Goal: Task Accomplishment & Management: Manage account settings

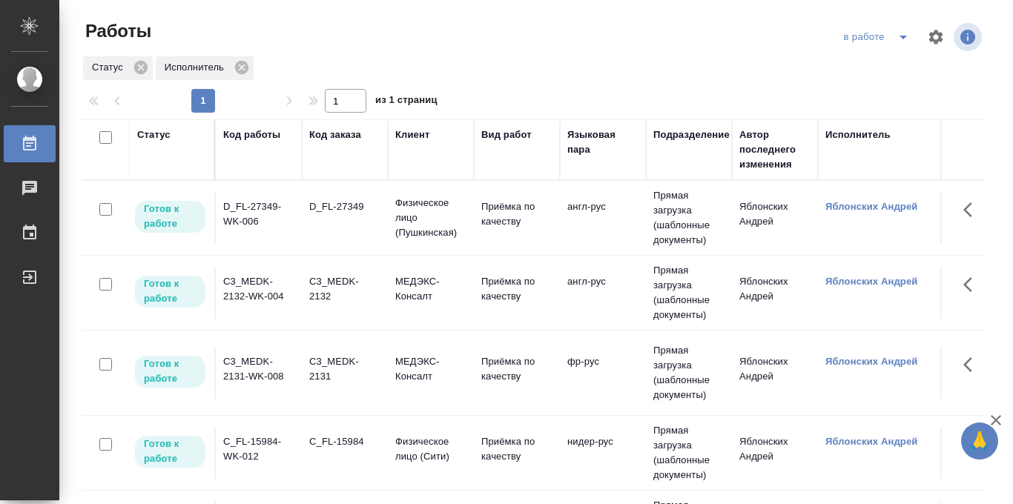
scroll to position [0, 343]
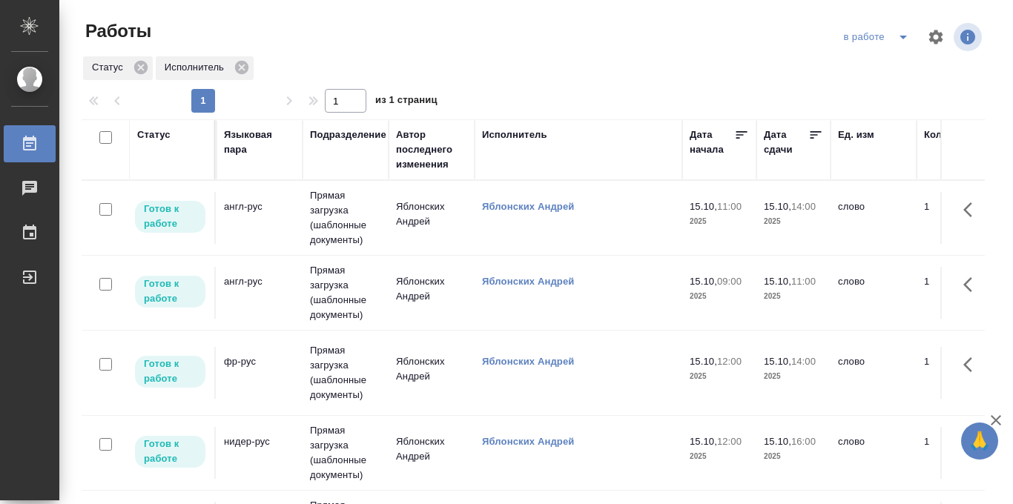
click at [814, 136] on icon at bounding box center [816, 135] width 15 height 15
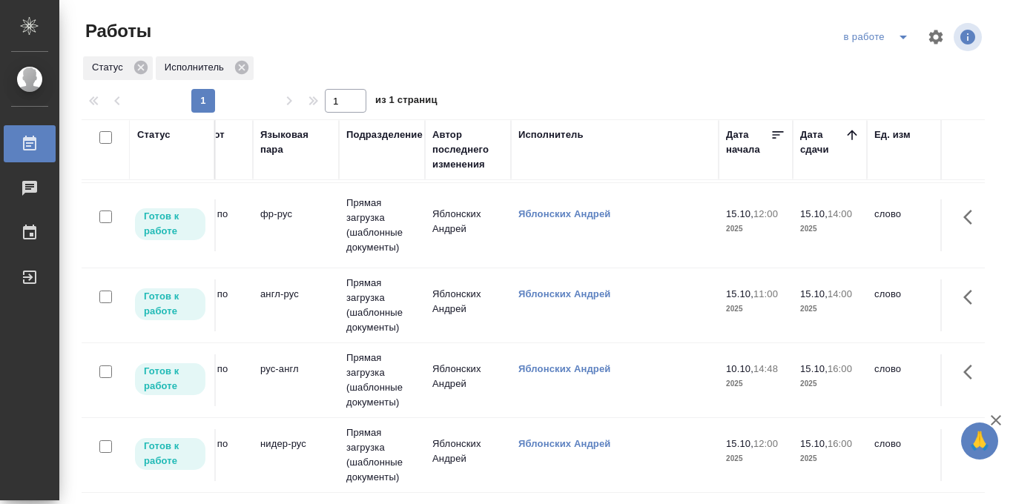
scroll to position [0, 307]
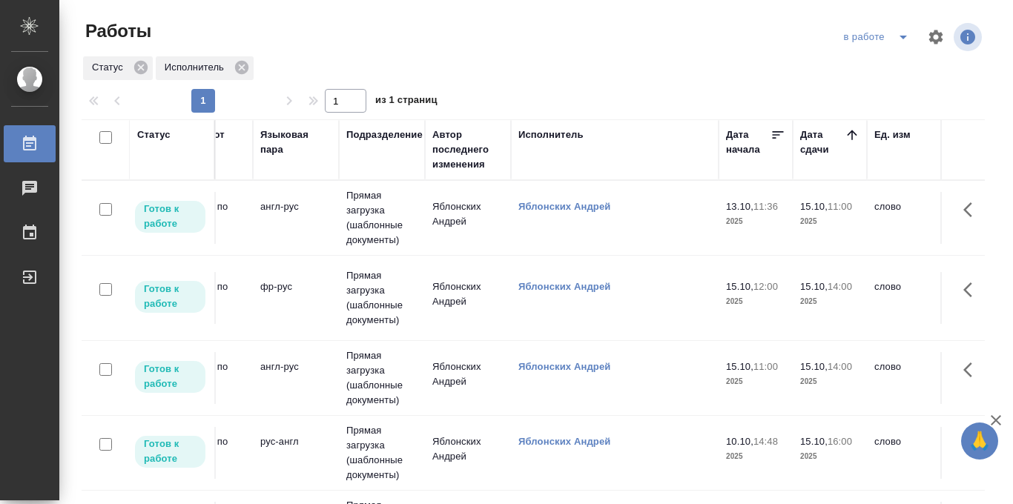
click at [904, 37] on icon "split button" at bounding box center [903, 38] width 7 height 4
click at [874, 73] on li "Стандартные настройки" at bounding box center [878, 67] width 142 height 24
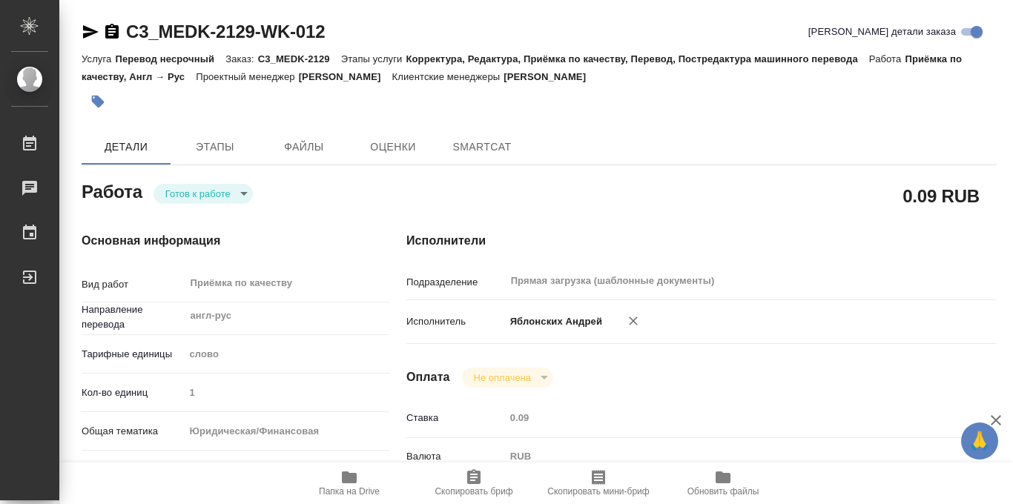
type textarea "x"
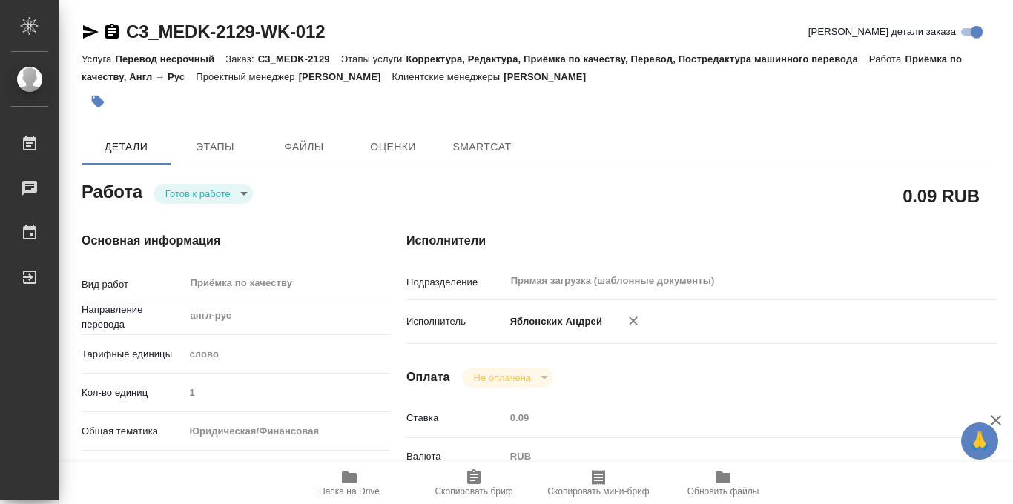
type textarea "x"
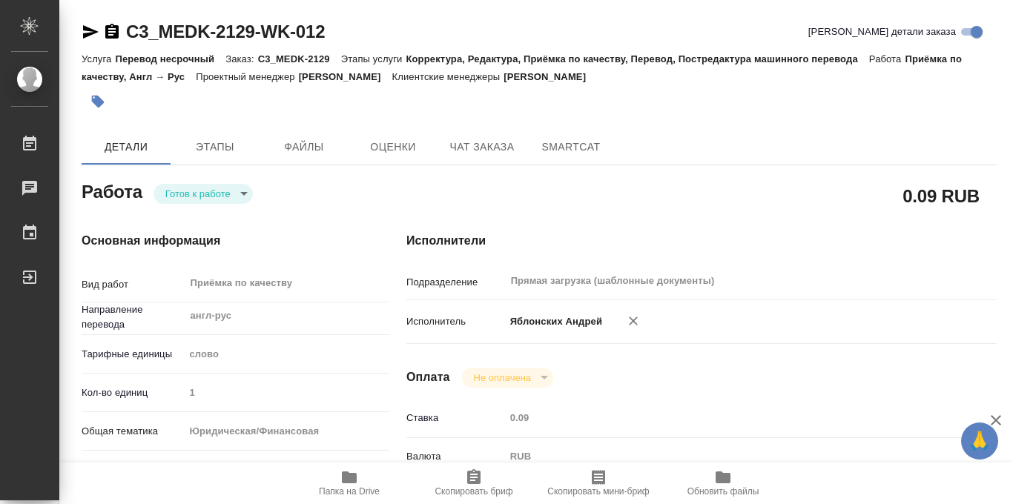
type textarea "x"
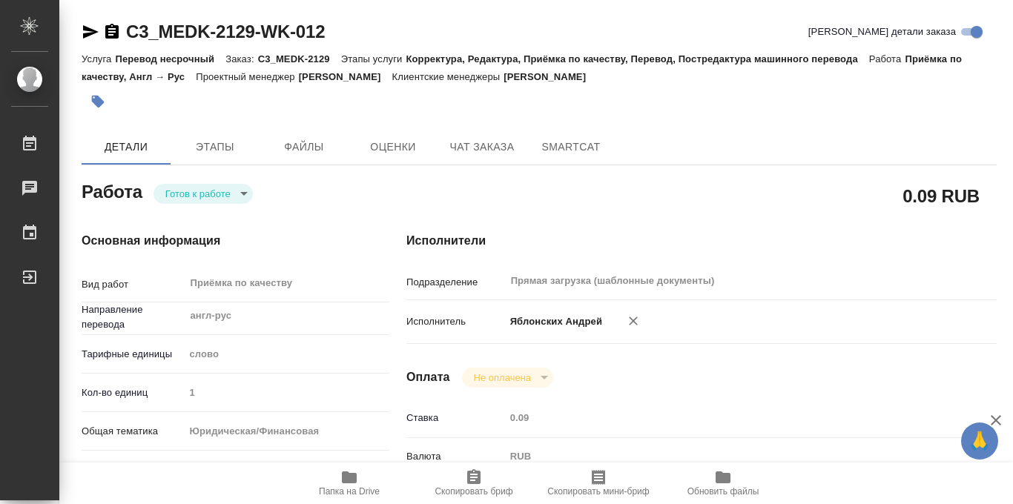
scroll to position [791, 0]
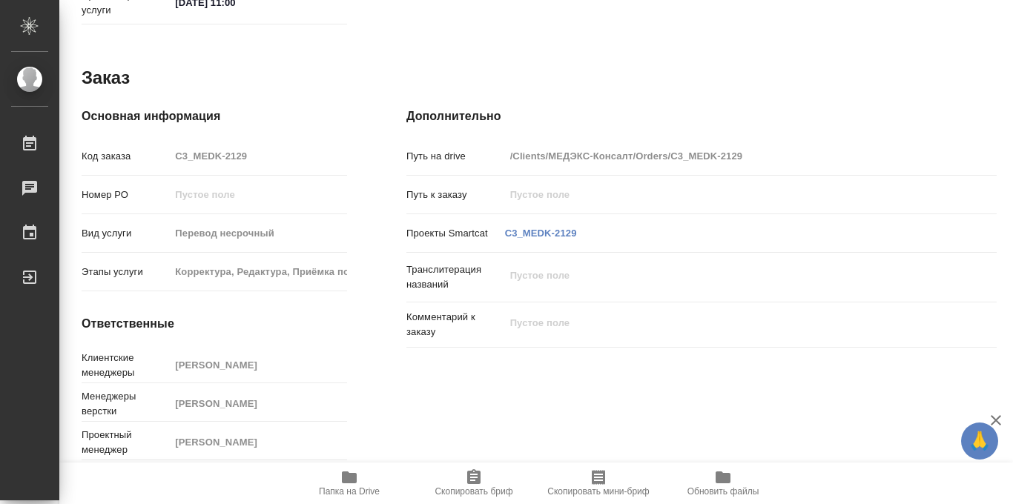
click at [346, 484] on icon "button" at bounding box center [349, 478] width 18 height 18
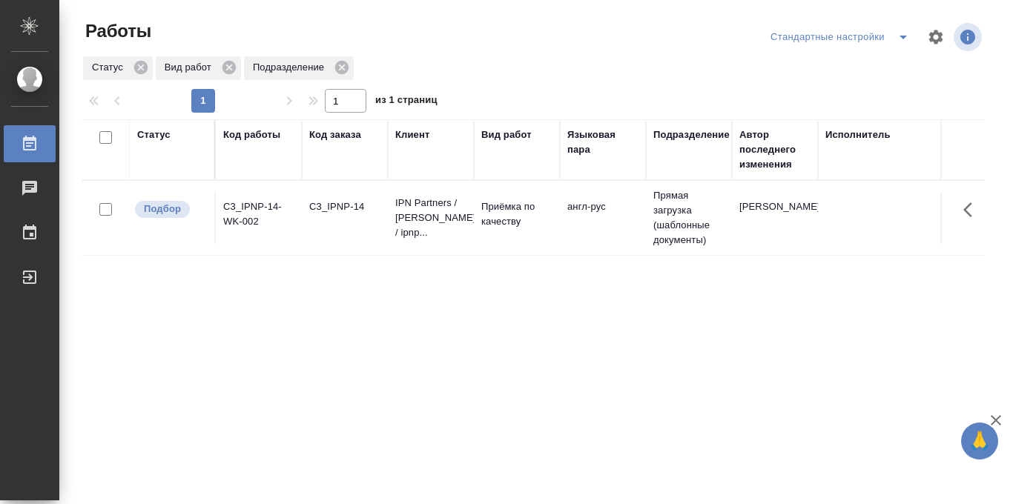
click at [398, 210] on p "IPN Partners / АйПиЭн Партнерс / ipnp..." at bounding box center [430, 218] width 71 height 45
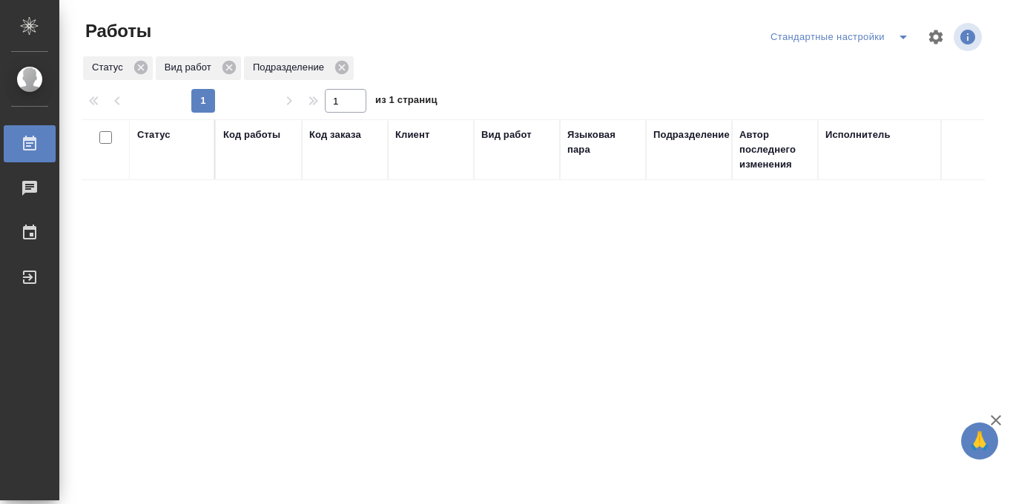
scroll to position [2, 0]
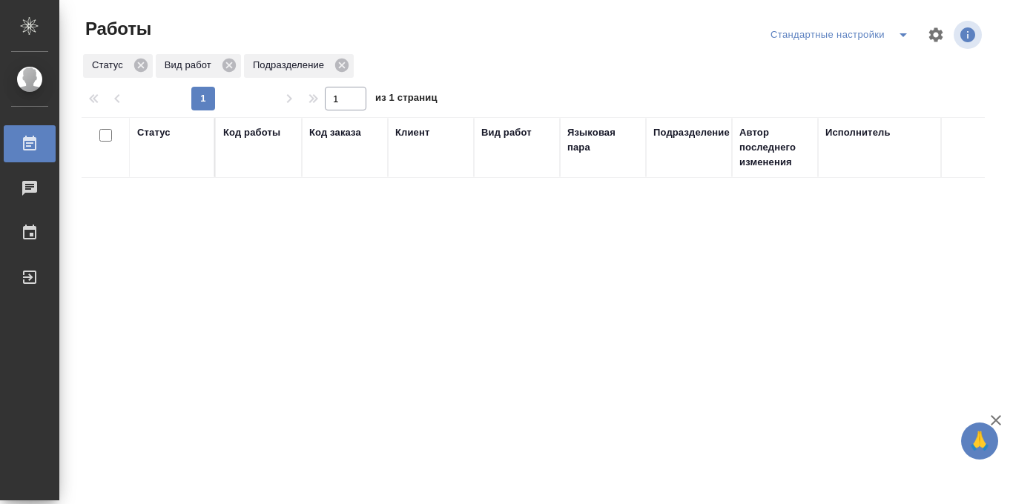
click at [902, 36] on icon "split button" at bounding box center [903, 35] width 7 height 4
click at [822, 66] on li "в работе" at bounding box center [840, 65] width 155 height 24
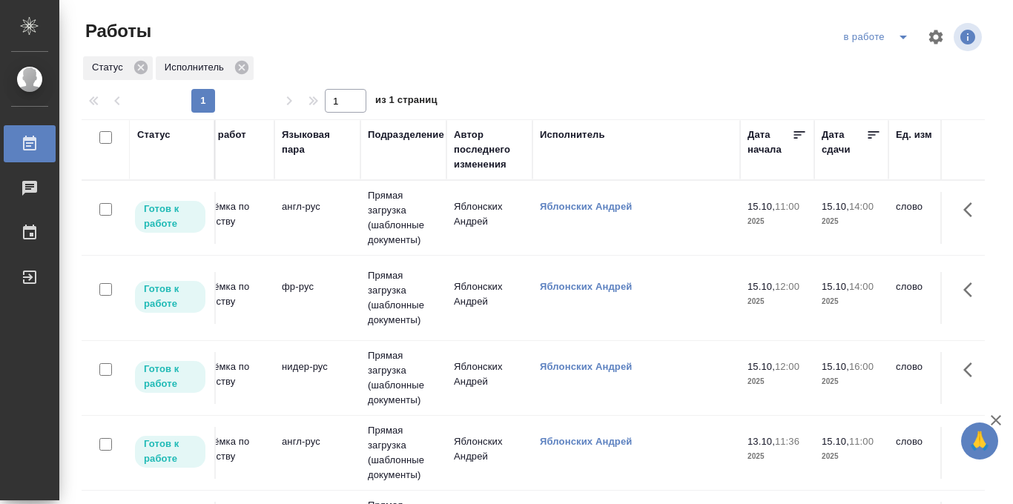
scroll to position [0, 297]
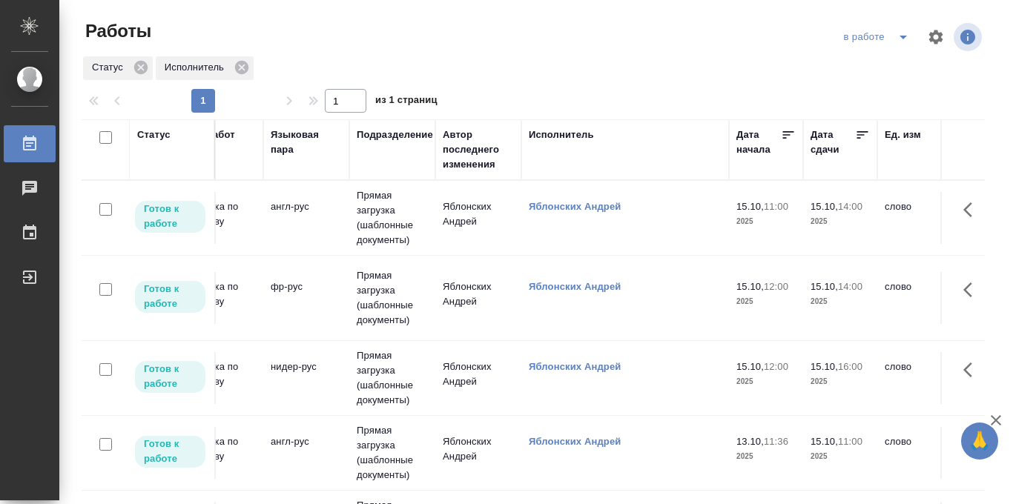
click at [863, 131] on icon at bounding box center [862, 135] width 15 height 15
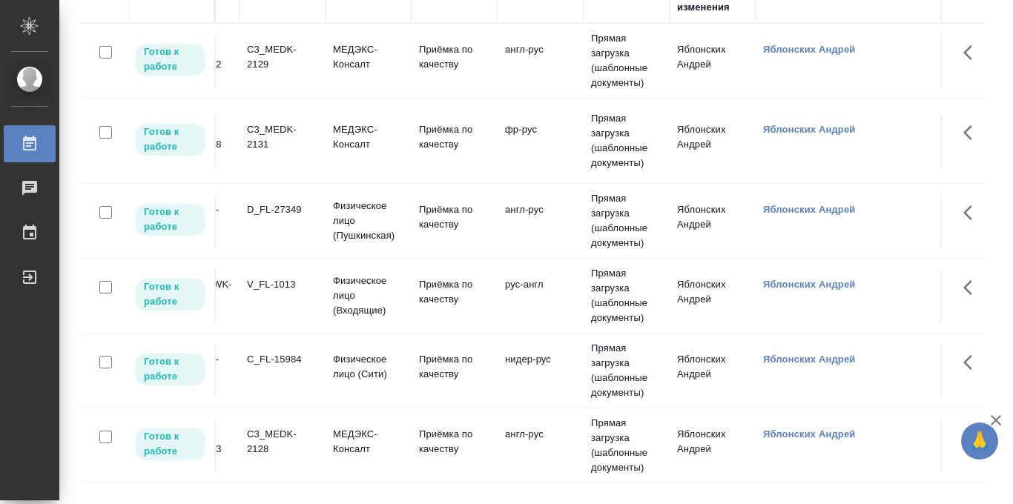
scroll to position [0, 0]
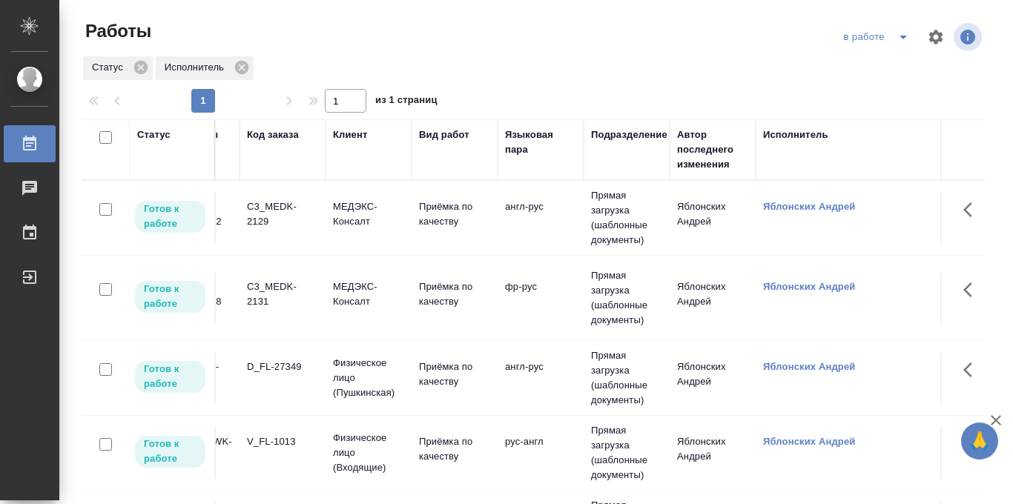
click at [903, 34] on icon "split button" at bounding box center [904, 37] width 18 height 18
click at [858, 69] on li "Стандартные настройки" at bounding box center [878, 67] width 142 height 24
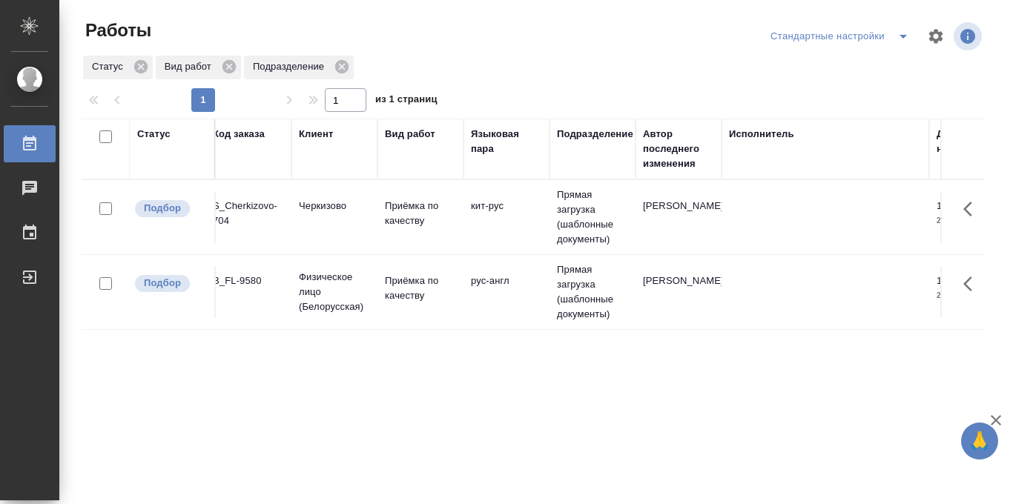
scroll to position [0, 92]
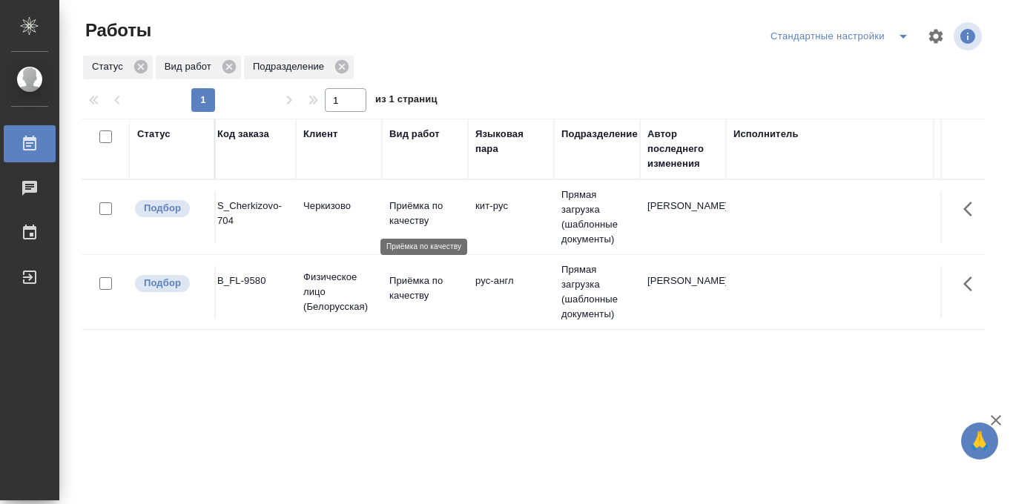
click at [409, 217] on p "Приёмка по качеству" at bounding box center [424, 214] width 71 height 30
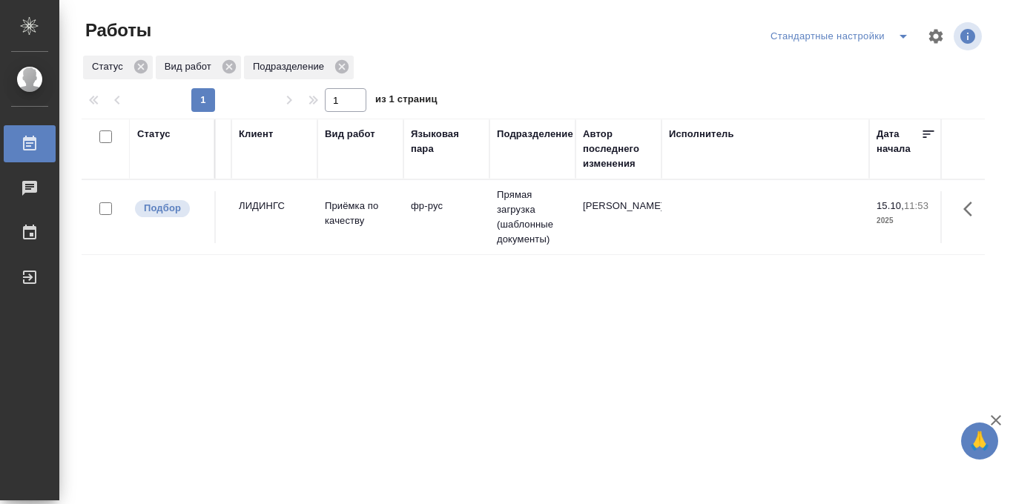
scroll to position [0, 155]
click at [411, 215] on td "фр-рус" at bounding box center [448, 217] width 86 height 52
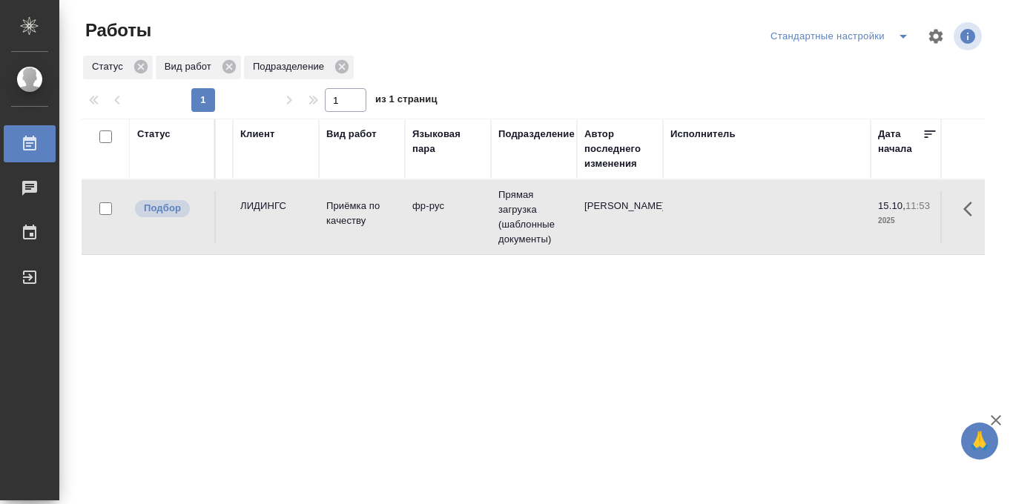
click at [411, 215] on td "фр-рус" at bounding box center [448, 217] width 86 height 52
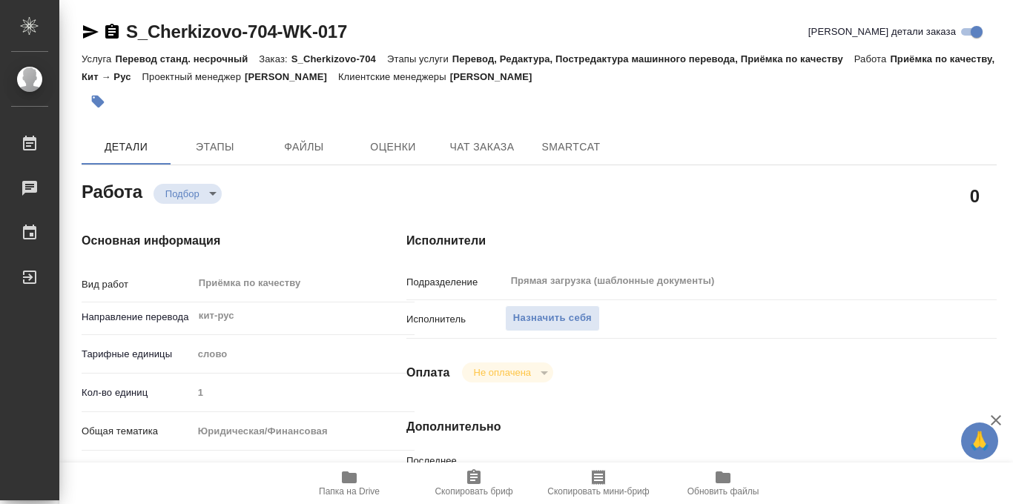
type textarea "x"
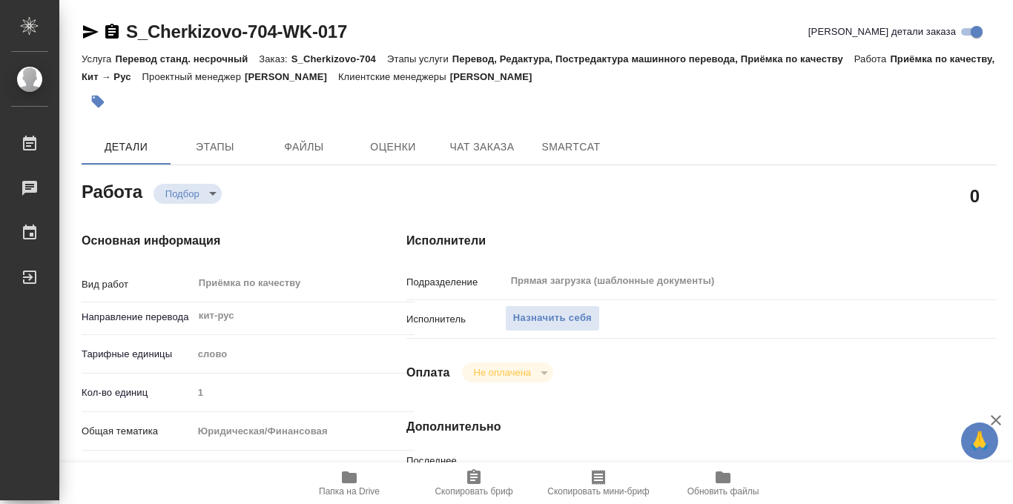
type textarea "x"
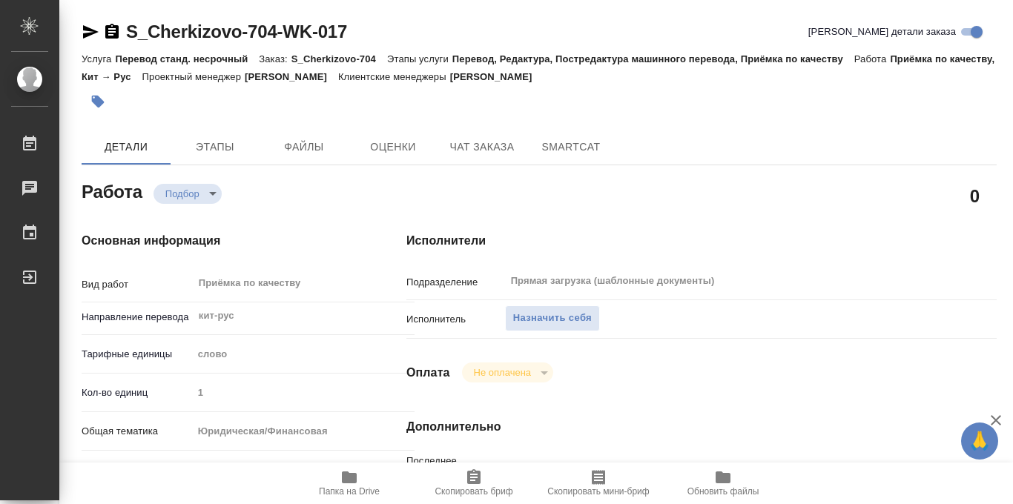
type textarea "x"
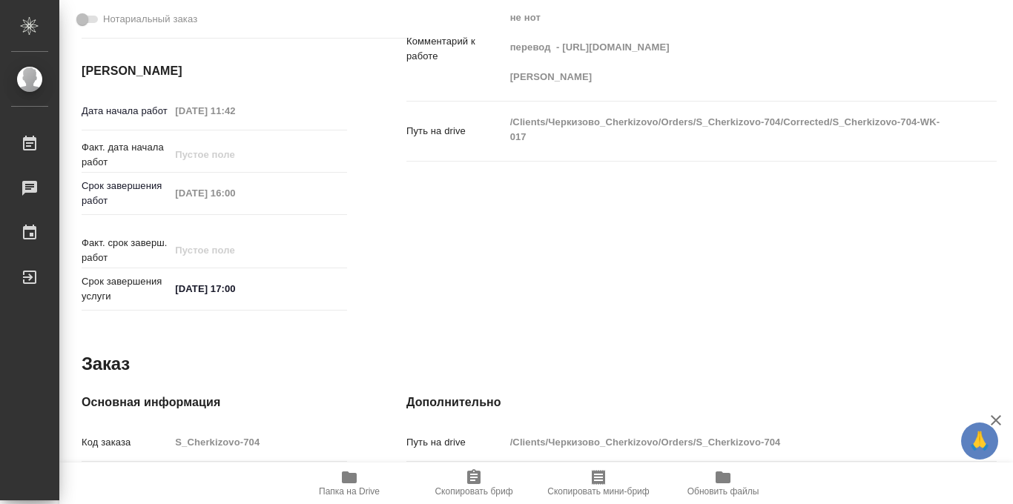
type textarea "x"
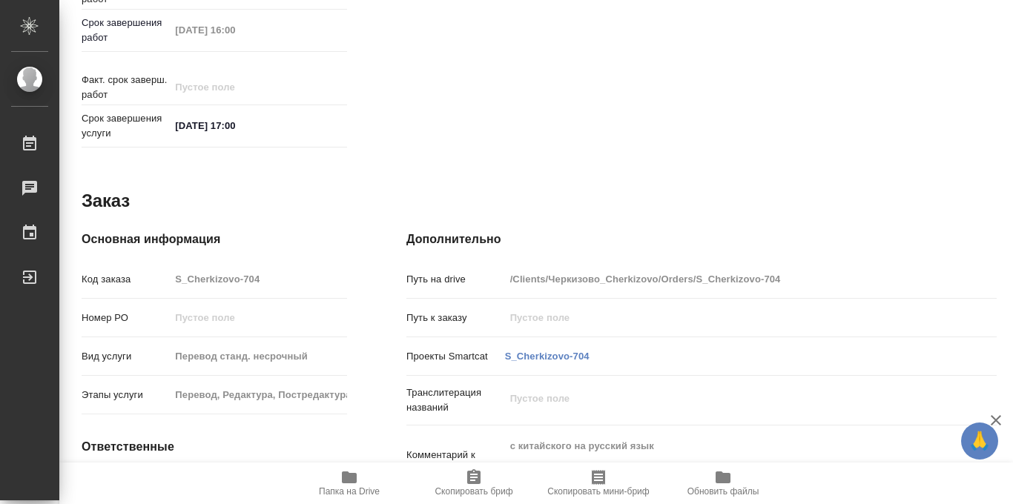
scroll to position [791, 0]
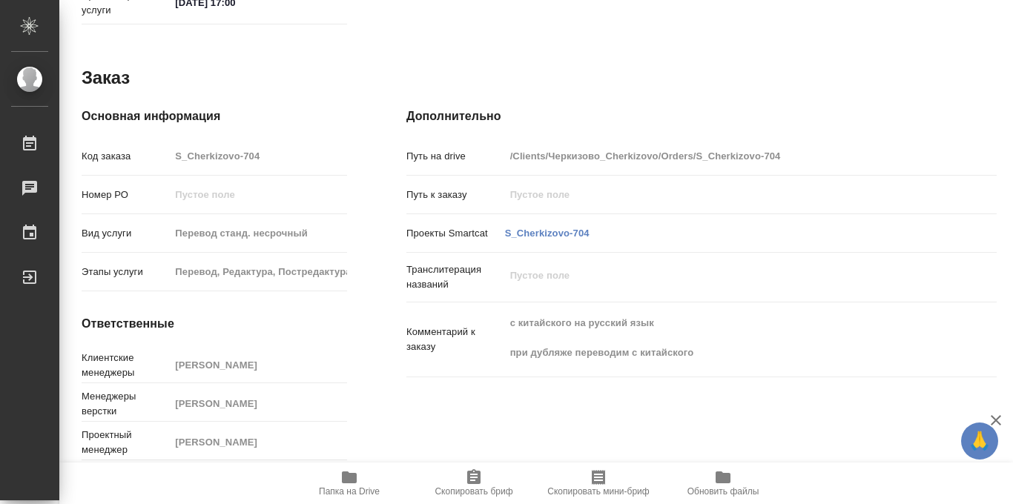
click at [348, 481] on icon "button" at bounding box center [349, 478] width 15 height 12
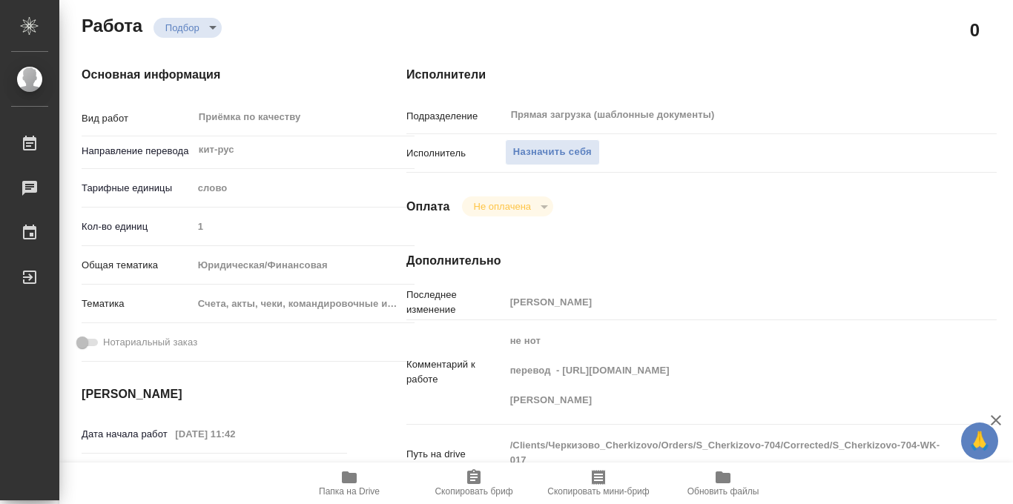
scroll to position [0, 0]
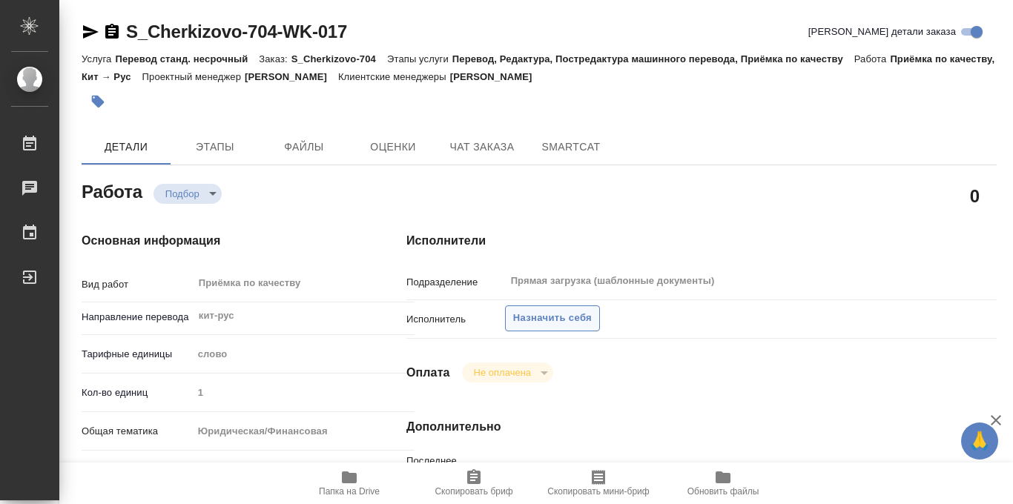
click at [530, 310] on span "Назначить себя" at bounding box center [552, 318] width 79 height 17
type textarea "x"
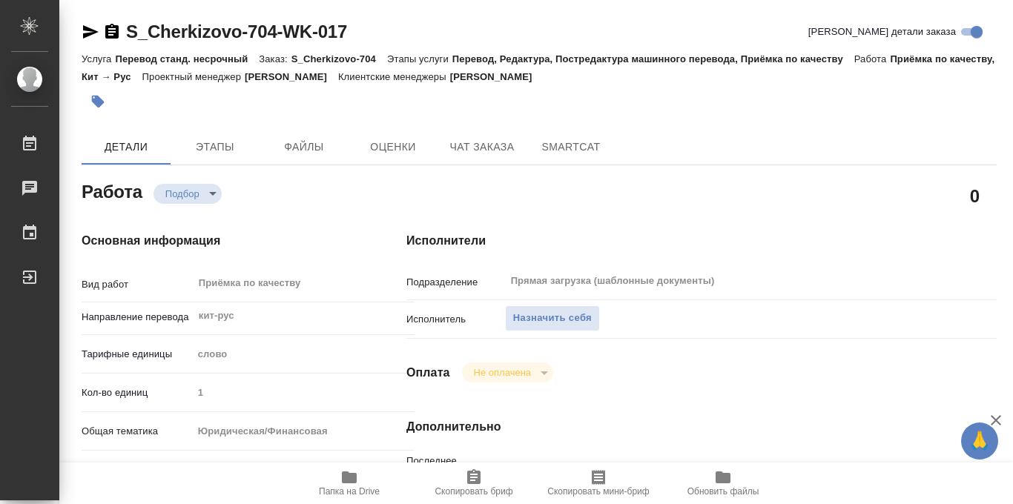
type textarea "x"
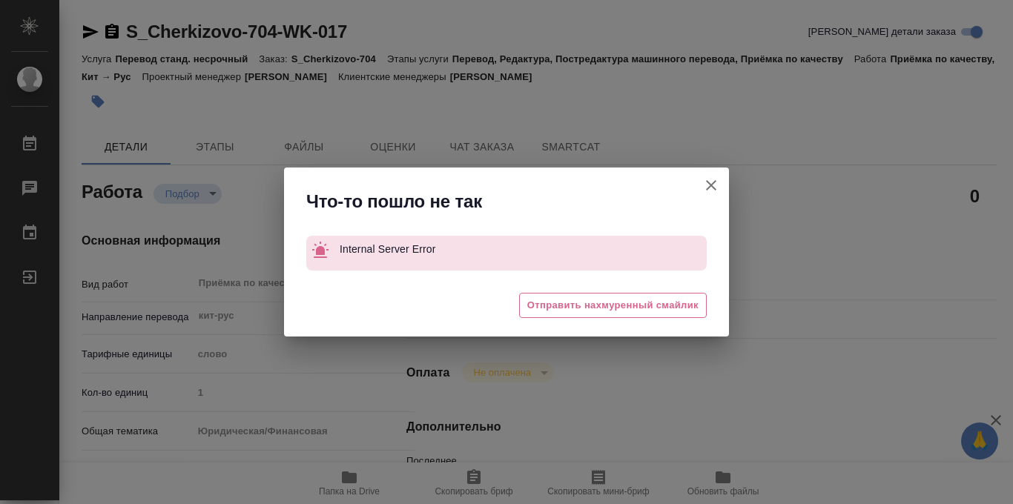
click at [713, 185] on icon "button" at bounding box center [711, 185] width 10 height 10
type textarea "x"
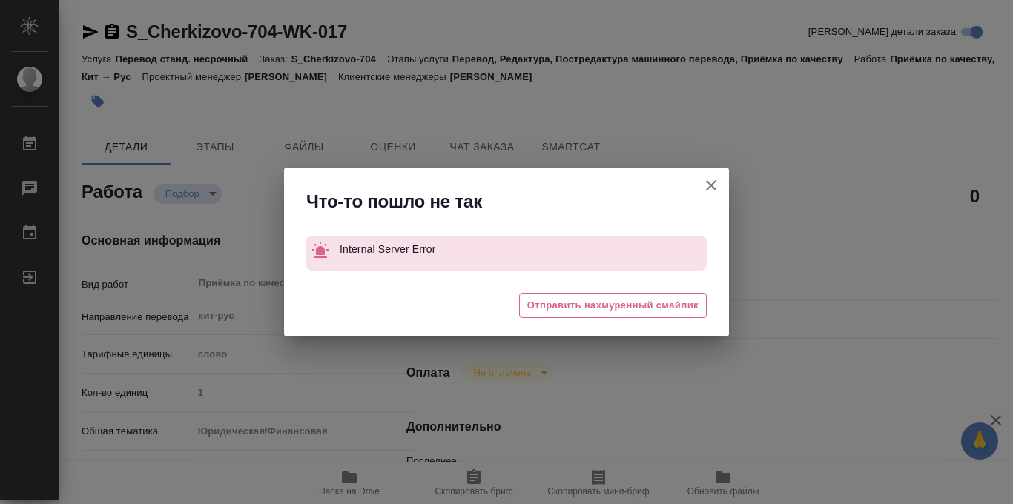
type textarea "x"
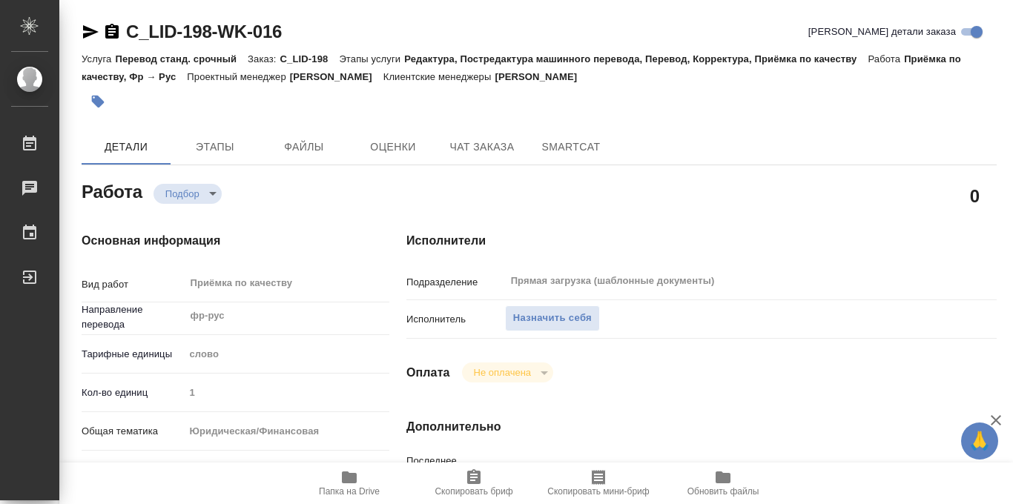
type textarea "x"
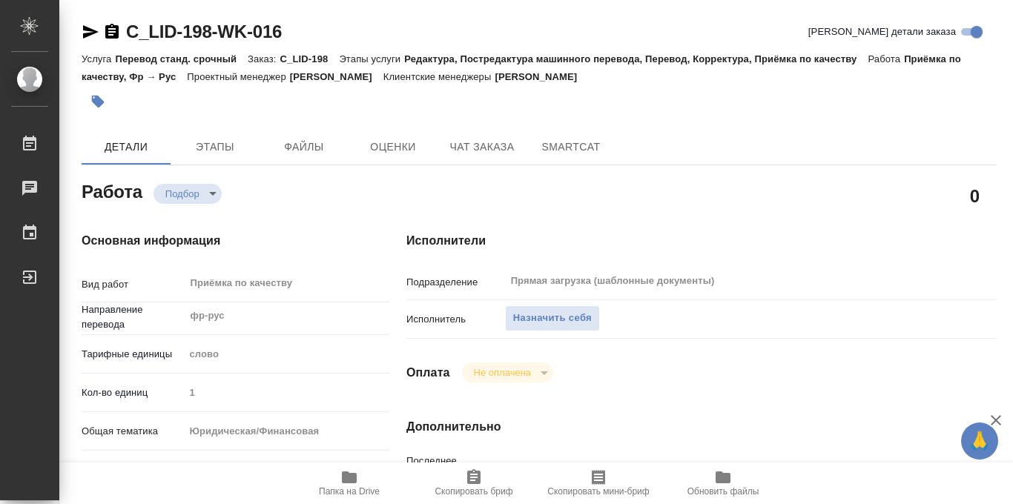
type textarea "x"
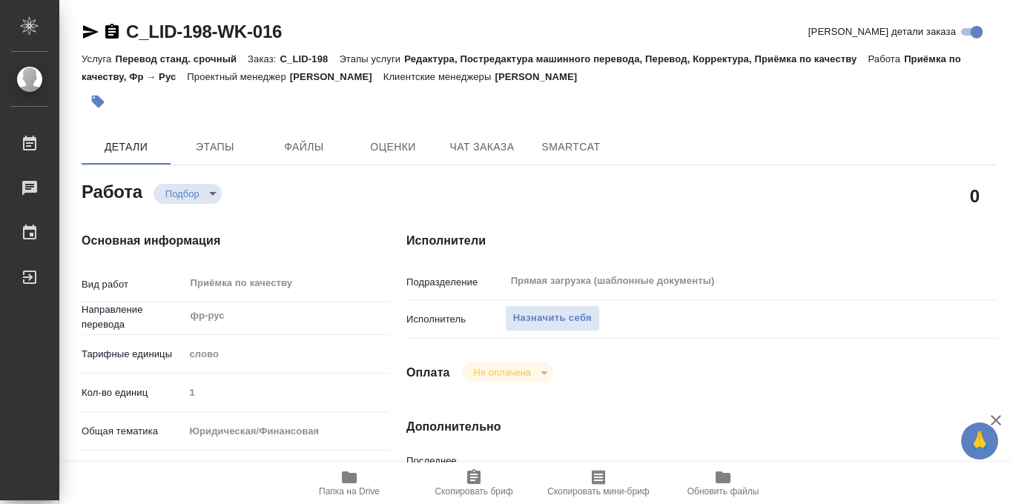
scroll to position [791, 0]
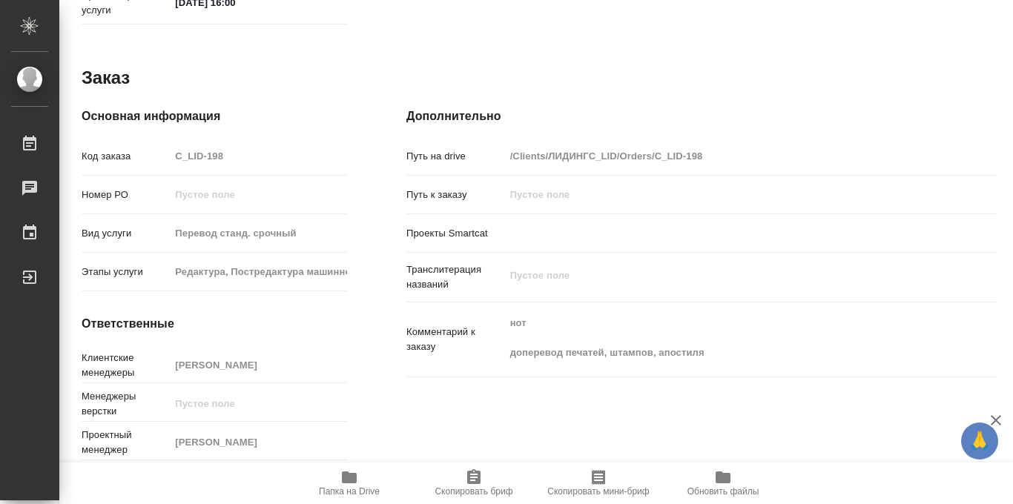
click at [350, 479] on icon "button" at bounding box center [349, 478] width 15 height 12
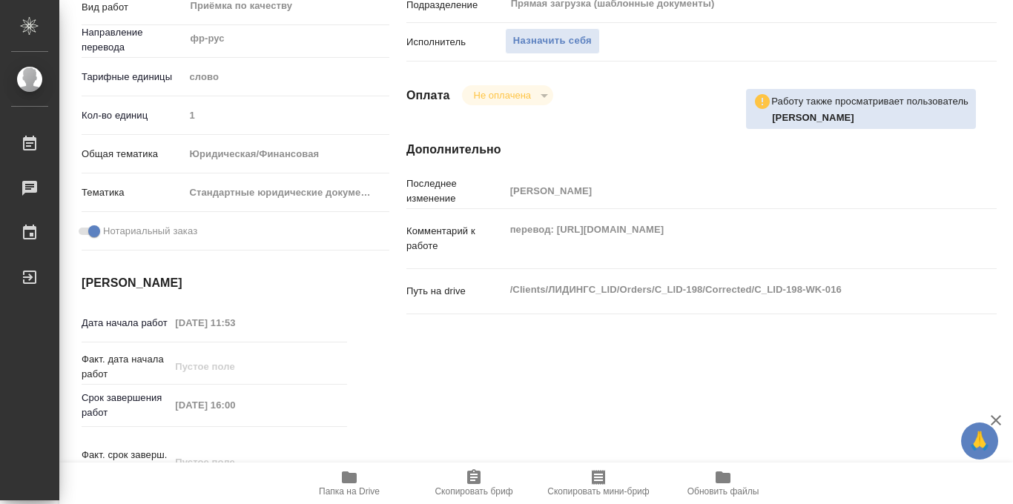
scroll to position [140, 0]
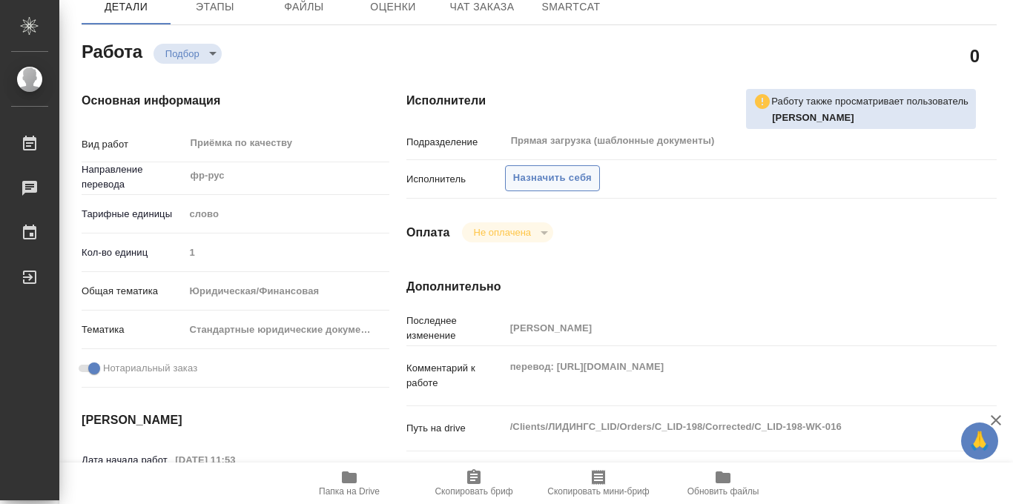
click at [547, 177] on span "Назначить себя" at bounding box center [552, 178] width 79 height 17
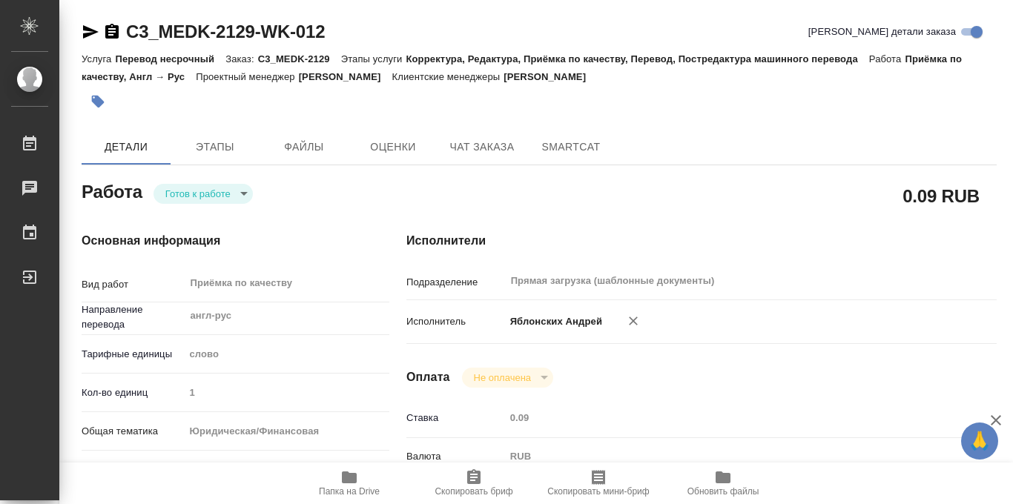
click at [96, 106] on icon "button" at bounding box center [97, 101] width 15 height 15
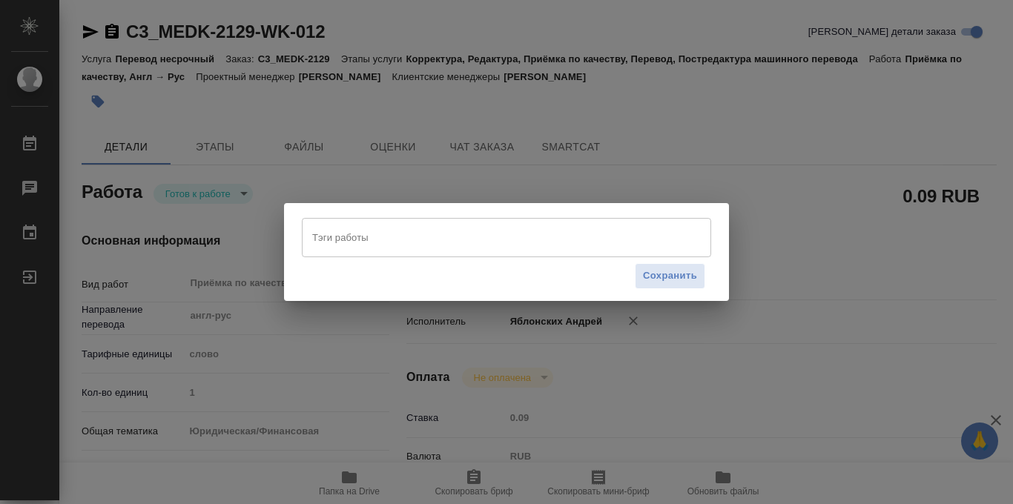
click at [391, 231] on input "Тэги работы" at bounding box center [493, 237] width 368 height 25
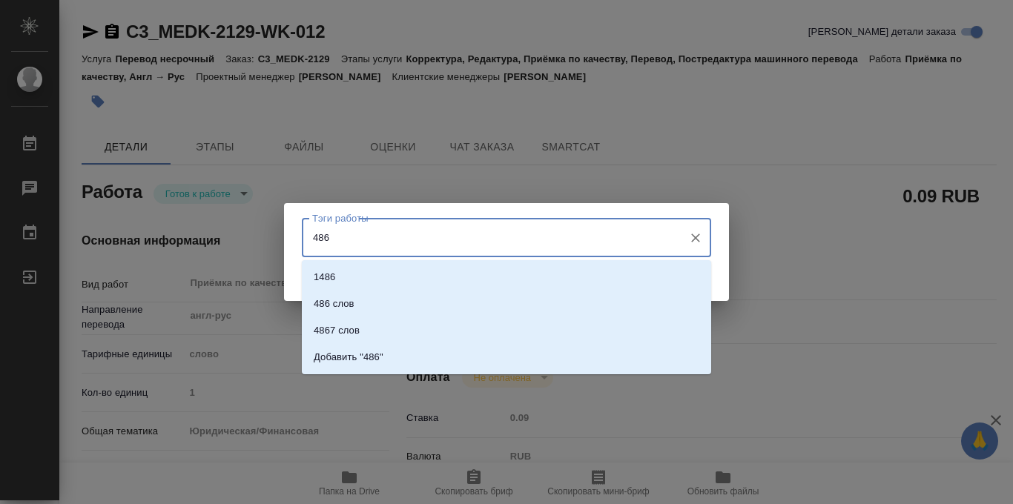
type input "4867"
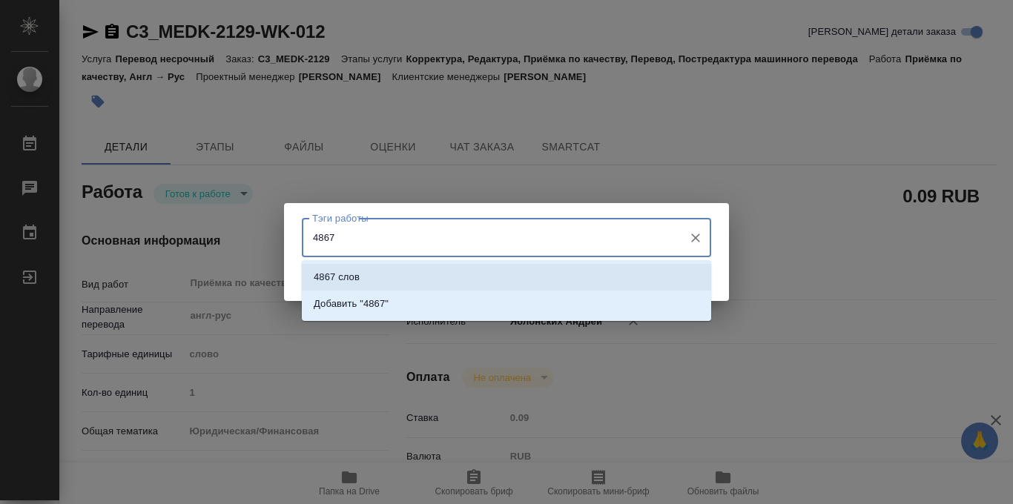
click at [389, 277] on li "4867 слов" at bounding box center [506, 277] width 409 height 27
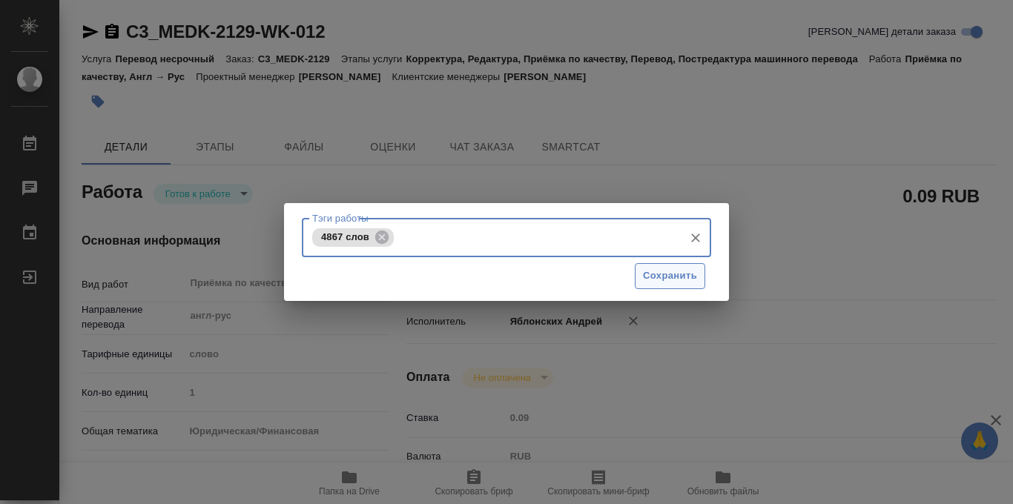
click at [660, 278] on span "Сохранить" at bounding box center [670, 276] width 54 height 17
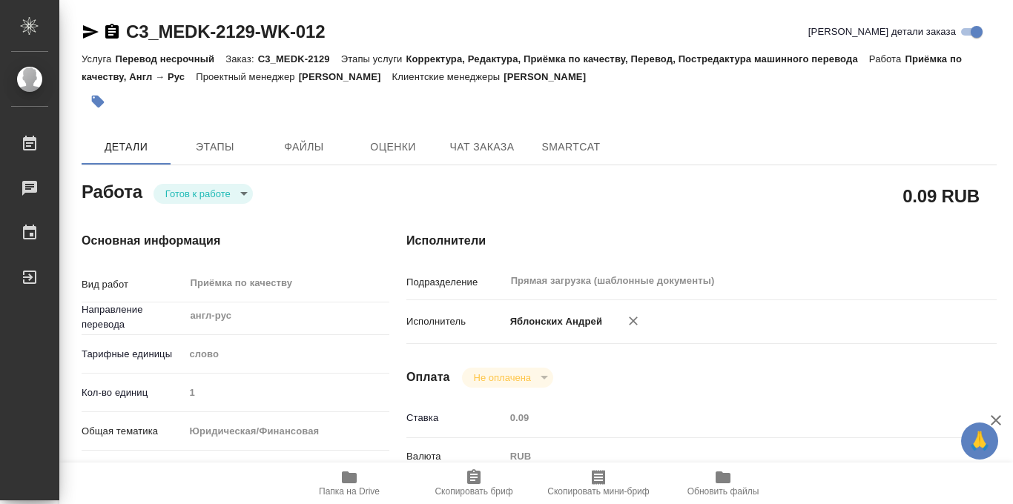
click at [247, 194] on body "🙏 .cls-1 fill:#fff; AWATERA Iablonskikh Andrei Работы 0 Чаты График Выйти C3_ME…" at bounding box center [506, 252] width 1013 height 504
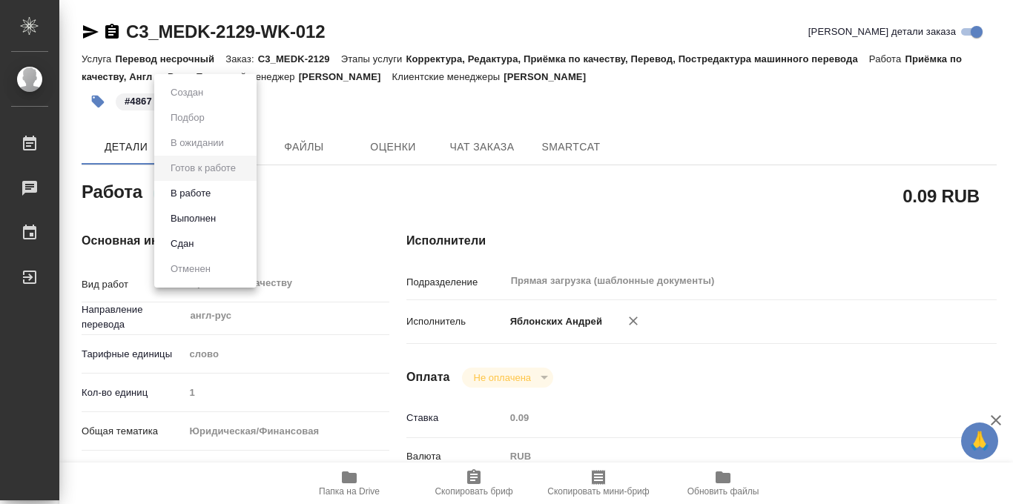
type input "readyForWork"
type input "англ-рус"
type input "5a8b1489cc6b4906c91bfd90"
type input "1"
type input "yr-fn"
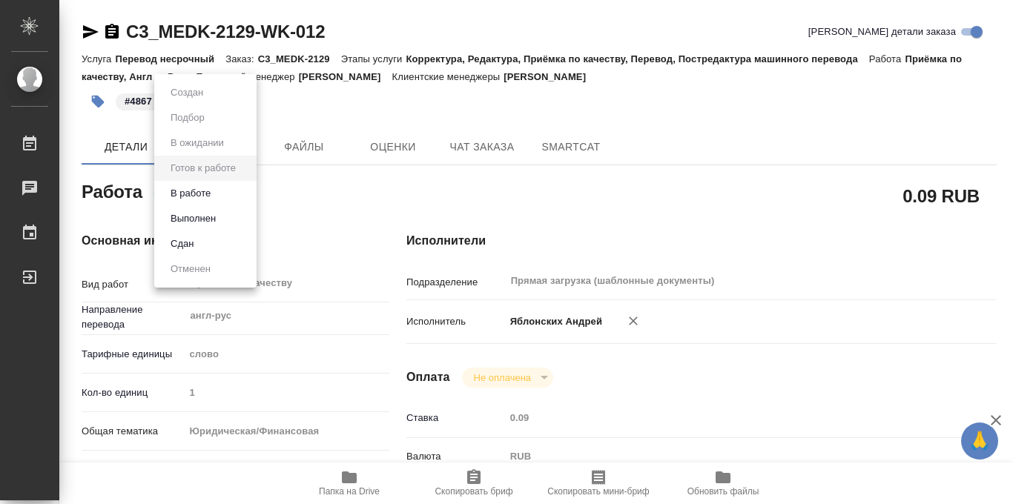
type input "5f647205b73bc97568ca66bf"
checkbox input "true"
type input "13.10.2025 11:36"
type input "15.10.2025 11:00"
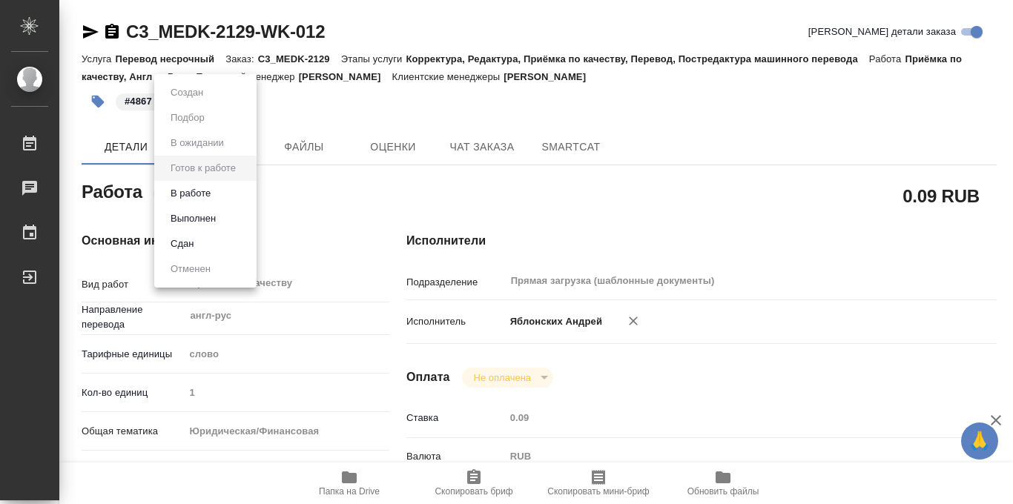
type input "Прямая загрузка (шаблонные документы)"
type input "notPayed"
type input "0.09"
type input "RUB"
type input "Яблонских Андрей"
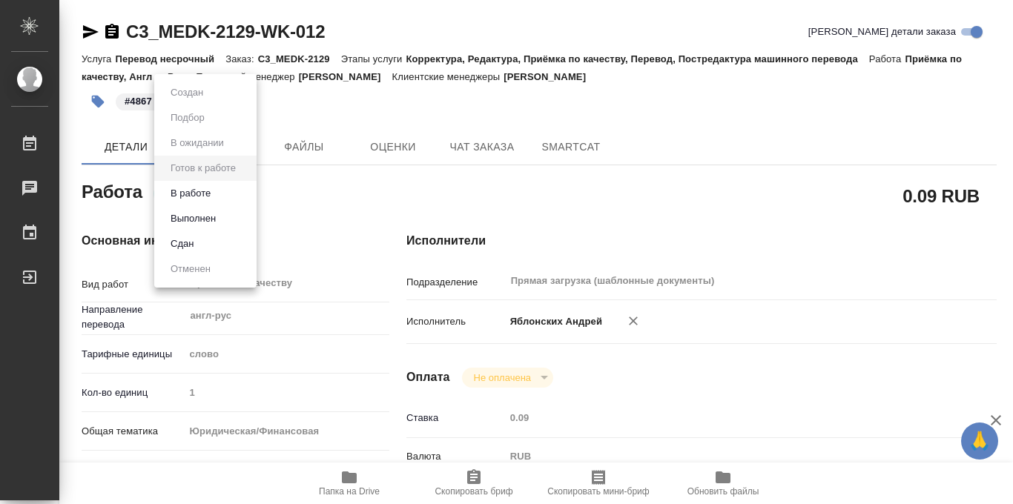
type input "C3_MEDK-2129"
type input "Перевод несрочный"
type input "Корректура, Редактура, Приёмка по качеству, Перевод, Постредактура машинного пе…"
type input "Галишева Мария"
type input "Арсеньева Вера"
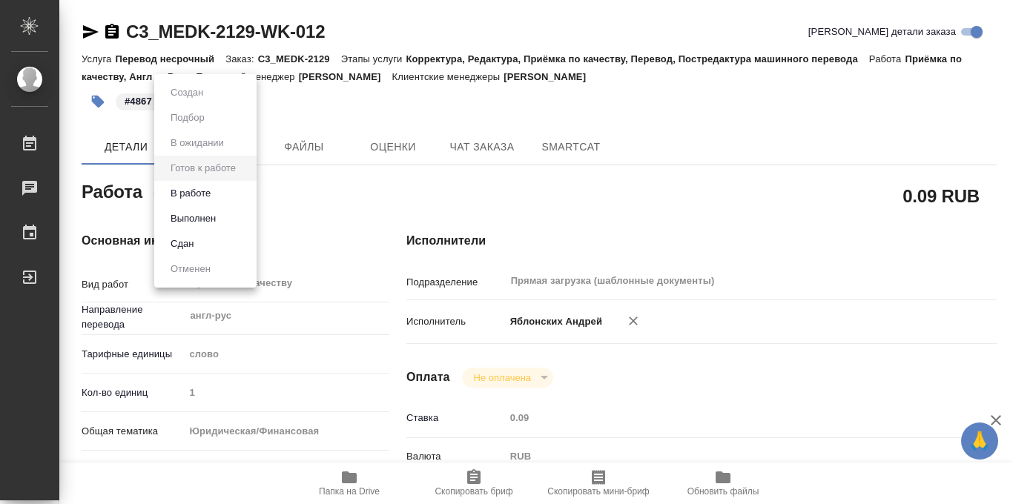
type input "/Clients/МЕДЭКС-Консалт/Orders/C3_MEDK-2129"
click at [197, 217] on button "Выполнен" at bounding box center [193, 219] width 54 height 16
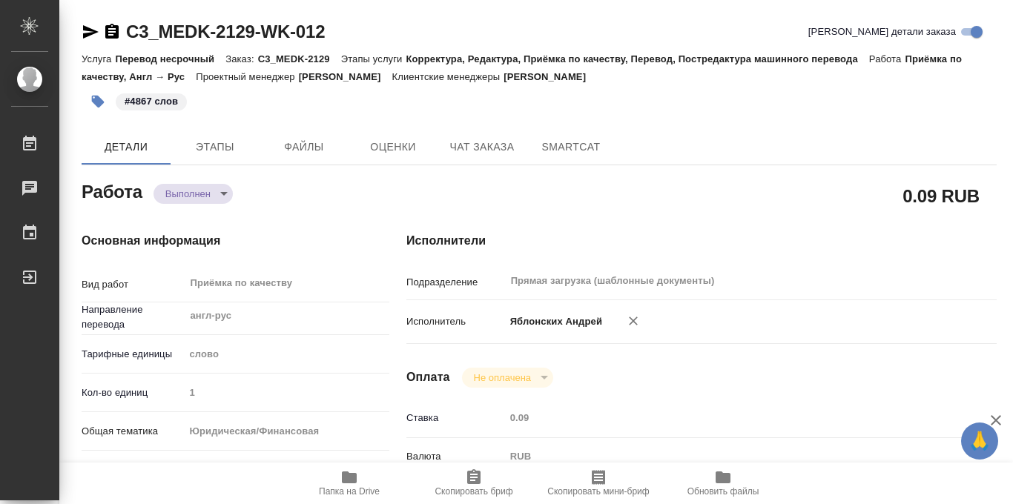
type textarea "x"
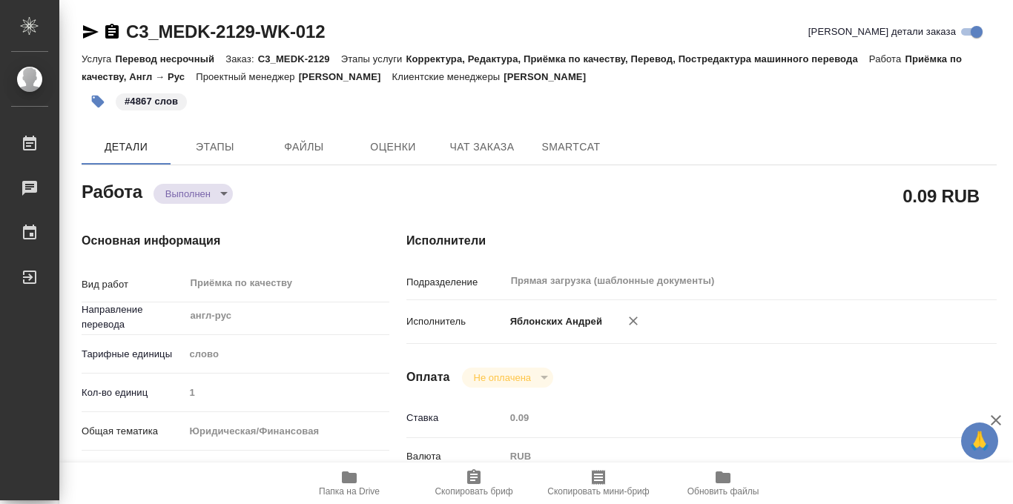
type textarea "x"
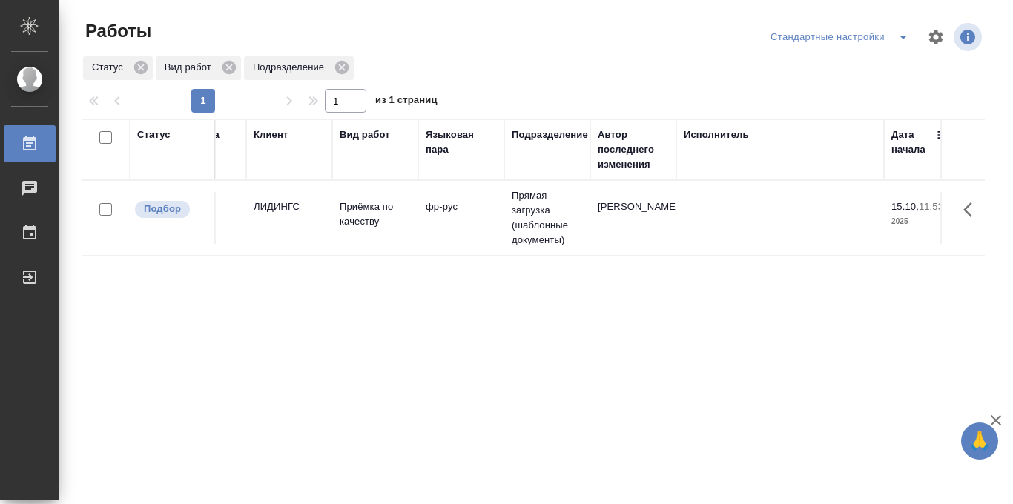
scroll to position [0, 50]
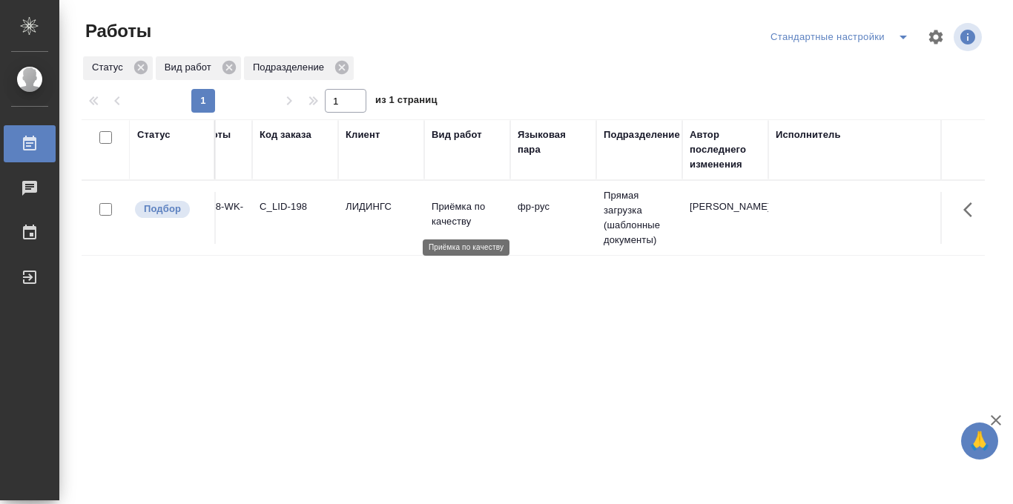
click at [432, 215] on p "Приёмка по качеству" at bounding box center [467, 215] width 71 height 30
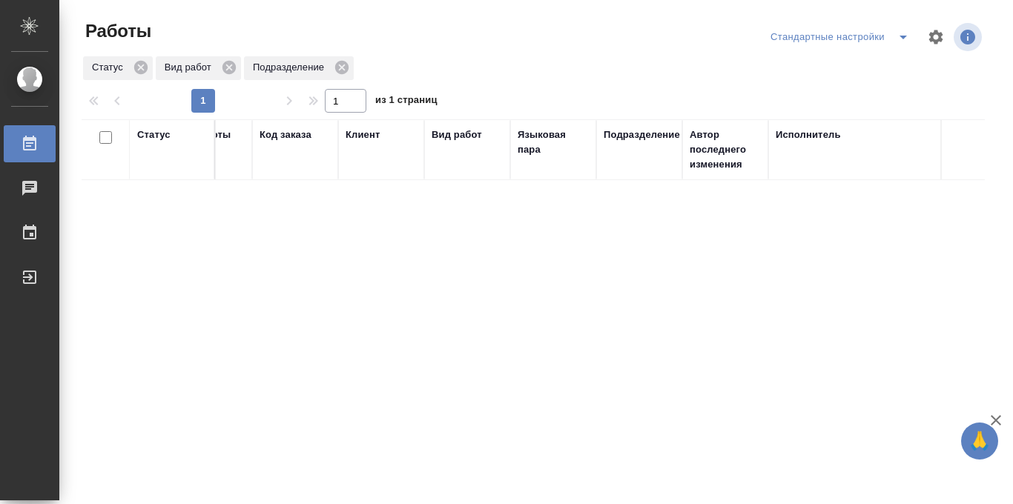
click at [901, 38] on icon "split button" at bounding box center [904, 37] width 18 height 18
click at [826, 65] on li "в работе" at bounding box center [840, 67] width 155 height 24
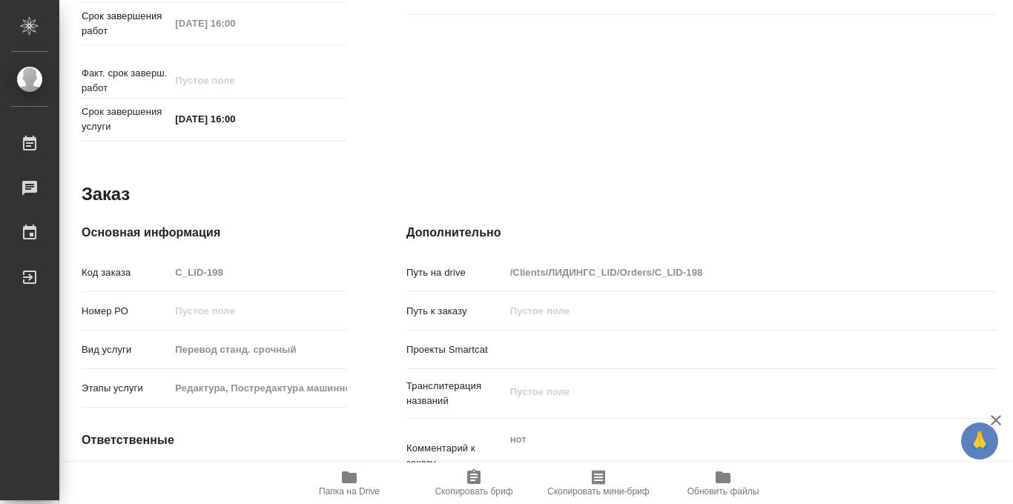
scroll to position [791, 0]
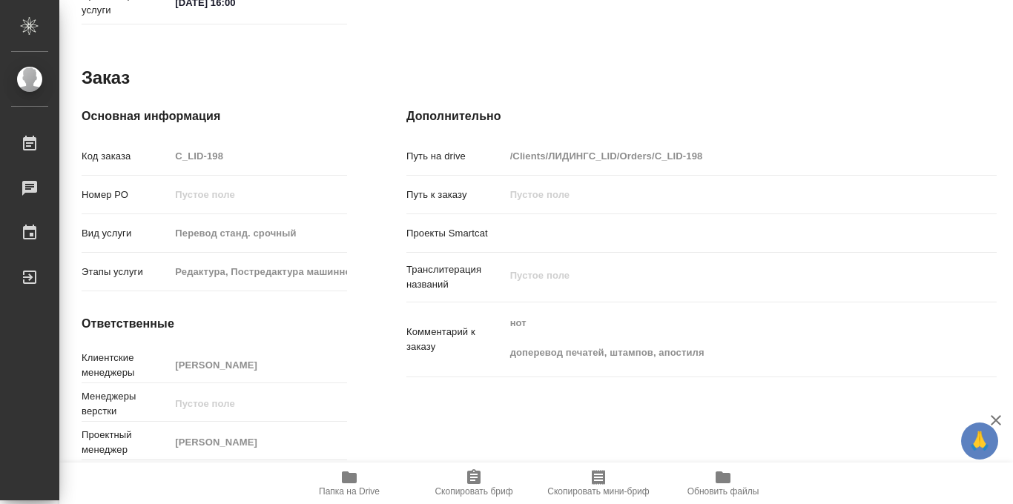
click at [348, 479] on icon "button" at bounding box center [349, 478] width 15 height 12
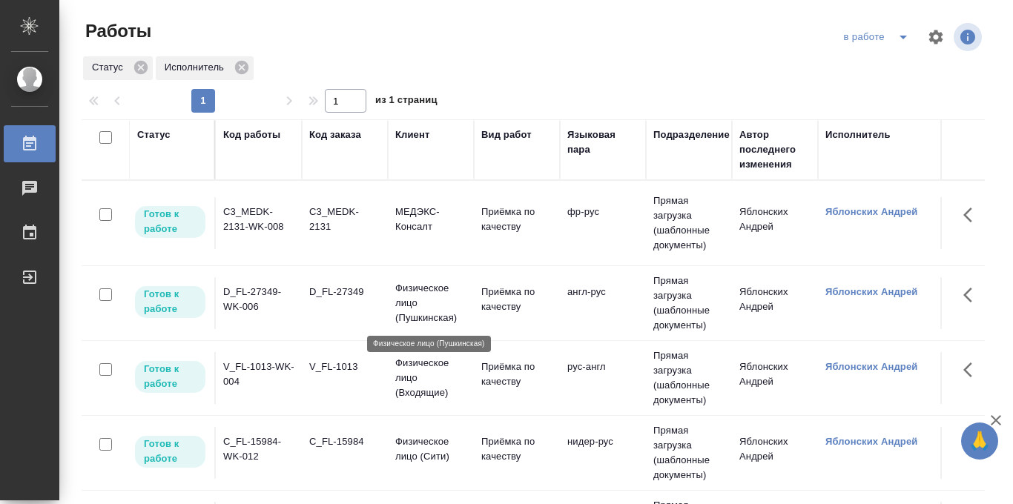
click at [436, 312] on p "Физическое лицо (Пушкинская)" at bounding box center [430, 303] width 71 height 45
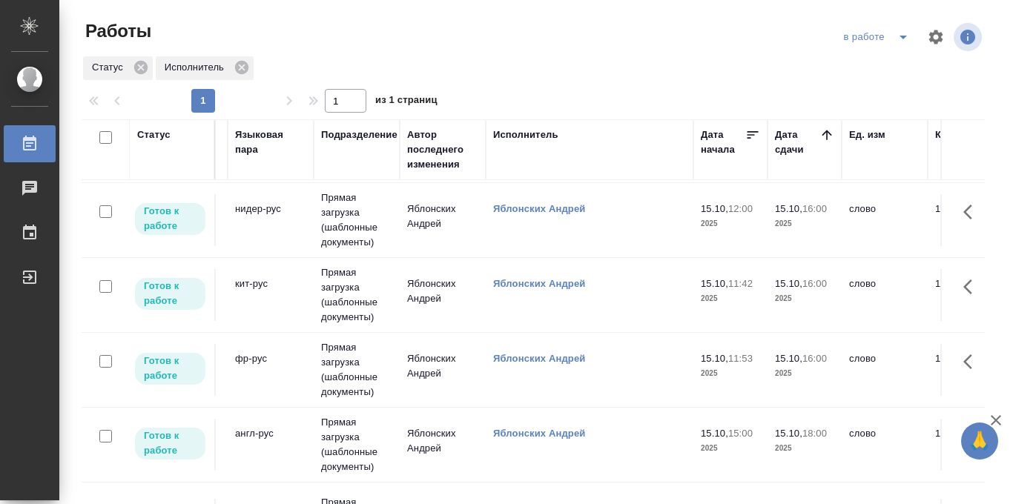
scroll to position [0, 332]
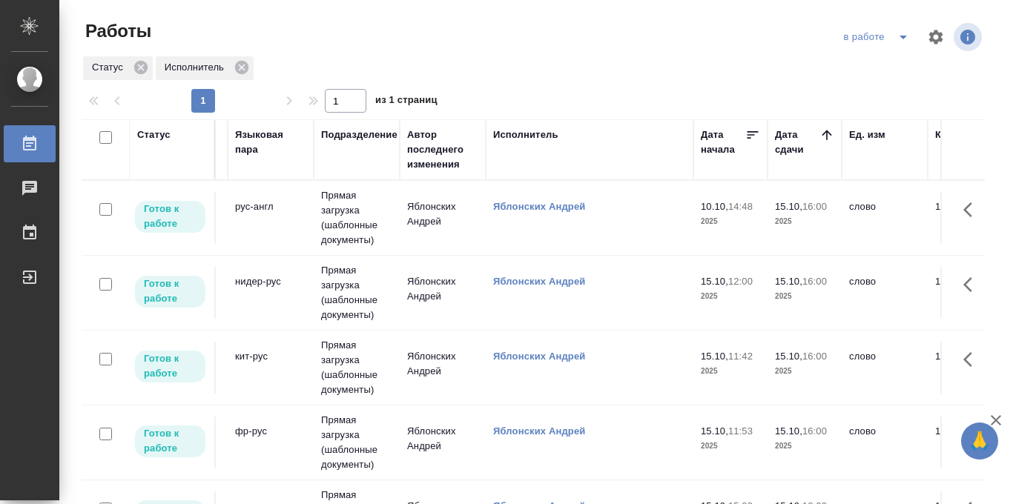
click at [905, 39] on icon "split button" at bounding box center [904, 37] width 18 height 18
click at [893, 62] on li "Стандартные настройки" at bounding box center [878, 67] width 142 height 24
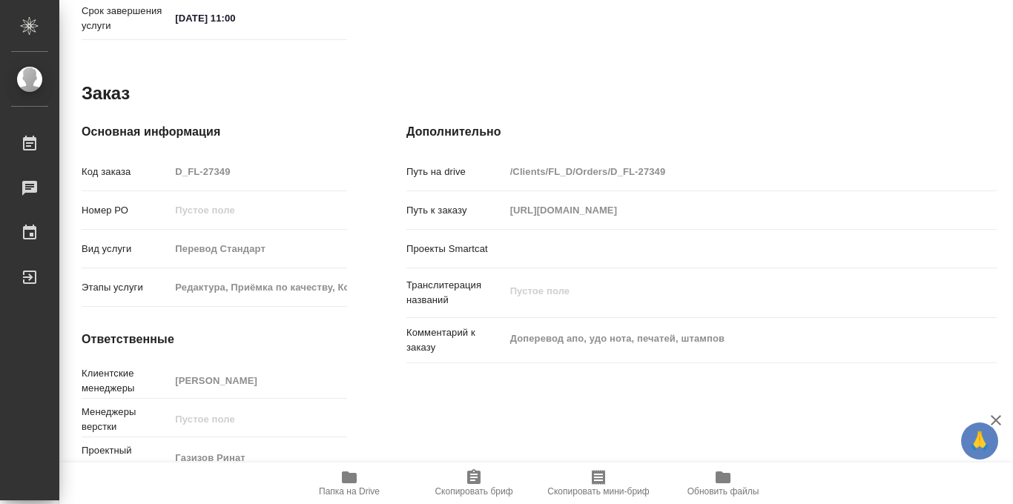
scroll to position [791, 0]
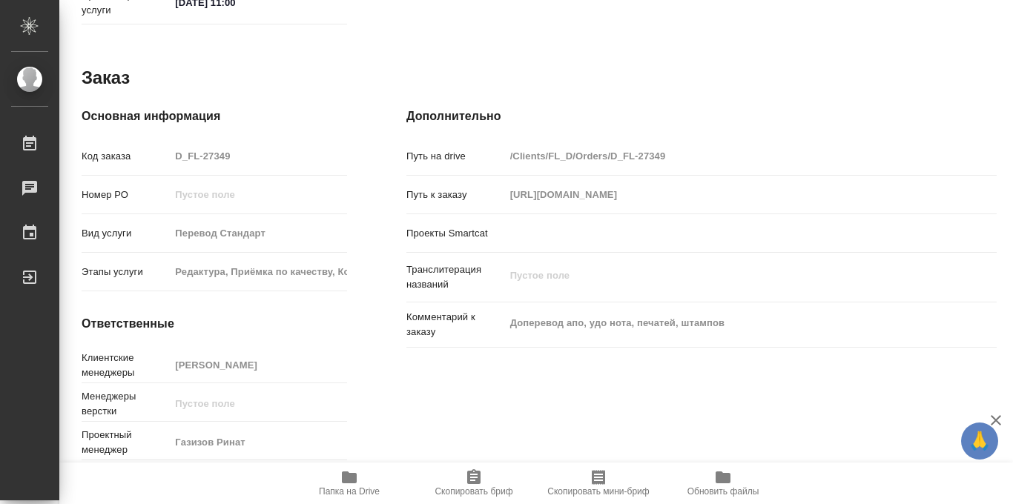
click at [347, 479] on icon "button" at bounding box center [349, 478] width 15 height 12
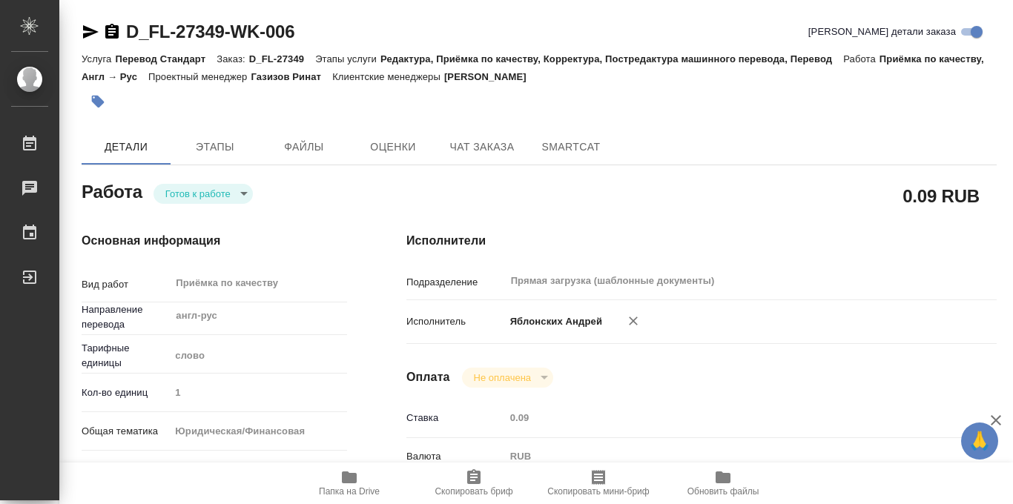
click at [100, 105] on icon "button" at bounding box center [98, 102] width 13 height 13
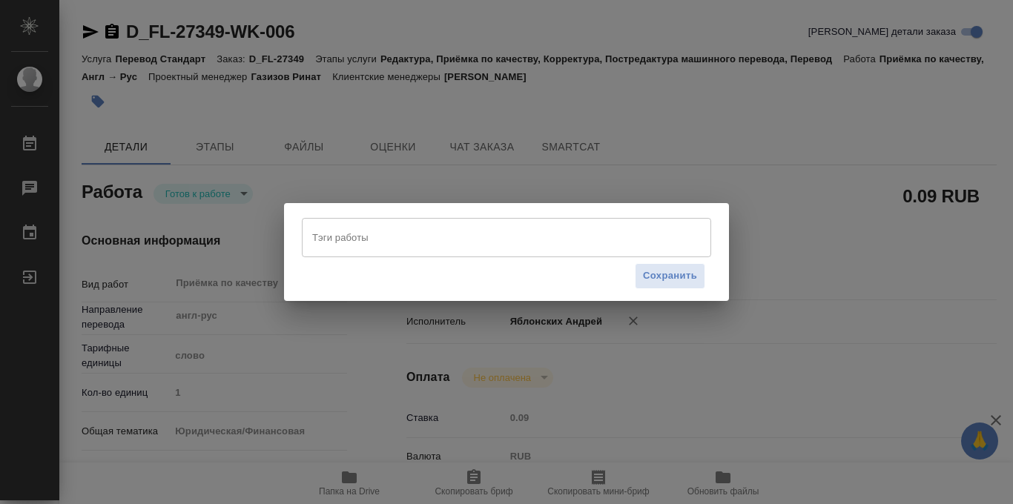
click at [382, 245] on input "Тэги работы" at bounding box center [493, 237] width 368 height 25
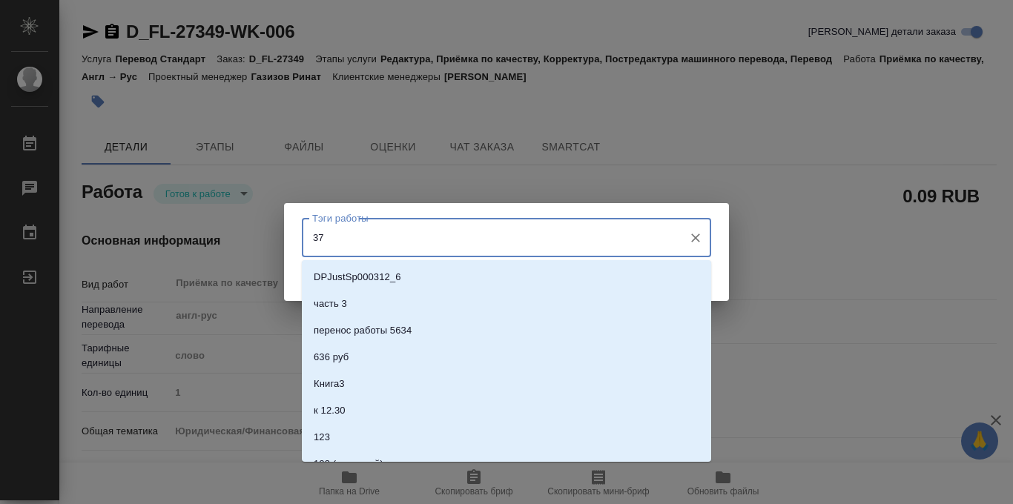
type input "378"
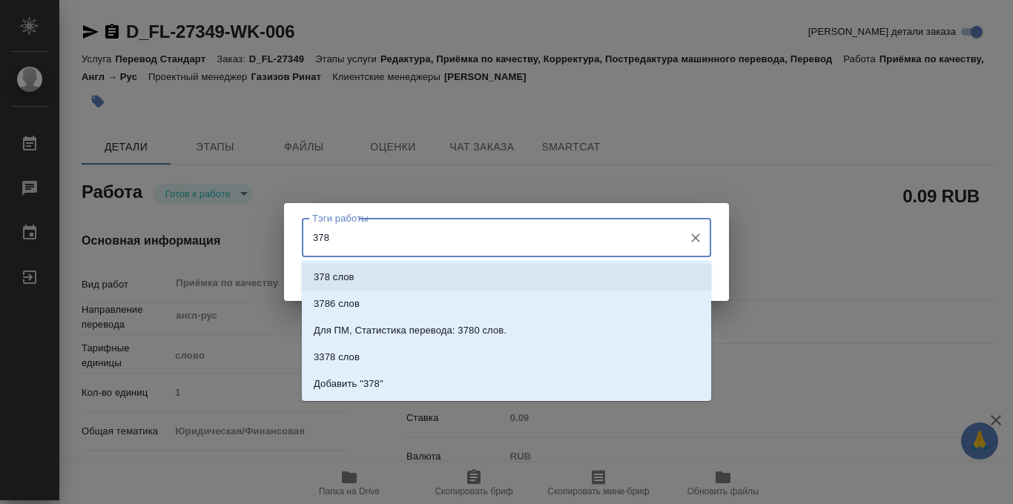
click at [367, 277] on li "378 слов" at bounding box center [506, 277] width 409 height 27
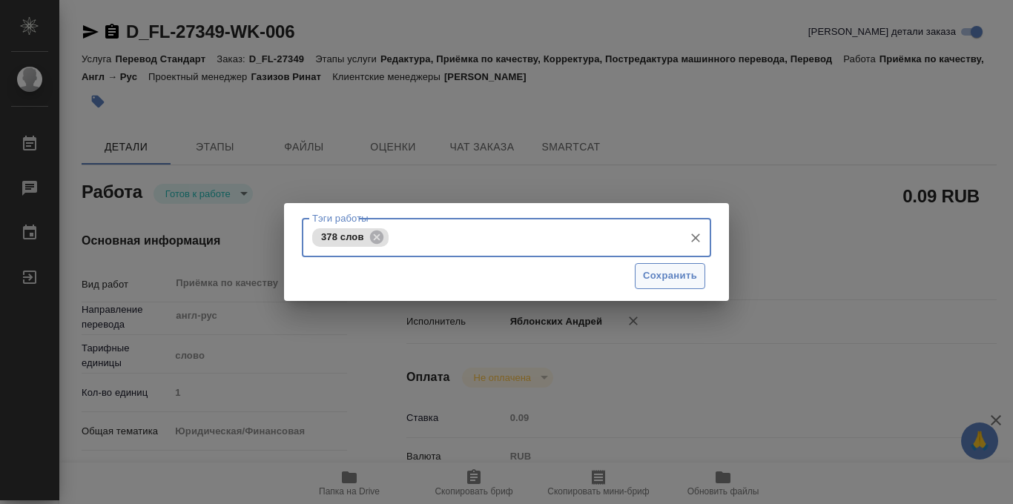
click at [664, 279] on span "Сохранить" at bounding box center [670, 276] width 54 height 17
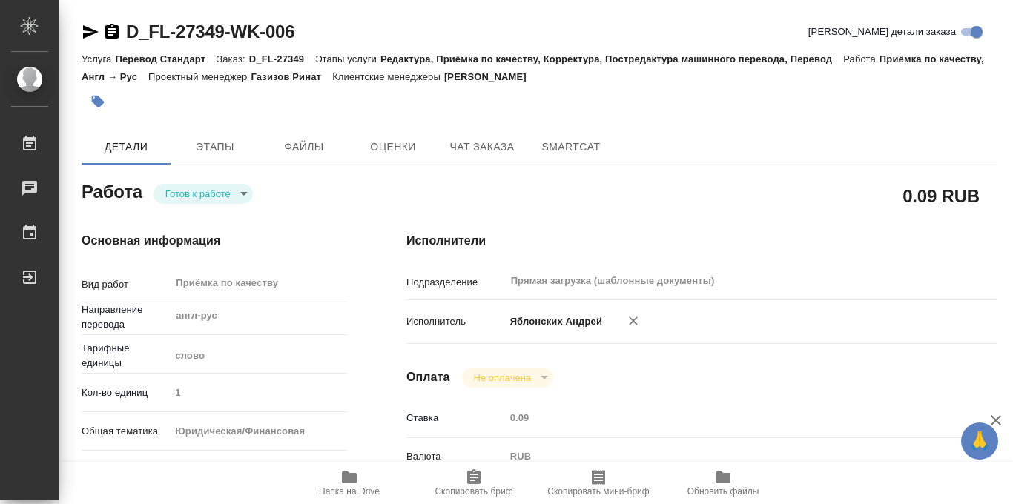
type input "readyForWork"
type input "англ-рус"
type input "5a8b1489cc6b4906c91bfd90"
type input "1"
type input "yr-fn"
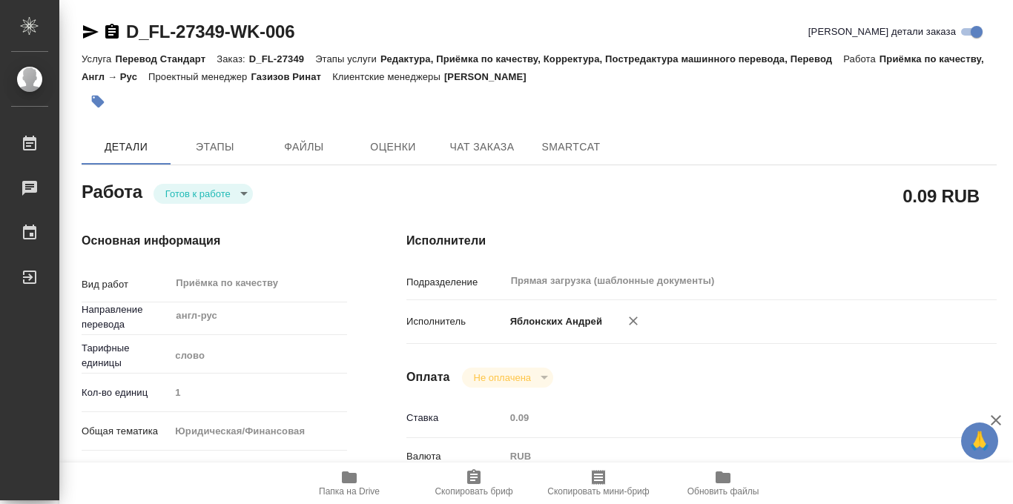
type input "5a8b8b956a9677013d343cfe"
checkbox input "true"
type input "15.10.2025 11:00"
type input "15.10.2025 14:00"
type input "[DATE] 11:00"
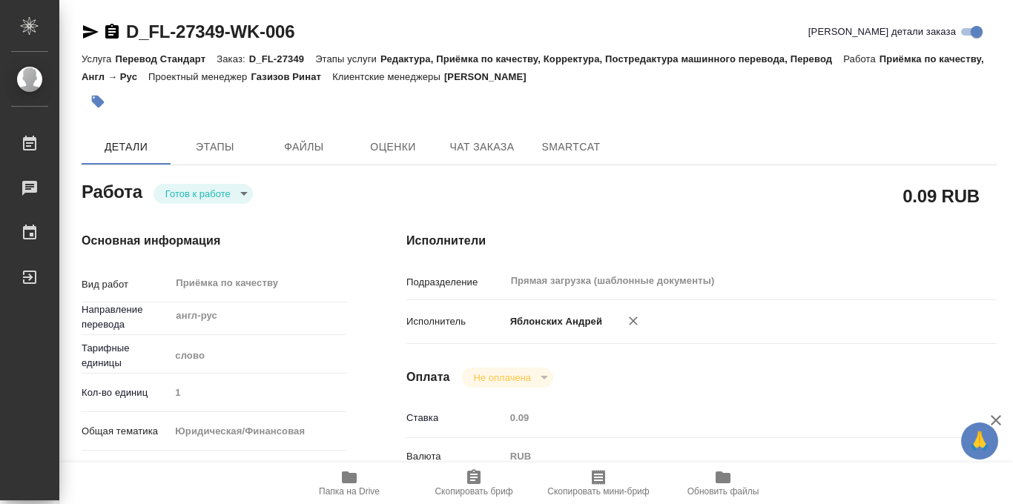
type input "Прямая загрузка (шаблонные документы)"
type input "notPayed"
type input "0.09"
type input "RUB"
type input "Яблонских Андрей"
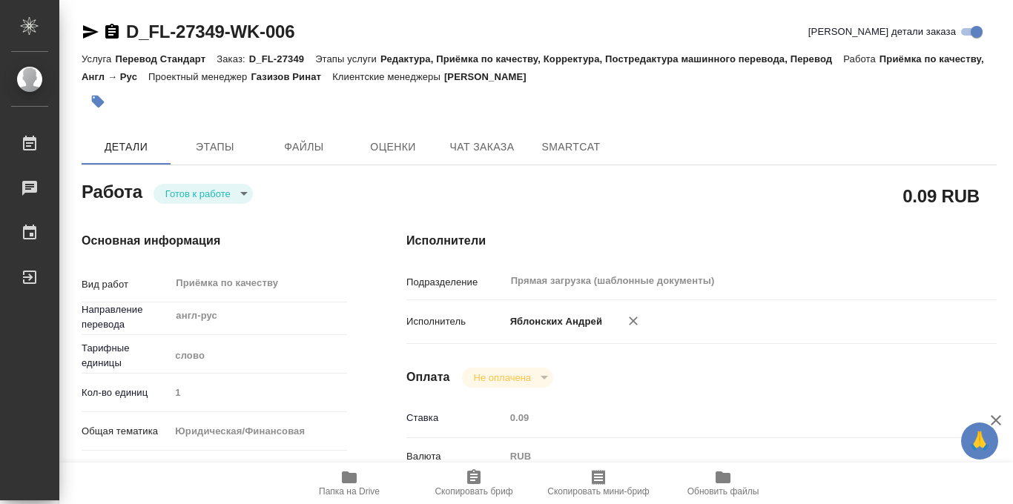
type input "D_FL-27349"
type input "Перевод Стандарт"
type input "Редактура, Приёмка по качеству, Корректура, Постредактура машинного перевода, П…"
type input "Давыдова Елена"
type input "/Clients/FL_D/Orders/D_FL-27349"
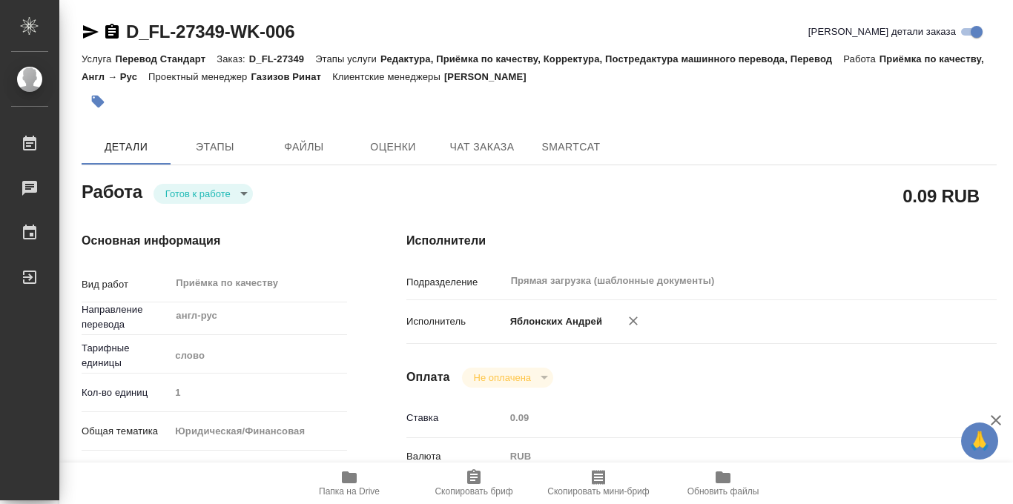
type input "https://drive.awatera.com/s/osm7DJJqDZQZbac"
click at [243, 192] on body "🙏 .cls-1 fill:#fff; AWATERA Iablonskikh Andrei Работы 0 Чаты График Выйти D_FL-…" at bounding box center [506, 252] width 1013 height 504
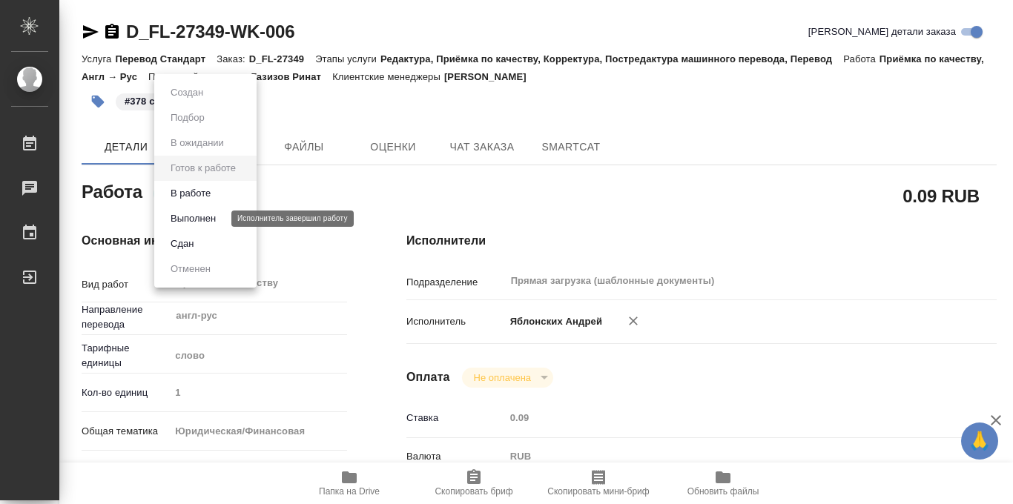
click at [195, 219] on button "Выполнен" at bounding box center [193, 219] width 54 height 16
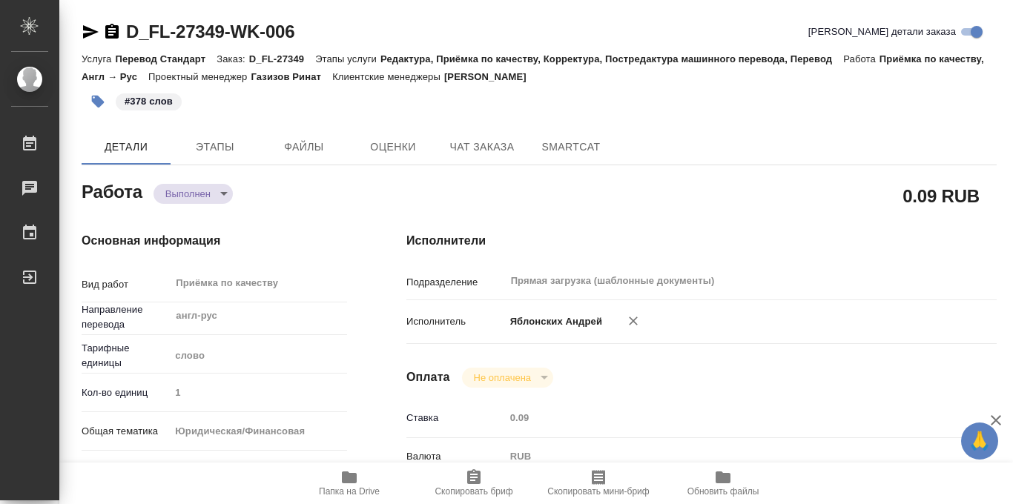
type textarea "x"
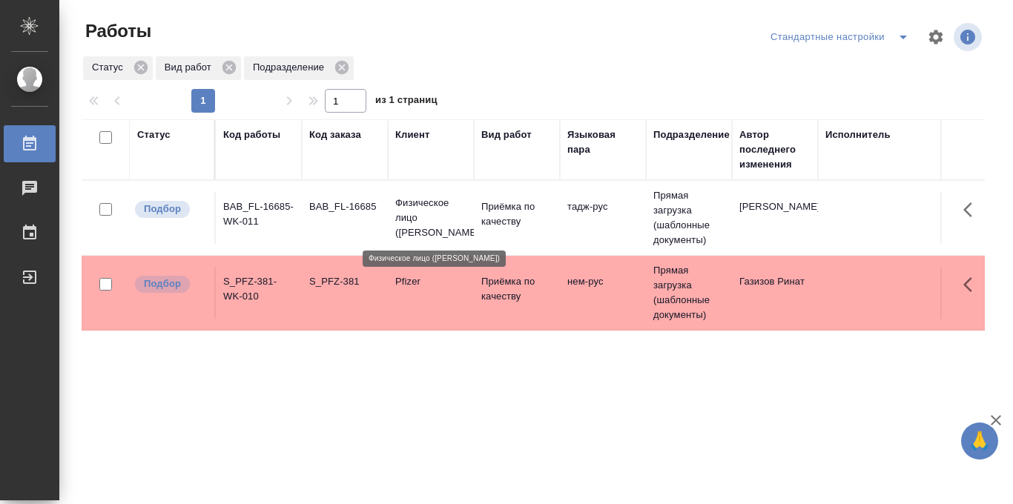
click at [401, 203] on p "Физическое лицо (Бабушкинская)" at bounding box center [430, 218] width 71 height 45
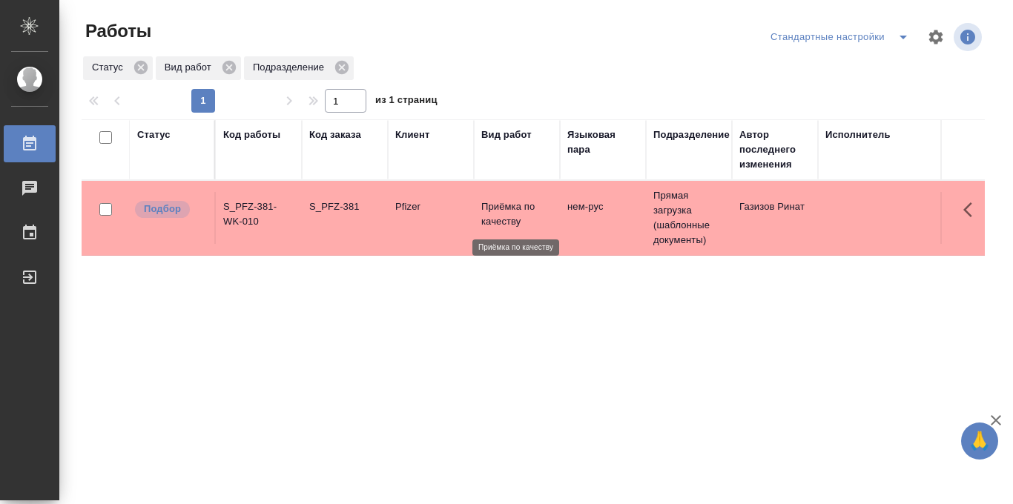
click at [496, 207] on p "Приёмка по качеству" at bounding box center [516, 215] width 71 height 30
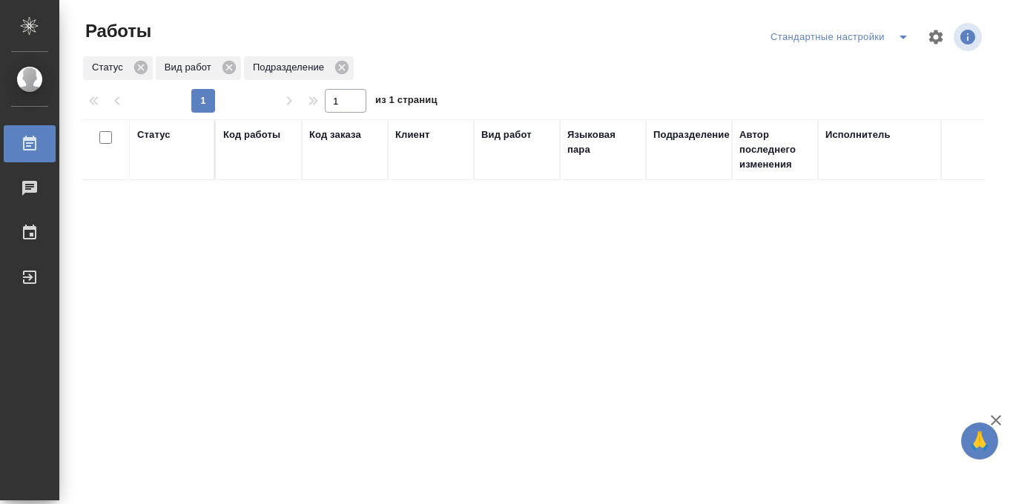
click at [904, 36] on icon "split button" at bounding box center [903, 38] width 7 height 4
click at [849, 66] on li "в работе" at bounding box center [840, 67] width 155 height 24
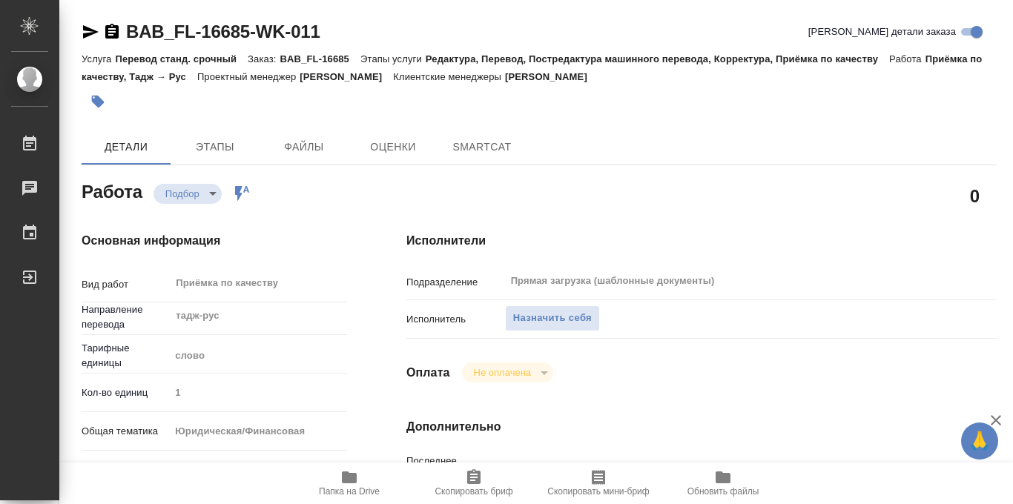
type textarea "x"
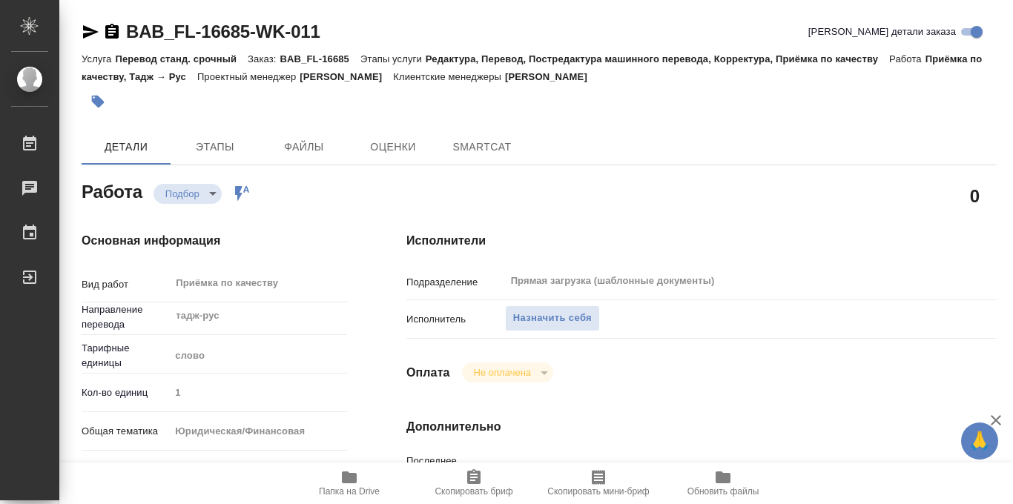
type textarea "x"
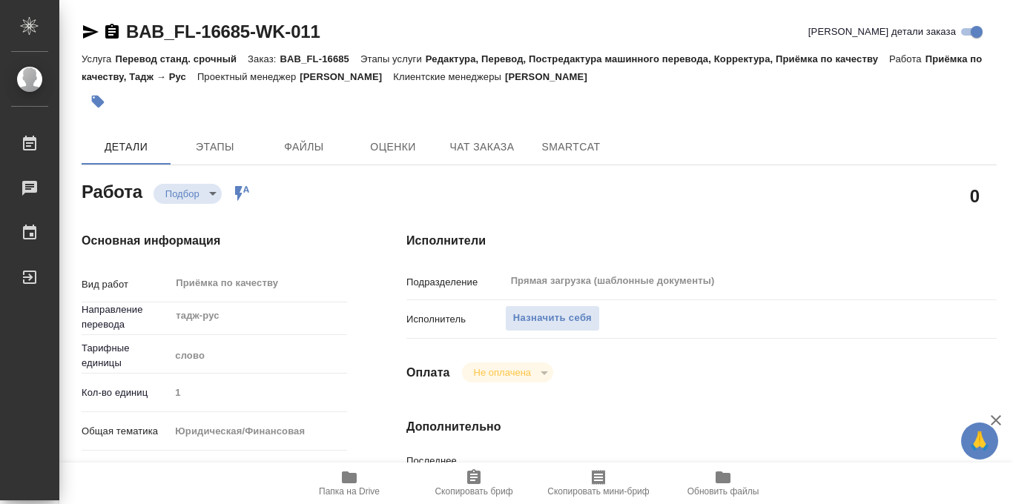
scroll to position [791, 0]
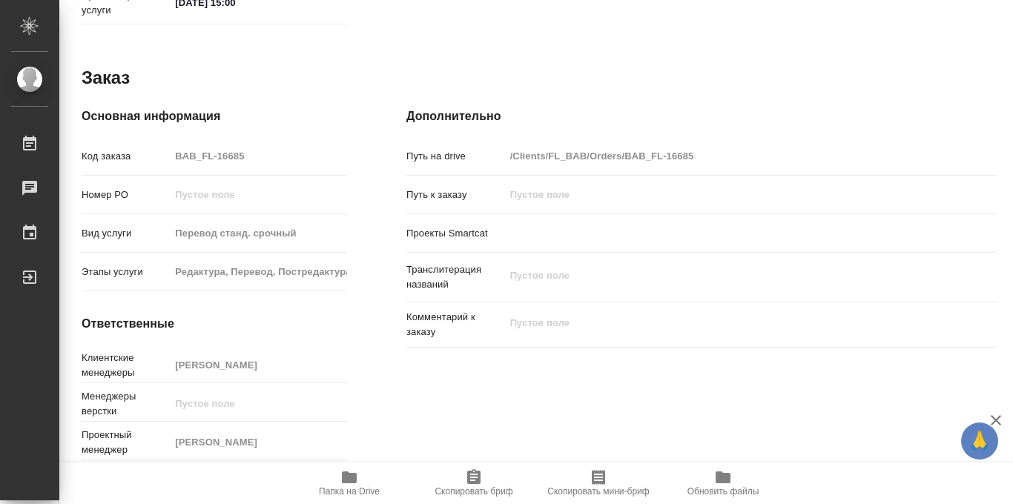
type textarea "x"
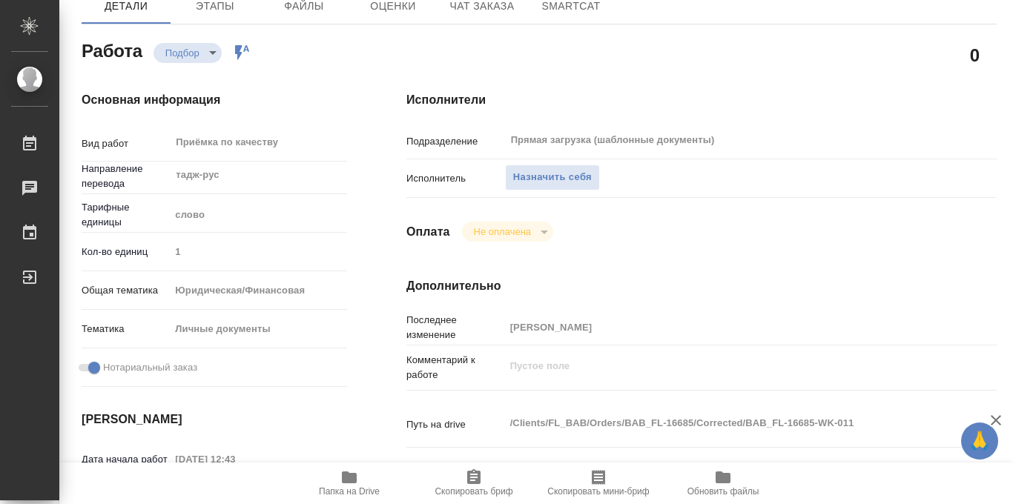
scroll to position [0, 0]
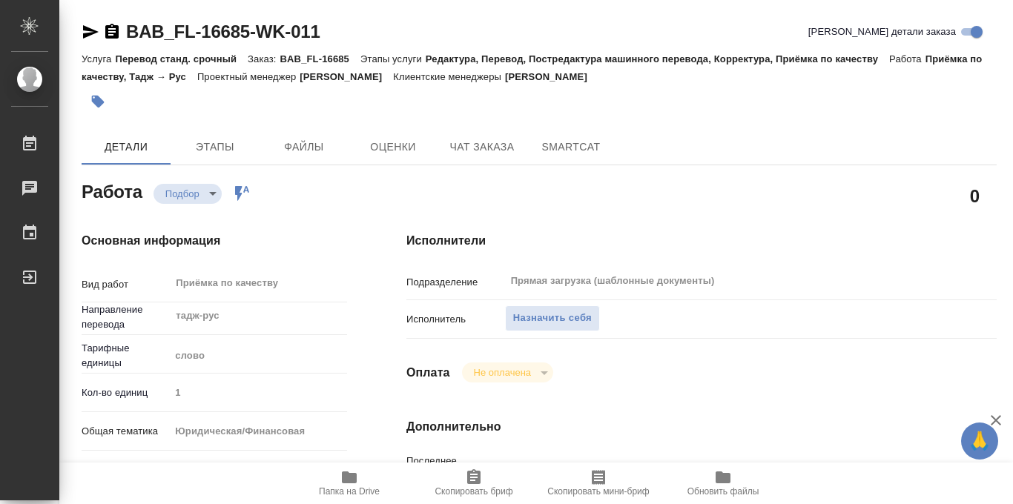
type textarea "x"
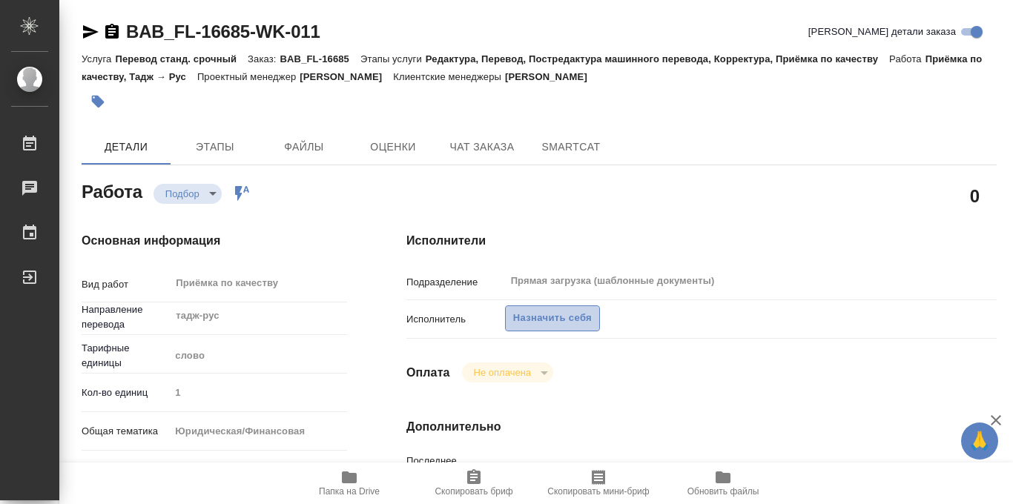
click at [541, 315] on span "Назначить себя" at bounding box center [552, 318] width 79 height 17
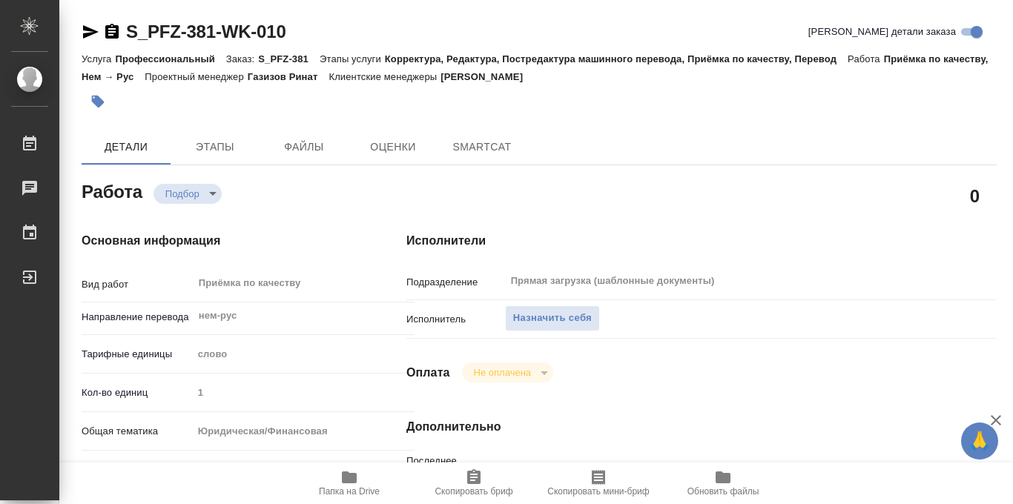
type textarea "x"
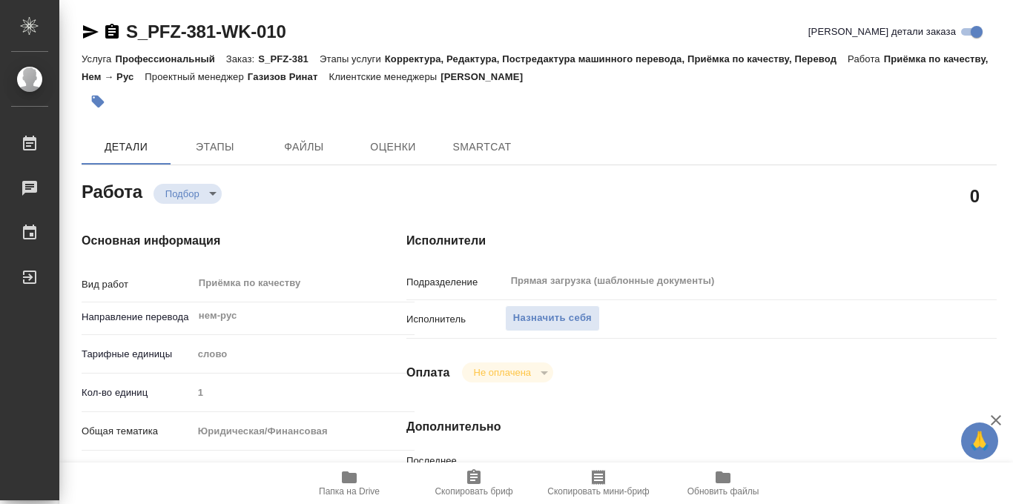
type textarea "x"
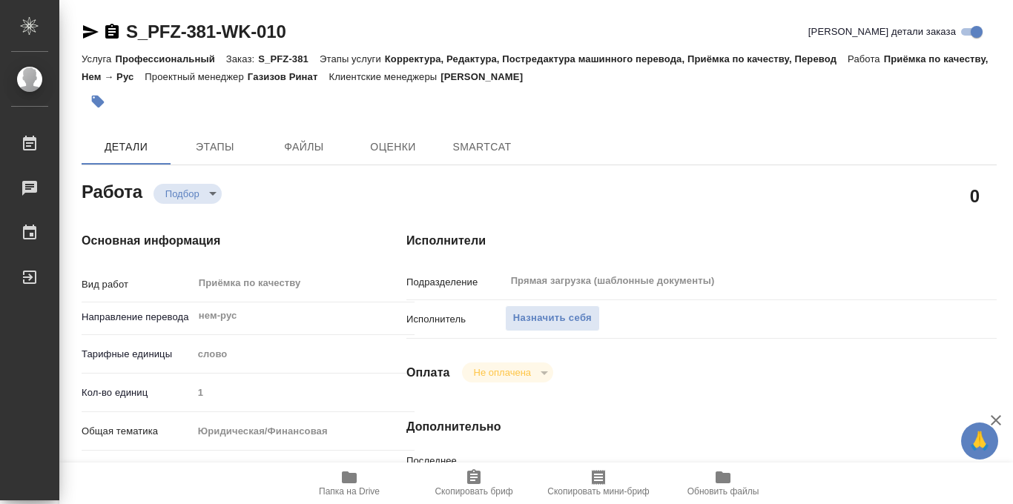
type textarea "x"
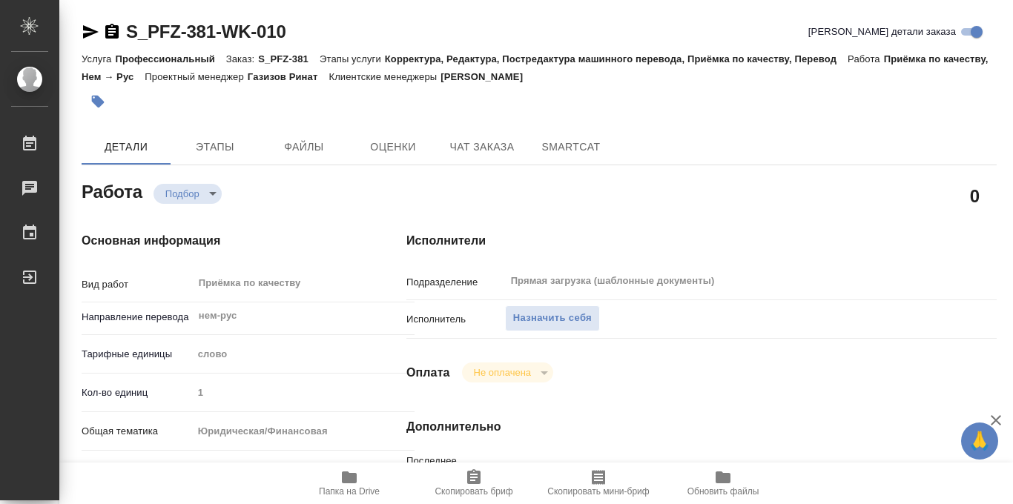
scroll to position [791, 0]
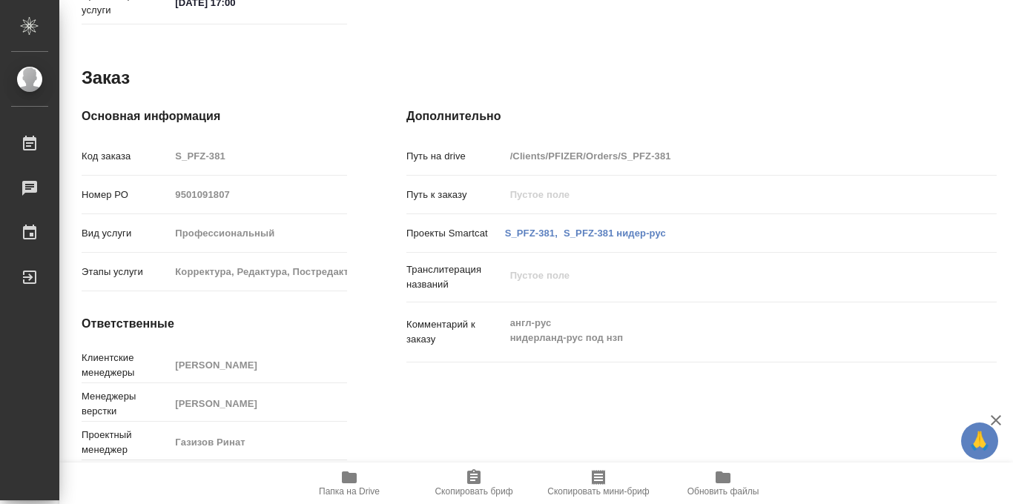
type textarea "x"
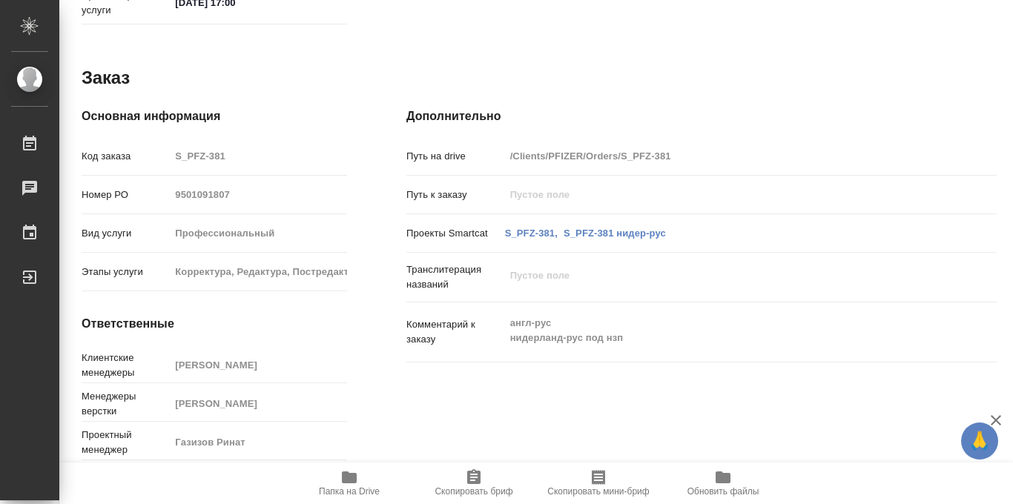
type textarea "x"
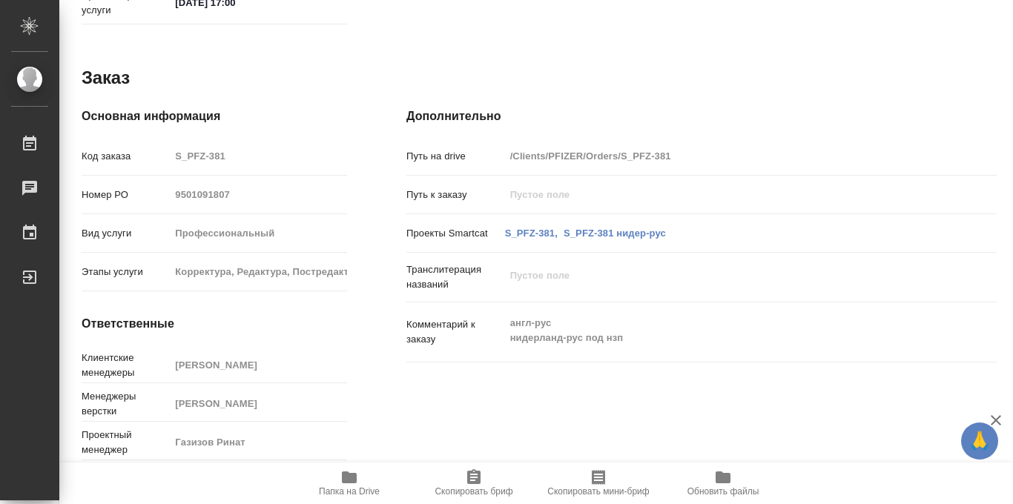
click at [349, 481] on icon "button" at bounding box center [349, 478] width 15 height 12
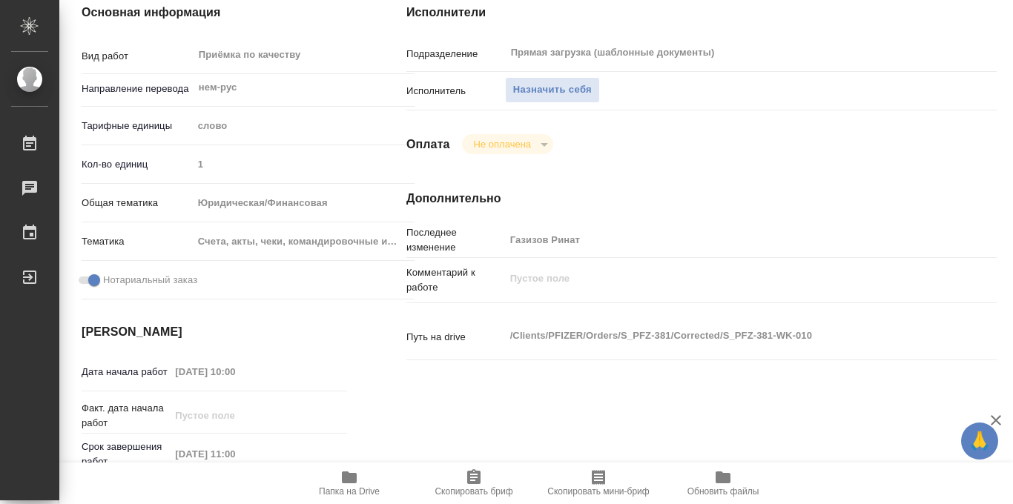
scroll to position [0, 0]
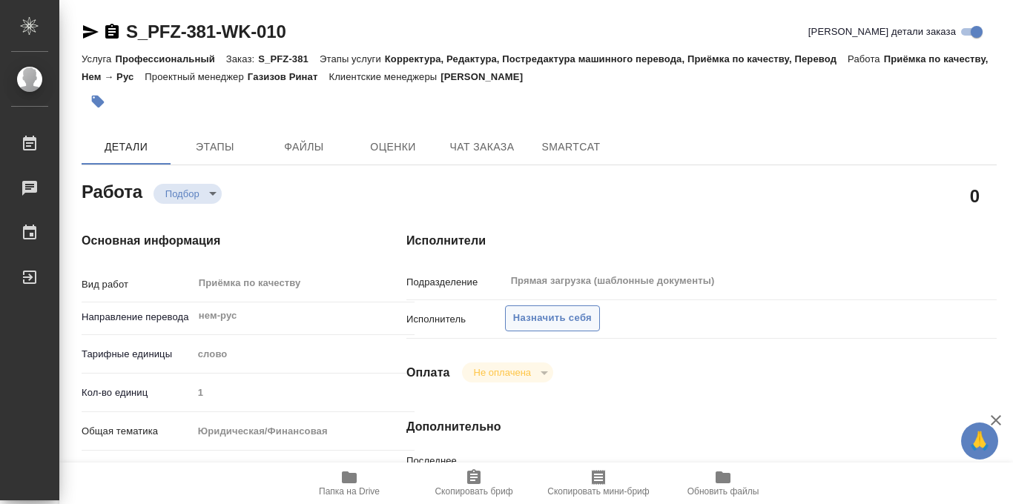
click at [538, 320] on span "Назначить себя" at bounding box center [552, 318] width 79 height 17
type textarea "x"
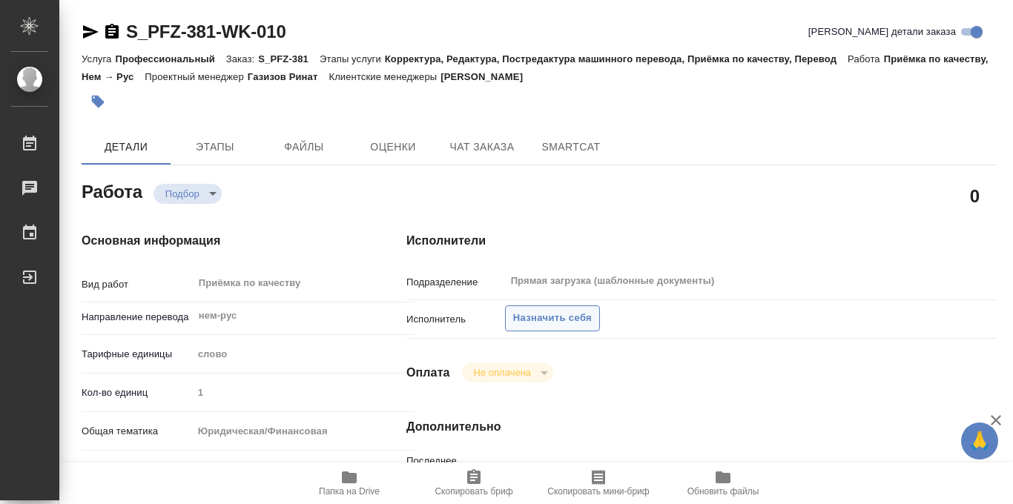
type textarea "x"
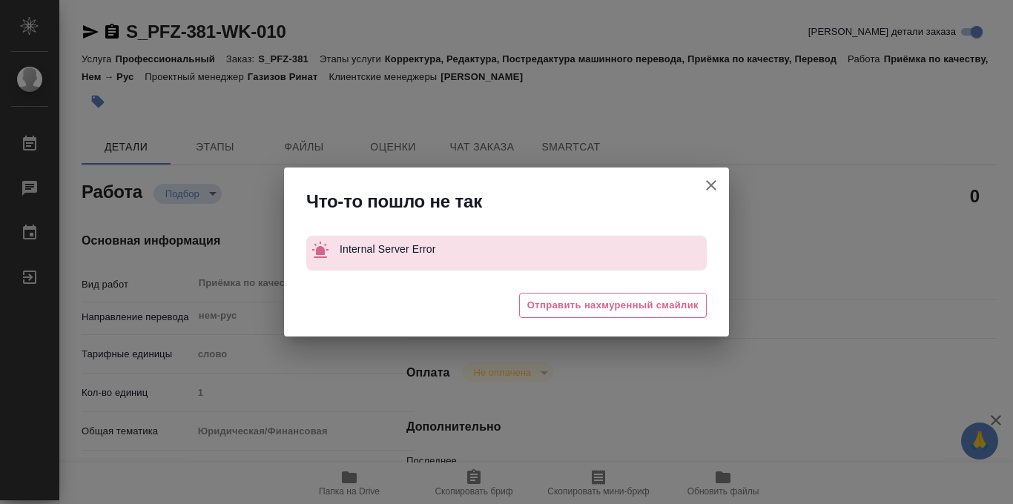
click at [705, 180] on icon "button" at bounding box center [711, 186] width 18 height 18
type textarea "x"
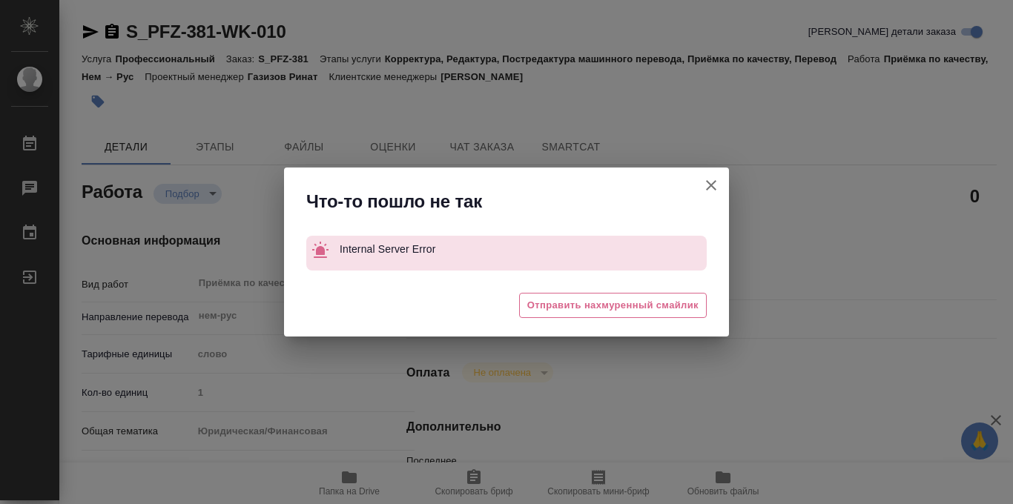
type textarea "x"
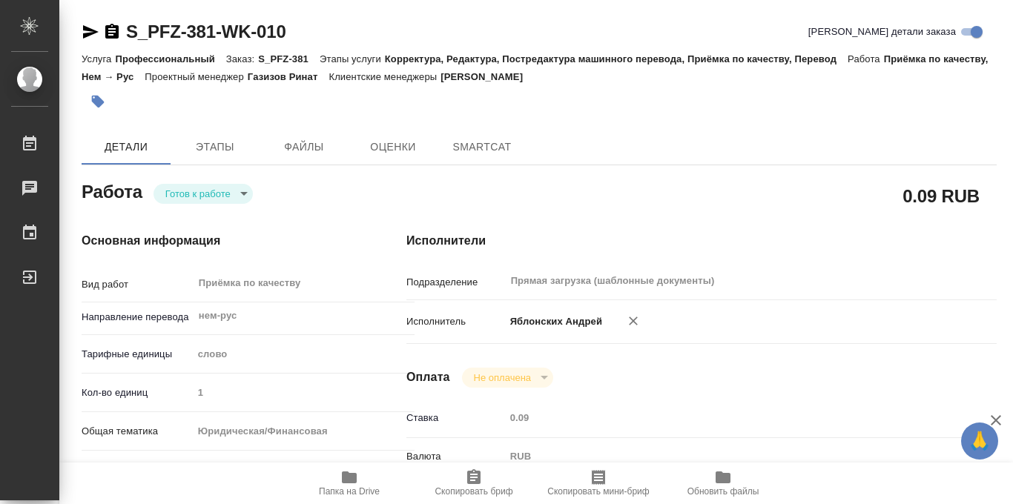
type textarea "x"
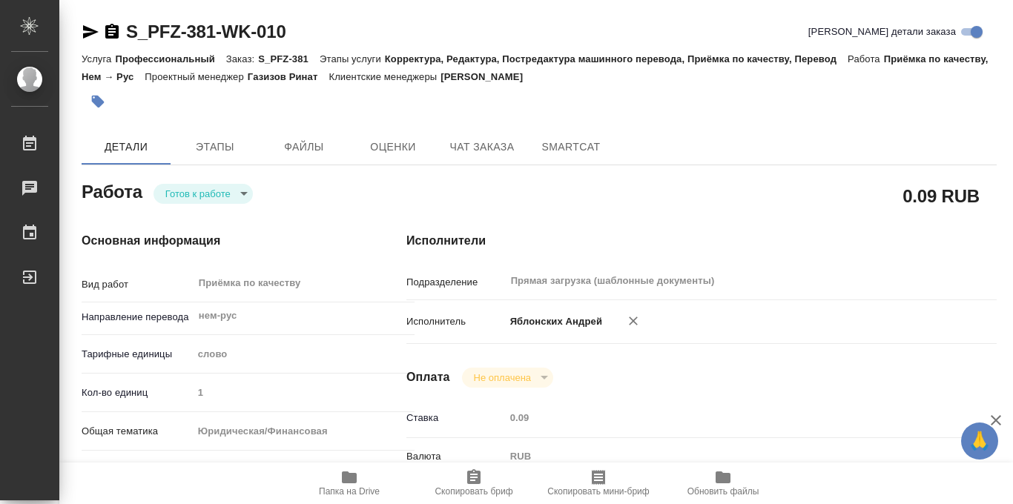
type textarea "x"
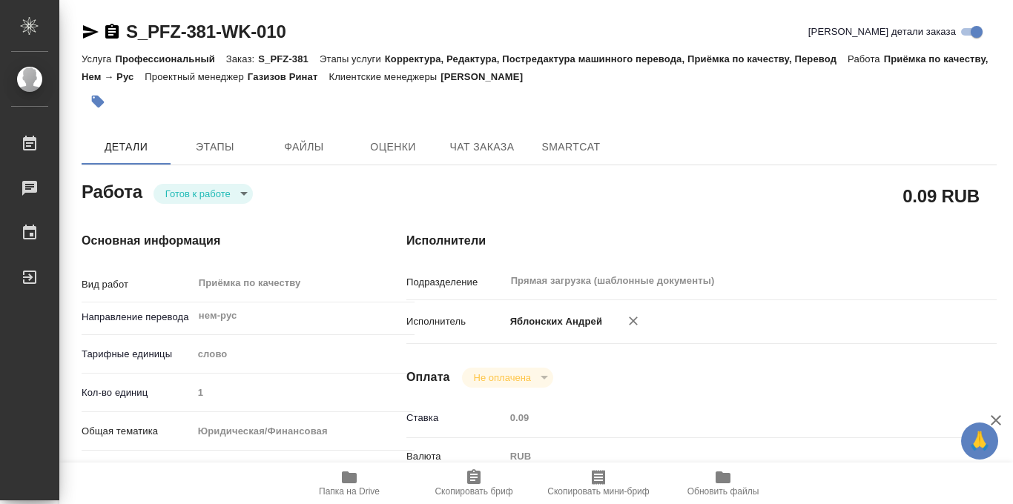
type textarea "x"
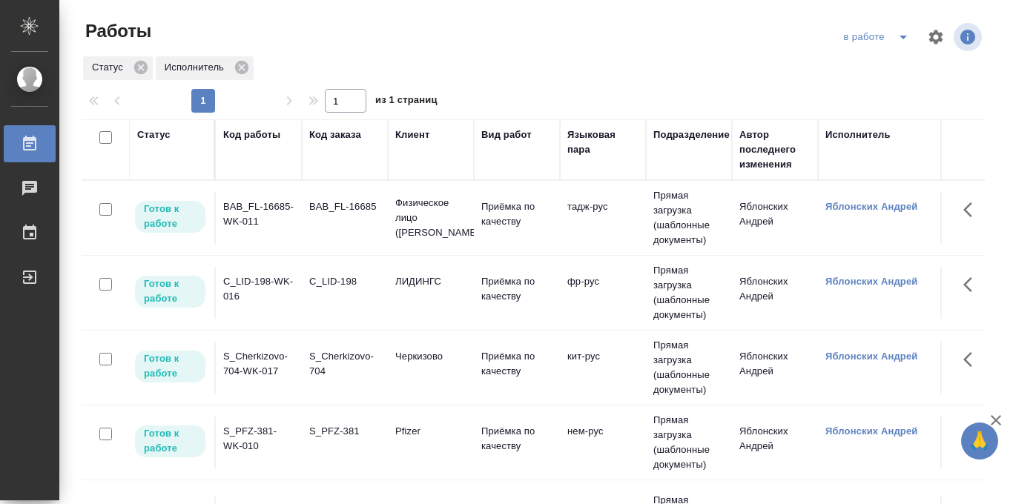
scroll to position [0, 359]
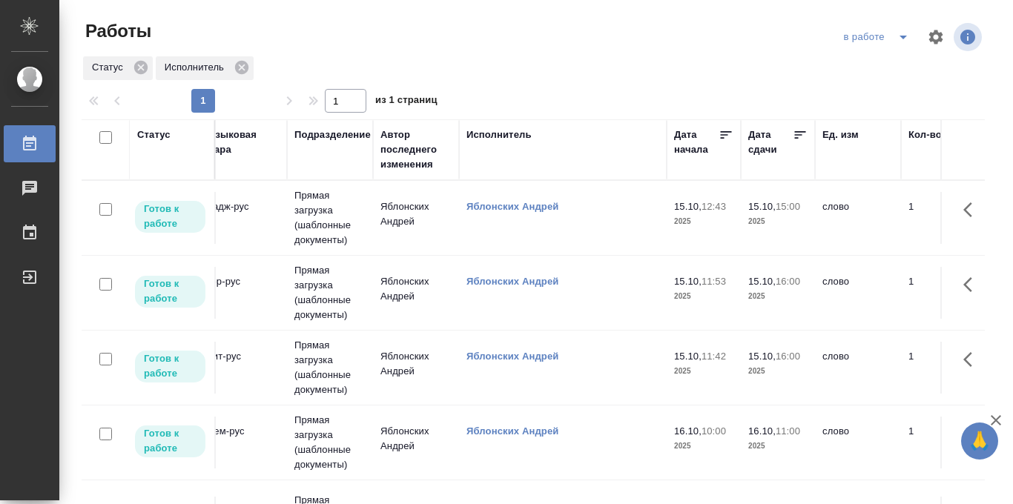
click at [800, 136] on icon at bounding box center [800, 135] width 15 height 15
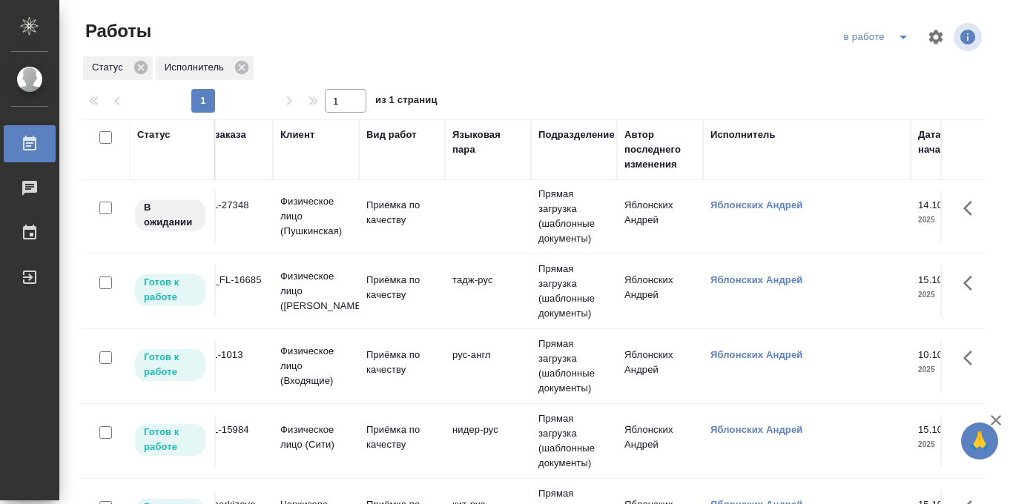
scroll to position [1, 106]
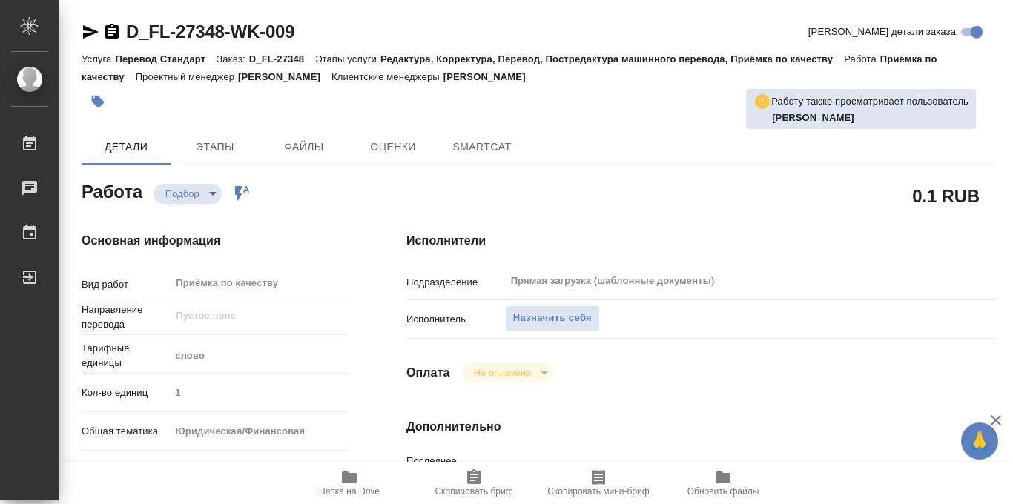
type textarea "x"
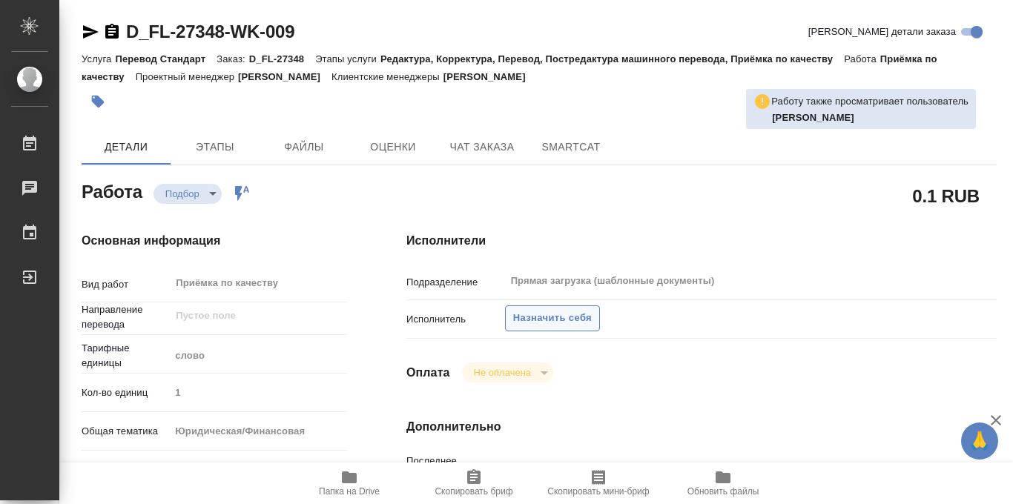
click at [518, 318] on span "Назначить себя" at bounding box center [552, 318] width 79 height 17
type textarea "x"
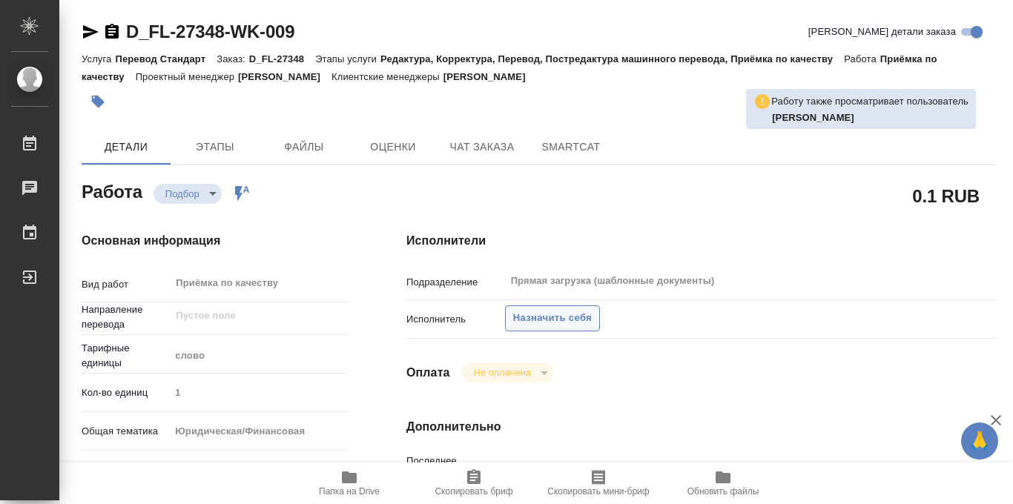
type textarea "x"
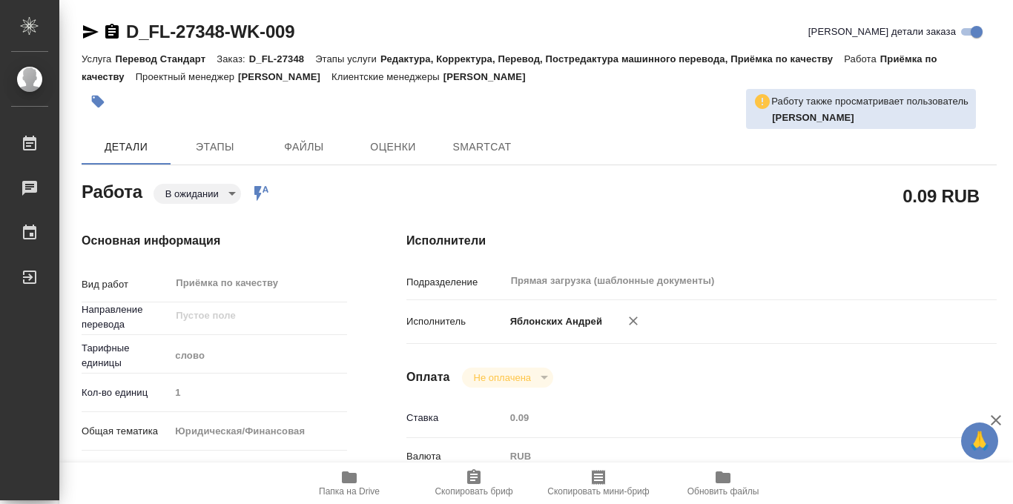
type textarea "x"
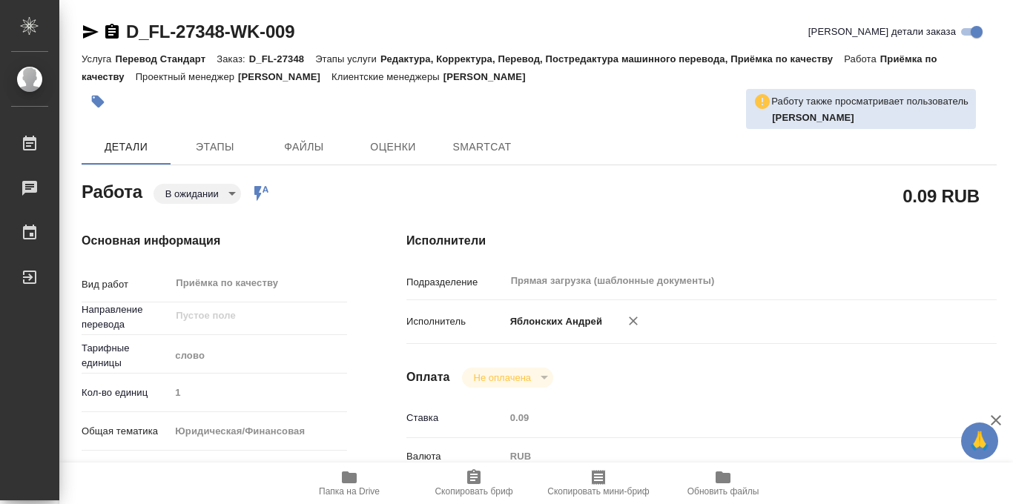
type textarea "x"
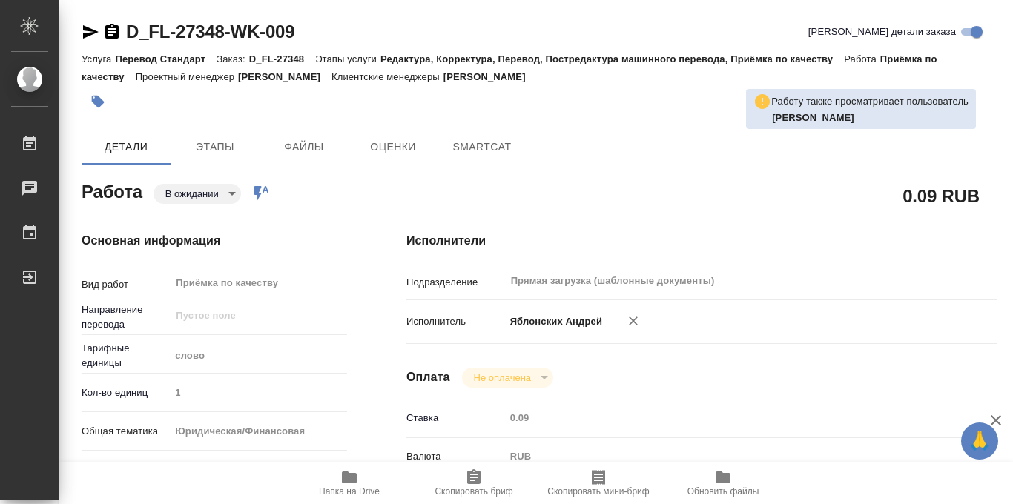
type textarea "x"
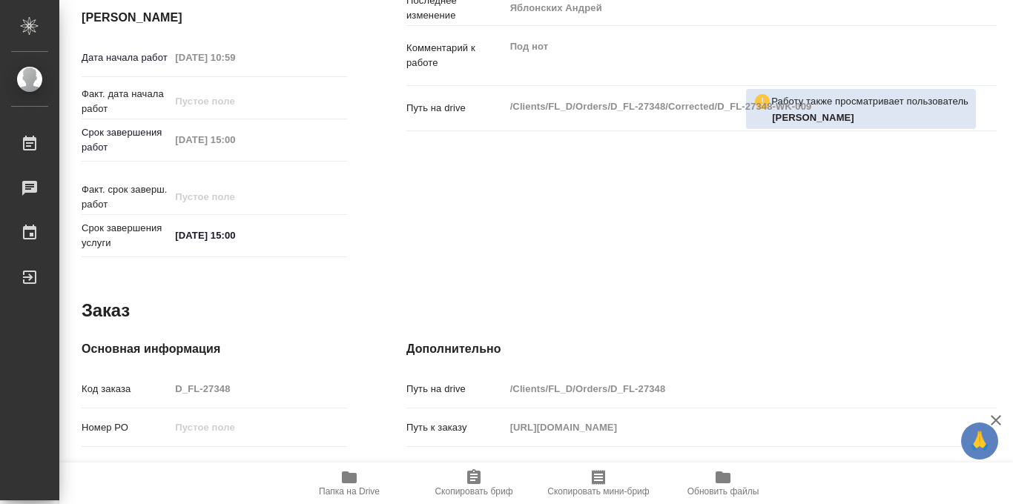
type textarea "x"
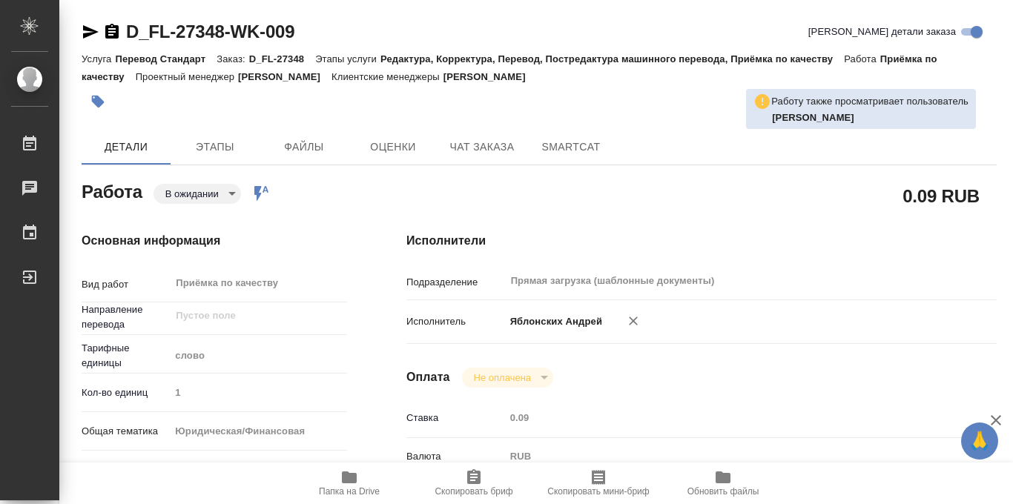
type textarea "x"
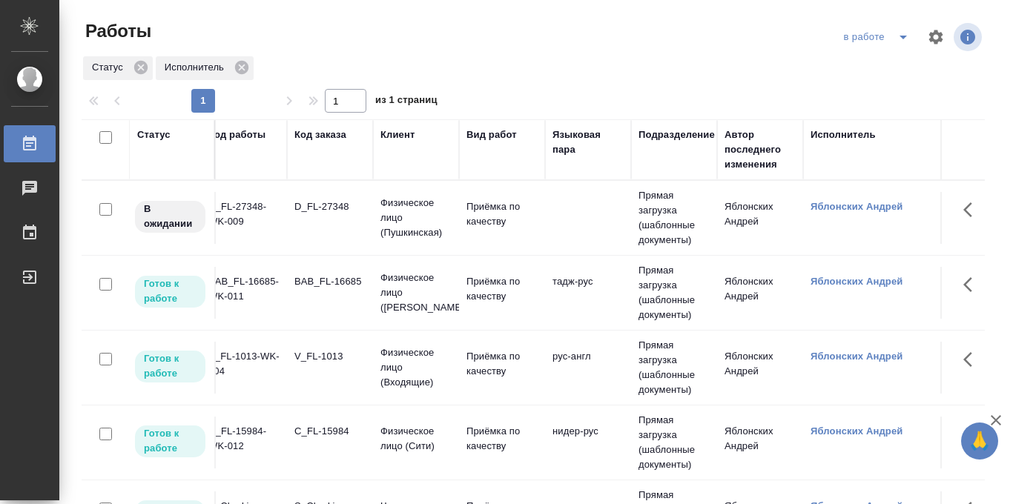
scroll to position [0, 13]
click at [444, 217] on p "Физическое лицо (Пушкинская)" at bounding box center [417, 218] width 71 height 45
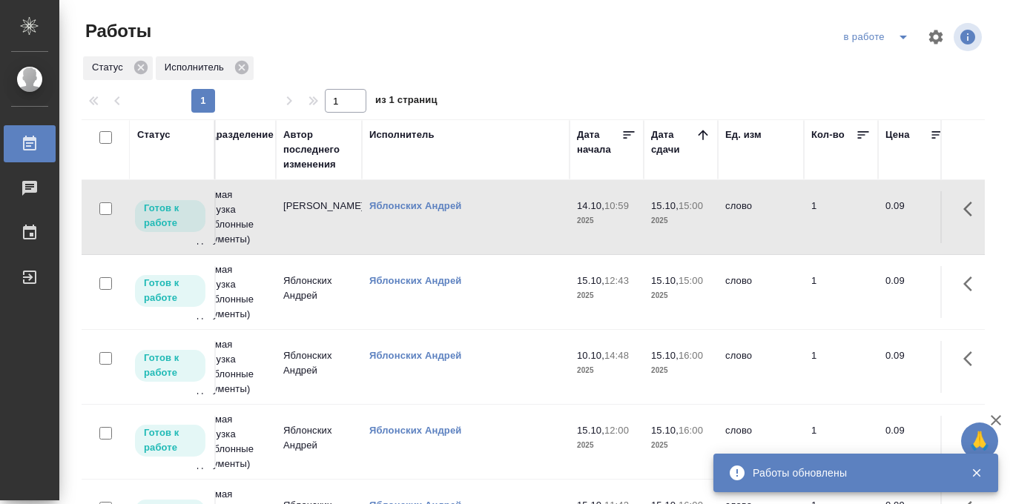
scroll to position [0, 133]
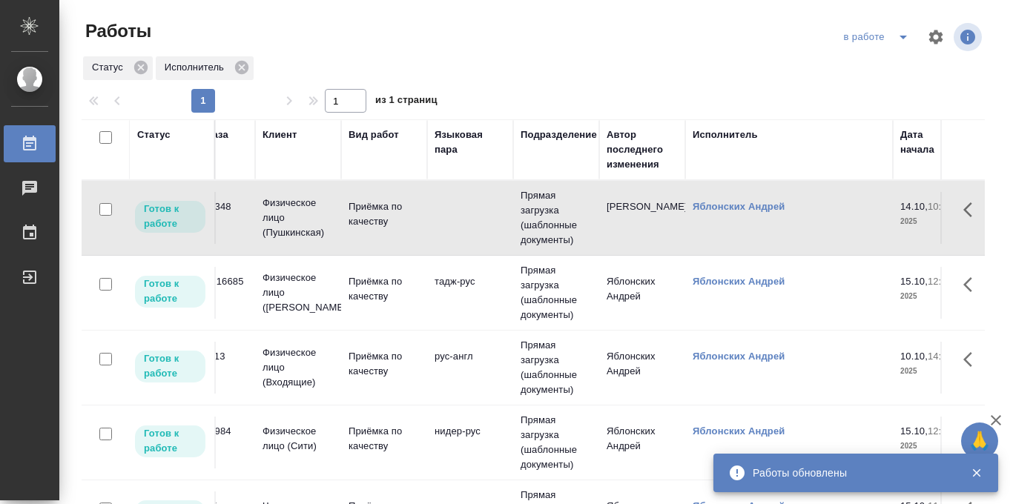
click at [389, 277] on p "Приёмка по качеству" at bounding box center [384, 289] width 71 height 30
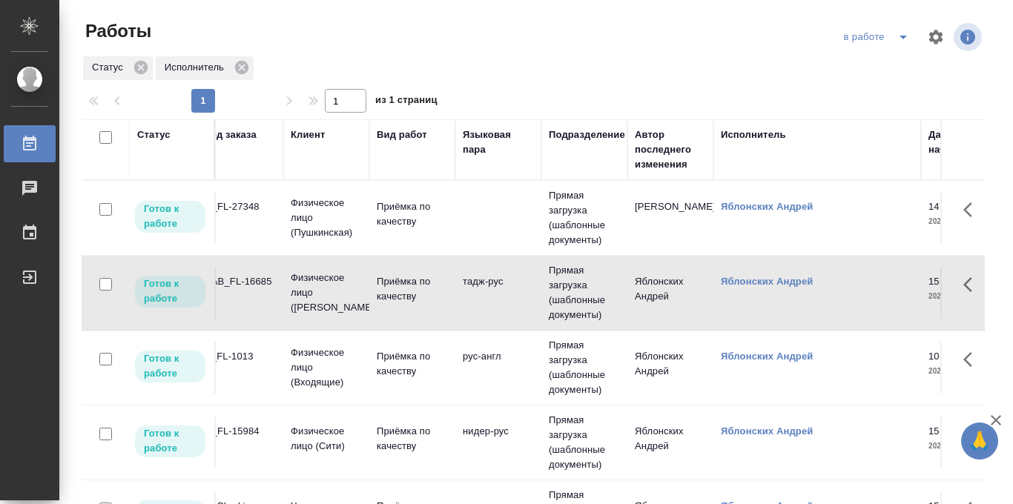
scroll to position [0, 97]
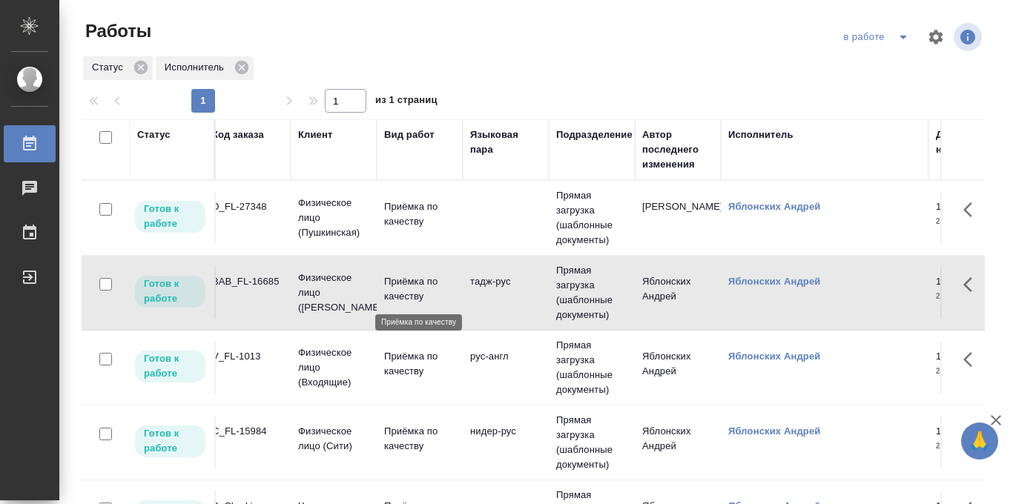
click at [401, 288] on p "Приёмка по качеству" at bounding box center [419, 289] width 71 height 30
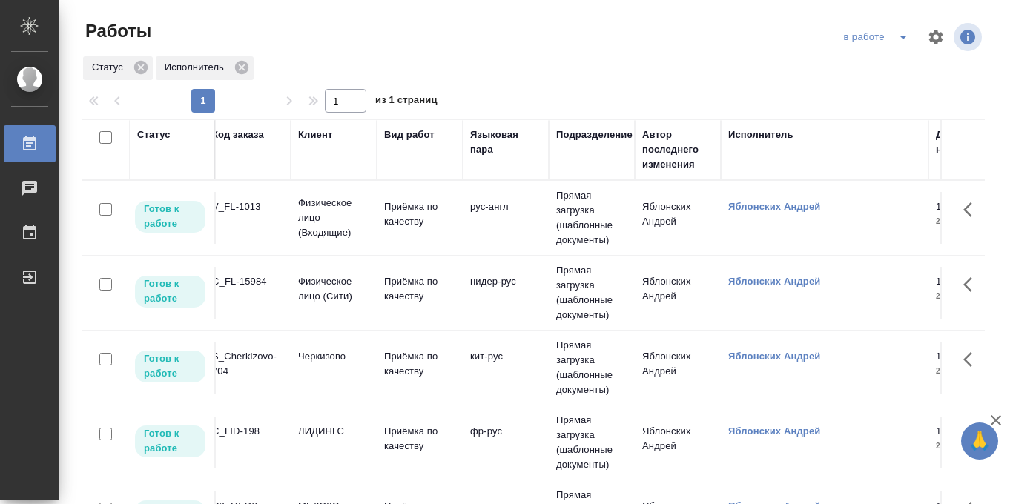
click at [901, 38] on icon "split button" at bounding box center [904, 37] width 18 height 18
click at [846, 67] on li "Стандартные настройки" at bounding box center [878, 67] width 142 height 24
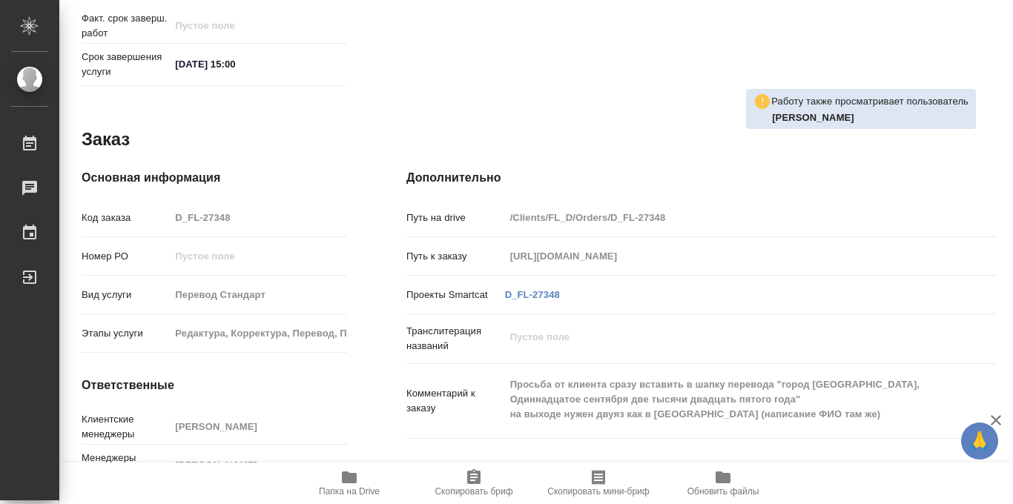
scroll to position [768, 0]
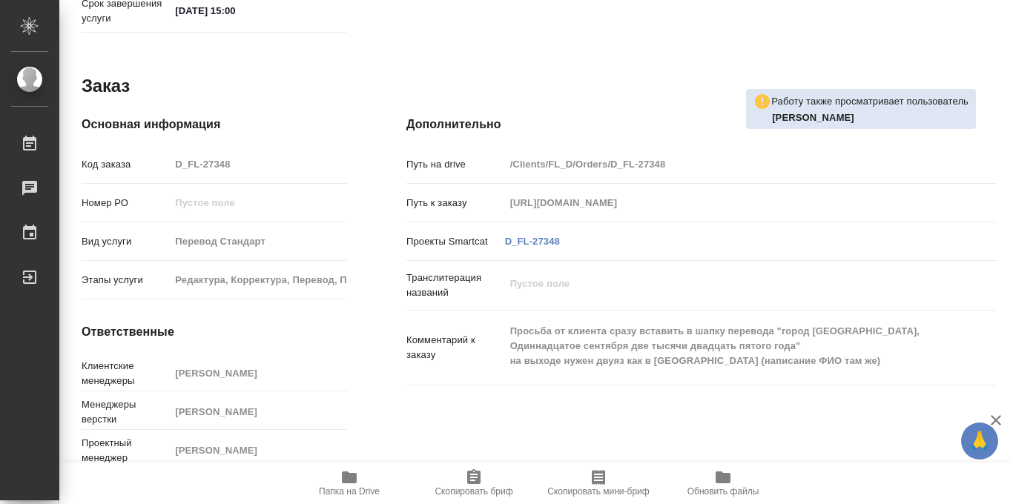
click at [346, 488] on span "Папка на Drive" at bounding box center [349, 492] width 61 height 10
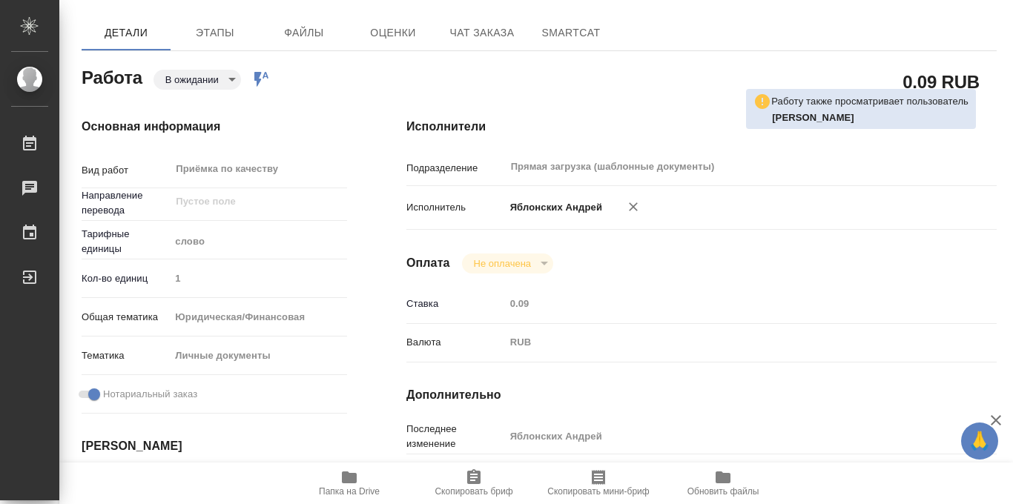
scroll to position [0, 0]
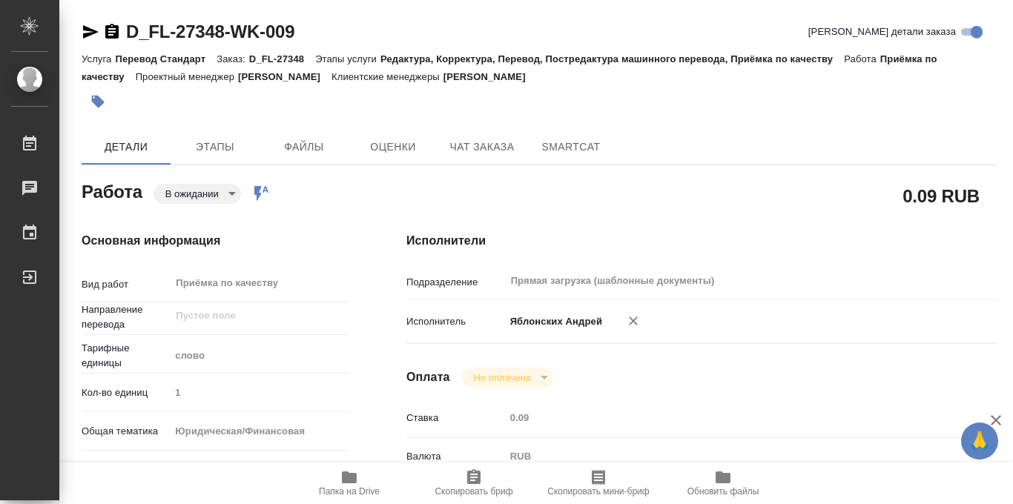
click at [97, 96] on icon "button" at bounding box center [98, 102] width 13 height 13
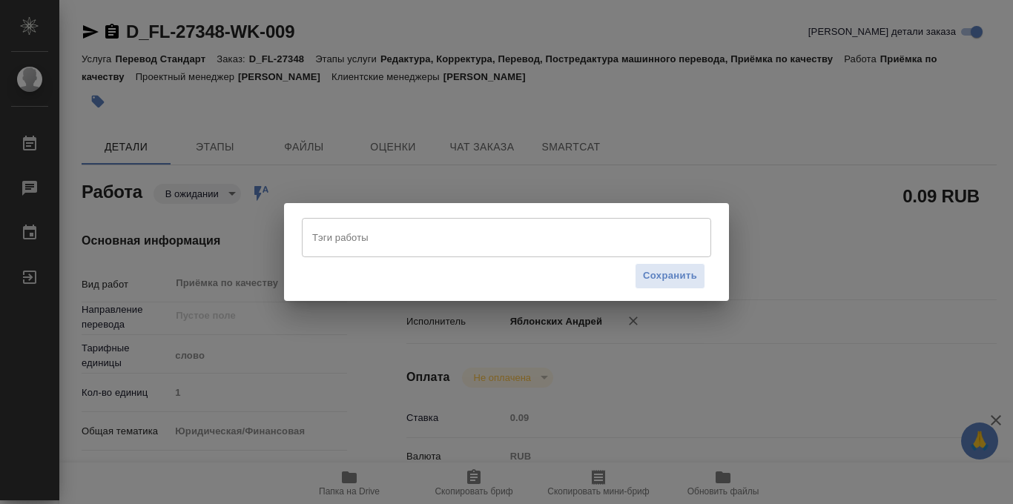
click at [360, 229] on input "Тэги работы" at bounding box center [493, 237] width 368 height 25
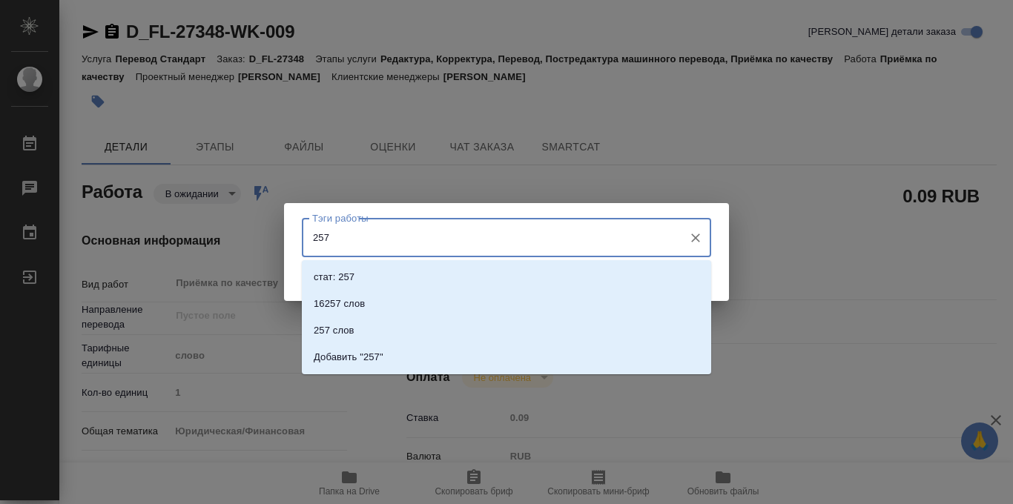
type input "2575"
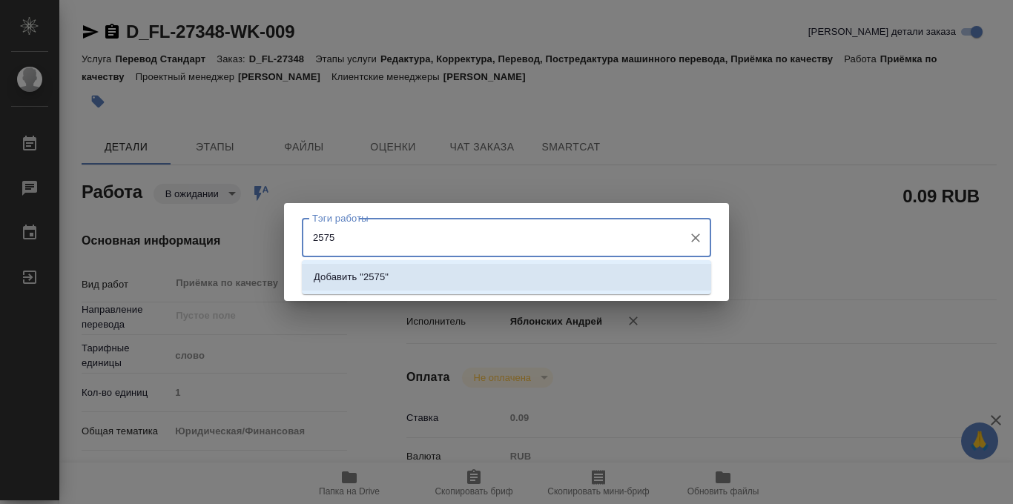
click at [434, 280] on li "Добавить "2575"" at bounding box center [506, 277] width 409 height 27
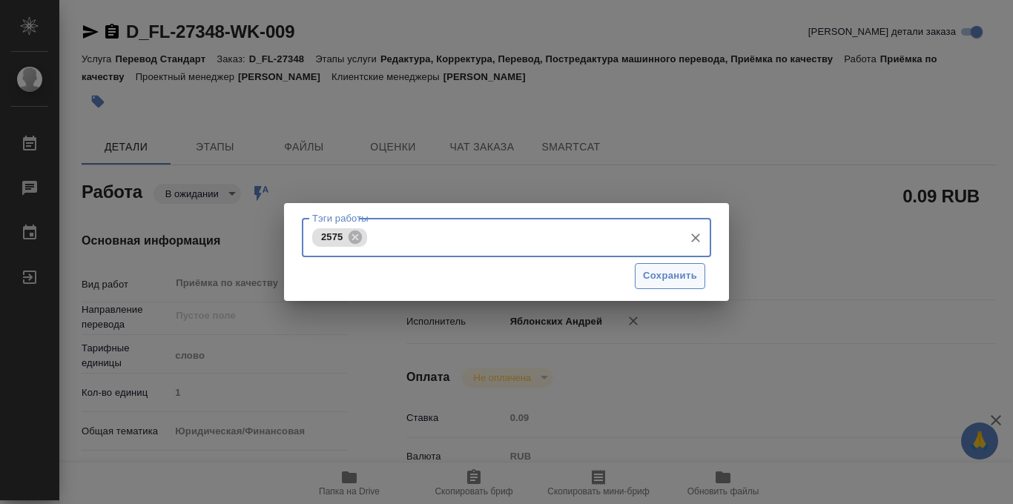
click at [671, 280] on span "Сохранить" at bounding box center [670, 276] width 54 height 17
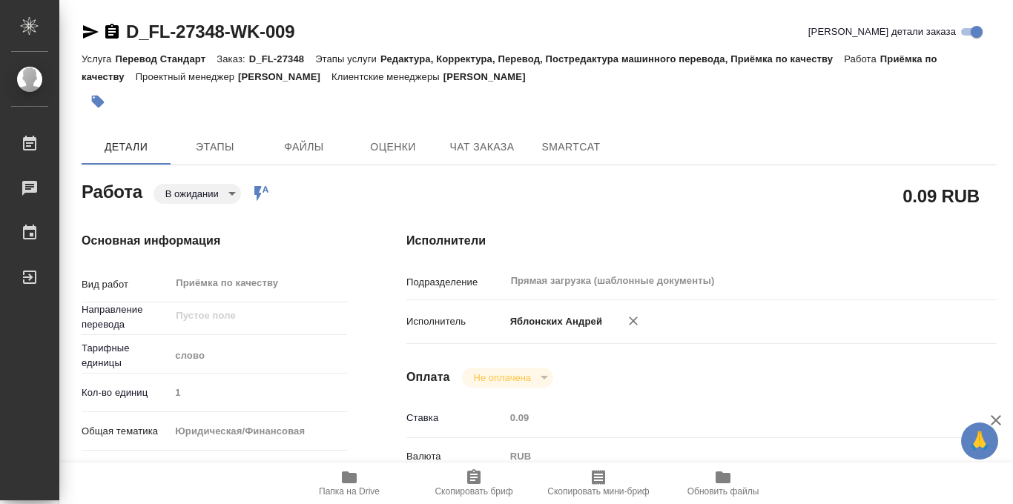
type input "readyForWork"
type input "5a8b1489cc6b4906c91bfd90"
type input "1"
type input "yr-fn"
type input "5a8b8b956a9677013d343cfe"
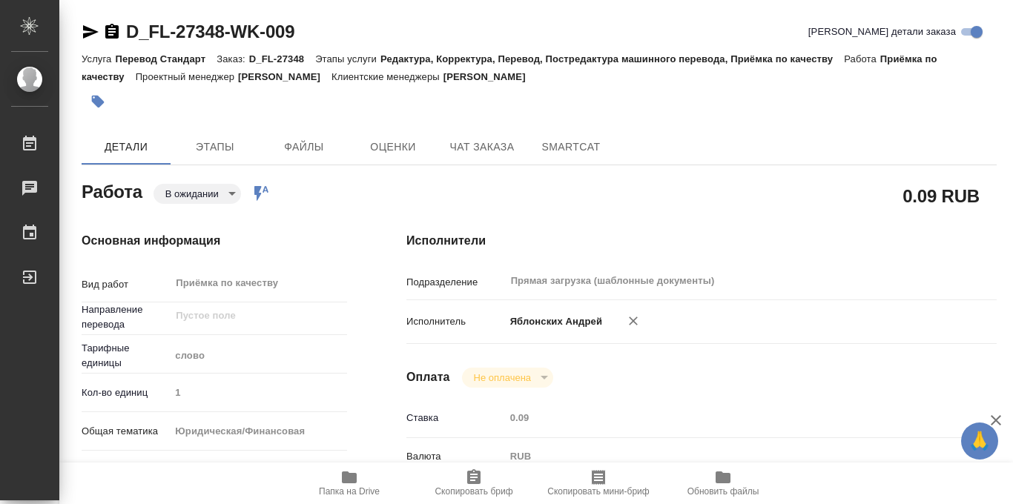
checkbox input "true"
type input "14.10.2025 10:59"
type input "15.10.2025 15:00"
type input "[DATE] 15:00"
type input "Прямая загрузка (шаблонные документы)"
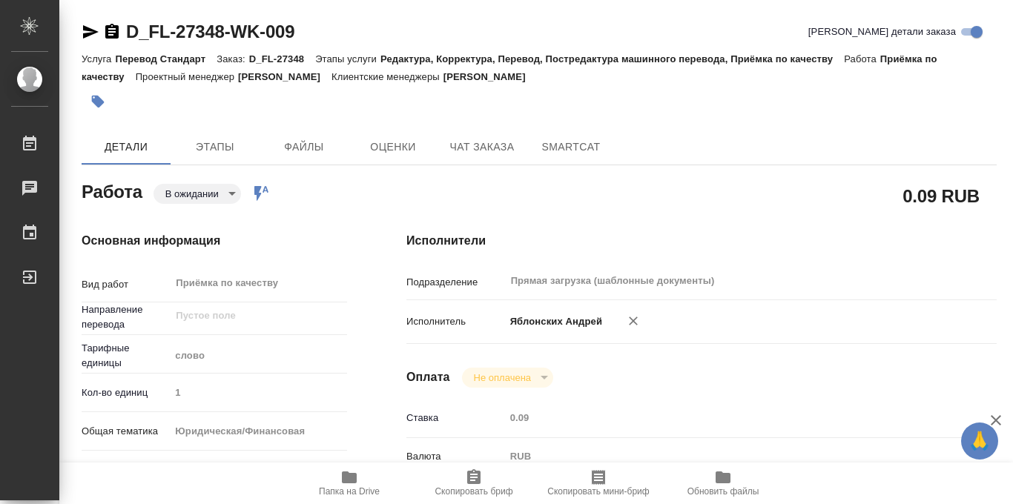
type input "notPayed"
type input "0.09"
type input "RUB"
type input "Баданян Артак"
type input "D_FL-27348"
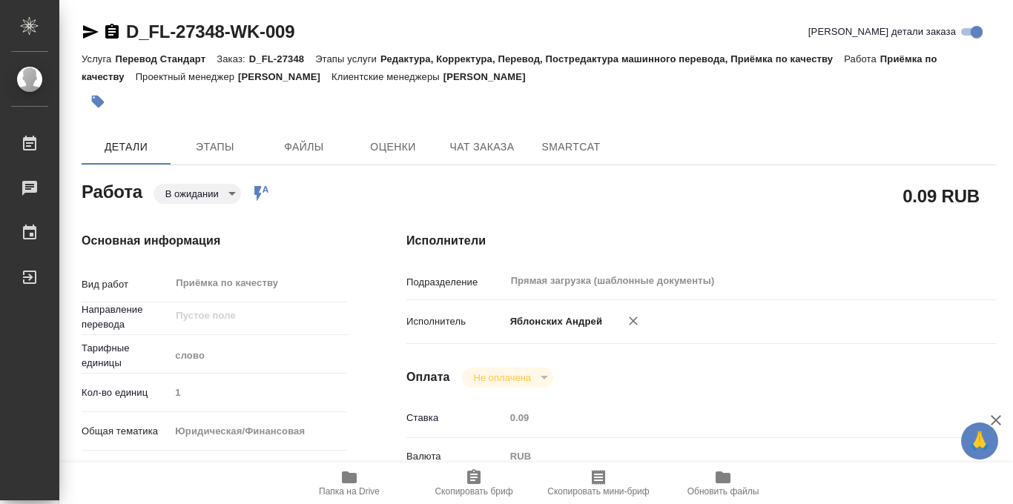
type input "Перевод Стандарт"
type input "Редактура, Корректура, Перевод, Постредактура машинного перевода, Приёмка по ка…"
type input "Давыдова Елена"
type input "[PERSON_NAME]"
type input "/Clients/FL_D/Orders/D_FL-27348"
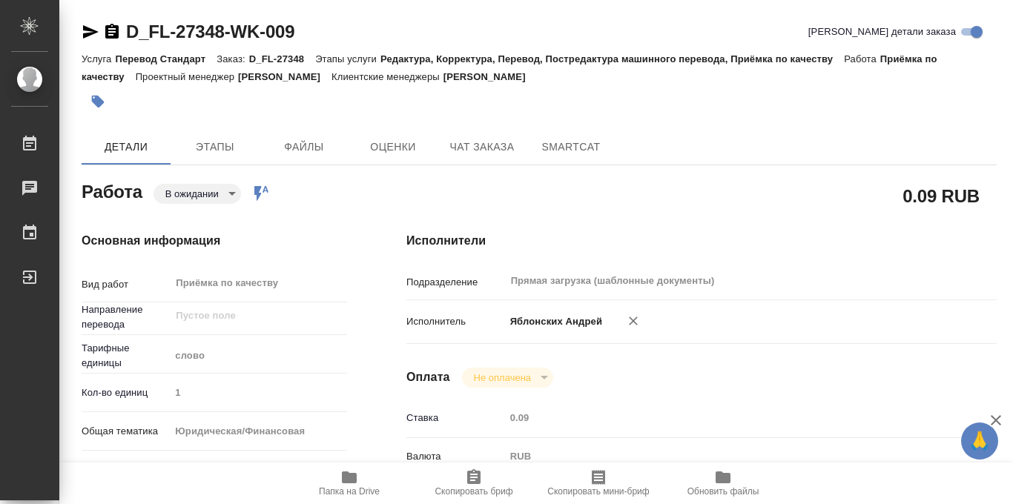
type input "https://drive.awatera.com/s/RsfRnQpjH5cJ239"
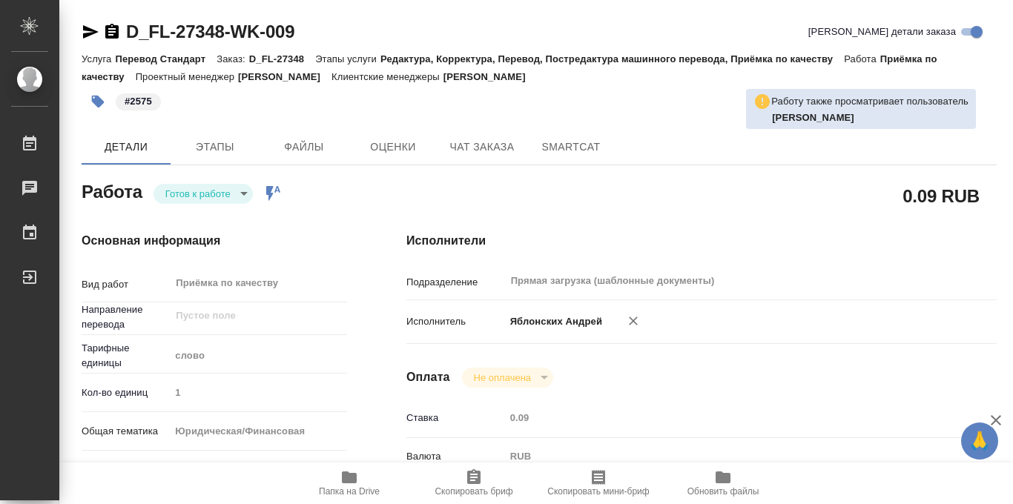
click at [244, 195] on body "🙏 .cls-1 fill:#fff; AWATERA Iablonskikh Andrei Работы 0 Чаты График Выйти D_FL-…" at bounding box center [506, 252] width 1013 height 504
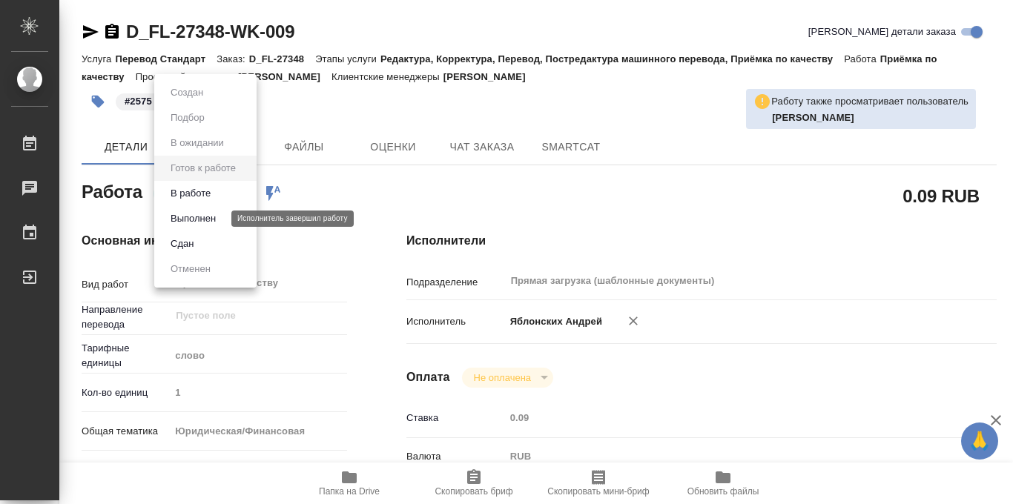
click at [211, 223] on button "Выполнен" at bounding box center [193, 219] width 54 height 16
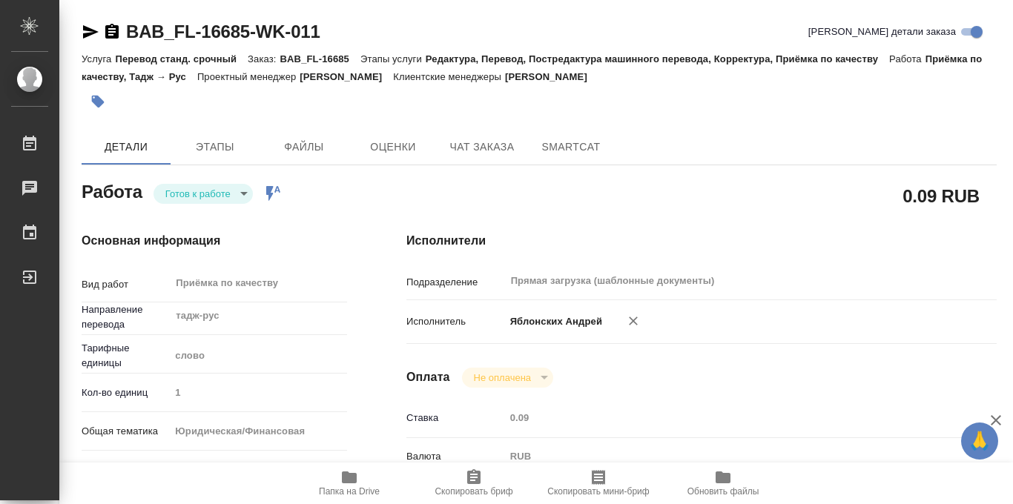
click at [346, 484] on icon "button" at bounding box center [349, 478] width 18 height 18
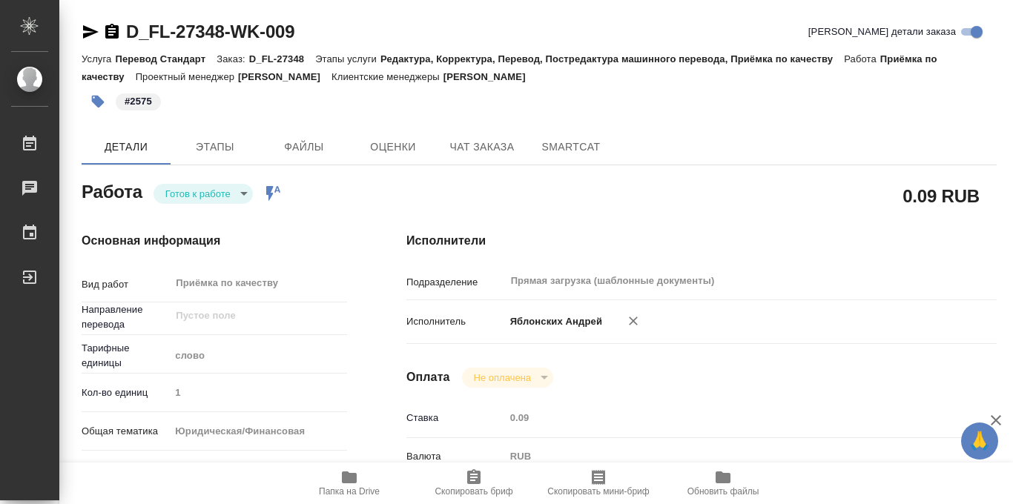
click at [247, 193] on body "🙏 .cls-1 fill:#fff; AWATERA Iablonskikh [PERSON_NAME] 0 Чаты График Выйти D_FL-…" at bounding box center [506, 252] width 1013 height 504
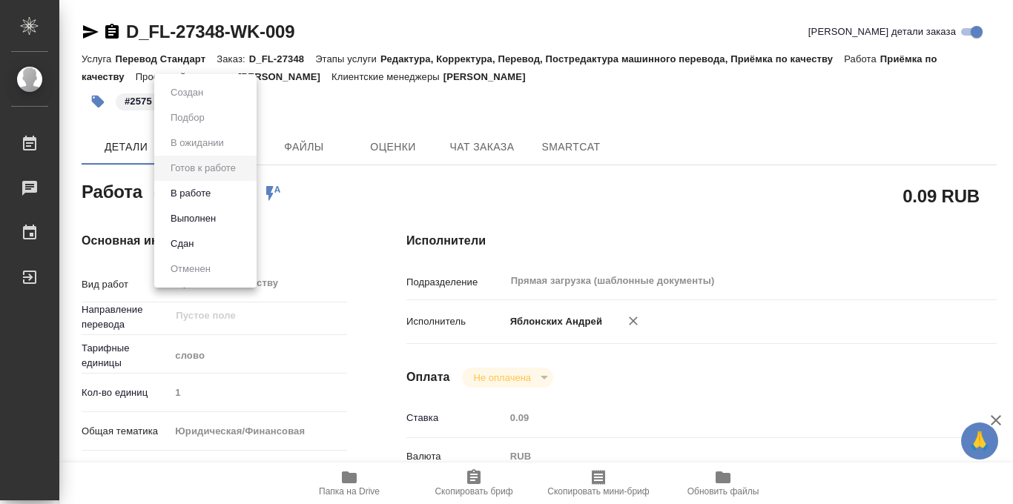
click at [221, 192] on li "В работе" at bounding box center [205, 193] width 102 height 25
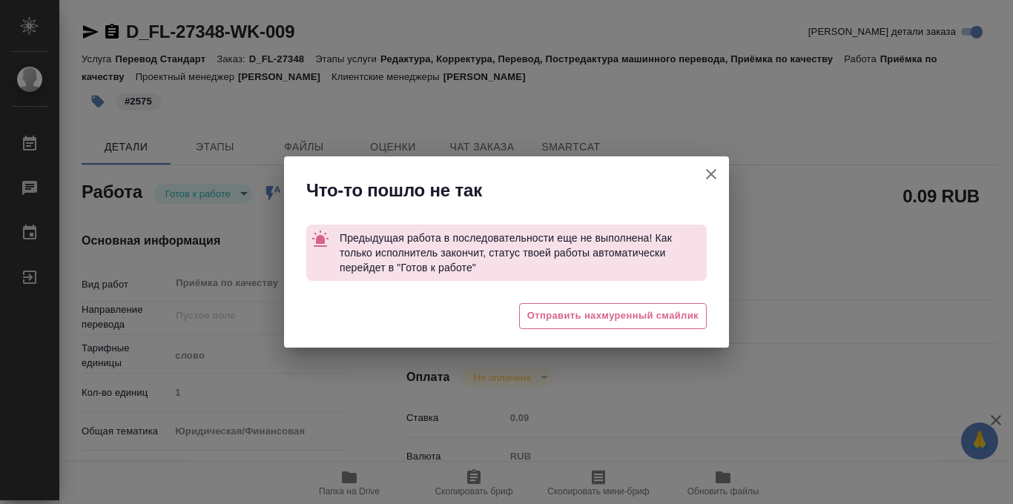
type textarea "x"
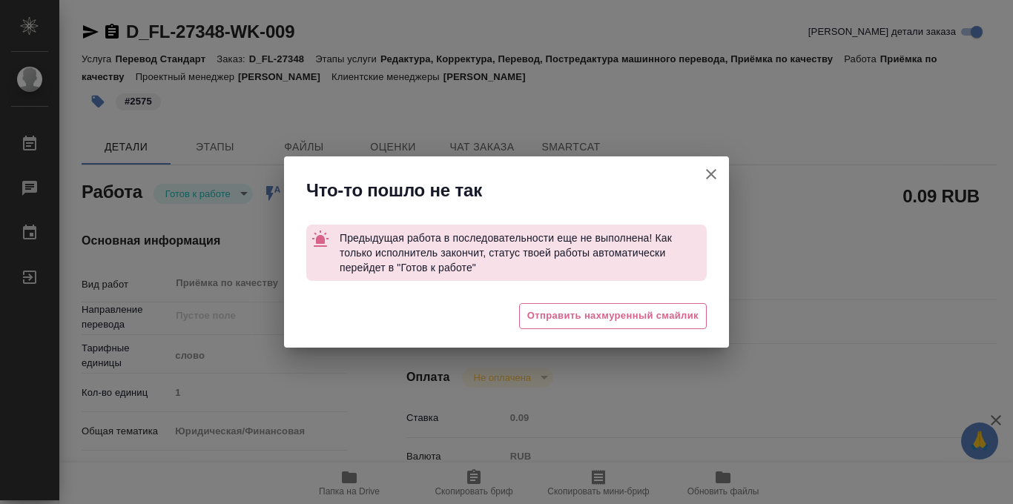
type textarea "x"
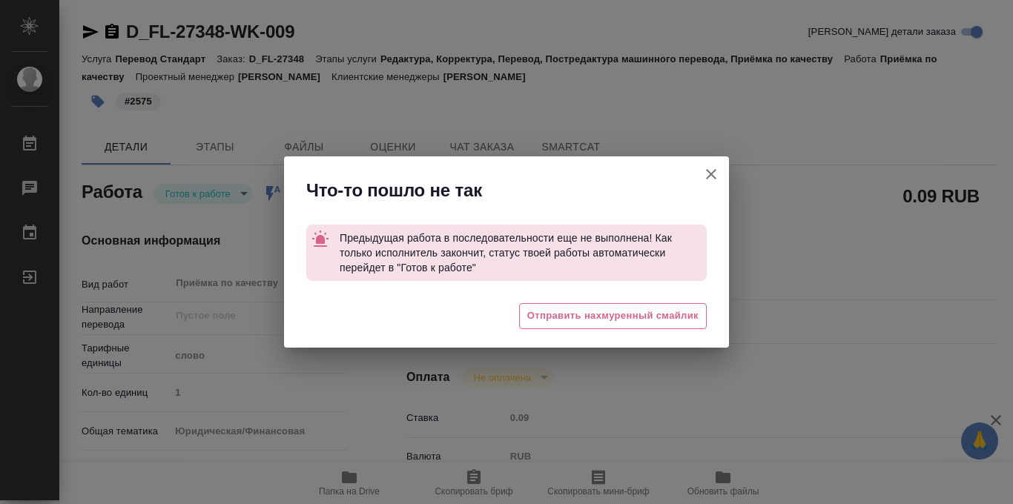
click at [714, 171] on icon "button" at bounding box center [711, 174] width 10 height 10
type textarea "x"
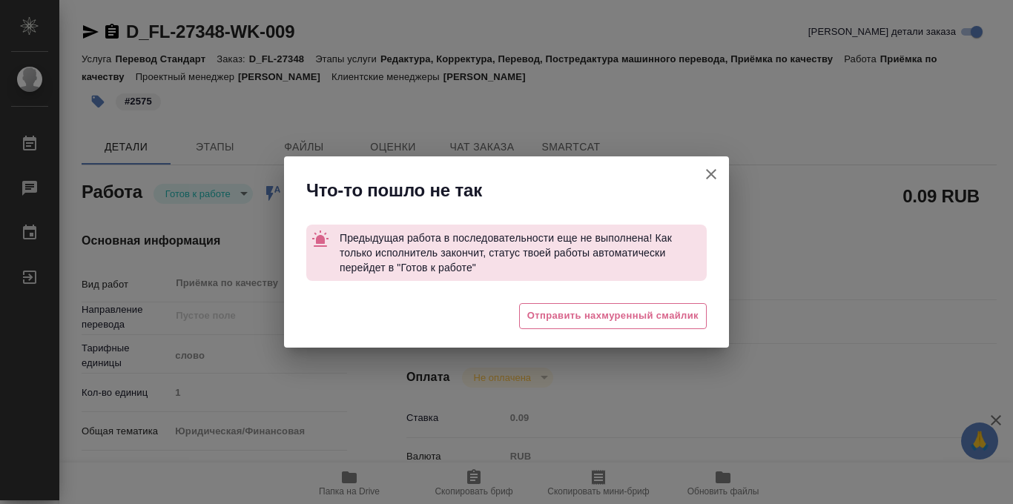
type textarea "x"
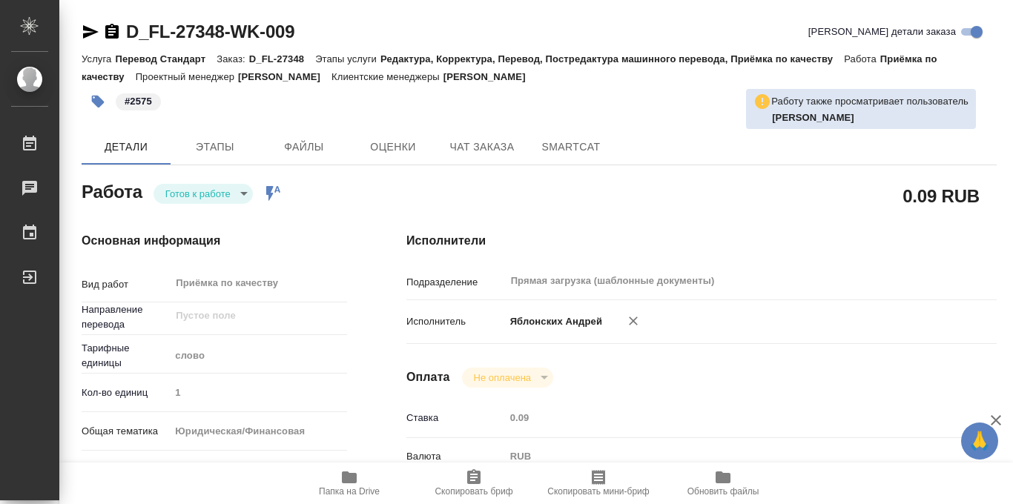
type textarea "x"
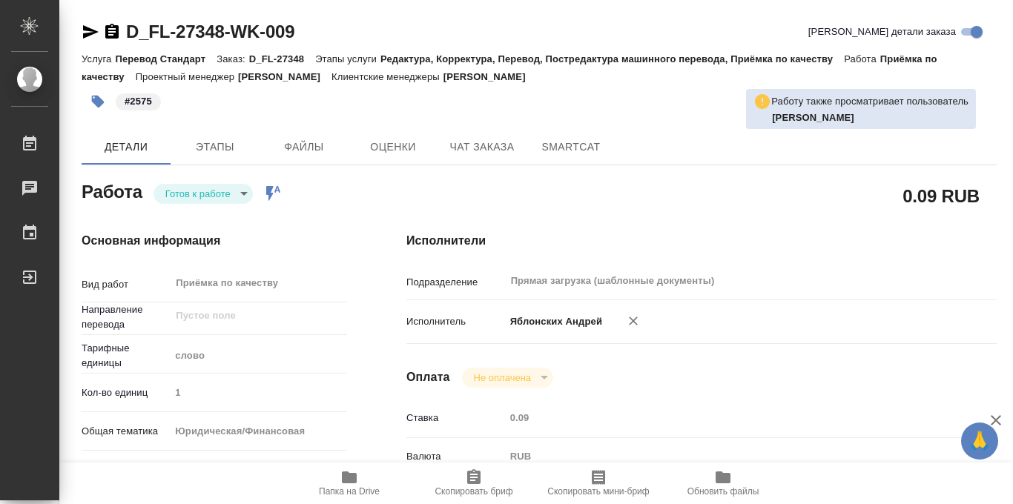
type textarea "x"
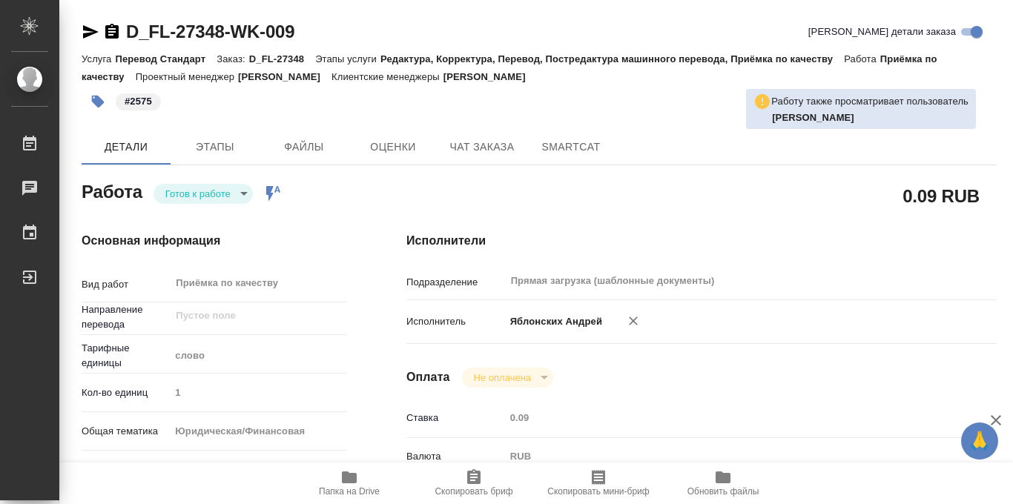
click at [240, 195] on body "🙏 .cls-1 fill:#fff; AWATERA Iablonskikh Andrei Работы Чаты График Выйти D_FL-27…" at bounding box center [506, 252] width 1013 height 504
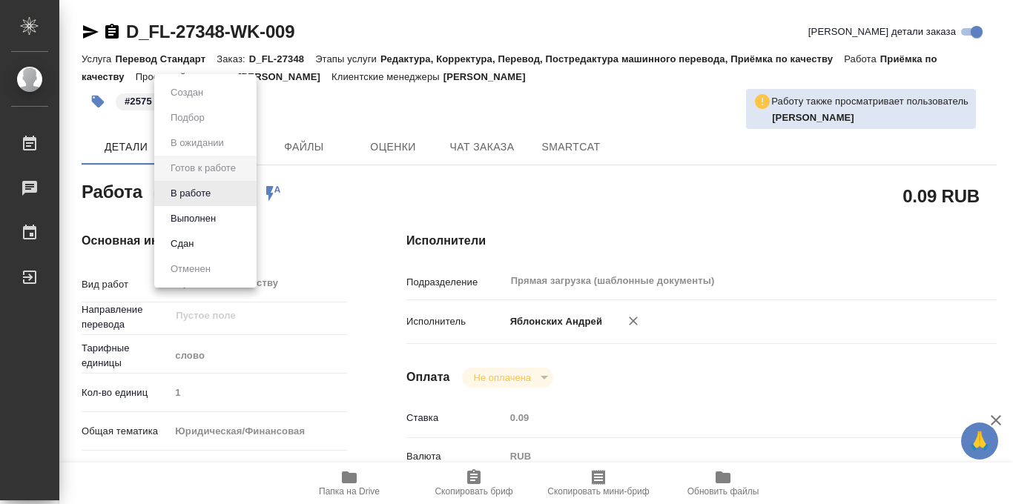
type textarea "x"
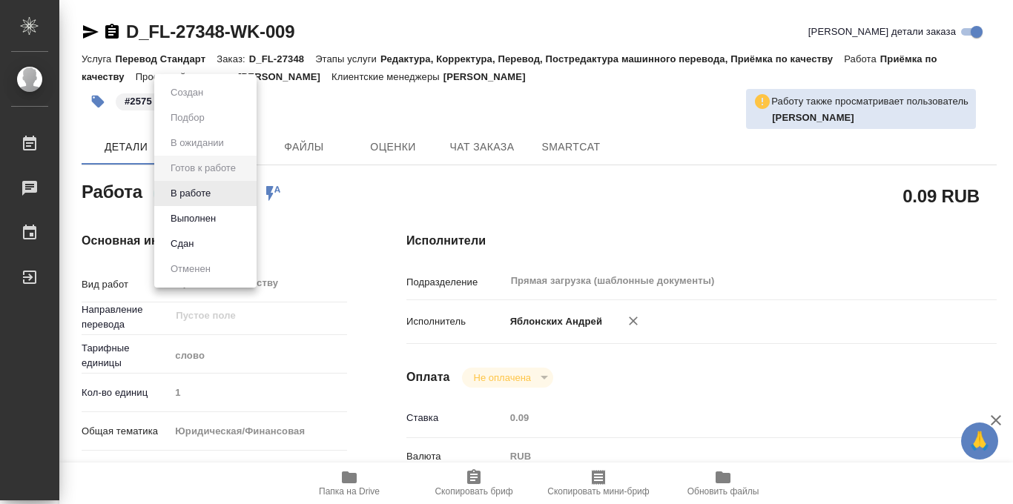
click at [213, 220] on button "Выполнен" at bounding box center [193, 219] width 54 height 16
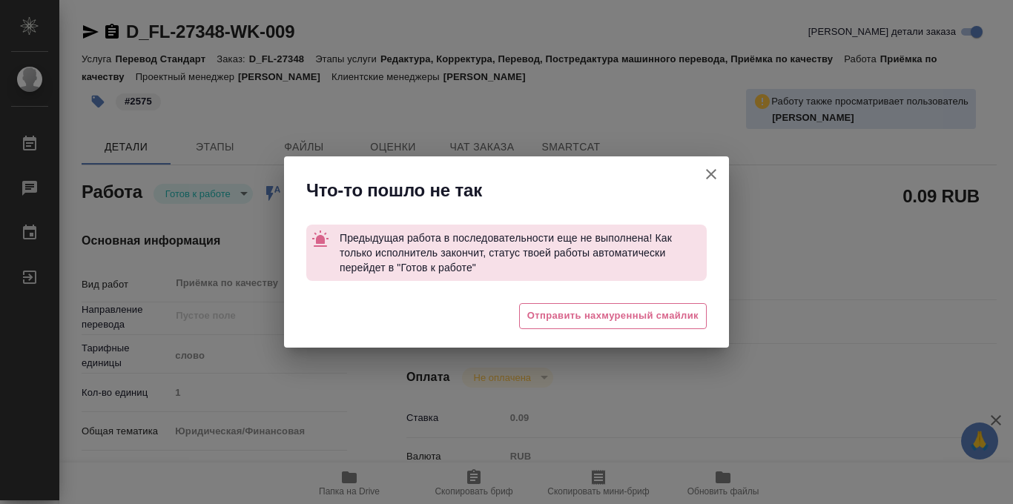
type textarea "x"
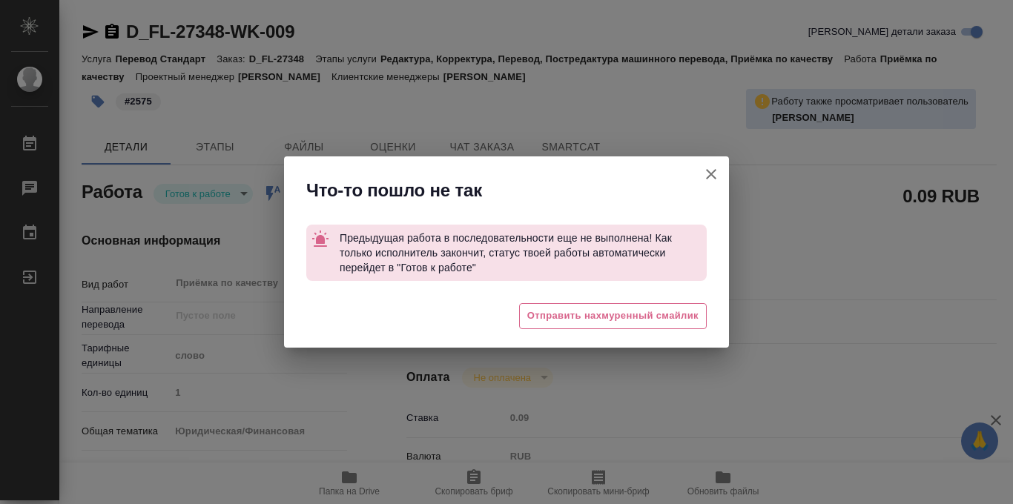
type textarea "x"
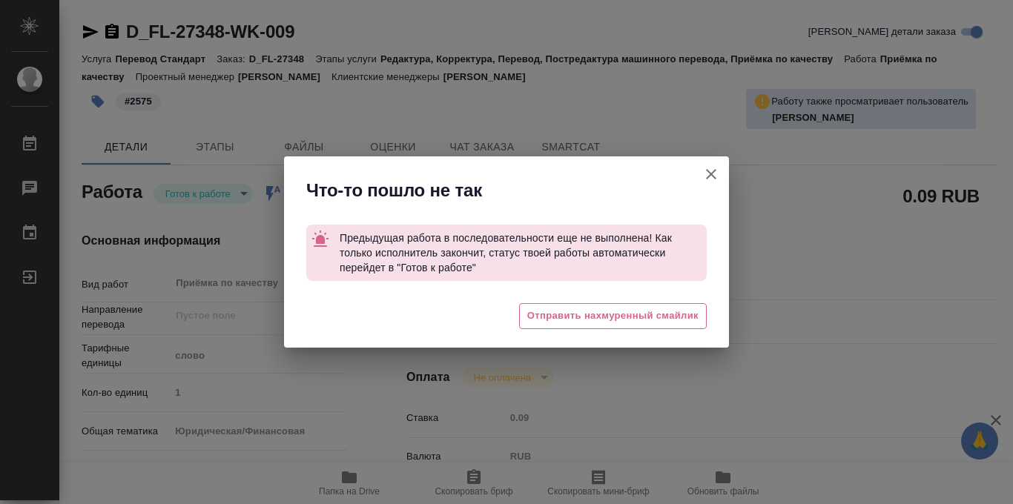
click at [715, 170] on icon "button" at bounding box center [711, 174] width 10 height 10
type textarea "x"
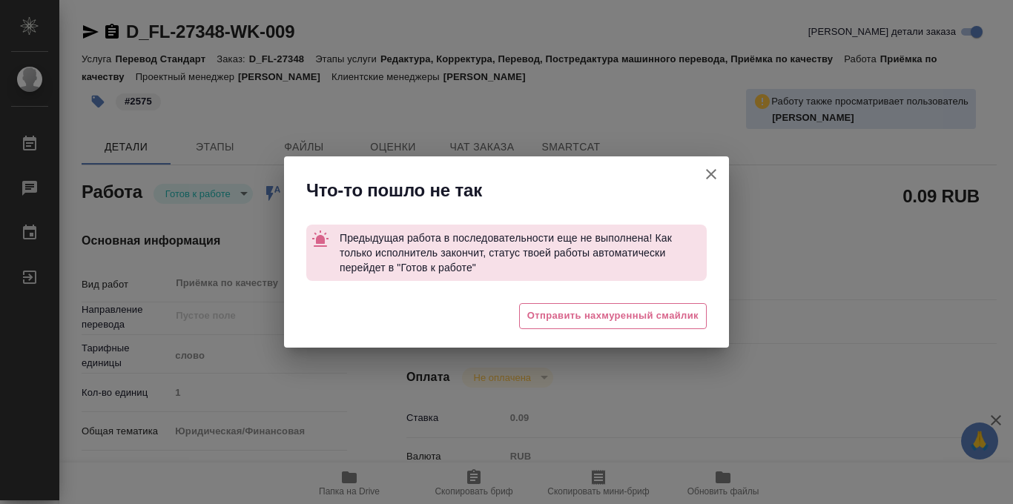
type textarea "x"
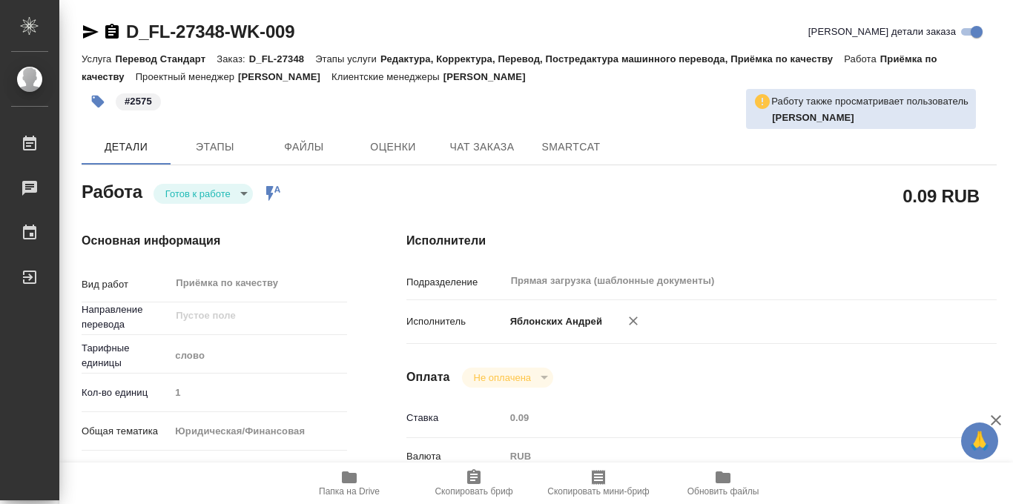
type textarea "x"
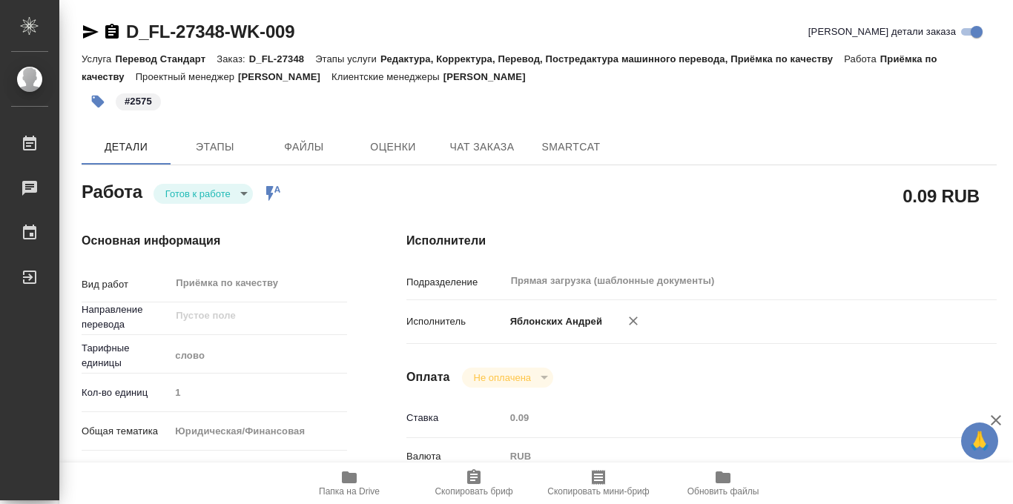
click at [246, 194] on body "🙏 .cls-1 fill:#fff; AWATERA Iablonskikh Andrei Работы 0 Чаты График Выйти D_FL-…" at bounding box center [506, 252] width 1013 height 504
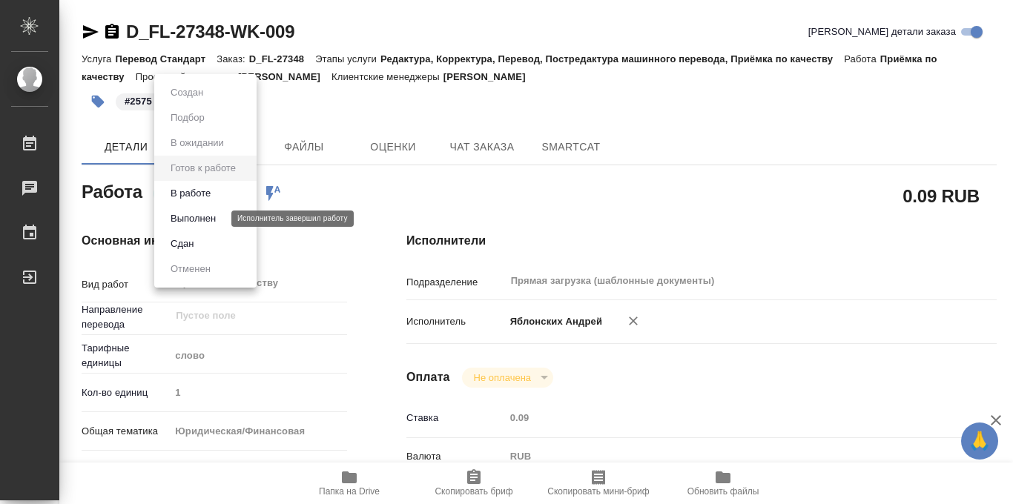
click at [208, 222] on button "Выполнен" at bounding box center [193, 219] width 54 height 16
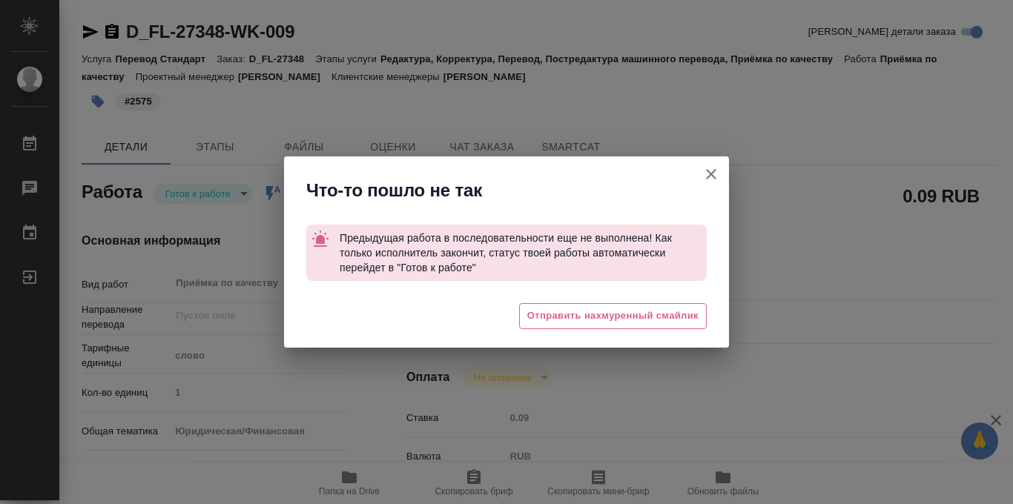
type textarea "x"
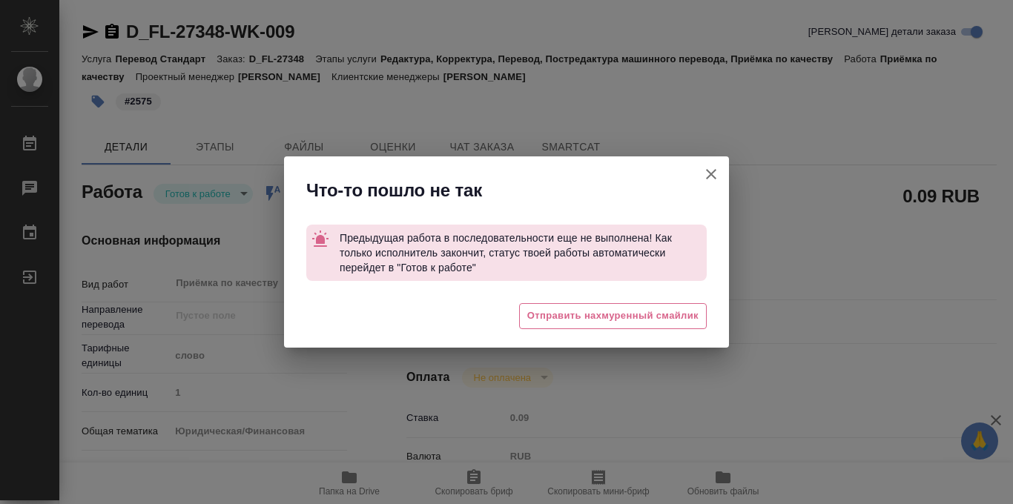
type textarea "x"
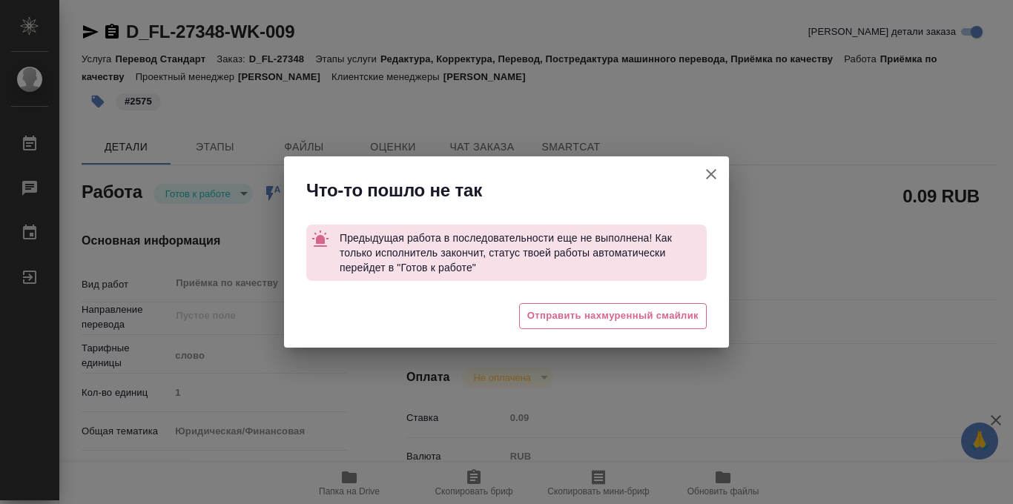
click at [714, 171] on icon "button" at bounding box center [711, 174] width 10 height 10
type textarea "x"
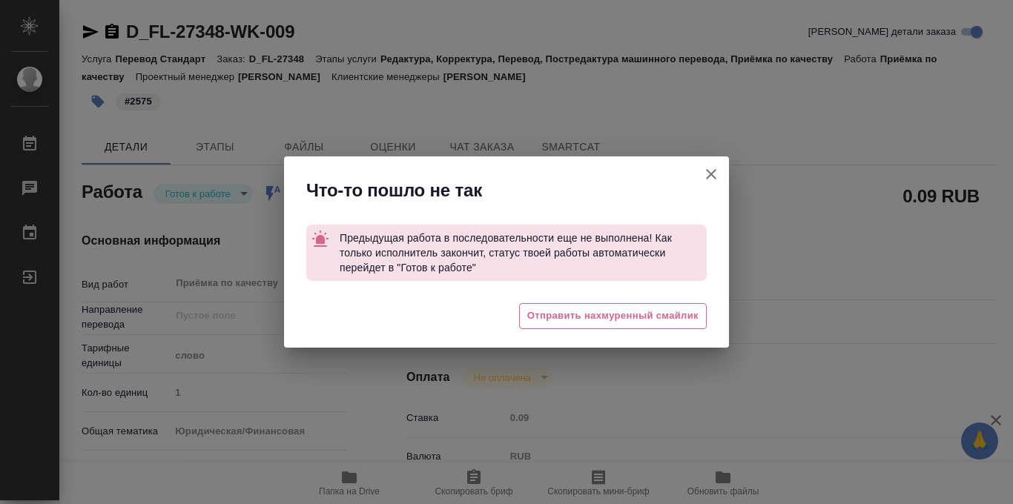
type textarea "x"
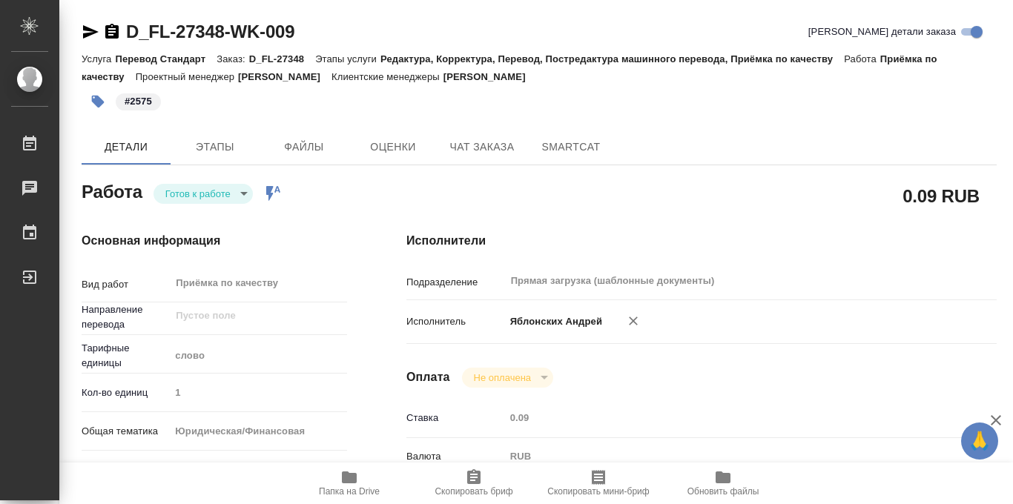
type textarea "x"
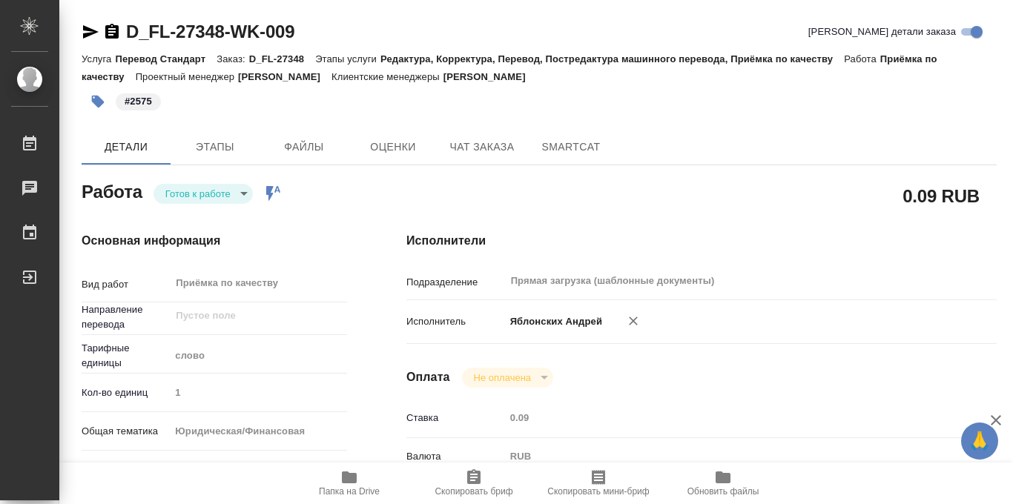
click at [243, 193] on body "🙏 .cls-1 fill:#fff; AWATERA Iablonskikh Andrei Работы 0 Чаты График Выйти D_FL-…" at bounding box center [506, 252] width 1013 height 504
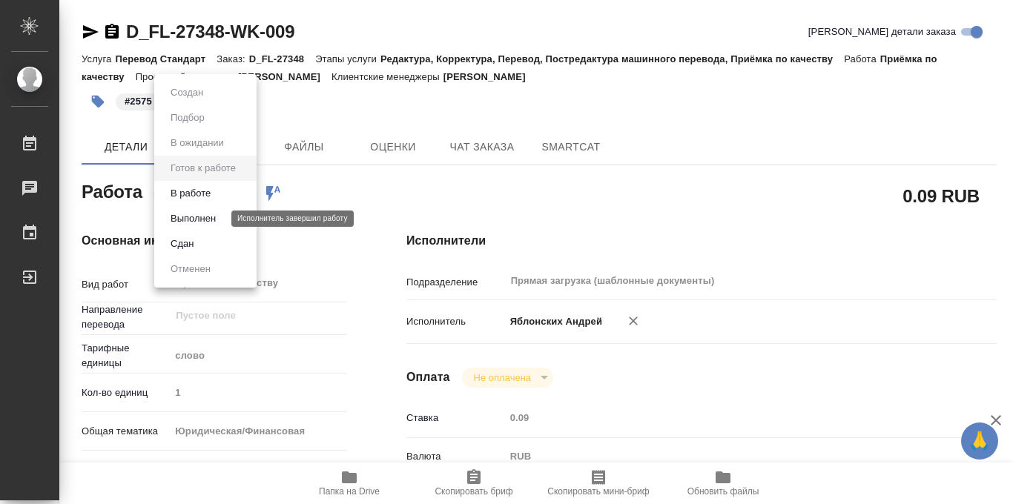
click at [209, 218] on button "Выполнен" at bounding box center [193, 219] width 54 height 16
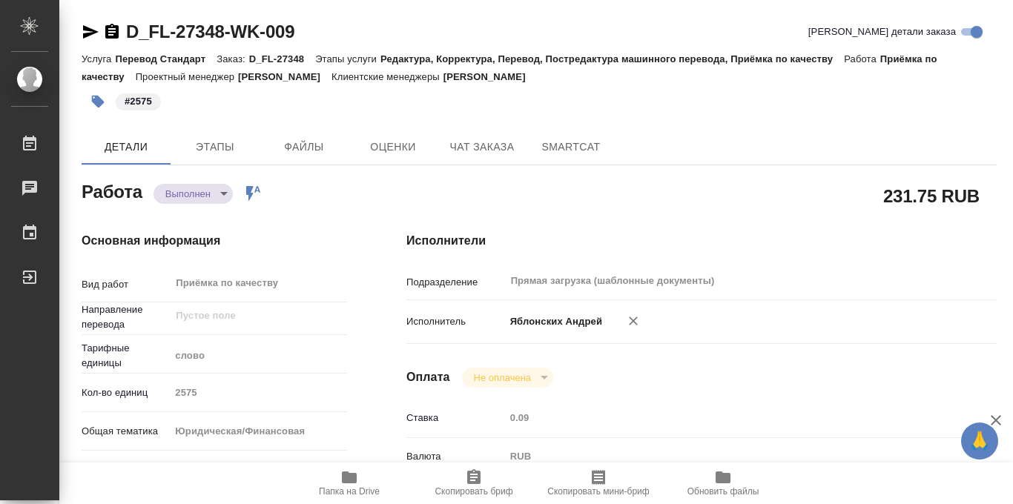
type textarea "x"
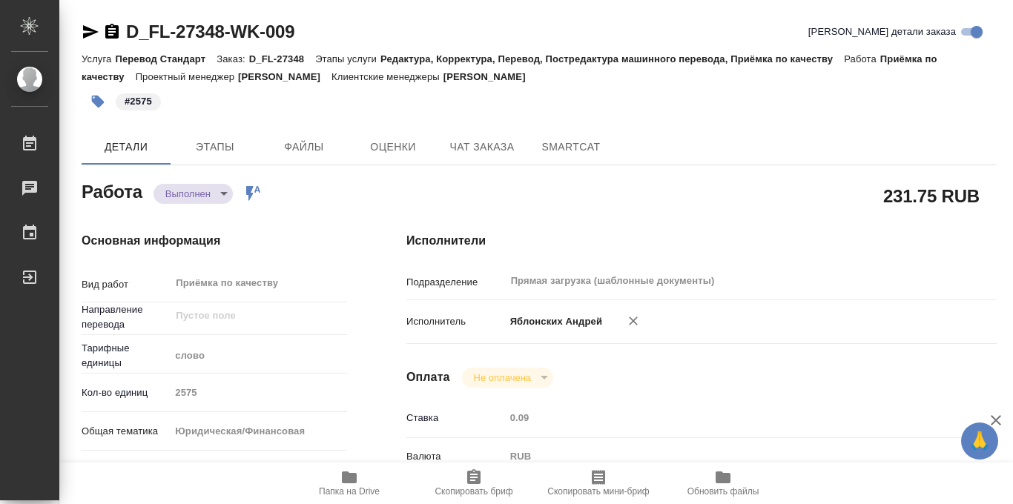
type textarea "x"
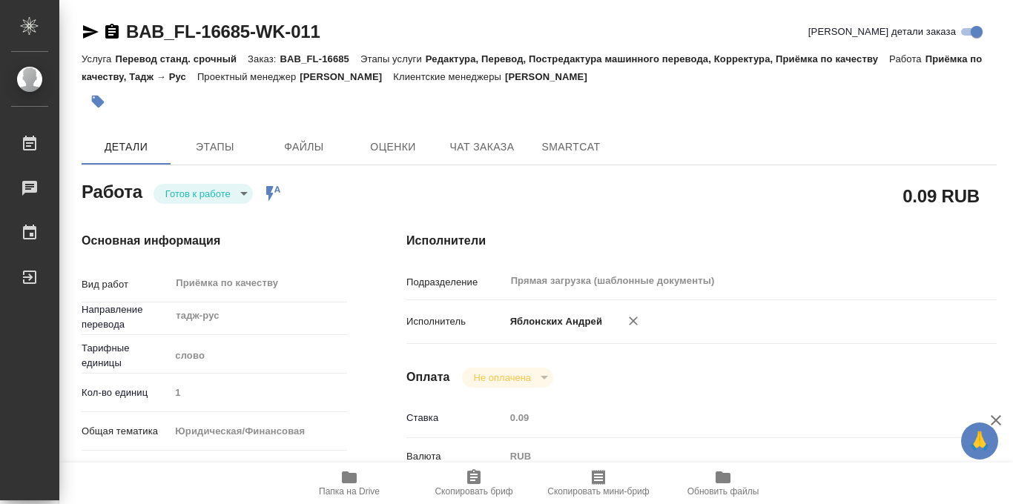
scroll to position [791, 0]
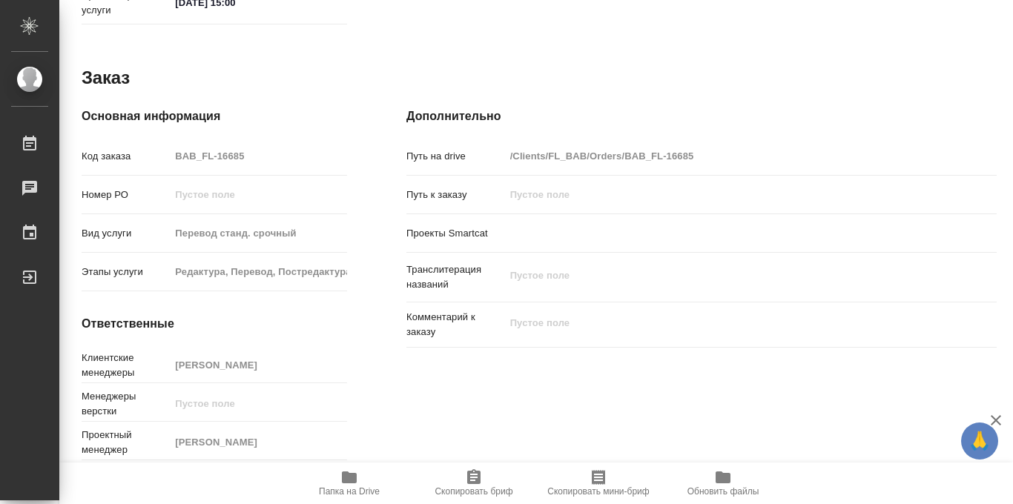
click at [353, 481] on icon "button" at bounding box center [349, 478] width 15 height 12
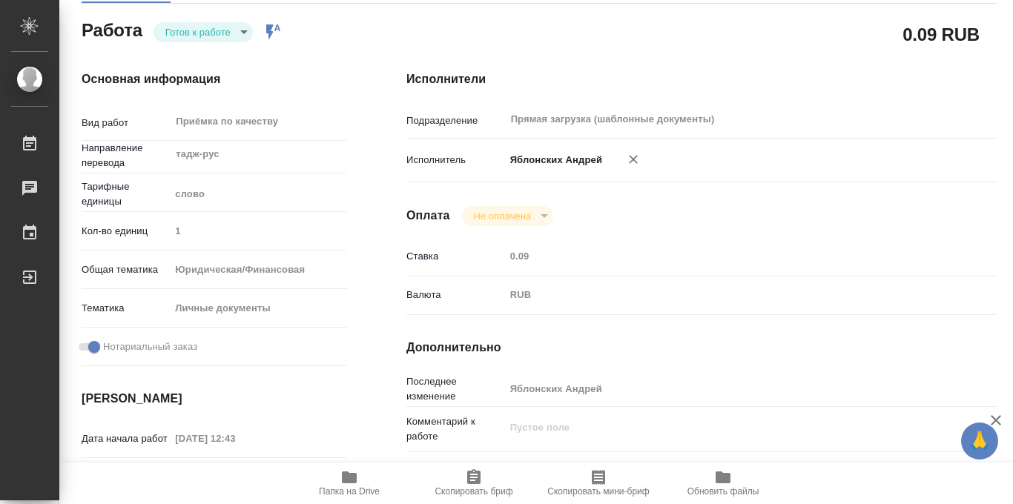
scroll to position [0, 0]
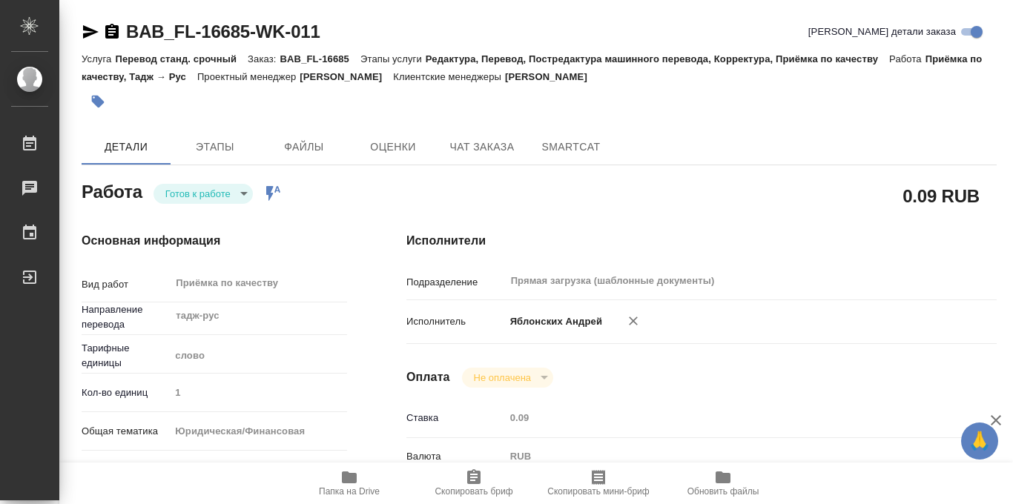
click at [99, 101] on icon "button" at bounding box center [98, 102] width 13 height 13
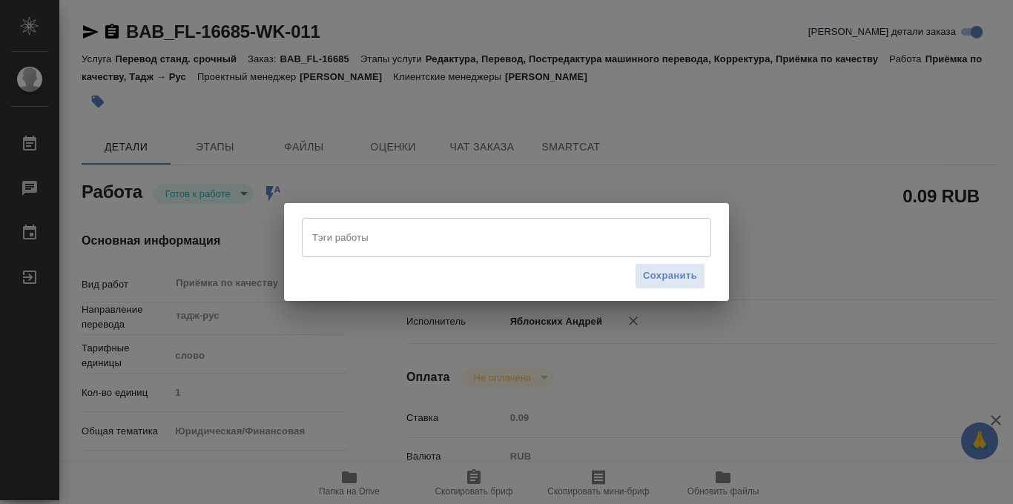
click at [407, 246] on input "Тэги работы" at bounding box center [493, 237] width 368 height 25
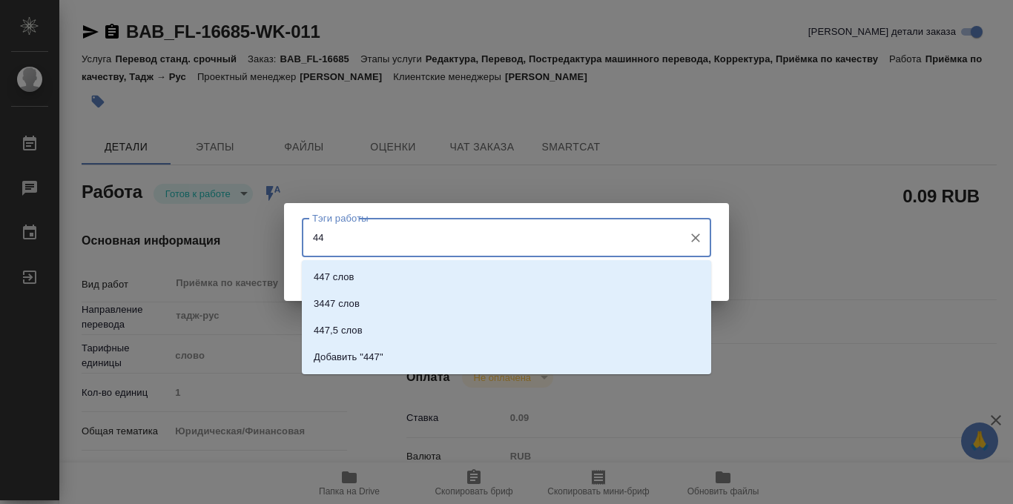
type input "447"
click at [401, 278] on li "447 слов" at bounding box center [506, 277] width 409 height 27
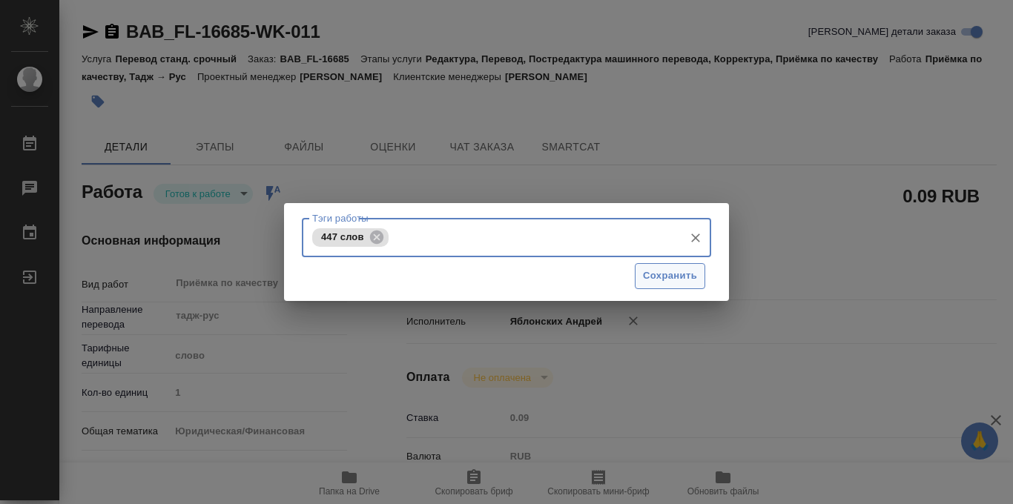
click at [649, 277] on span "Сохранить" at bounding box center [670, 276] width 54 height 17
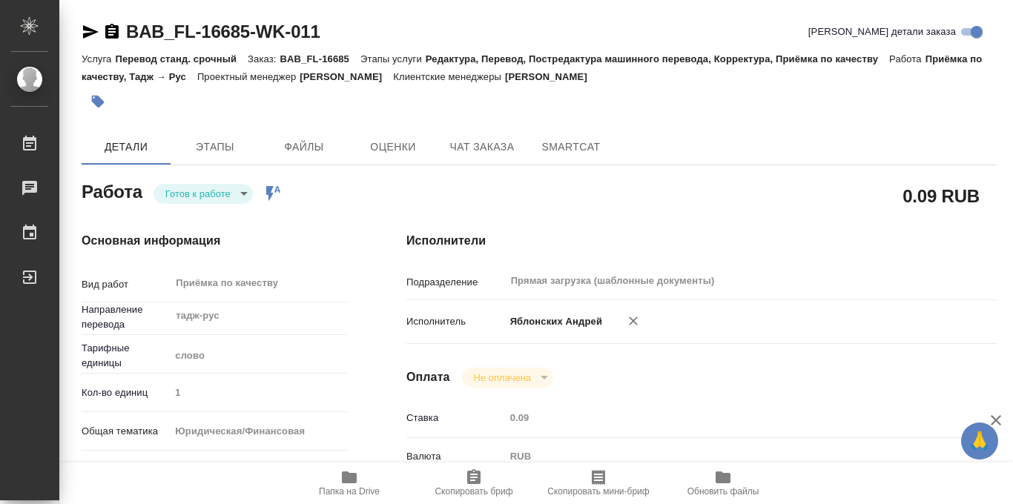
type input "readyForWork"
type input "тадж-рус"
type input "5a8b1489cc6b4906c91bfd90"
type input "1"
type input "yr-fn"
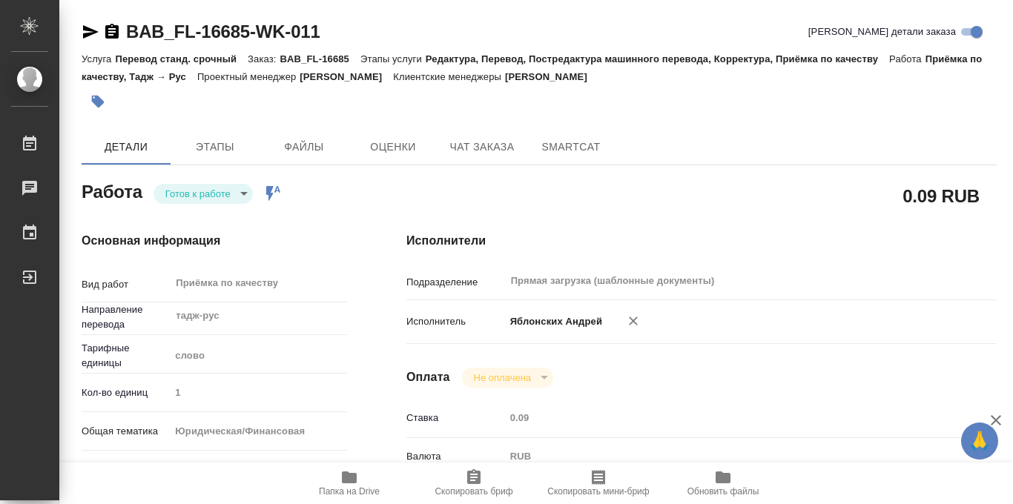
type input "5a8b8b956a9677013d343cfe"
checkbox input "true"
type input "15.10.2025 12:43"
type input "15.10.2025 15:00"
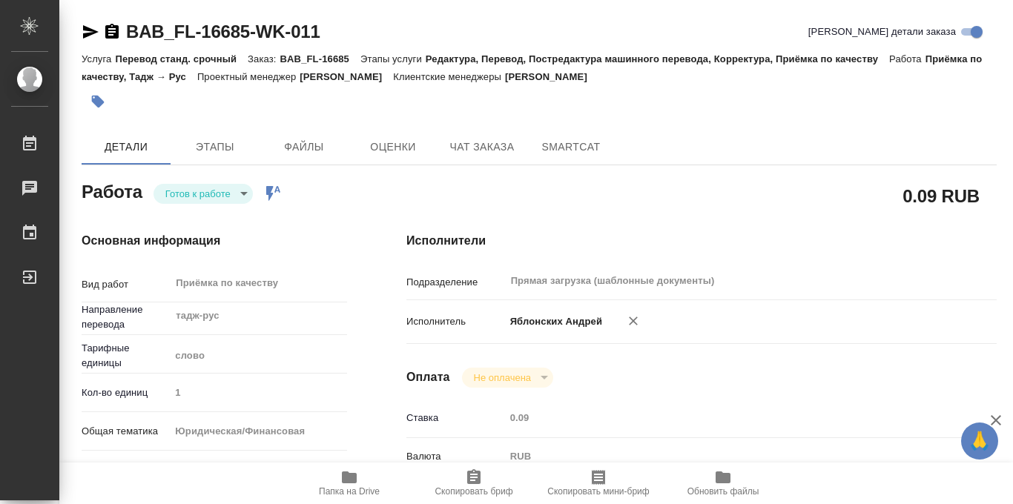
type input "Прямая загрузка (шаблонные документы)"
type input "notPayed"
type input "0.09"
type input "RUB"
type input "Яблонских Андрей"
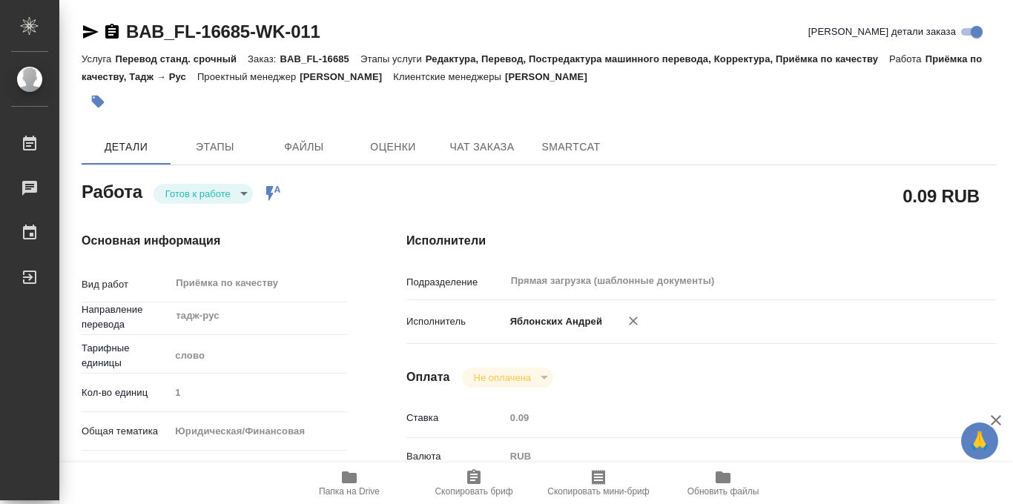
type input "BAB_FL-16685"
type input "Перевод станд. срочный"
type input "Редактура, Перевод, Постредактура машинного перевода, Корректура, Приёмка по ка…"
type input "Соловкова Екатерина"
type input "/Clients/FL_BAB/Orders/BAB_FL-16685"
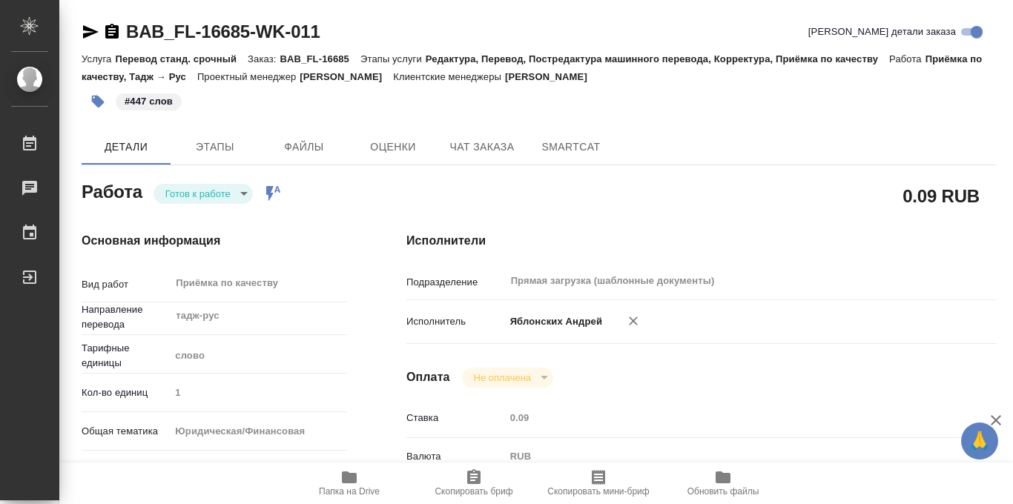
click at [251, 197] on body "🙏 .cls-1 fill:#fff; AWATERA Iablonskikh Andrei Работы 0 Чаты График Выйти BAB_F…" at bounding box center [506, 252] width 1013 height 504
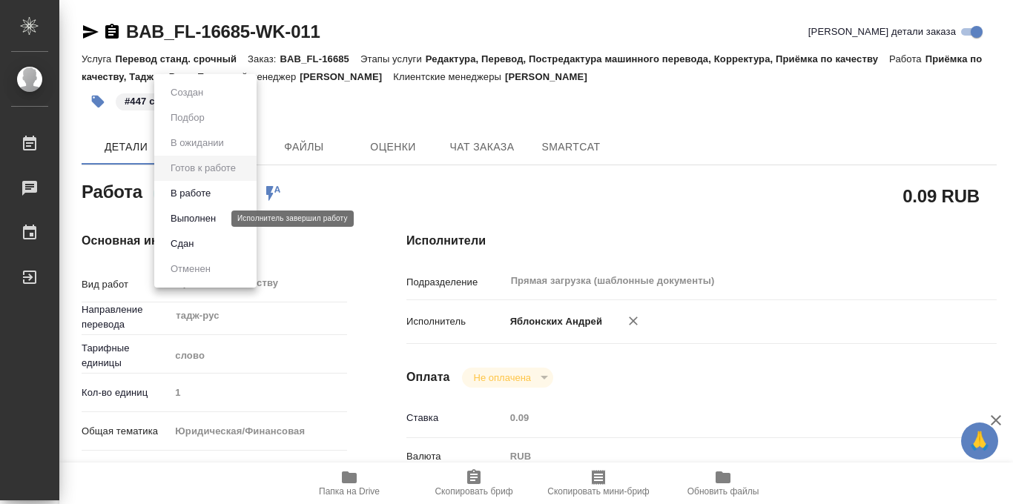
click at [212, 216] on button "Выполнен" at bounding box center [193, 219] width 54 height 16
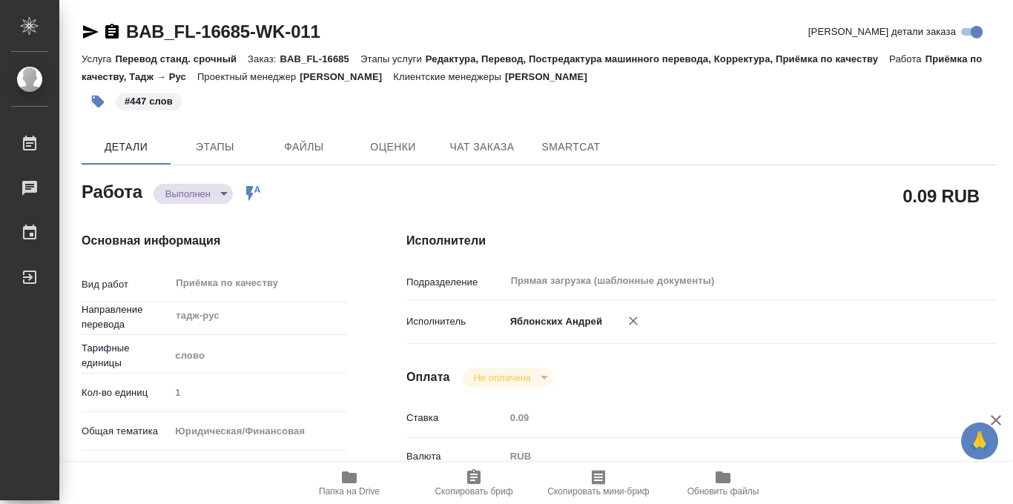
type textarea "x"
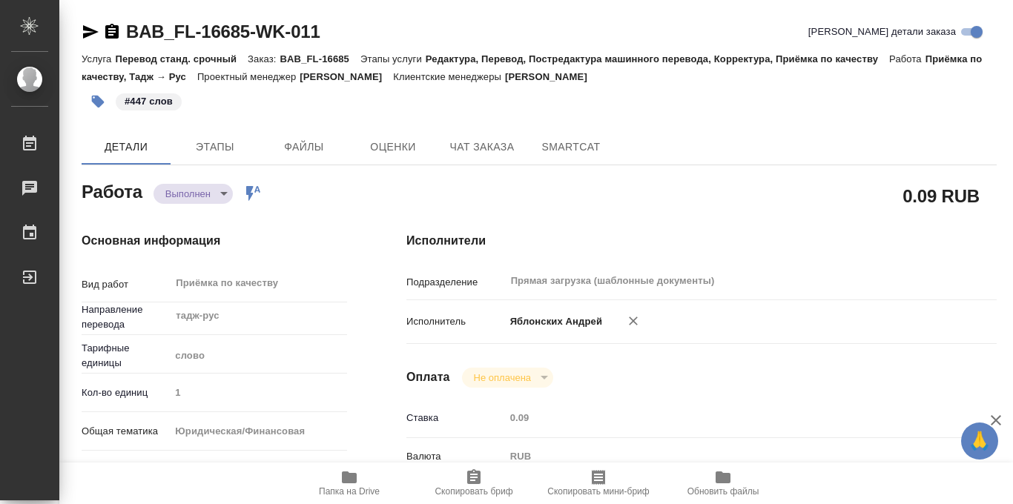
type textarea "x"
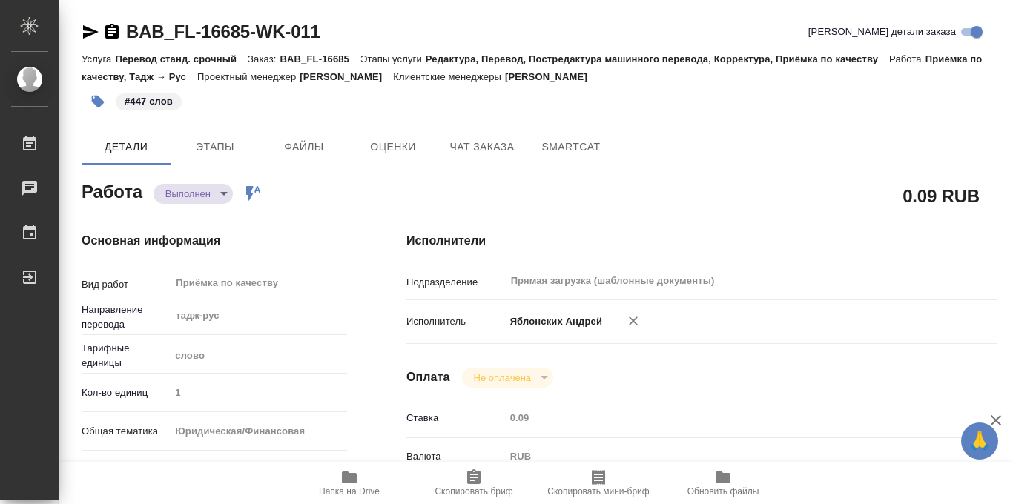
type textarea "x"
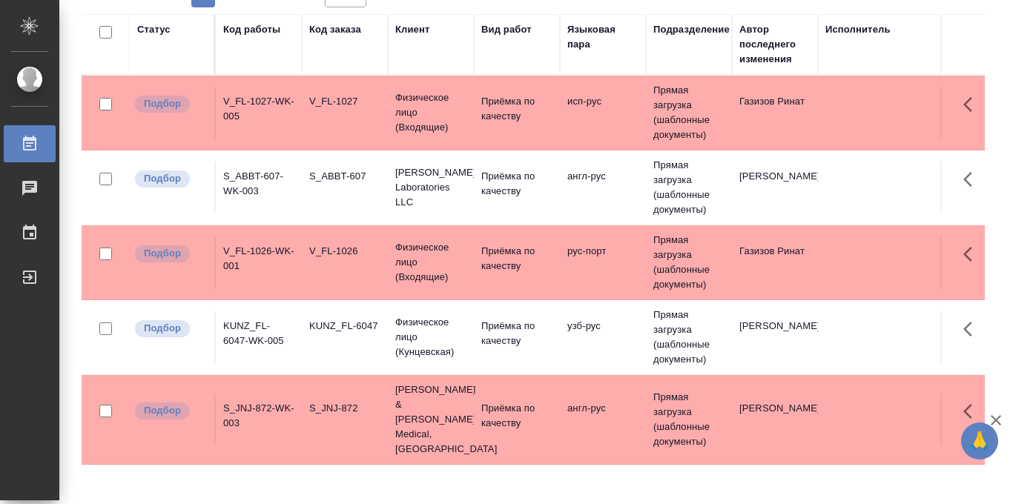
scroll to position [118, 0]
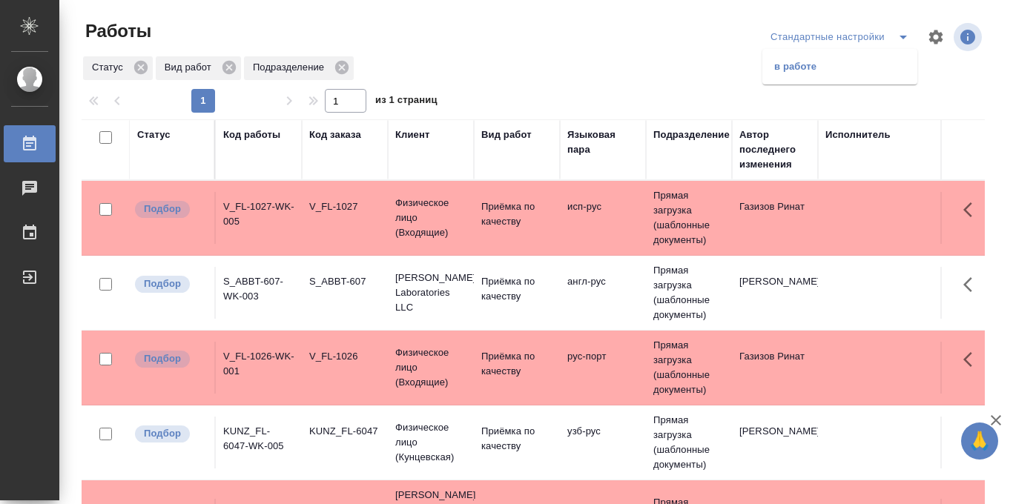
click at [800, 69] on li "в работе" at bounding box center [840, 67] width 155 height 24
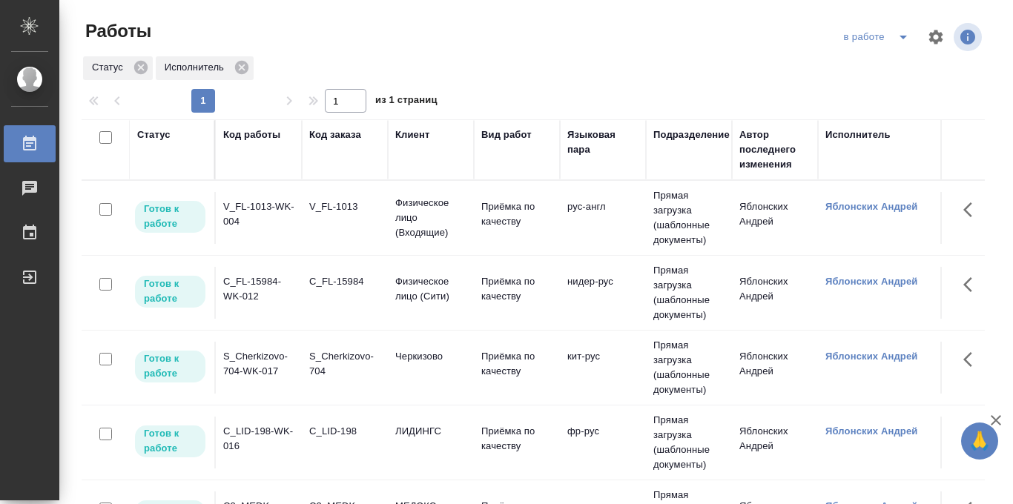
click at [903, 36] on icon "split button" at bounding box center [903, 38] width 7 height 4
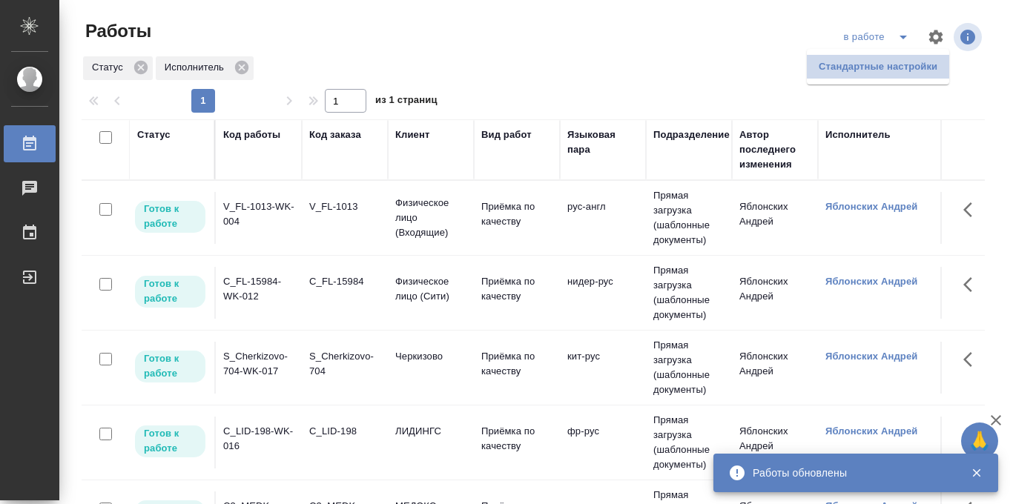
click at [877, 70] on li "Стандартные настройки" at bounding box center [878, 67] width 142 height 24
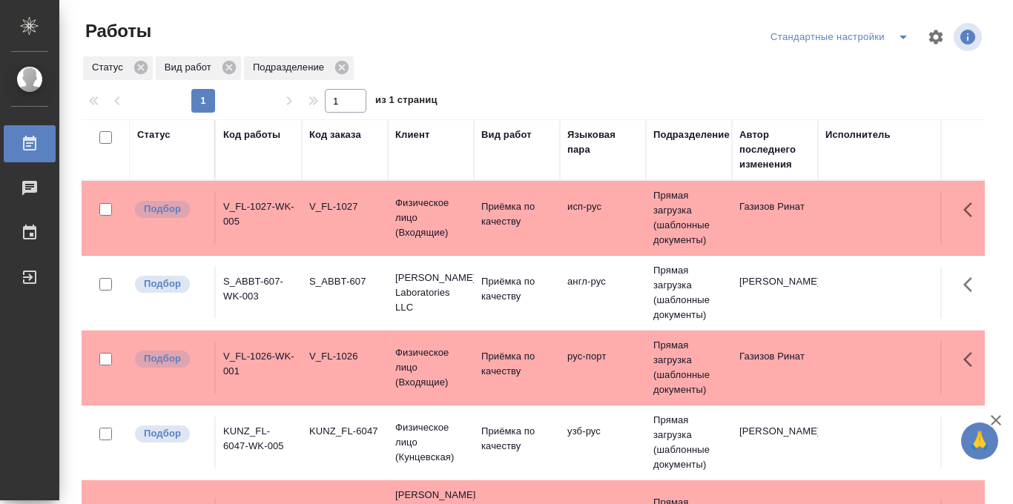
click at [901, 36] on icon "split button" at bounding box center [903, 38] width 7 height 4
click at [817, 66] on li "в работе" at bounding box center [840, 67] width 155 height 24
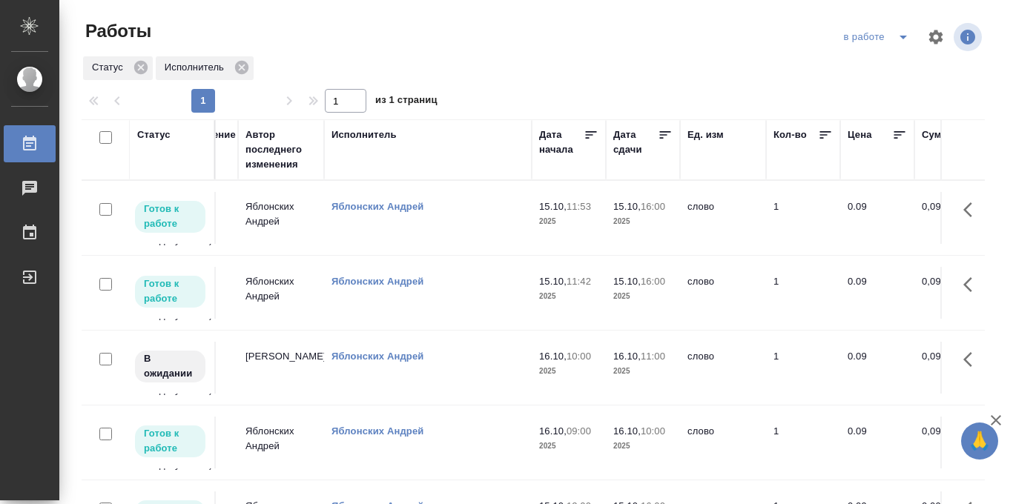
scroll to position [0, 495]
click at [665, 133] on icon at bounding box center [664, 135] width 15 height 15
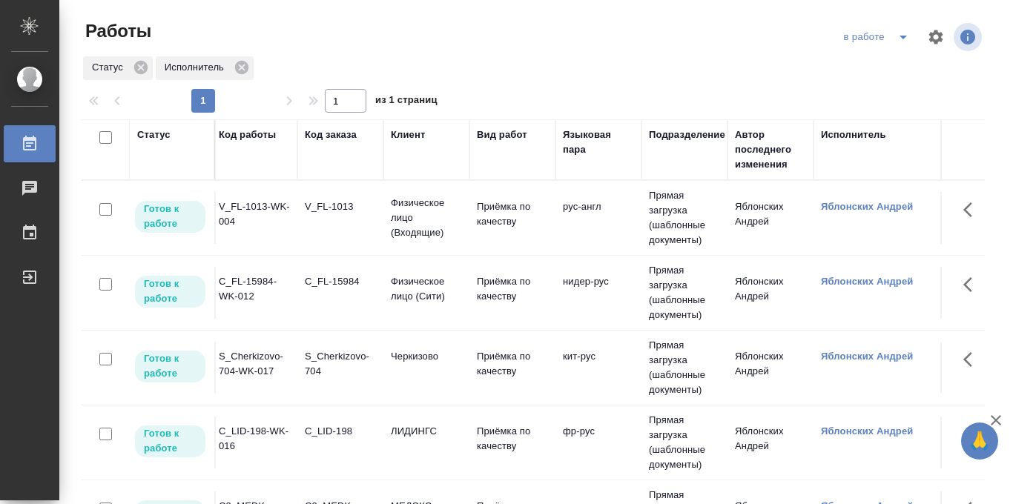
scroll to position [0, 4]
click at [429, 224] on p "Физическое лицо (Входящие)" at bounding box center [427, 218] width 71 height 45
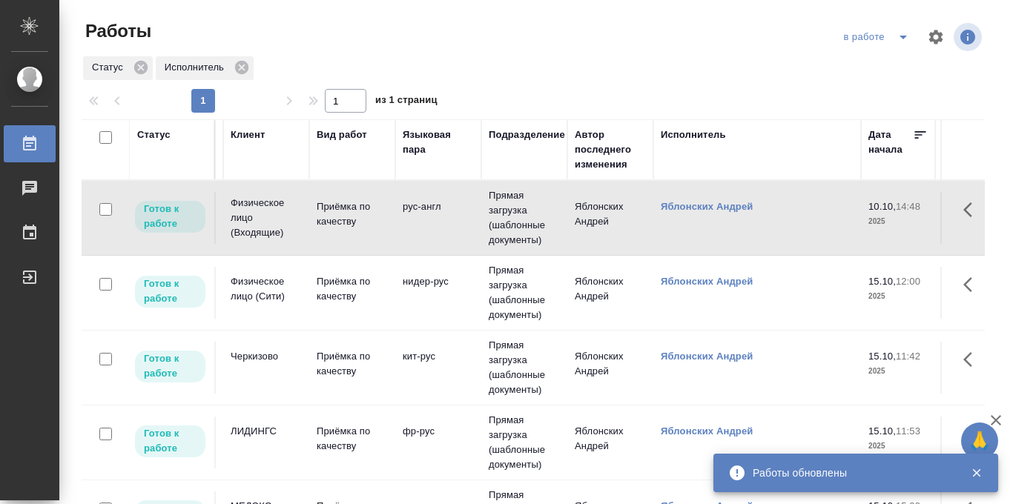
scroll to position [0, 0]
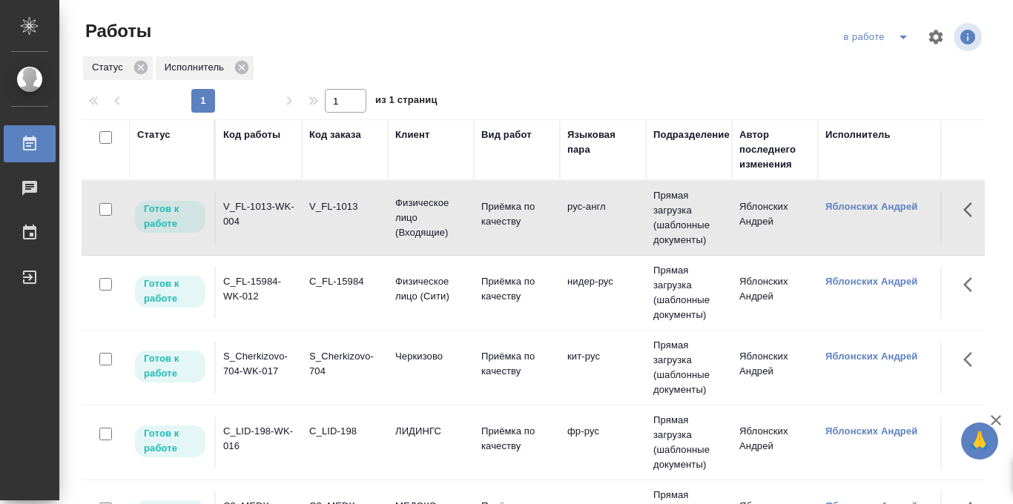
click at [414, 292] on p "Физическое лицо (Сити)" at bounding box center [430, 289] width 71 height 30
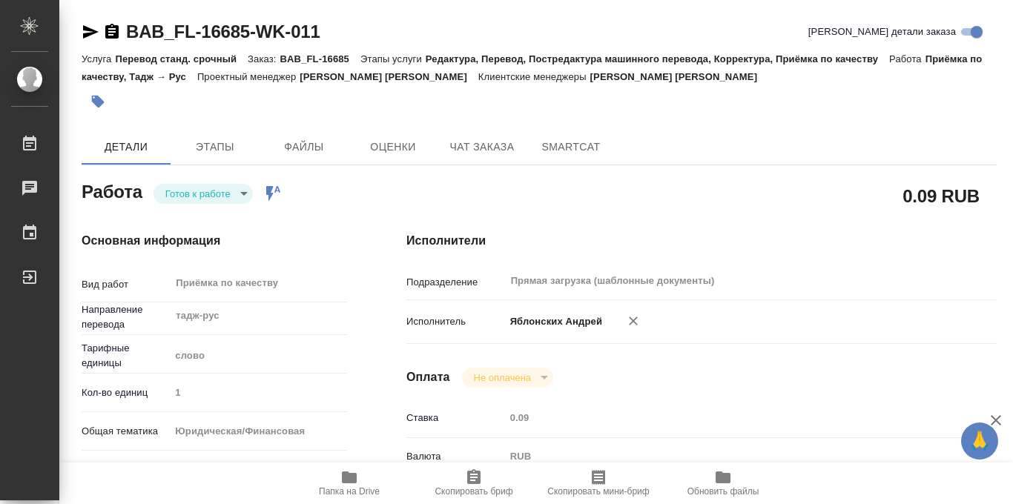
scroll to position [791, 0]
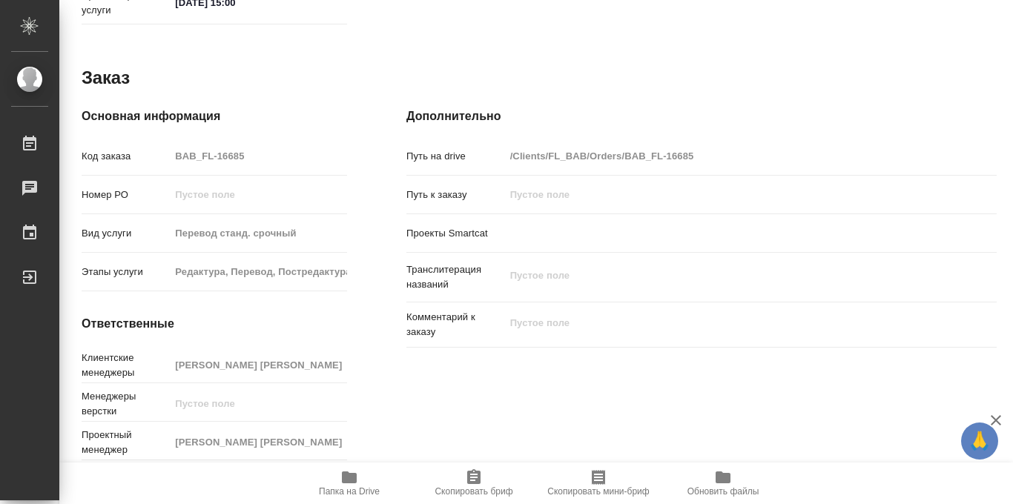
click at [355, 479] on icon "button" at bounding box center [349, 478] width 15 height 12
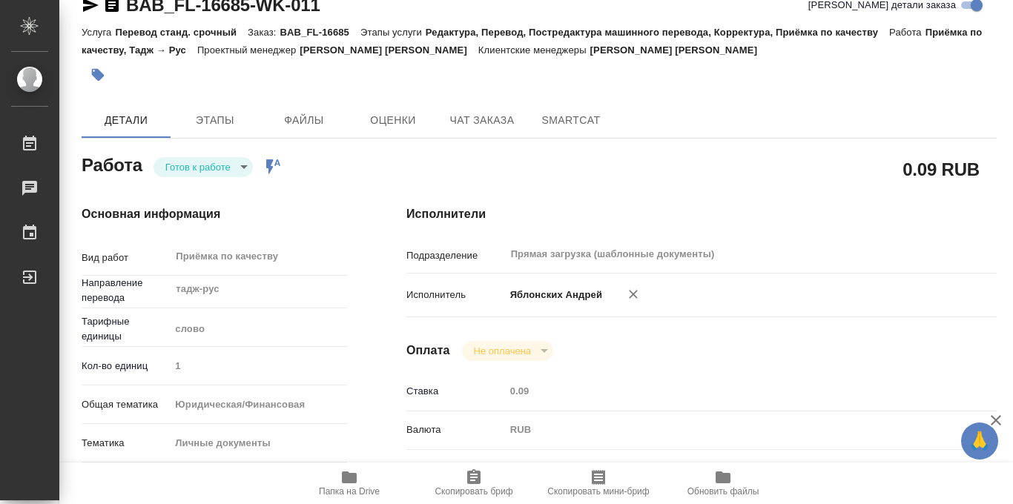
scroll to position [0, 0]
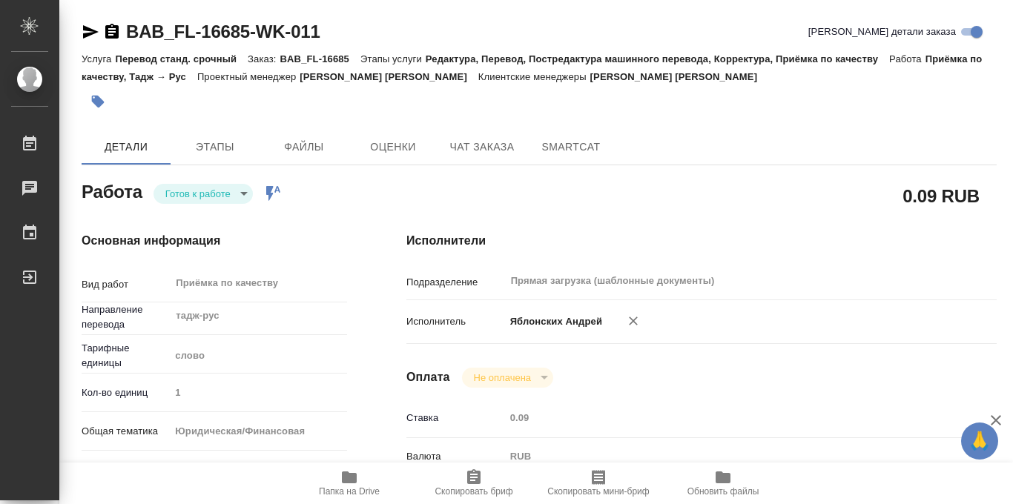
click at [98, 99] on icon "button" at bounding box center [98, 102] width 13 height 13
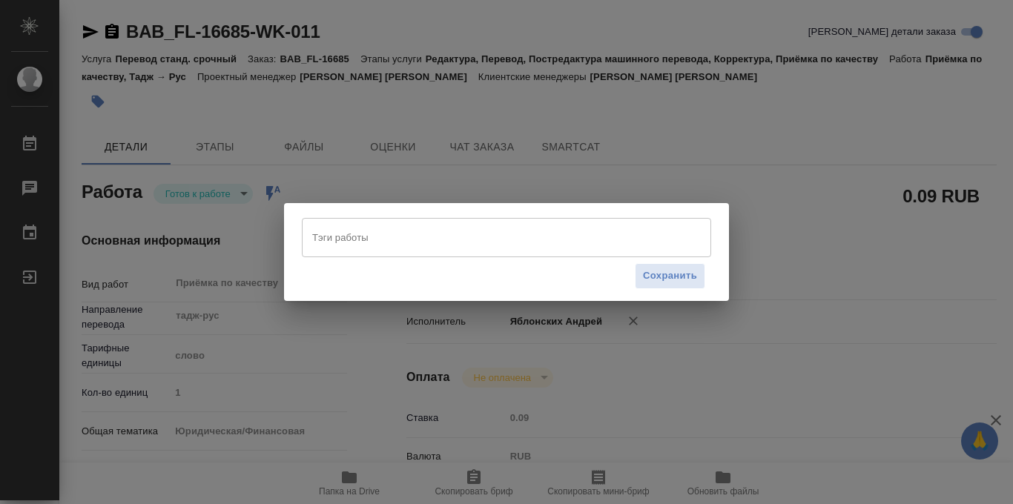
click at [378, 239] on input "Тэги работы" at bounding box center [493, 237] width 368 height 25
type input "447"
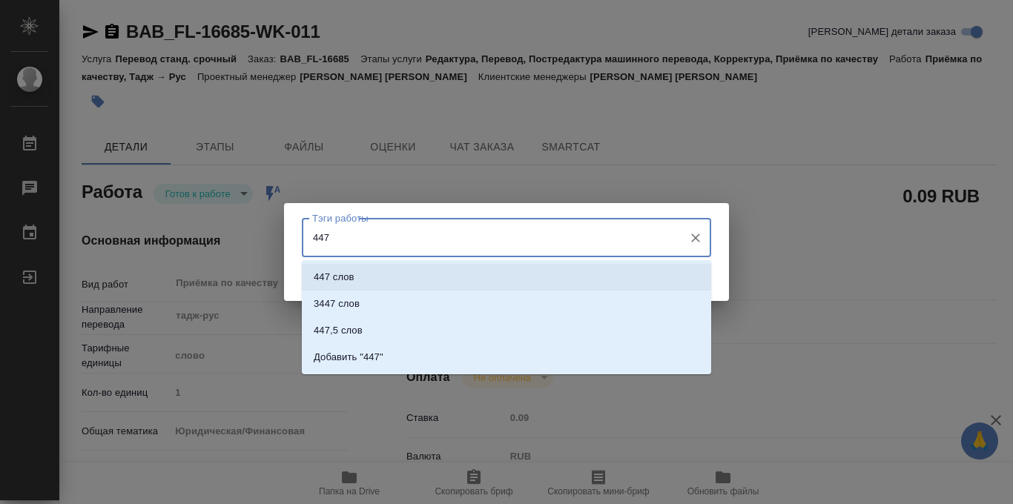
click at [381, 282] on li "447 слов" at bounding box center [506, 277] width 409 height 27
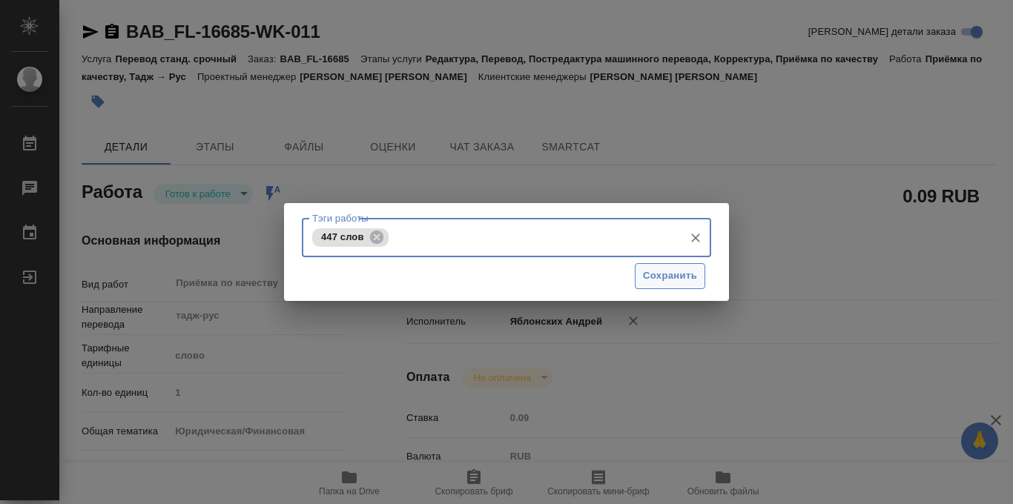
click at [658, 274] on span "Сохранить" at bounding box center [670, 276] width 54 height 17
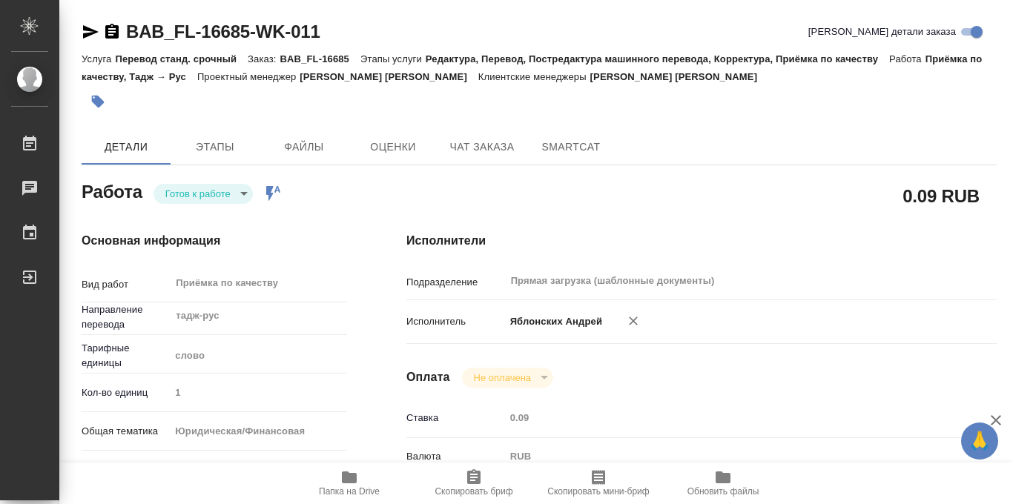
click at [243, 194] on div "Работа Готов к работе readyForWork Работа включена в последовательность" at bounding box center [215, 190] width 266 height 27
type input "closed"
type input "тадж-рус"
type input "5a8b1489cc6b4906c91bfd90"
type input "447"
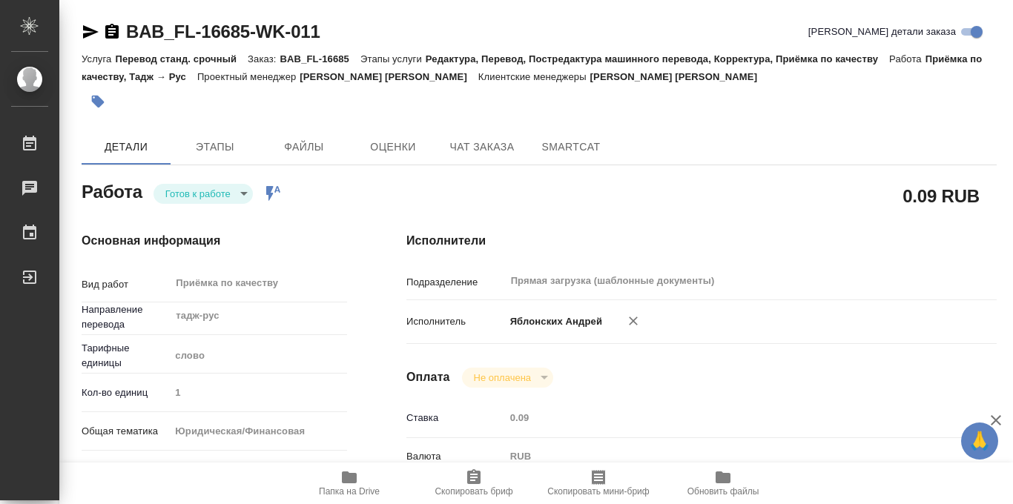
type input "yr-fn"
type input "5a8b8b956a9677013d343cfe"
checkbox input "true"
type input "15.10.2025 12:43"
type input "15.10.2025 15:00"
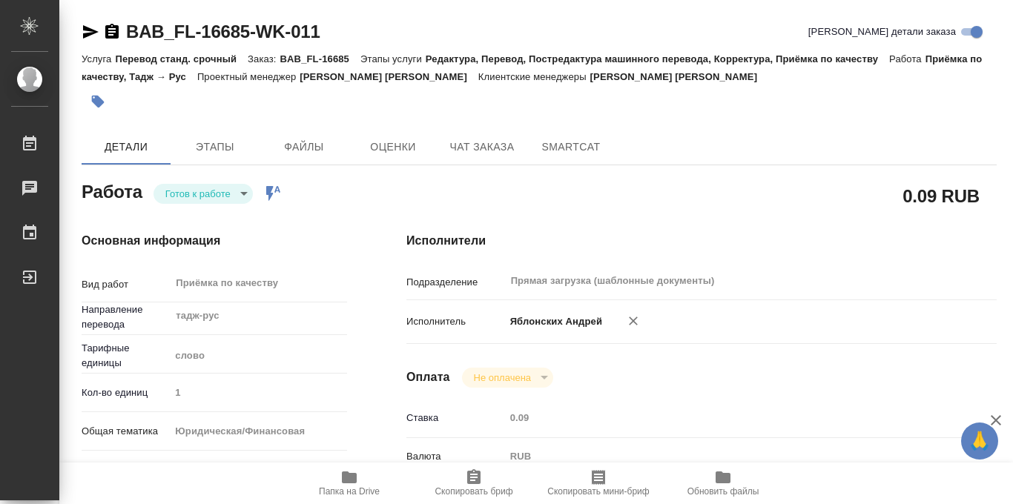
type input "15.10.2025 14:54"
type input "15.10.2025 15:00"
type input "Прямая загрузка (шаблонные документы)"
type input "notPayed"
type input "0.09"
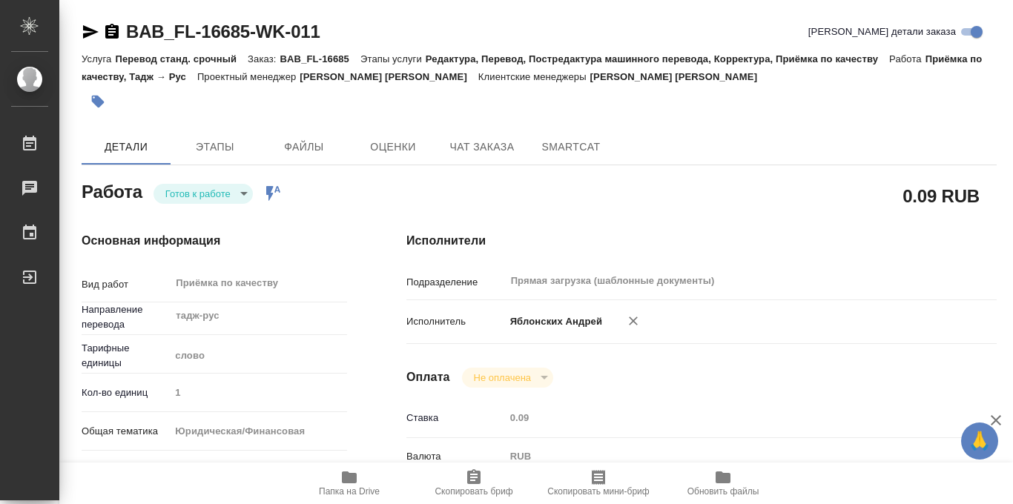
type input "RUB"
type input "Соловкова Екатерина"
type input "BAB_FL-16685"
type input "Перевод станд. срочный"
type input "Редактура, Перевод, Постредактура машинного перевода, Корректура, Приёмка по ка…"
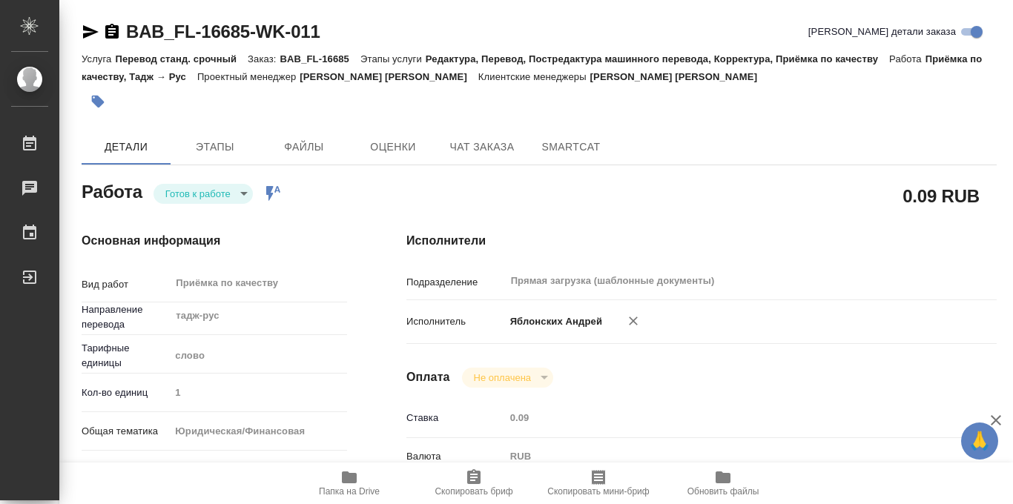
type input "Соловкова Екатерина"
type input "/Clients/FL_BAB/Orders/BAB_FL-16685"
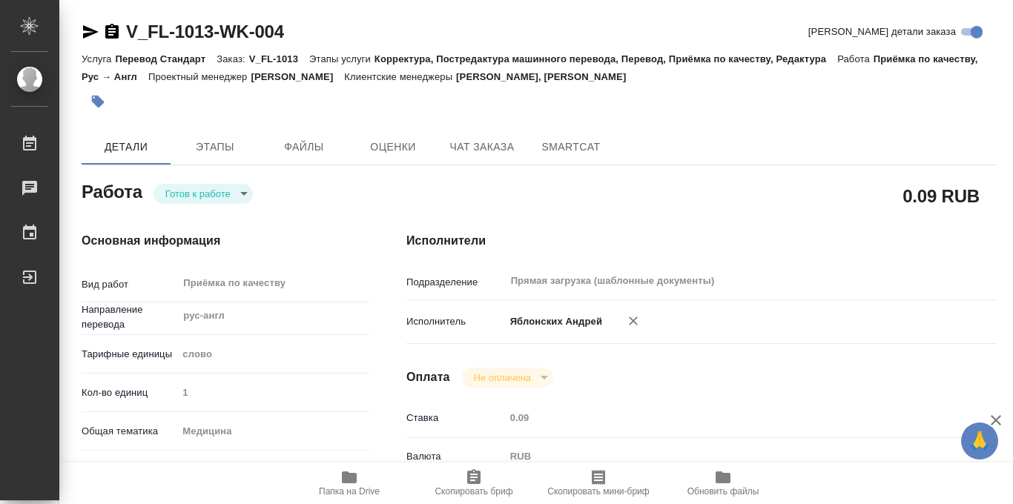
scroll to position [791, 0]
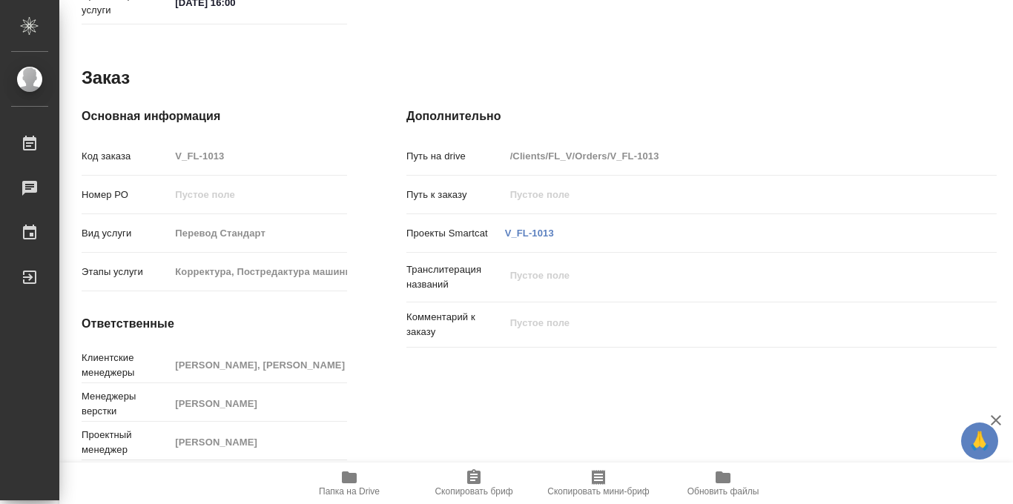
type textarea "x"
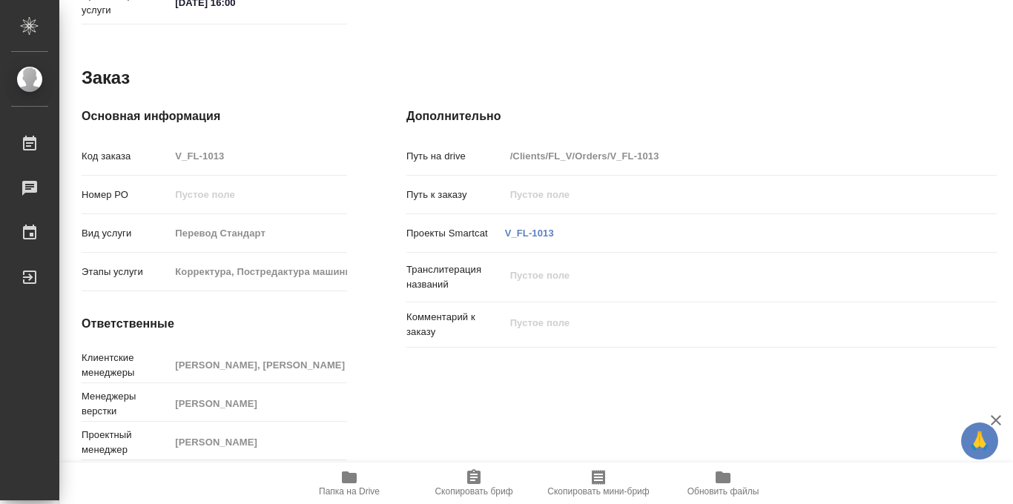
type textarea "x"
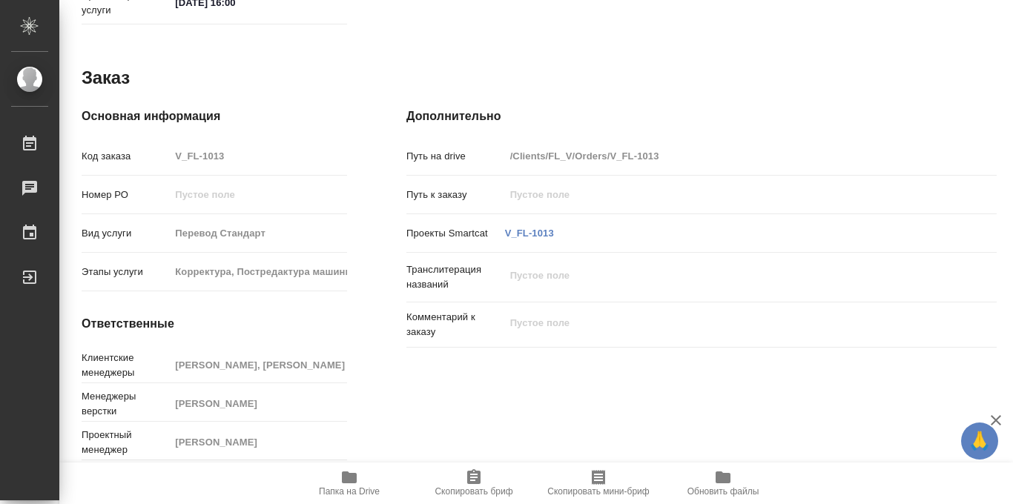
click at [347, 478] on icon "button" at bounding box center [349, 478] width 15 height 12
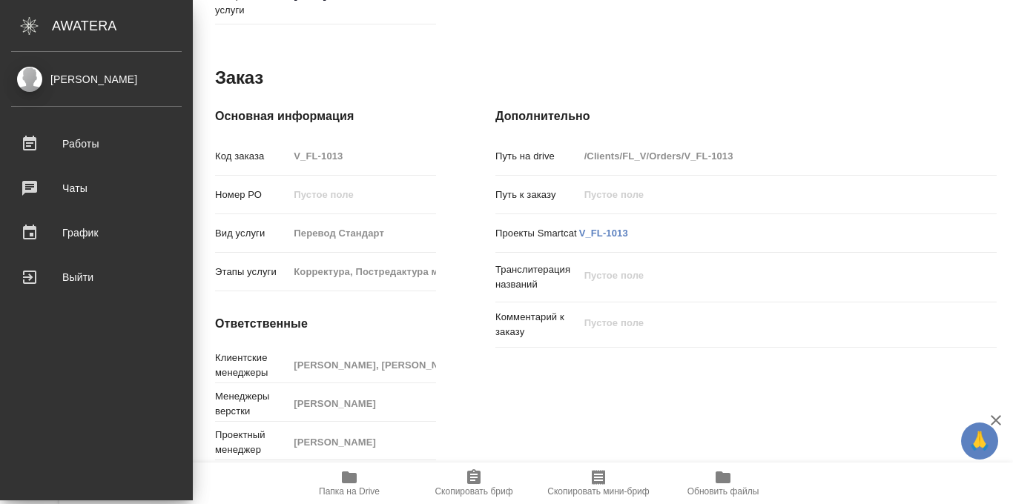
type textarea "x"
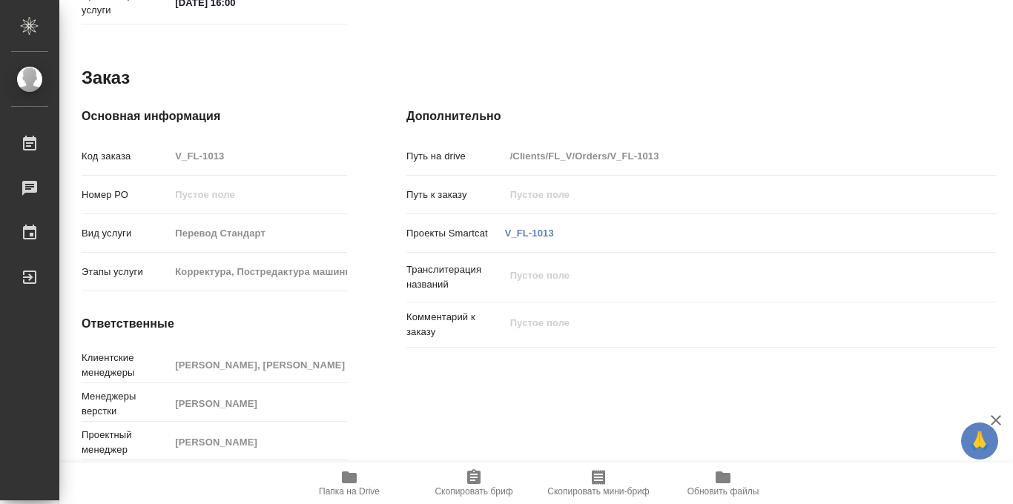
type textarea "x"
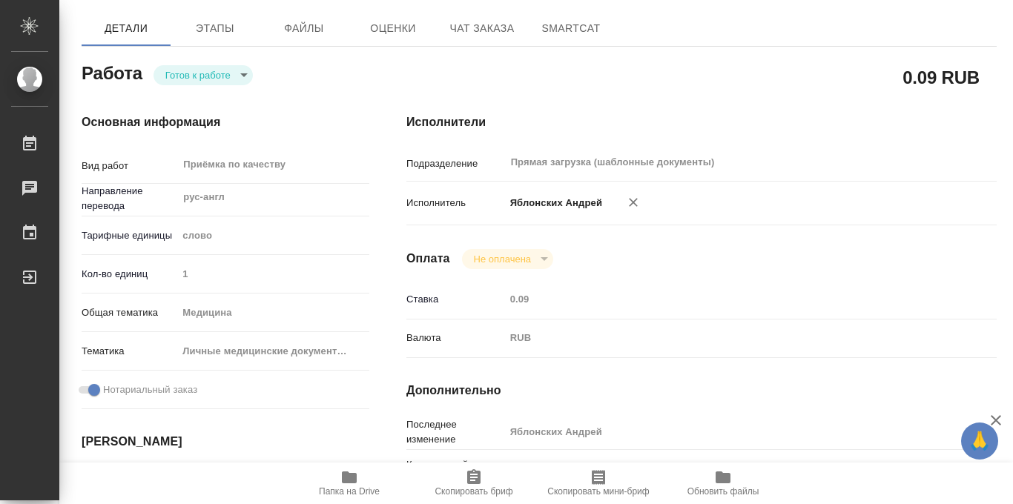
scroll to position [0, 0]
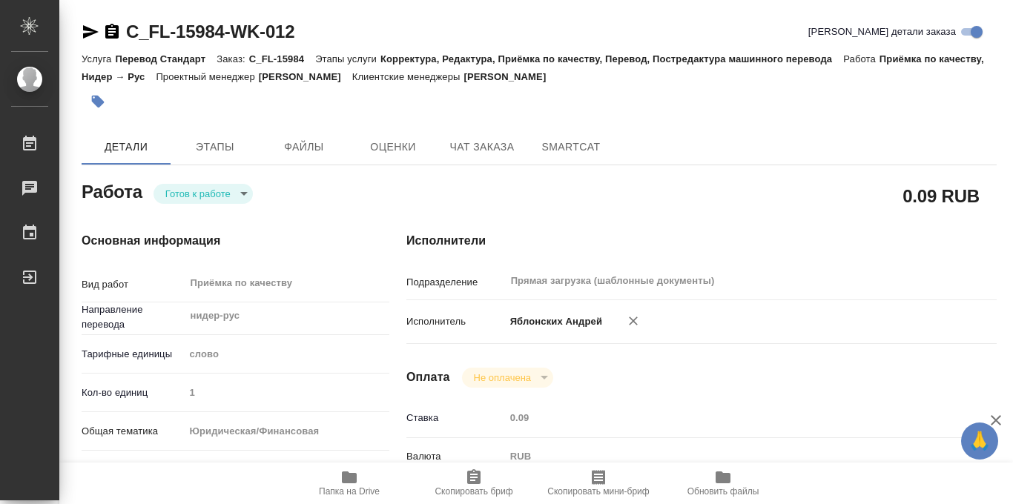
click at [347, 490] on span "Папка на Drive" at bounding box center [349, 492] width 61 height 10
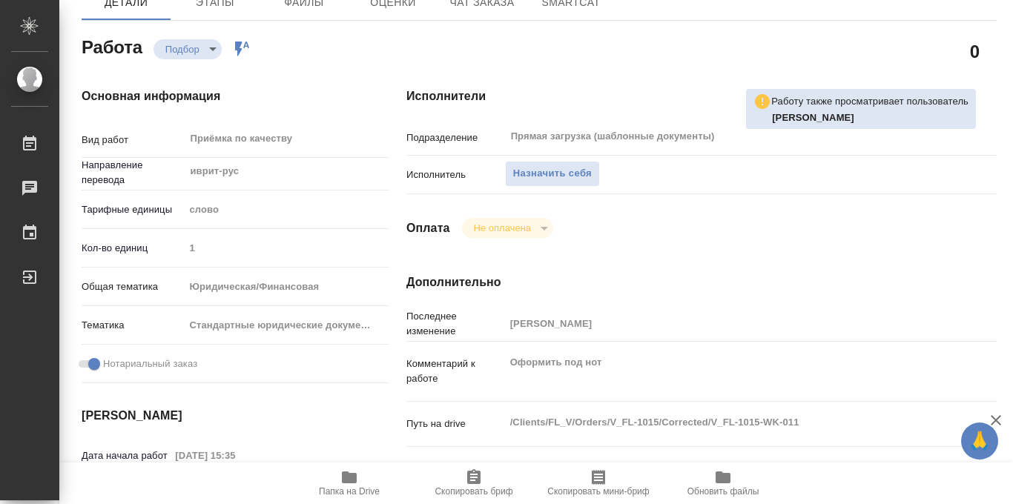
scroll to position [791, 0]
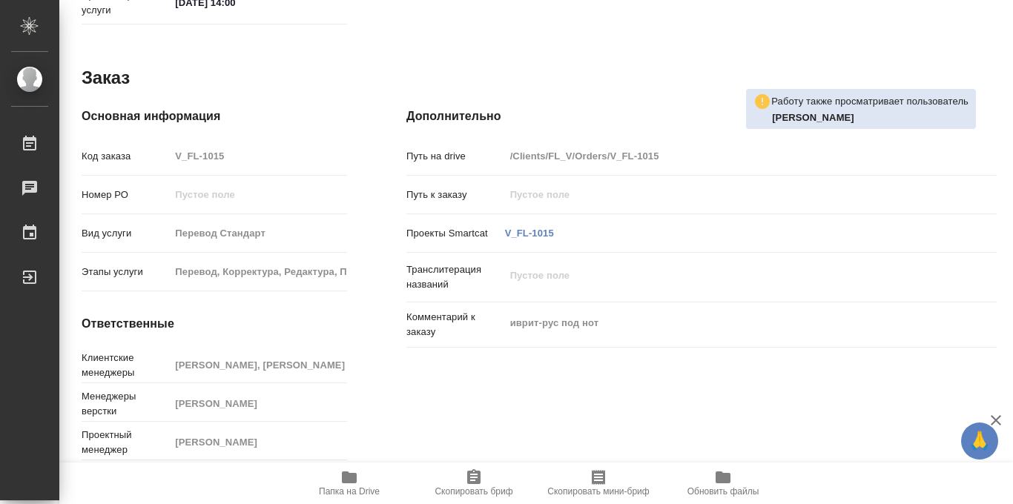
click at [348, 484] on icon "button" at bounding box center [349, 478] width 18 height 18
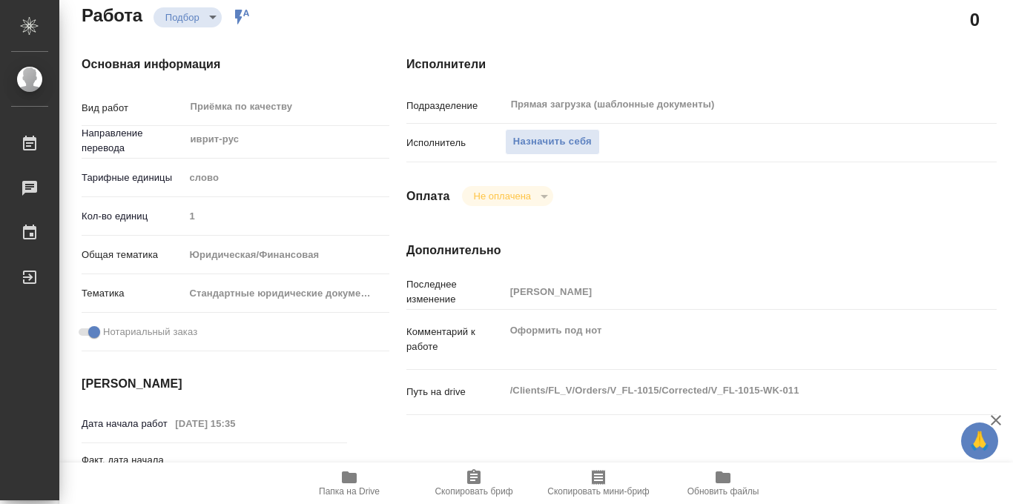
scroll to position [0, 0]
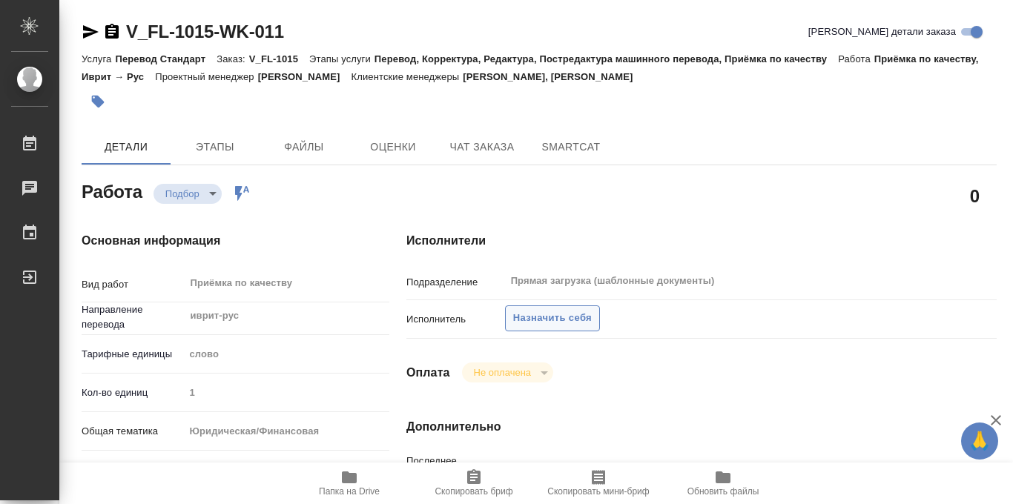
click at [531, 319] on span "Назначить себя" at bounding box center [552, 318] width 79 height 17
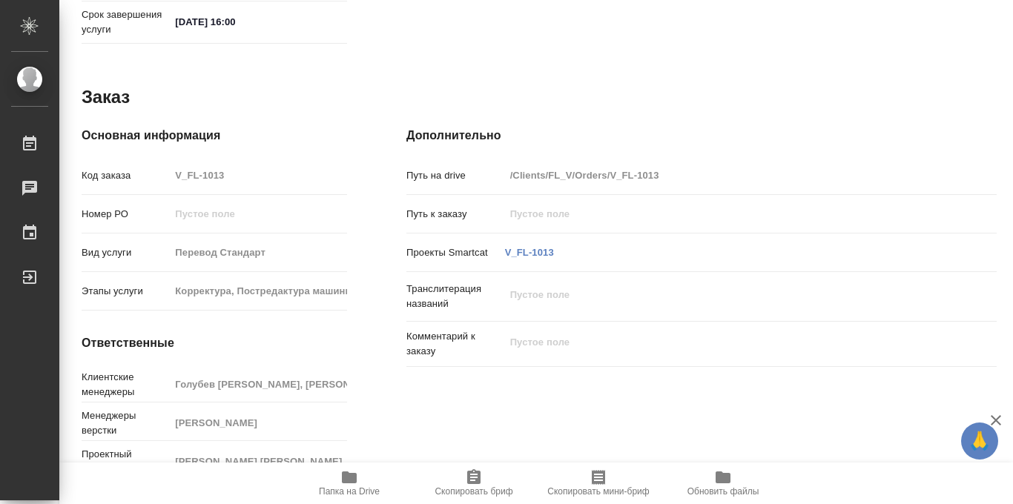
scroll to position [791, 0]
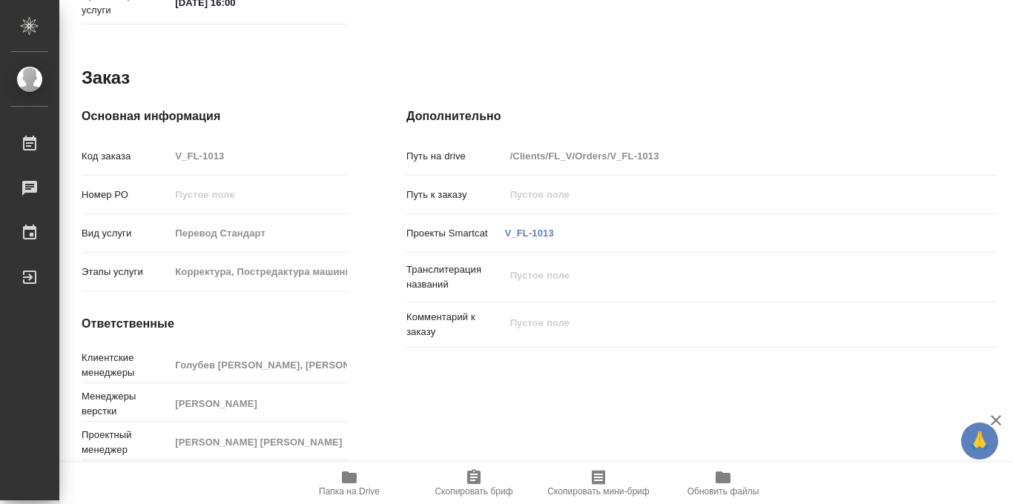
click at [349, 481] on icon "button" at bounding box center [349, 478] width 15 height 12
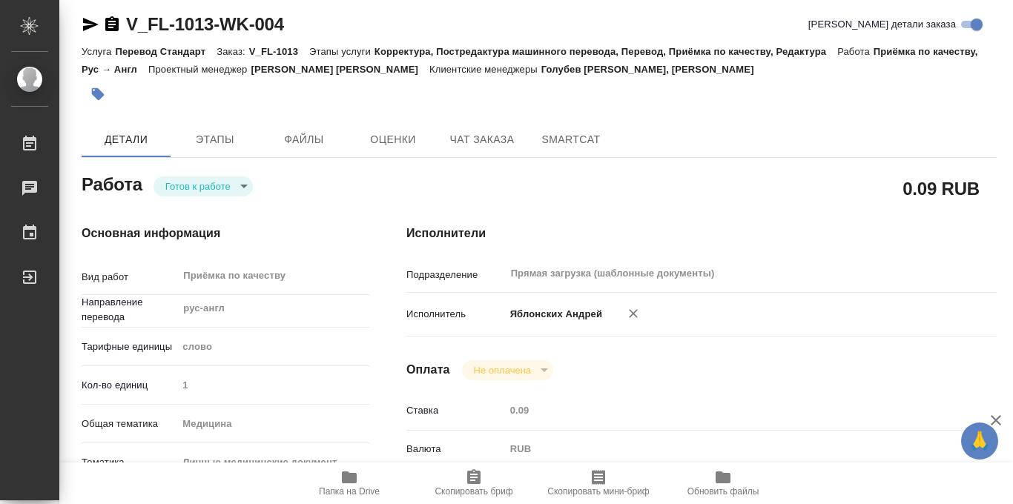
scroll to position [0, 0]
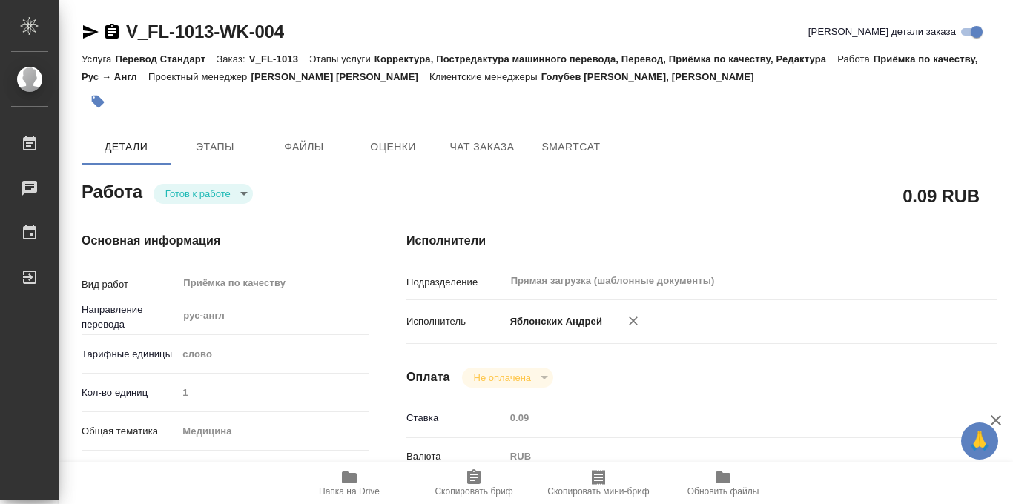
click at [96, 94] on icon "button" at bounding box center [97, 101] width 15 height 15
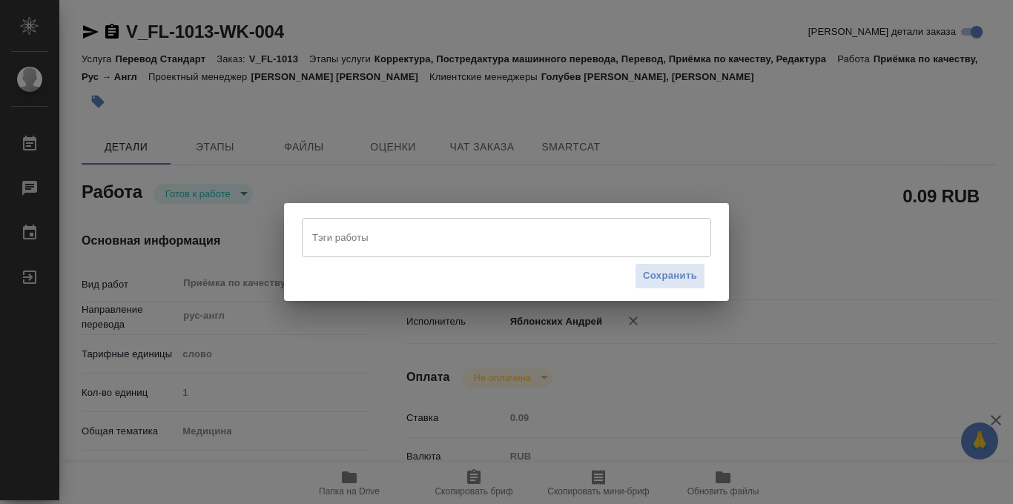
click at [383, 248] on input "Тэги работы" at bounding box center [493, 237] width 368 height 25
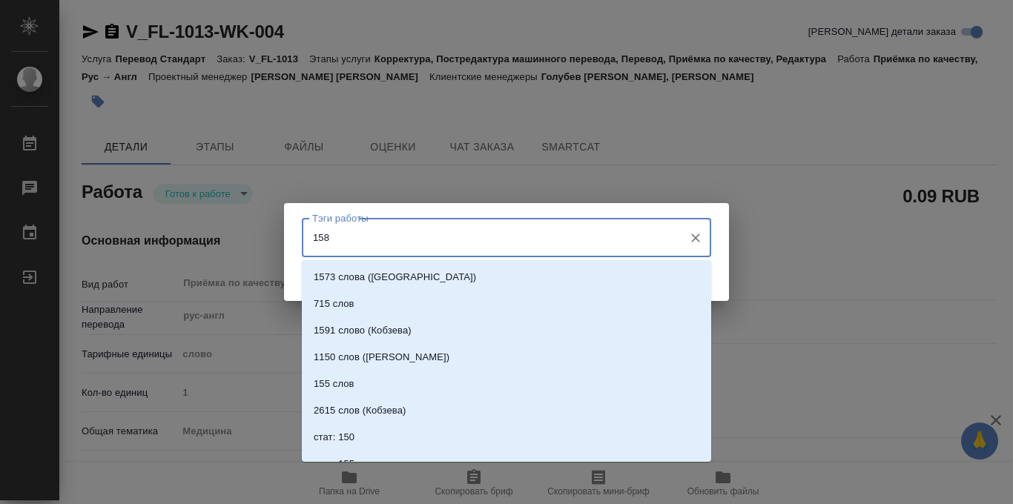
type input "1580"
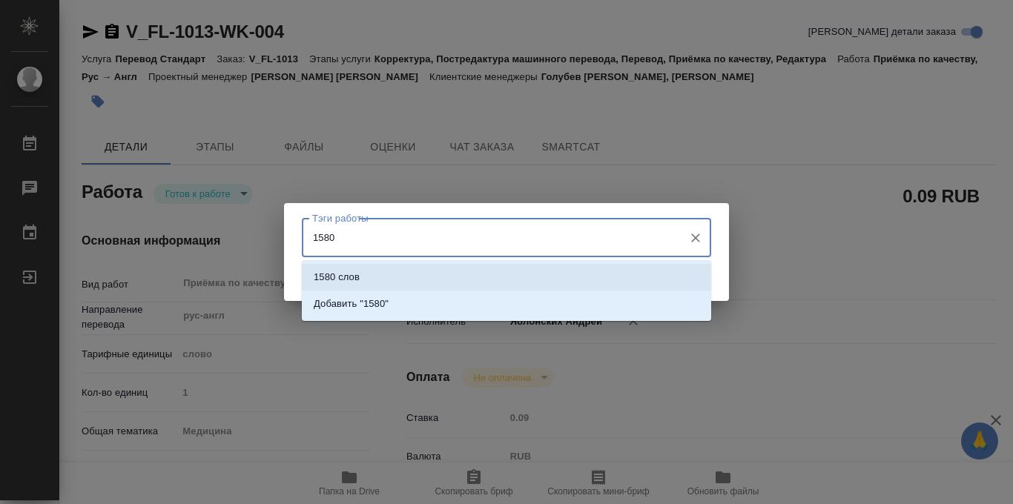
click at [380, 278] on li "1580 слов" at bounding box center [506, 277] width 409 height 27
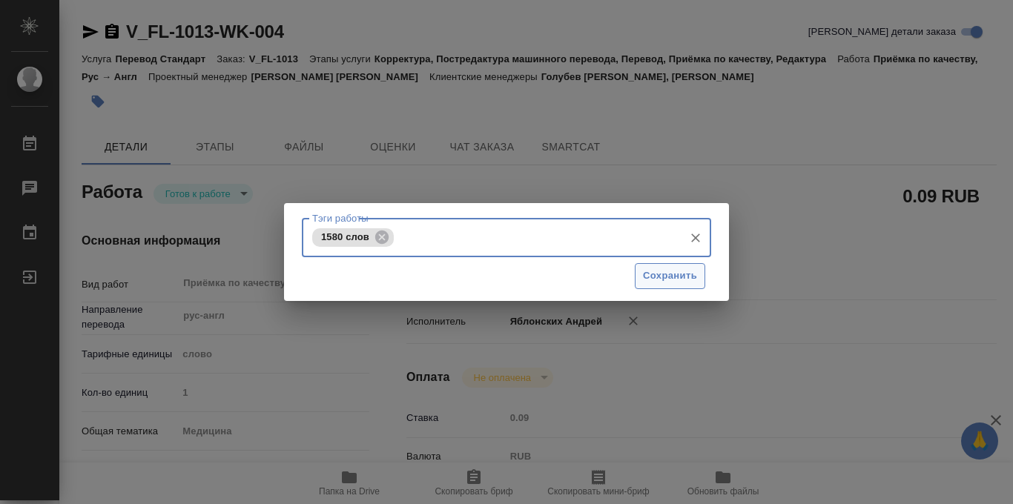
click at [670, 278] on span "Сохранить" at bounding box center [670, 276] width 54 height 17
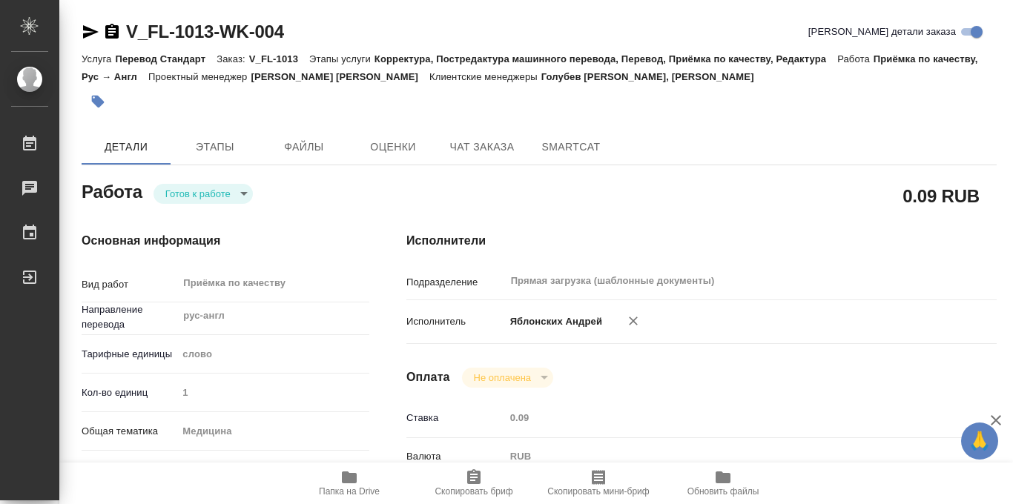
click at [236, 189] on div "Тэги работы 1580 слов Тэги работы Сохранить" at bounding box center [506, 252] width 1013 height 504
type input "readyForWork"
type input "рус-англ"
type input "5a8b1489cc6b4906c91bfd90"
type input "1"
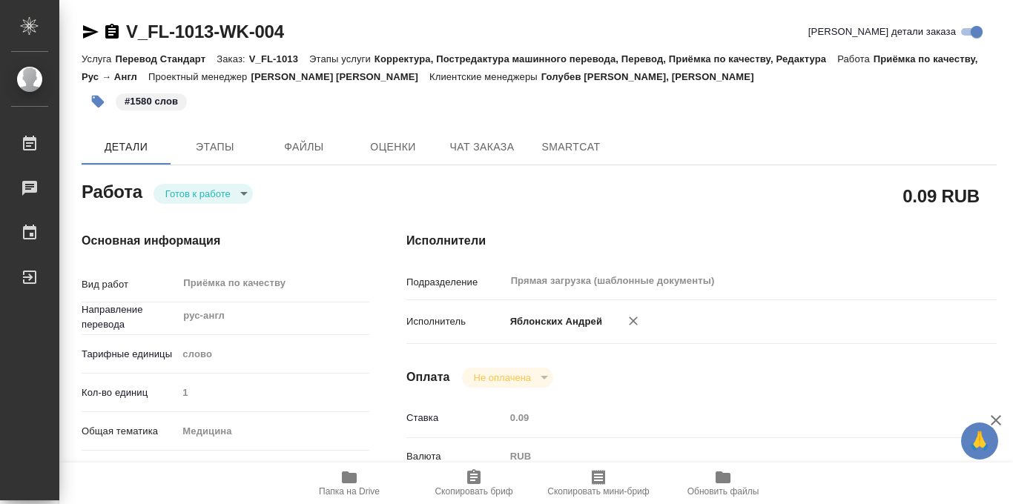
type input "med"
type input "5a8b8b956a9677013d343e74"
checkbox input "true"
type input "10.10.2025 14:48"
type input "15.10.2025 16:00"
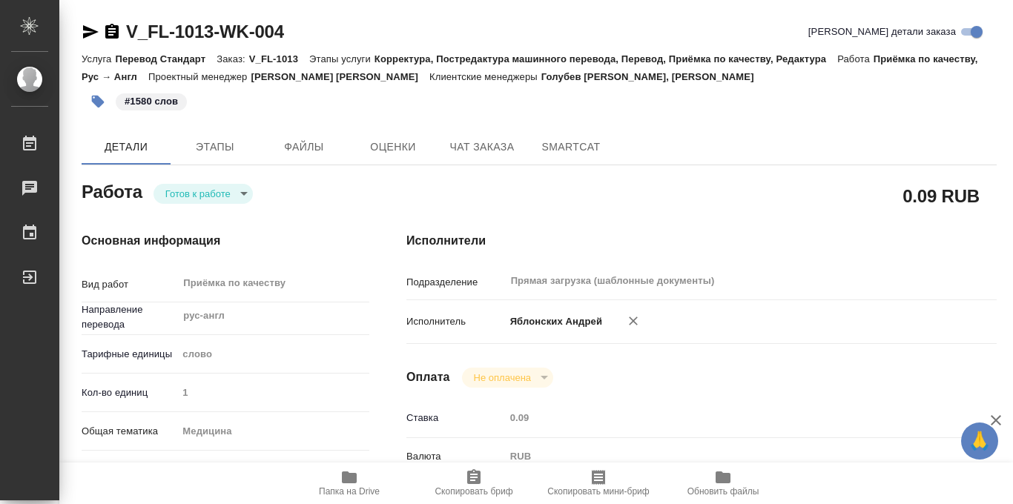
type input "15.10.2025 16:00"
type input "Прямая загрузка (шаблонные документы)"
type input "notPayed"
type input "0.09"
type input "RUB"
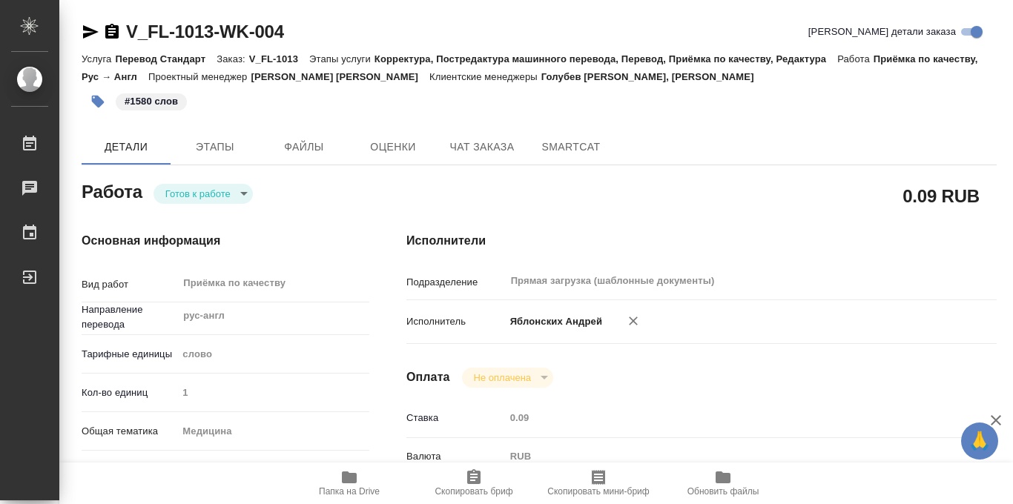
type input "Яблонских Андрей"
type input "V_FL-1013"
type input "Перевод Стандарт"
type input "Корректура, Постредактура машинного перевода, Перевод, Приёмка по качеству, Ред…"
type input "Голубев Дмитрий, Касымов Тимур"
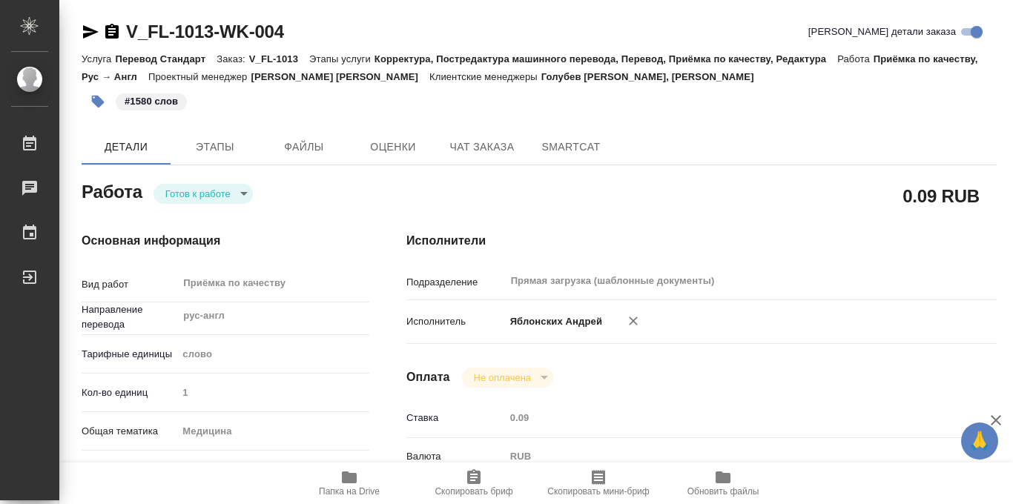
type input "Петрова Валерия"
type input "/Clients/FL_V/Orders/V_FL-1013"
click at [230, 194] on body "🙏 .cls-1 fill:#fff; AWATERA Iablonskikh Andrei Работы 0 Чаты График Выйти V_FL-…" at bounding box center [506, 252] width 1013 height 504
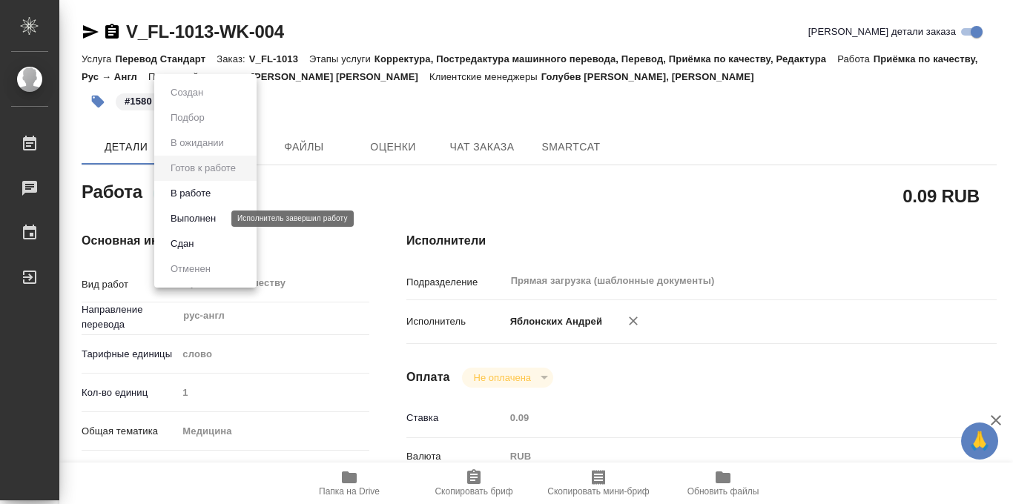
click at [203, 217] on button "Выполнен" at bounding box center [193, 219] width 54 height 16
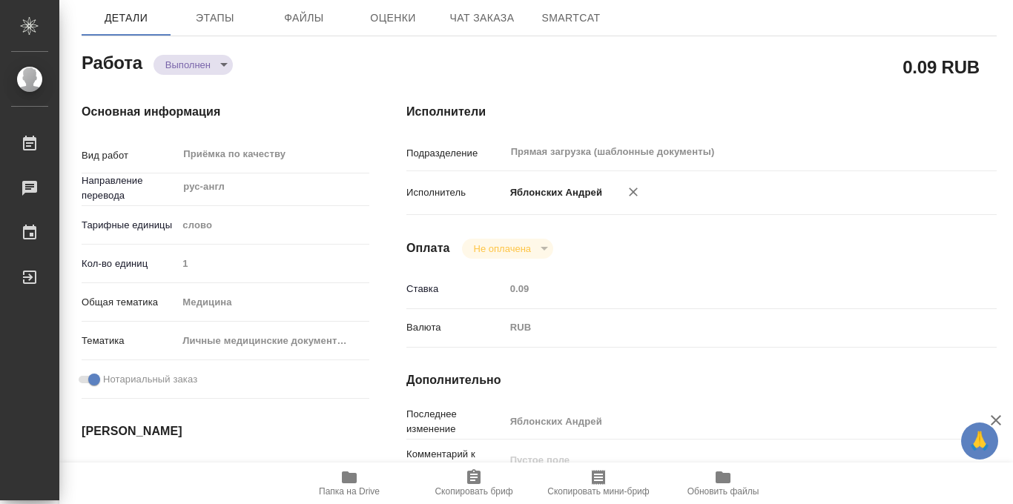
scroll to position [591, 0]
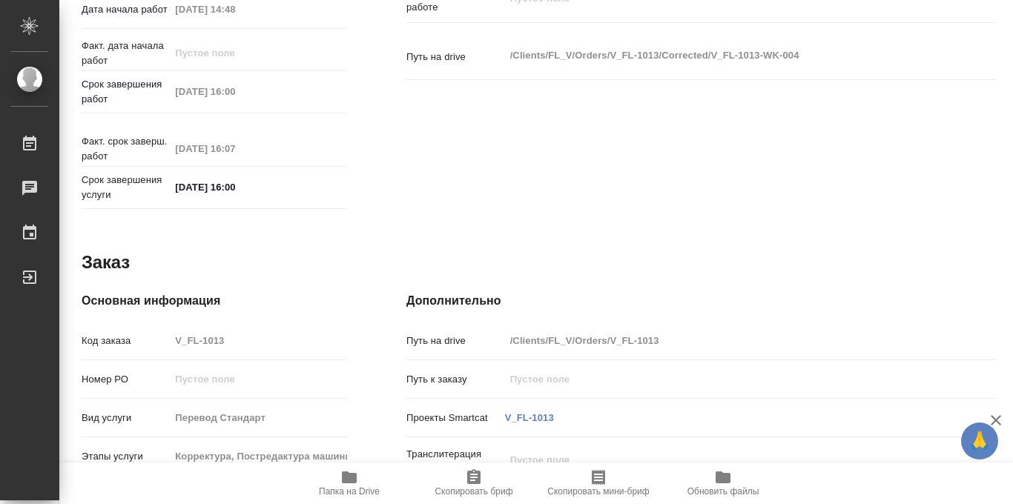
type textarea "x"
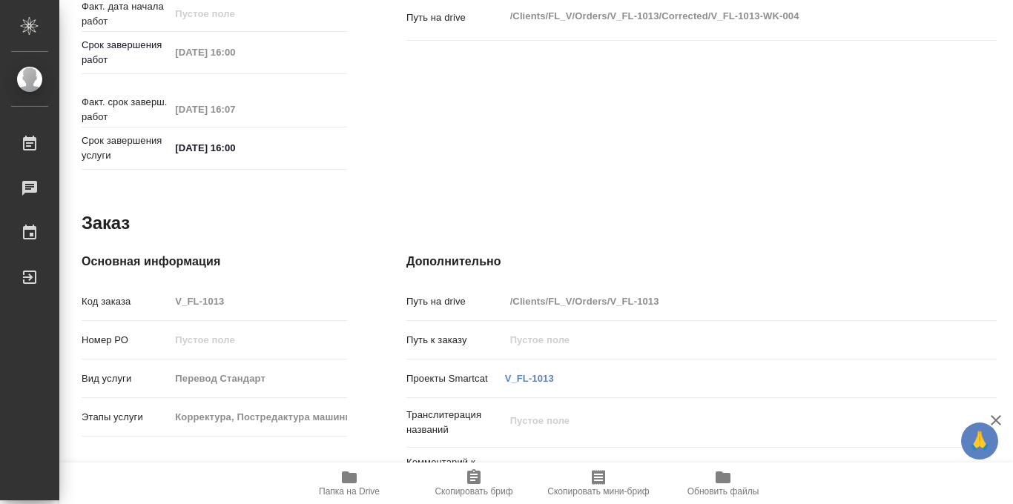
scroll to position [0, 0]
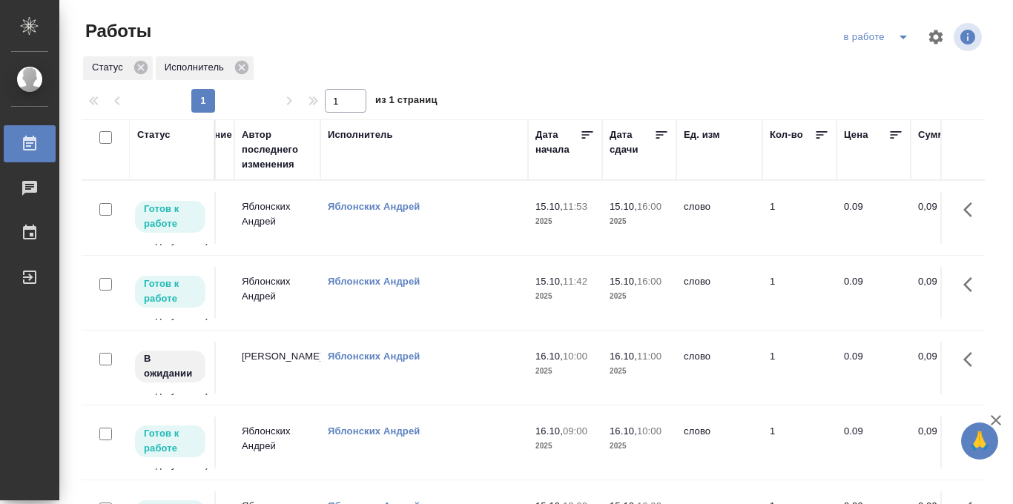
scroll to position [0, 510]
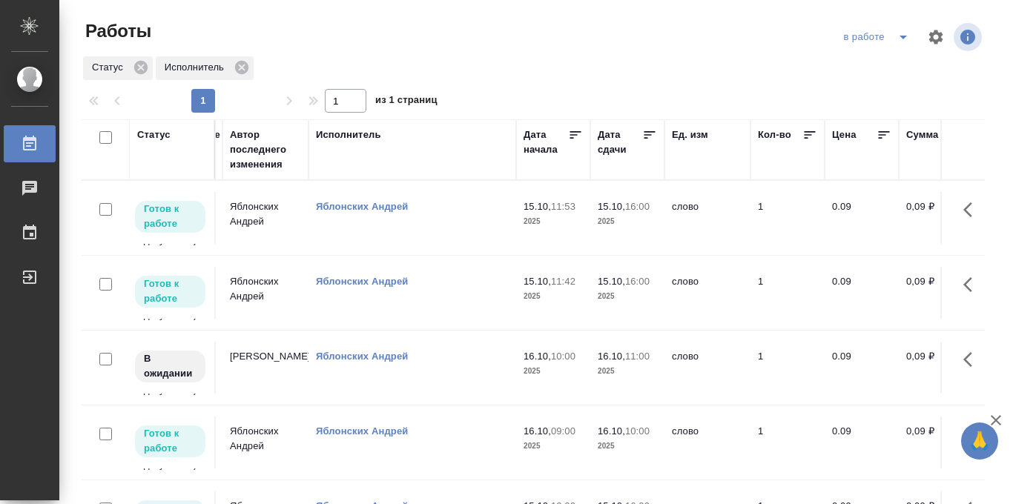
click at [649, 137] on icon at bounding box center [649, 135] width 15 height 15
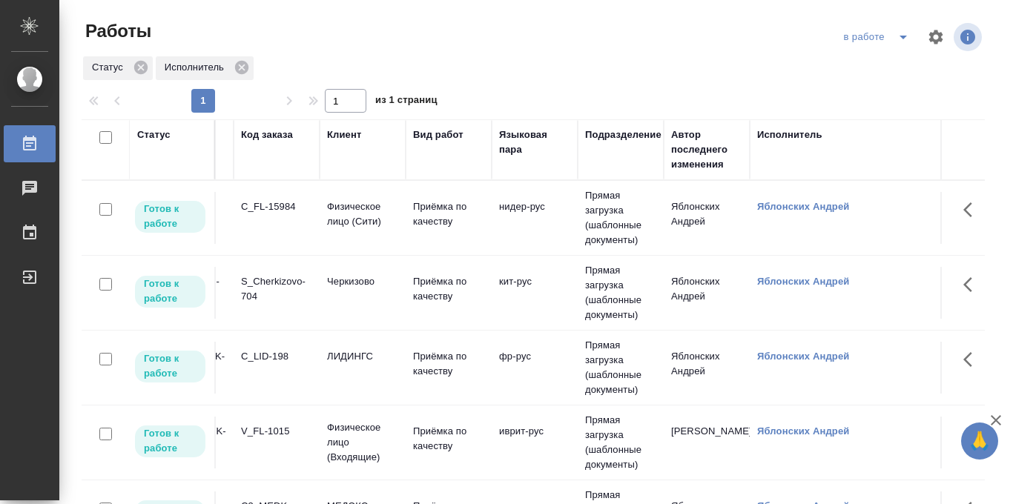
scroll to position [0, 68]
click at [441, 292] on p "Приёмка по качеству" at bounding box center [449, 289] width 71 height 30
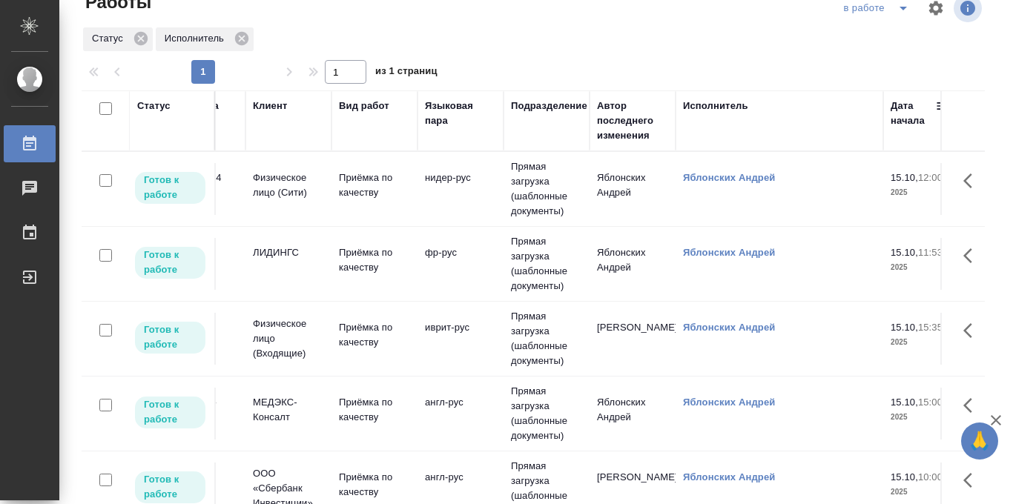
scroll to position [0, 0]
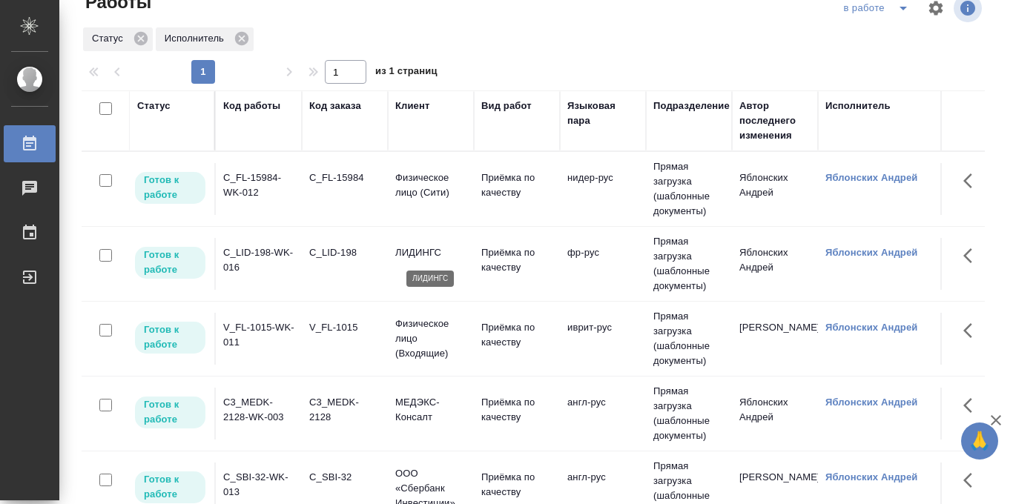
click at [466, 258] on p "ЛИДИНГС" at bounding box center [430, 253] width 71 height 15
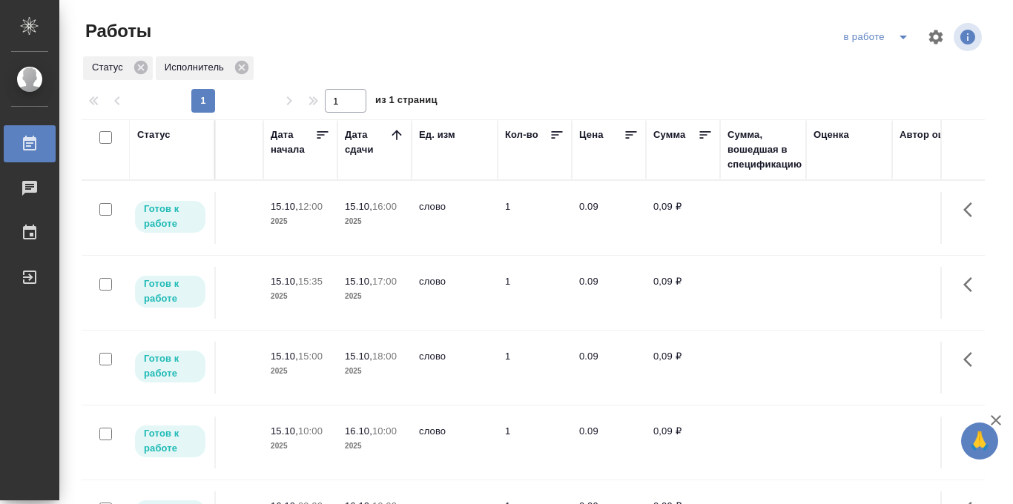
scroll to position [0, 559]
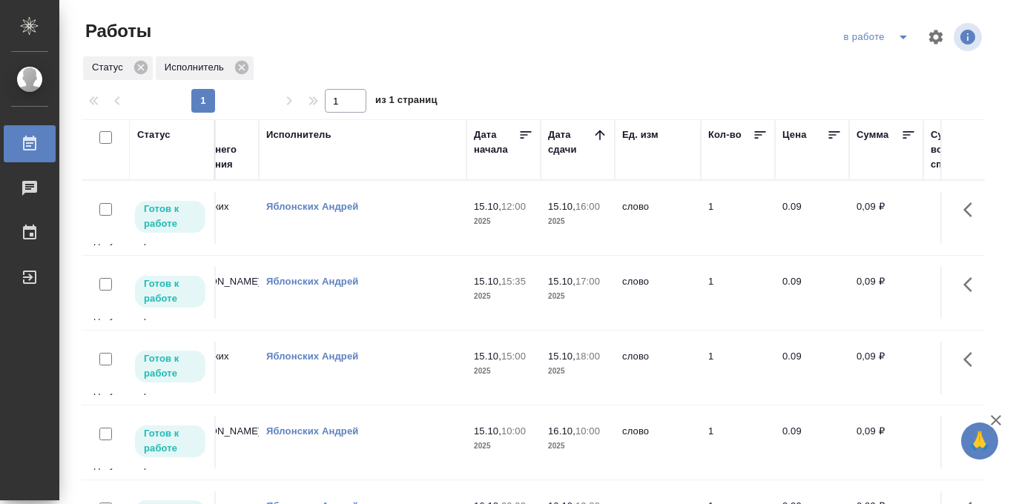
click at [900, 39] on icon "split button" at bounding box center [904, 37] width 18 height 18
click at [878, 59] on li "Стандартные настройки" at bounding box center [878, 67] width 142 height 24
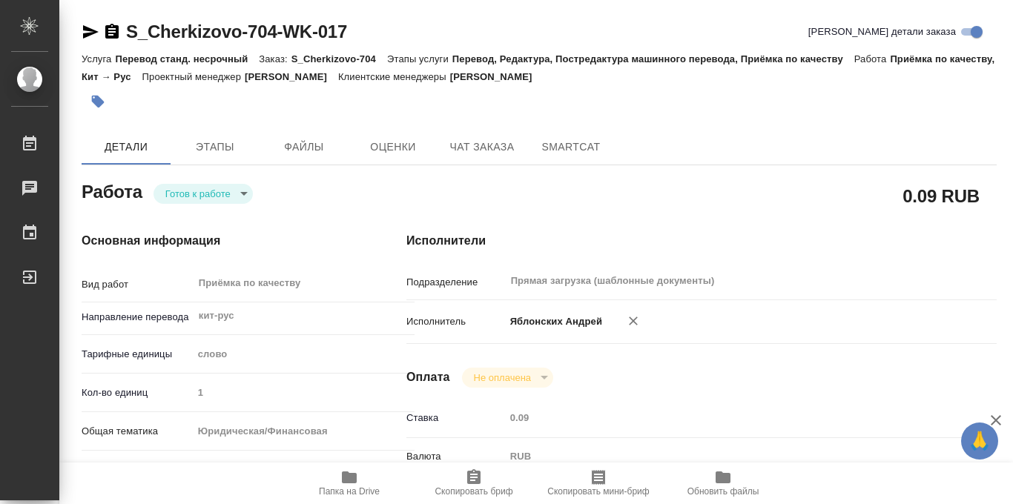
type textarea "x"
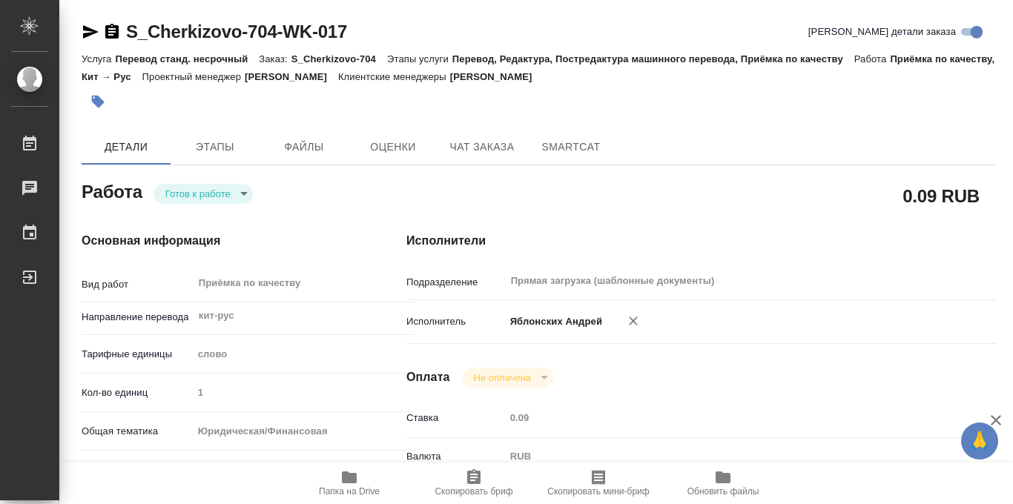
type textarea "x"
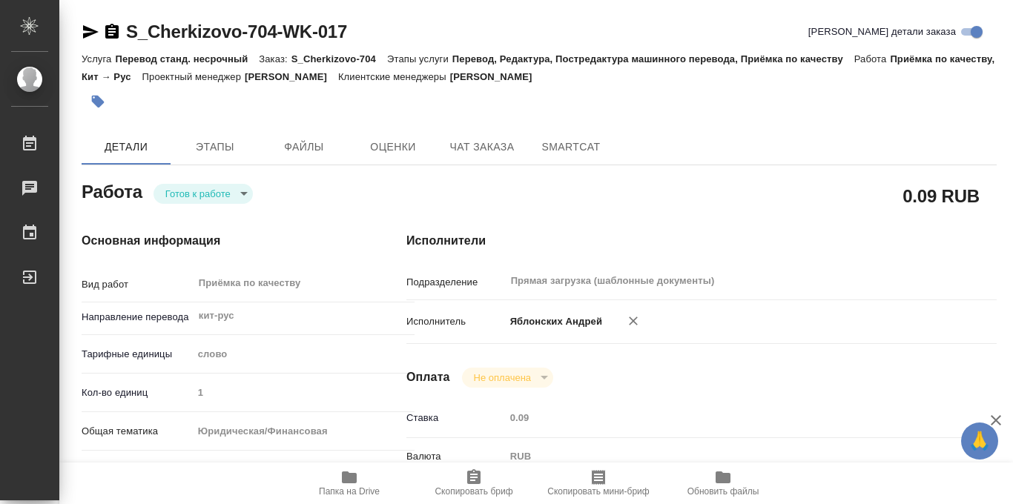
type textarea "x"
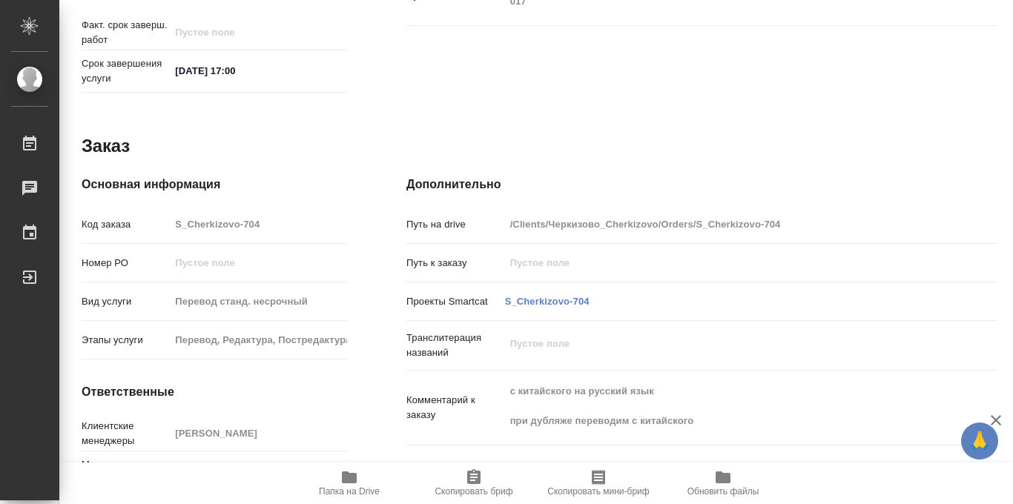
scroll to position [791, 0]
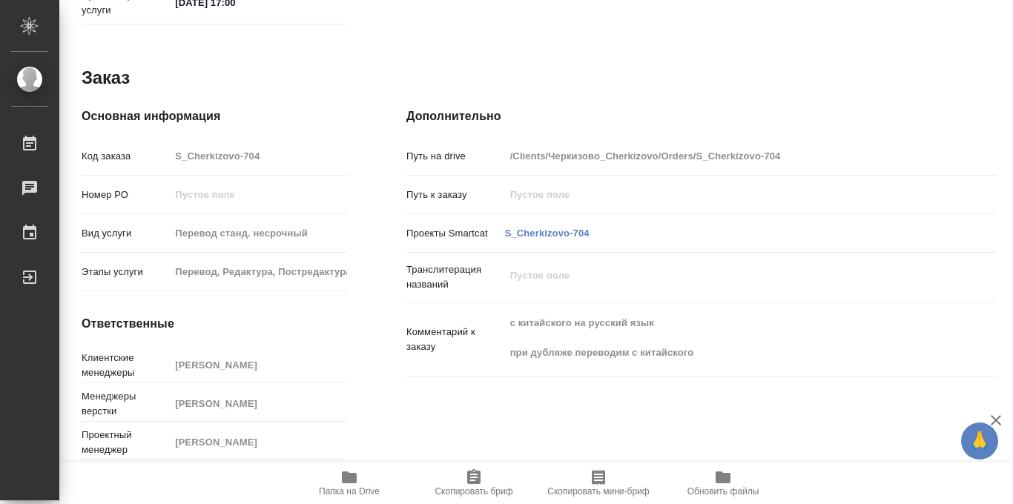
type textarea "x"
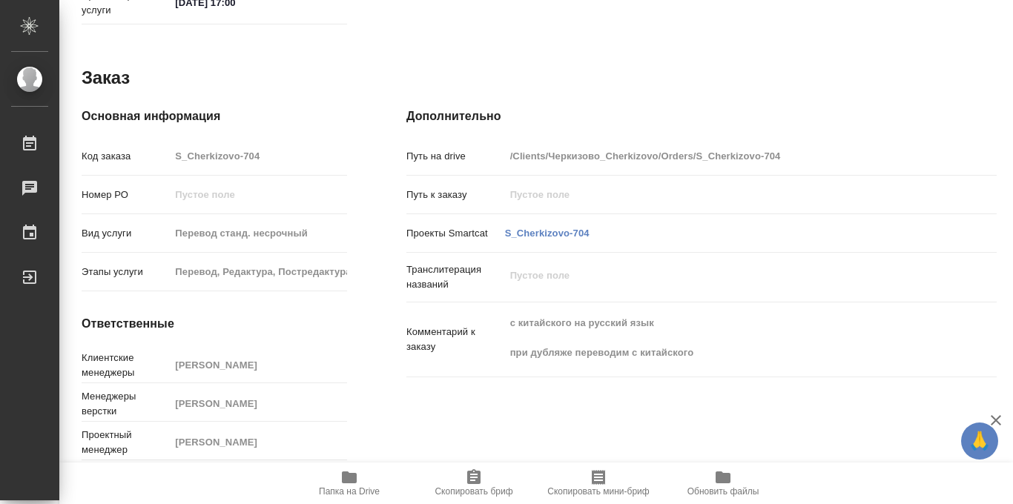
click at [349, 482] on icon "button" at bounding box center [349, 478] width 15 height 12
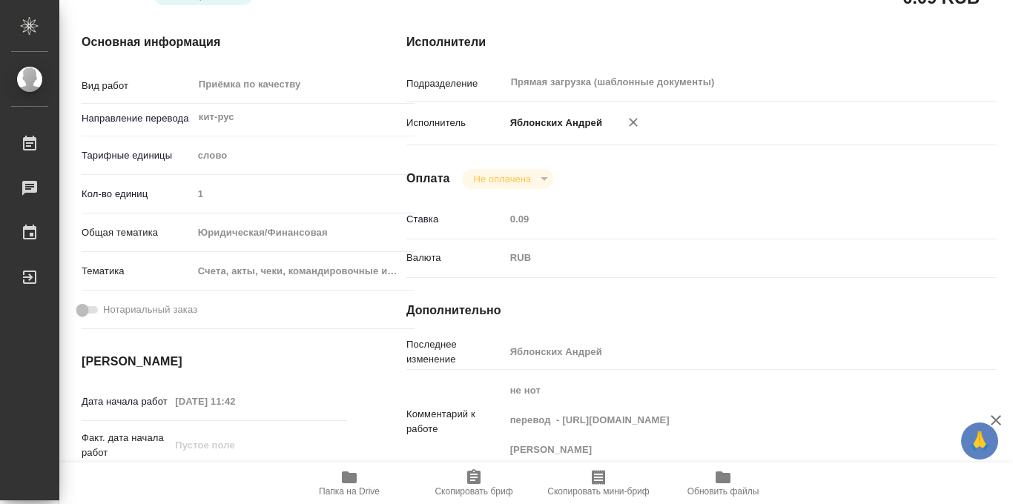
scroll to position [0, 0]
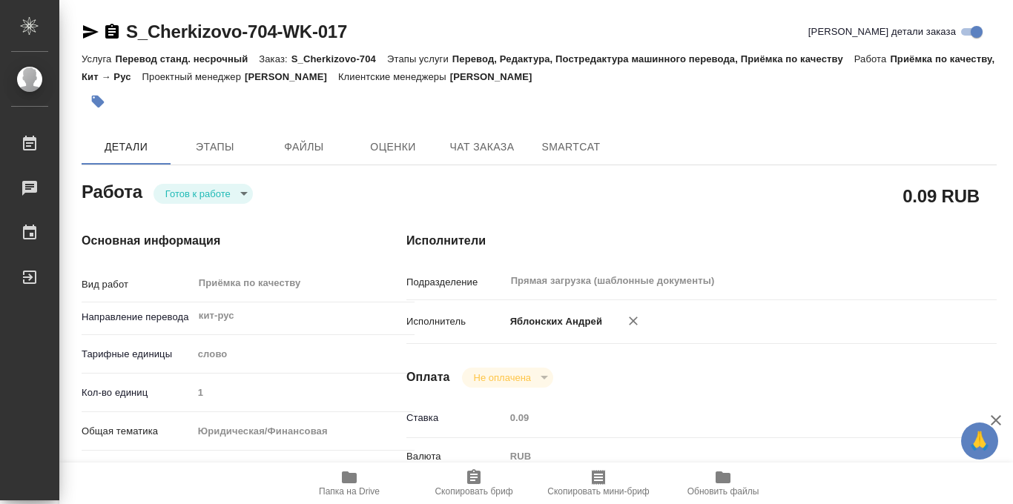
click at [93, 102] on icon "button" at bounding box center [98, 102] width 13 height 13
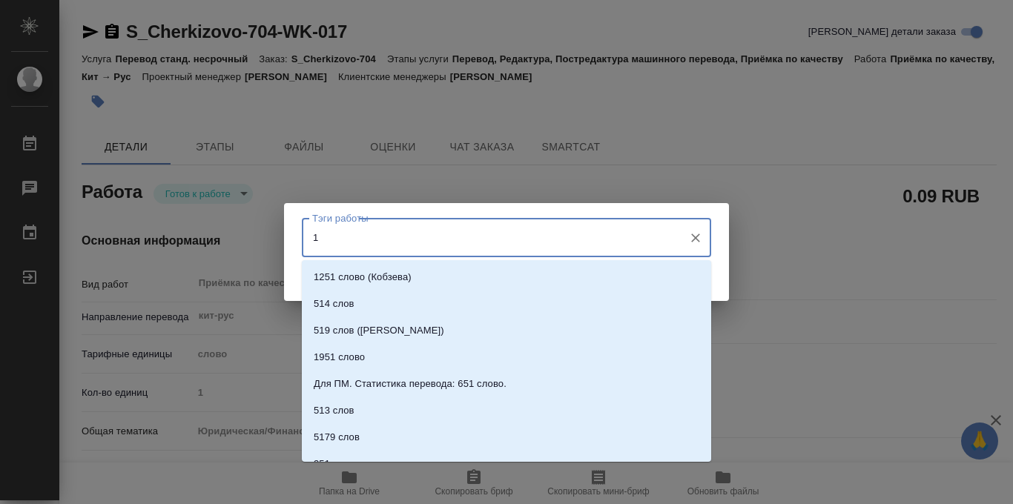
click at [347, 242] on input "1" at bounding box center [493, 237] width 368 height 25
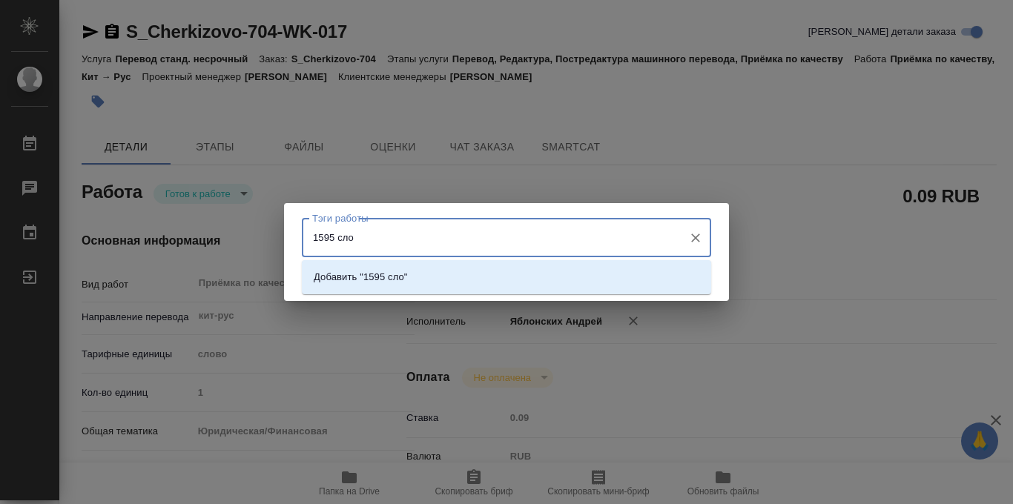
type input "1595 слов"
click at [405, 282] on p "Добавить "1595 слов"" at bounding box center [363, 277] width 99 height 15
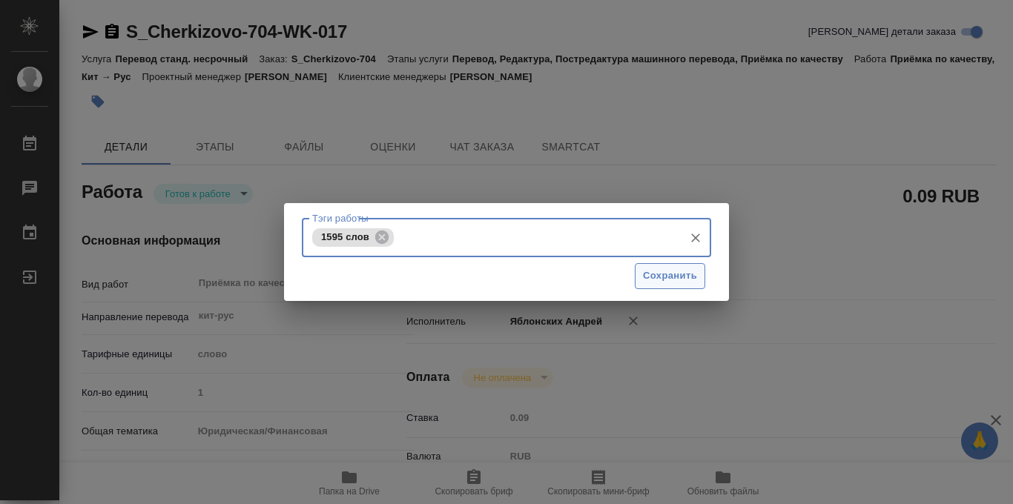
click at [692, 277] on span "Сохранить" at bounding box center [670, 276] width 54 height 17
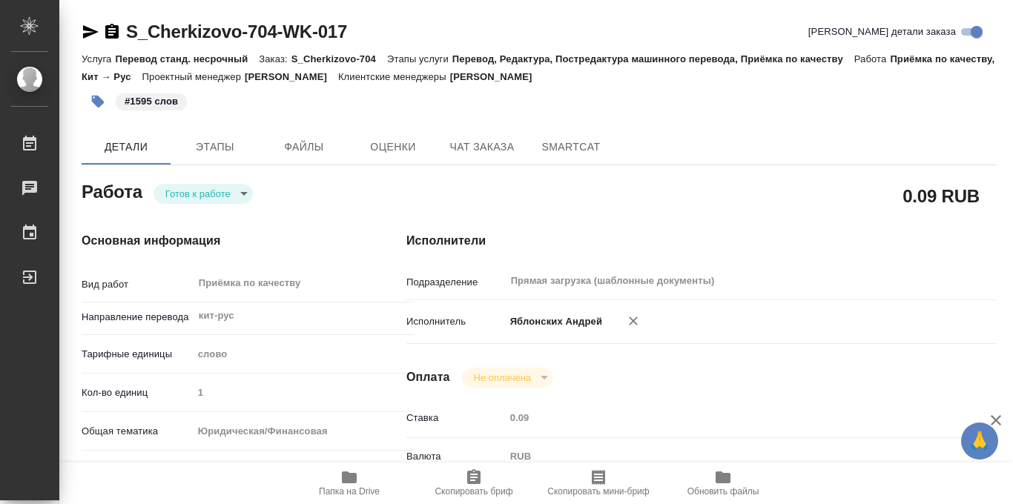
type input "readyForWork"
type textarea "Приёмка по качеству"
type textarea "x"
type input "кит-рус"
type input "5a8b1489cc6b4906c91bfd90"
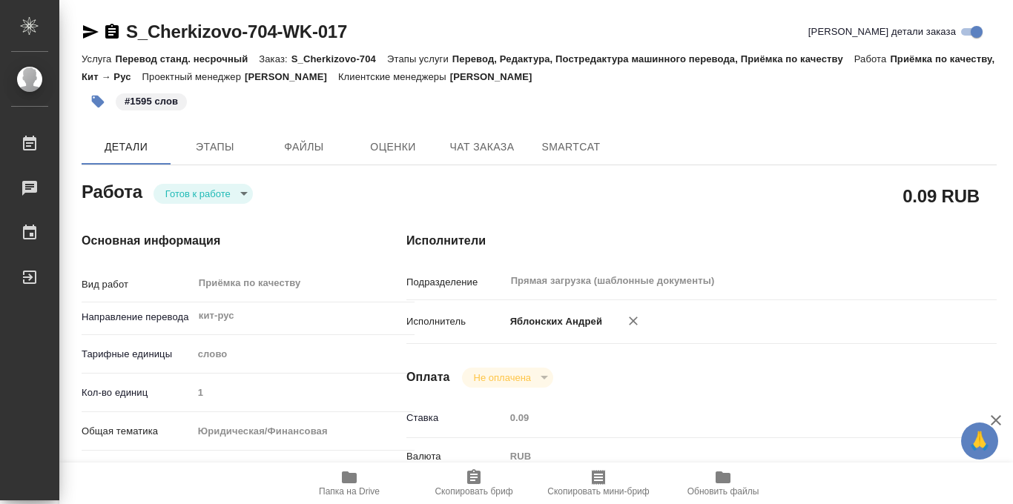
type input "1"
type input "yr-fn"
type input "5f647205b73bc97568ca66c0"
type input "15.10.2025 11:42"
type input "15.10.2025 16:00"
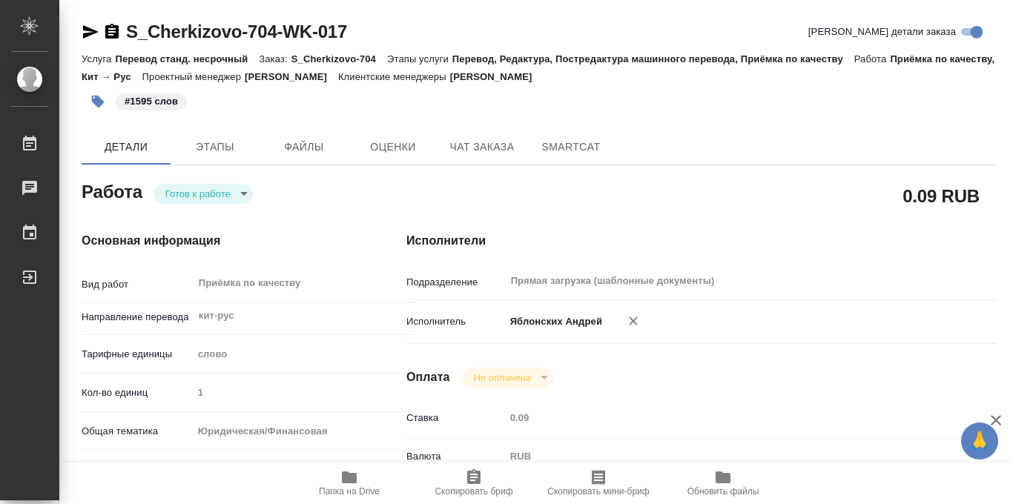
type input "[DATE] 17:00"
type input "Прямая загрузка (шаблонные документы)"
type input "notPayed"
type input "0.09"
type input "RUB"
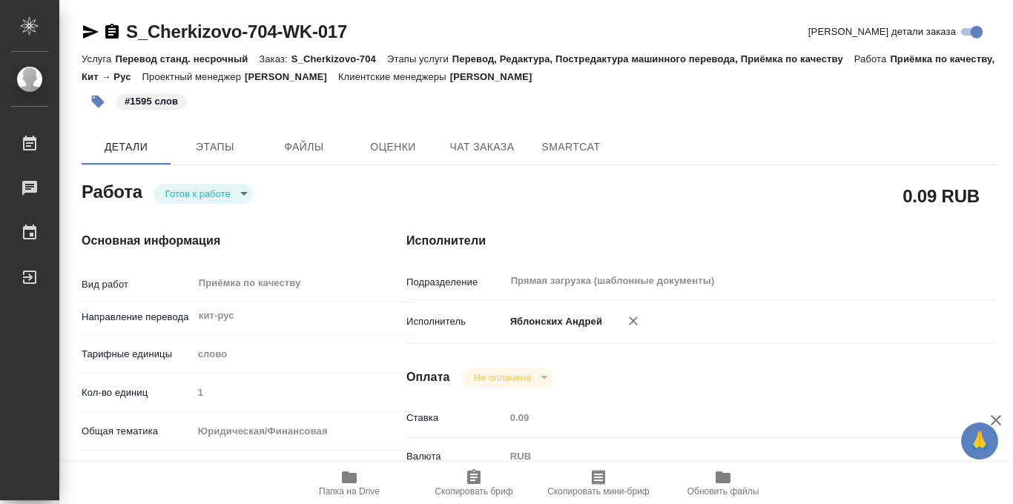
type input "Яблонских Андрей"
type textarea "не нот перевод - https://drive.awatera.com/s/BBotTzTAHdA7q8T сдаем Динару"
type textarea "x"
type textarea "/Clients/Черкизово_Cherkizovо/Orders/S_Cherkizovo-704/Corrected/S_Cherkizovo-70…"
type textarea "x"
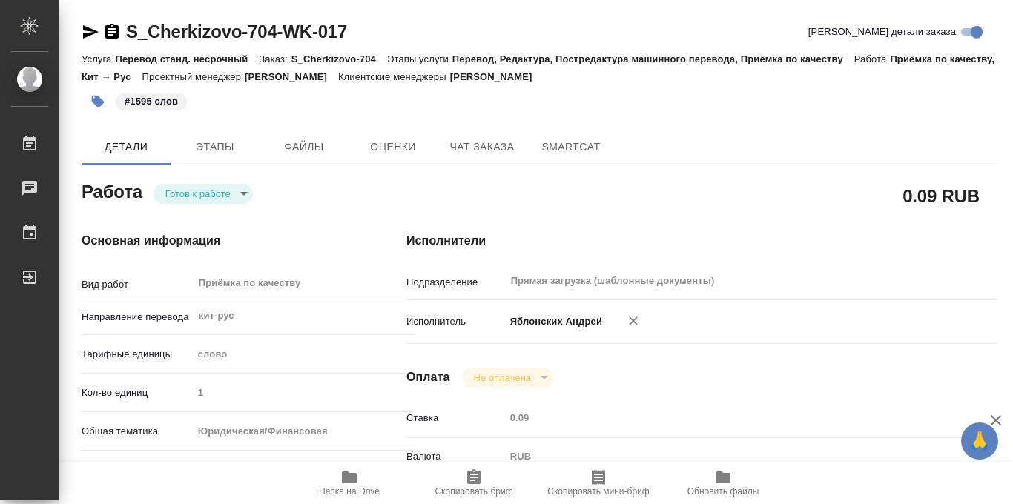
type input "S_Cherkizovo-704"
type input "Перевод станд. несрочный"
type input "Перевод, Редактура, Постредактура машинного перевода, Приёмка по качеству"
type input "Усманова Ольга"
type input "Заборова Александра"
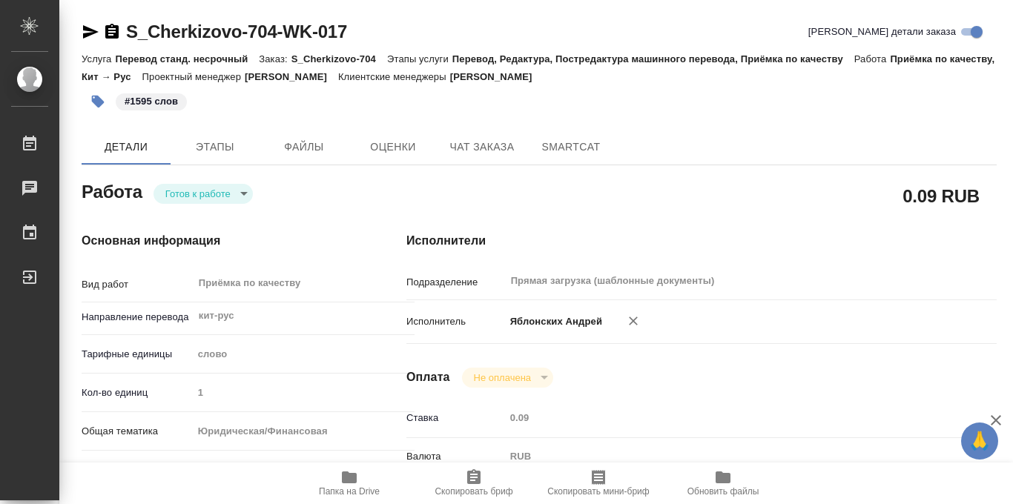
type input "/Clients/Черкизово_Cherkizovо/Orders/S_Cherkizovo-704"
type textarea "x"
type textarea "с китайского на русский язык при дубляже переводим с китайского"
type textarea "x"
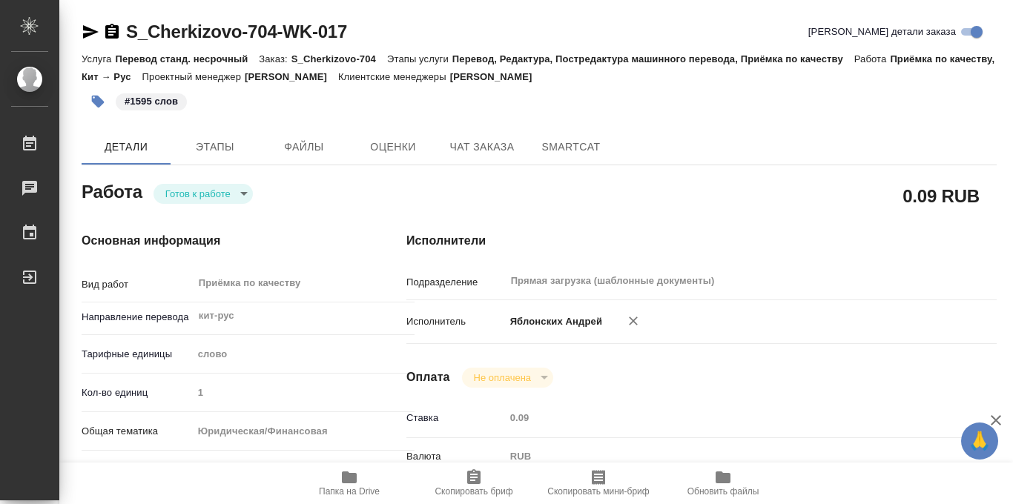
type textarea "x"
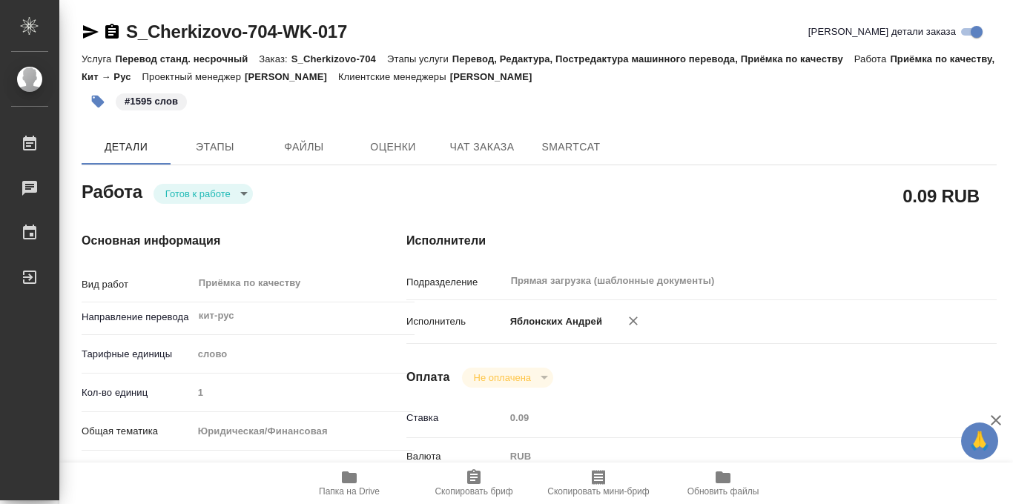
type textarea "x"
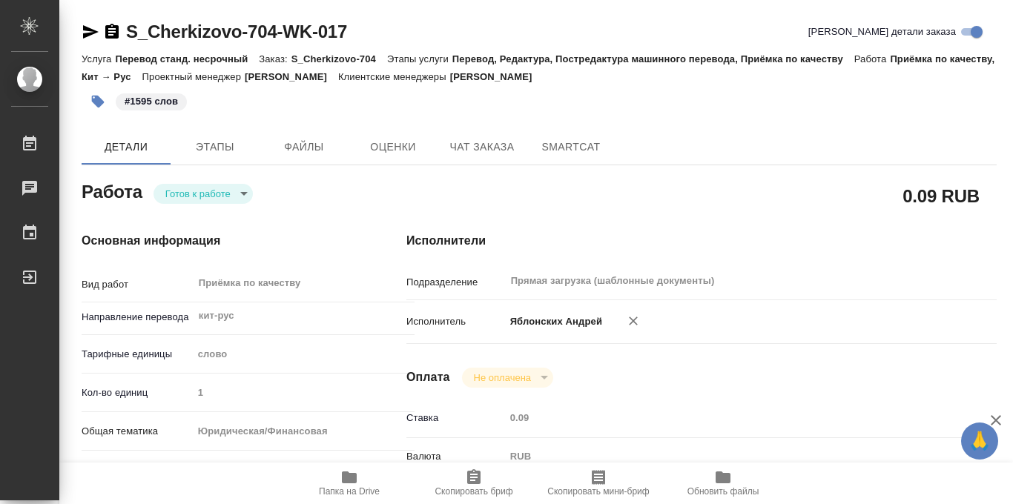
type textarea "x"
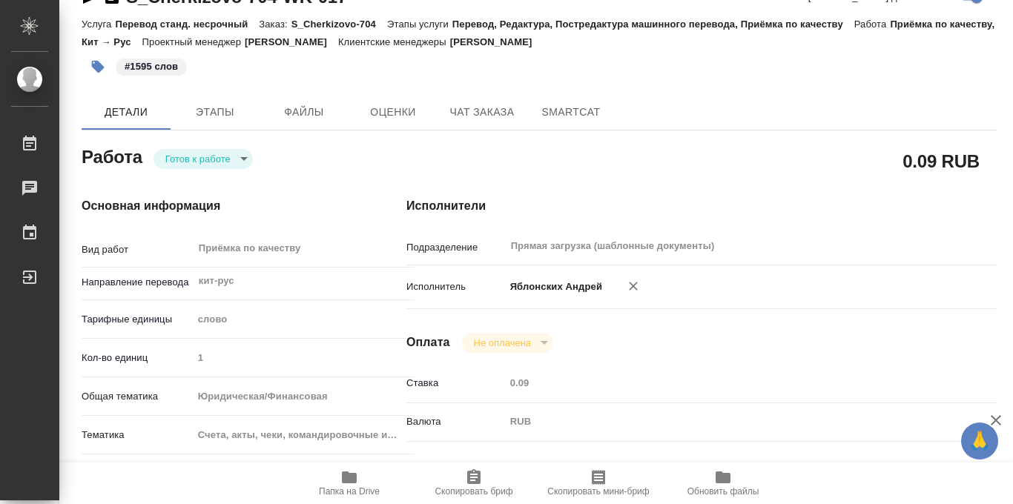
scroll to position [27, 0]
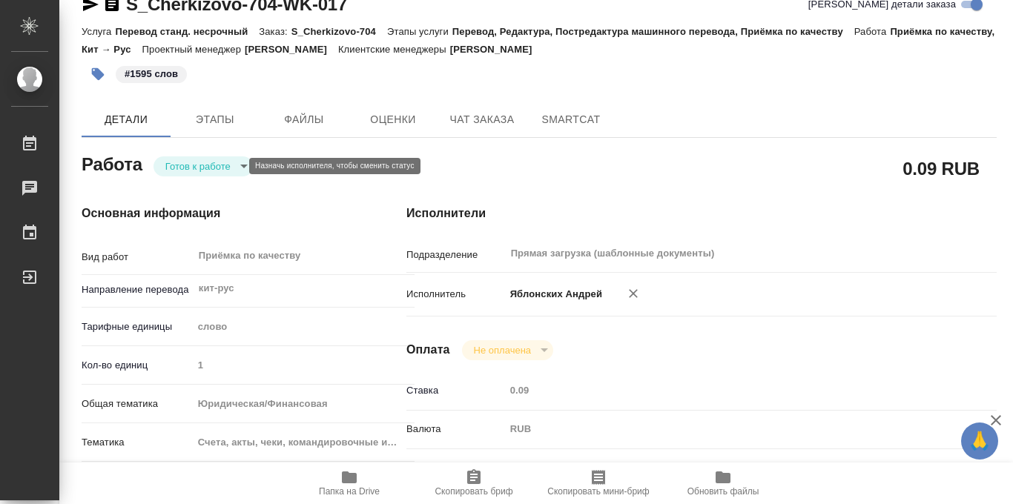
click at [231, 167] on body "🙏 .cls-1 fill:#fff; AWATERA Iablonskikh Andrei Работы 0 Чаты График Выйти S_Che…" at bounding box center [506, 252] width 1013 height 504
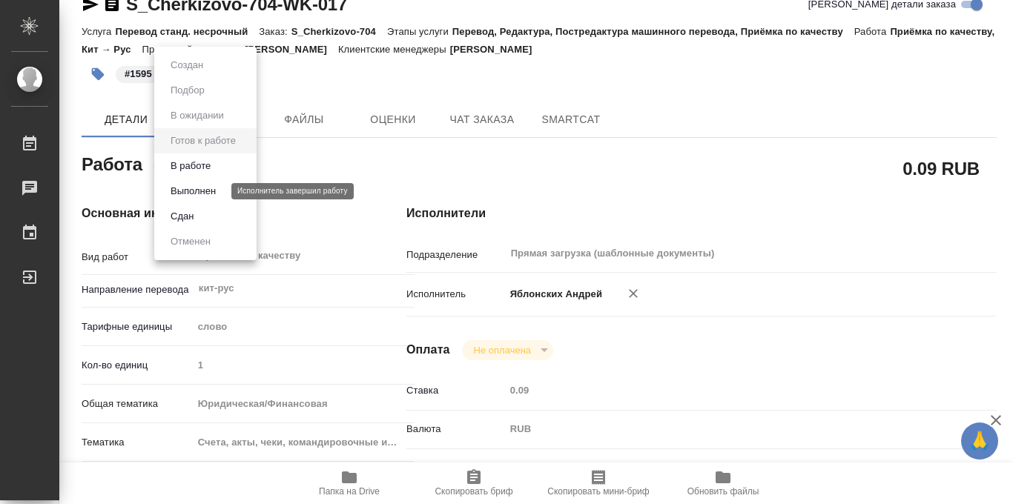
click at [207, 194] on button "Выполнен" at bounding box center [193, 191] width 54 height 16
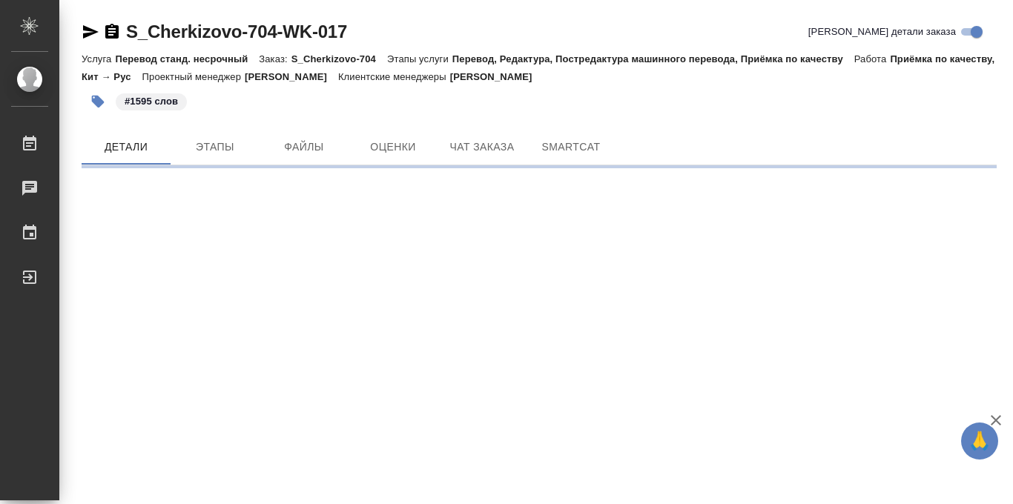
scroll to position [0, 0]
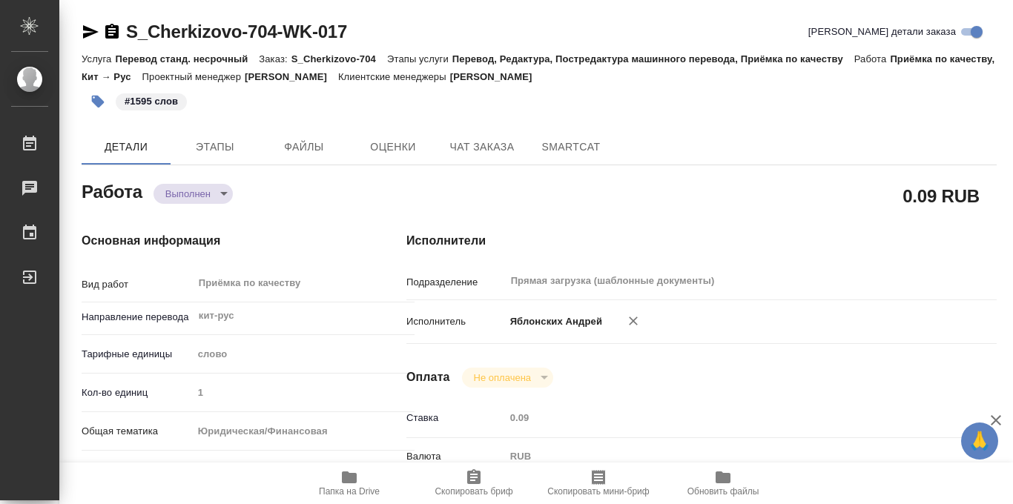
type textarea "x"
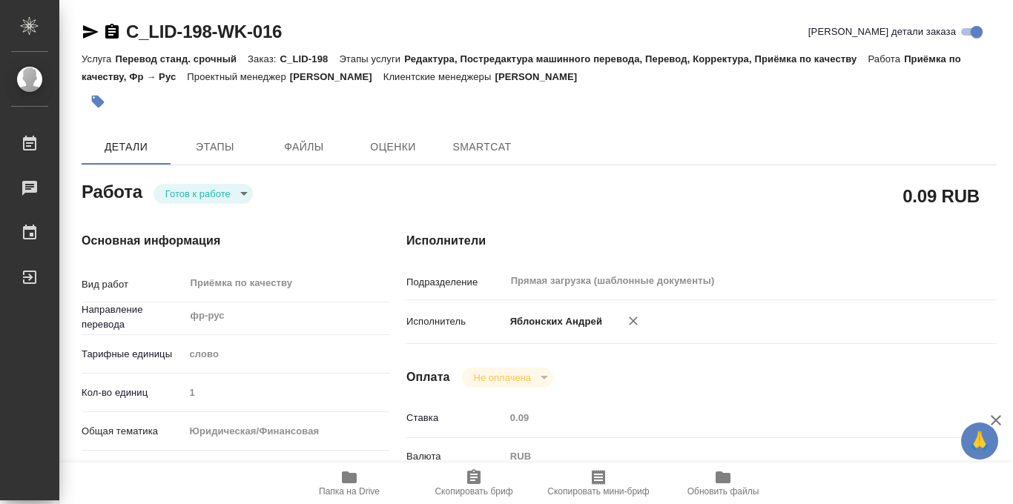
type textarea "x"
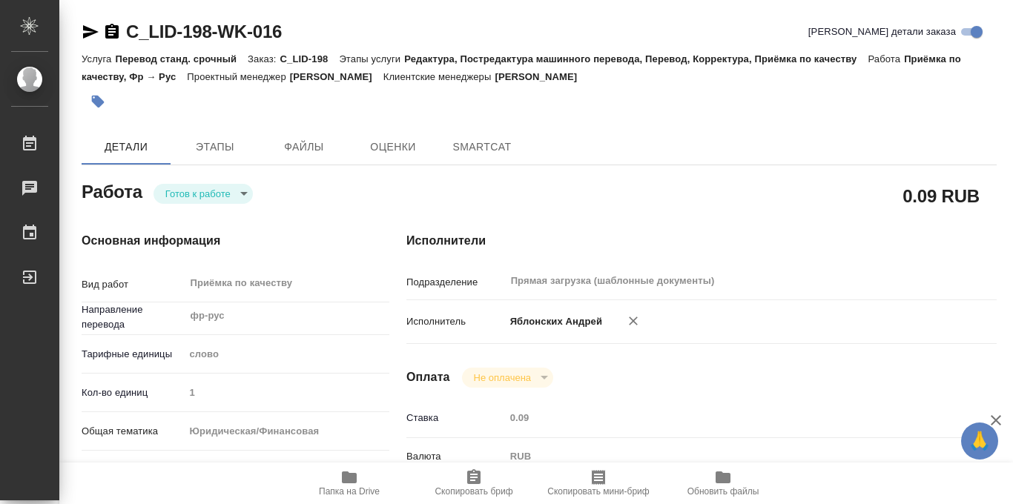
type textarea "x"
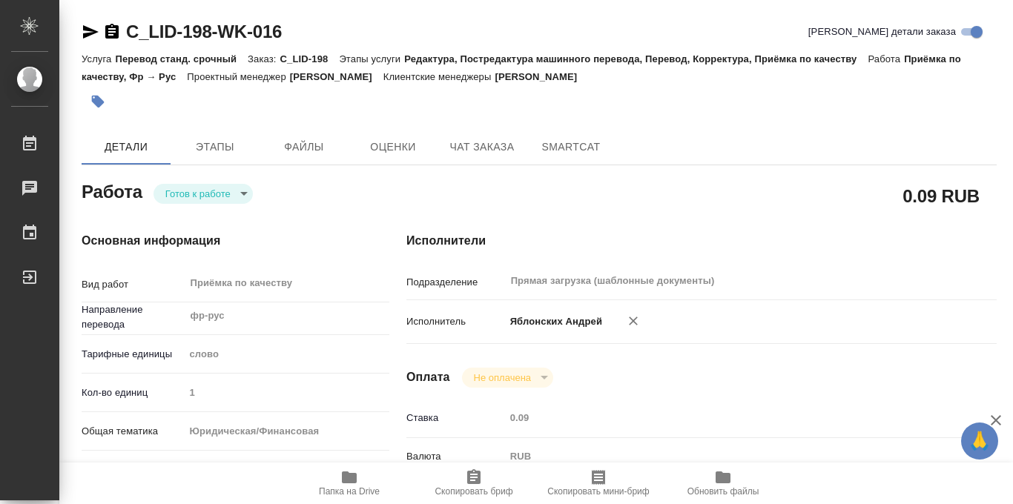
type textarea "x"
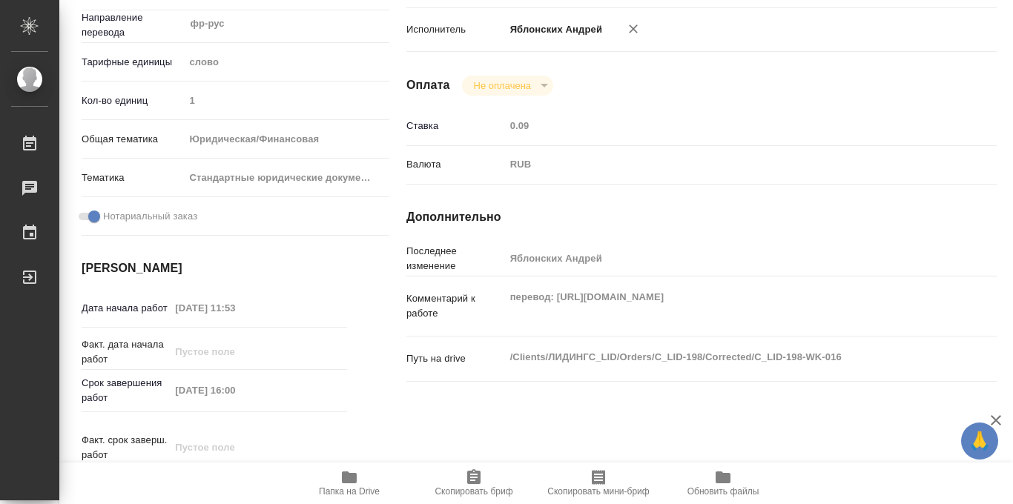
scroll to position [791, 0]
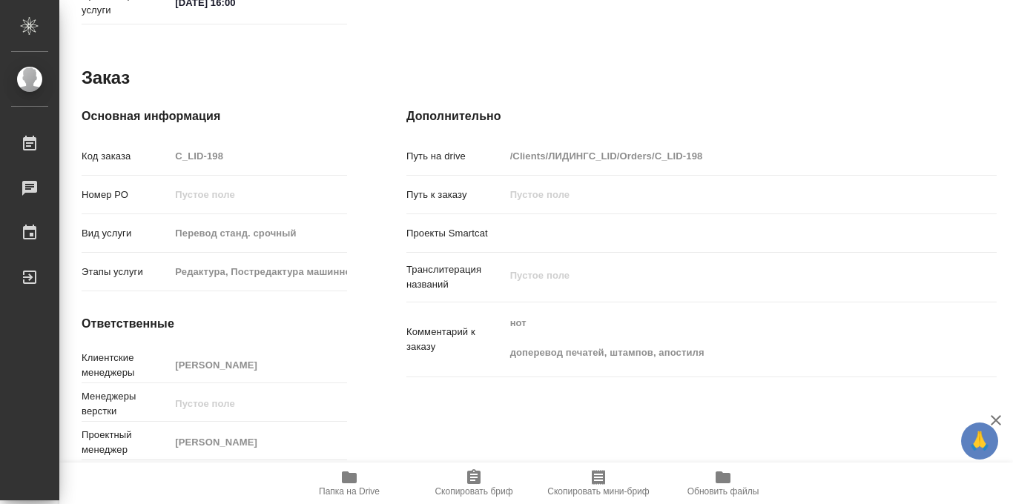
type textarea "x"
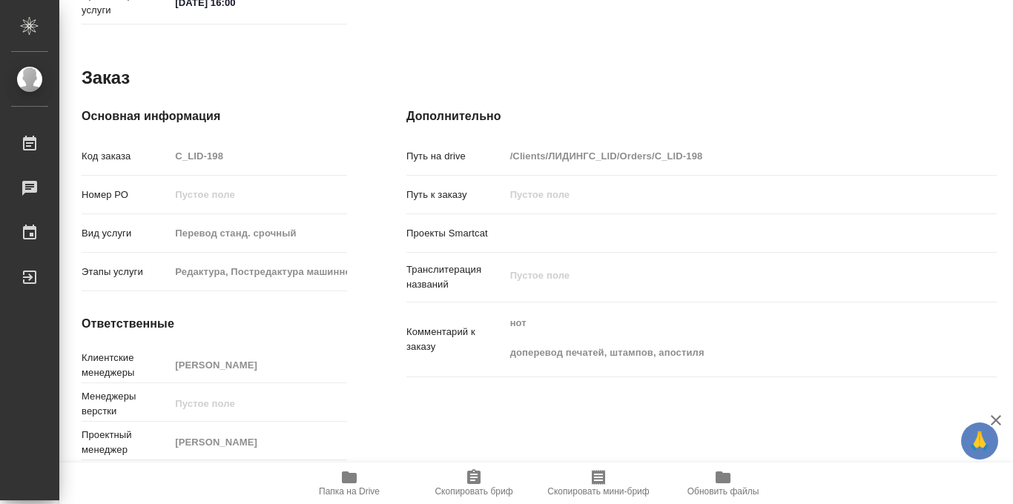
click at [349, 487] on span "Папка на Drive" at bounding box center [349, 492] width 61 height 10
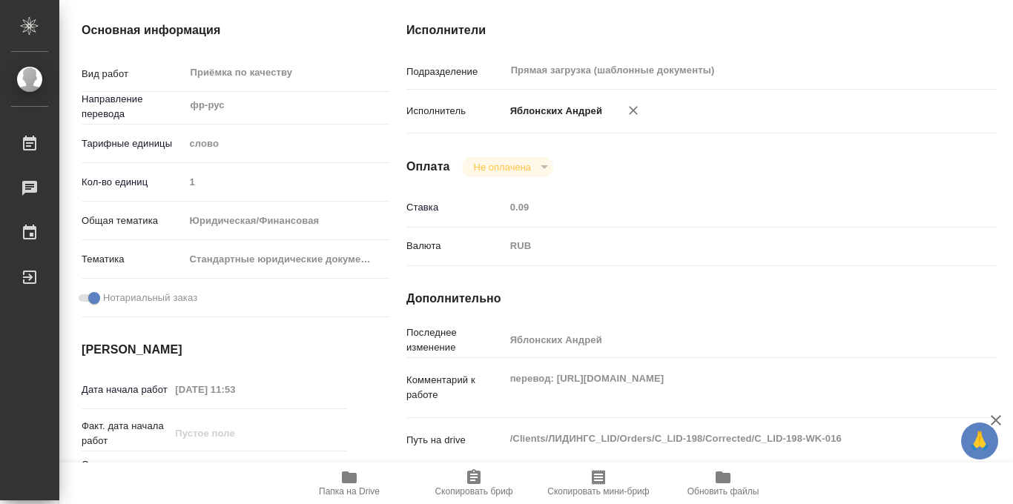
scroll to position [0, 0]
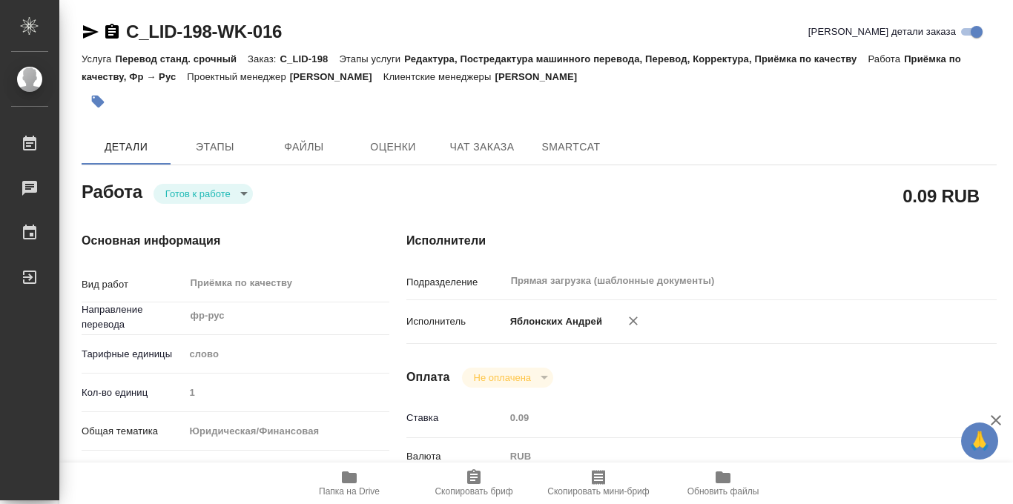
click at [97, 108] on icon "button" at bounding box center [97, 101] width 15 height 15
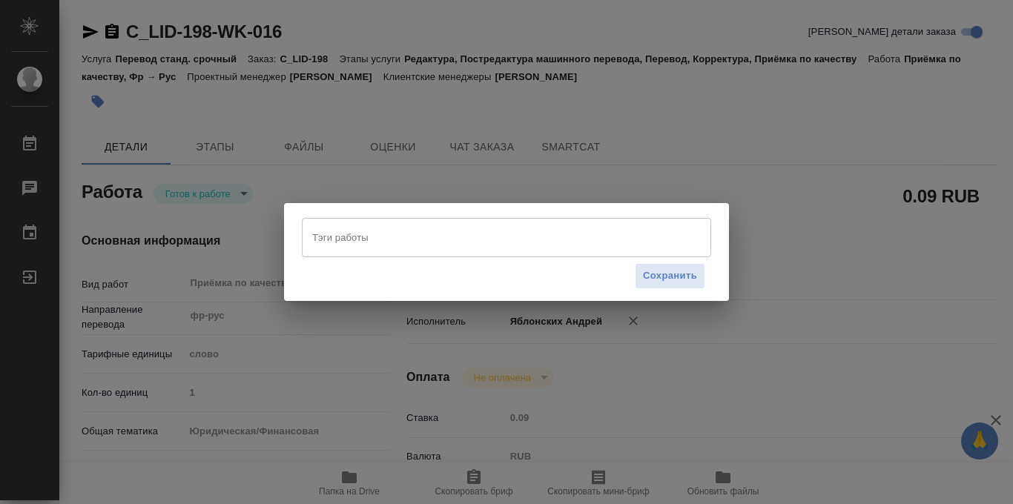
click at [346, 239] on input "Тэги работы" at bounding box center [493, 237] width 368 height 25
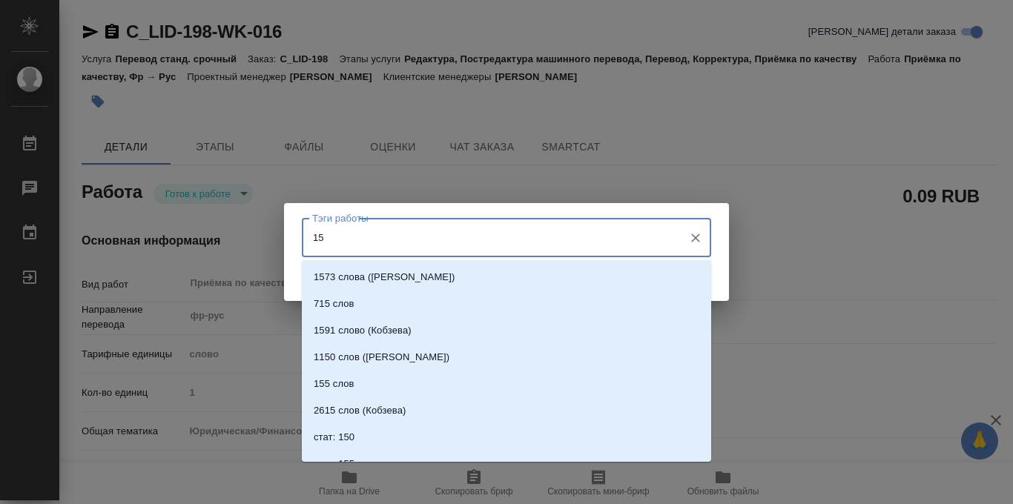
type input "157"
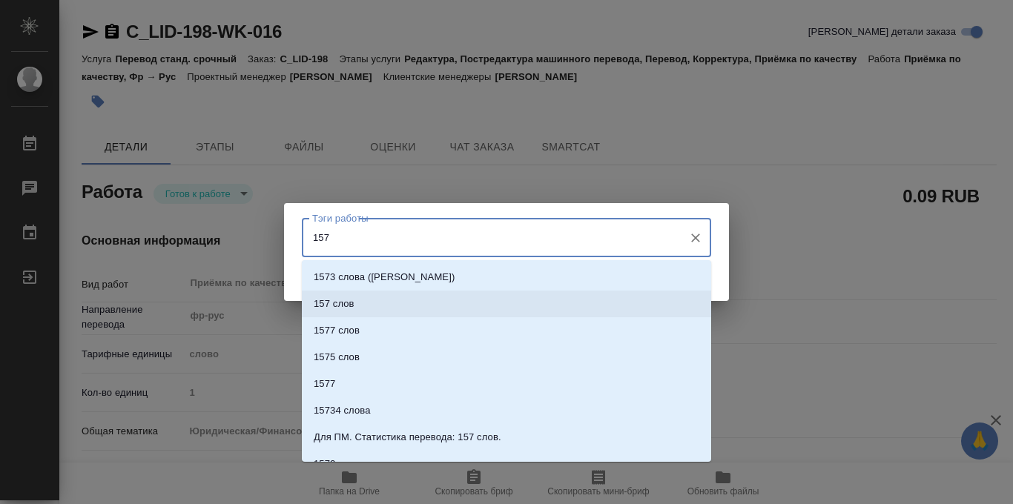
click at [343, 306] on p "157 слов" at bounding box center [334, 304] width 41 height 15
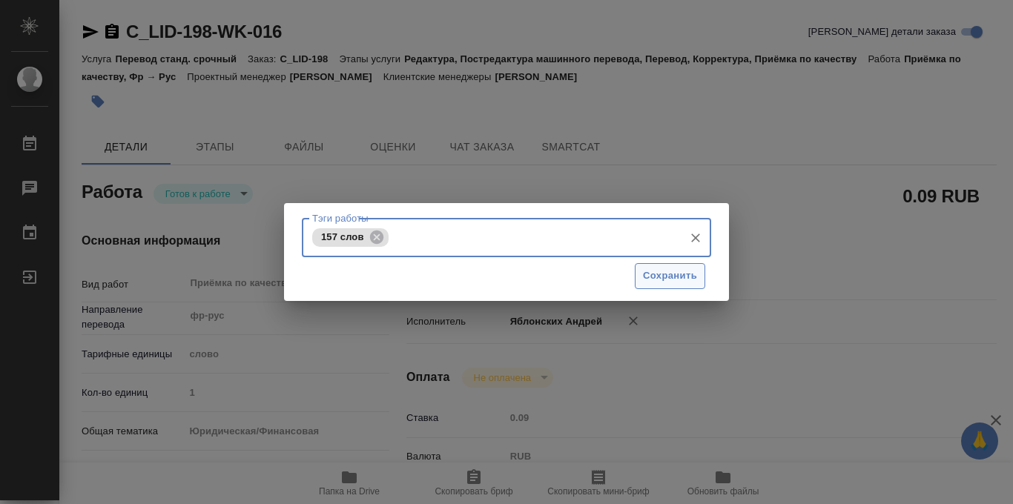
click at [658, 268] on span "Сохранить" at bounding box center [670, 276] width 54 height 17
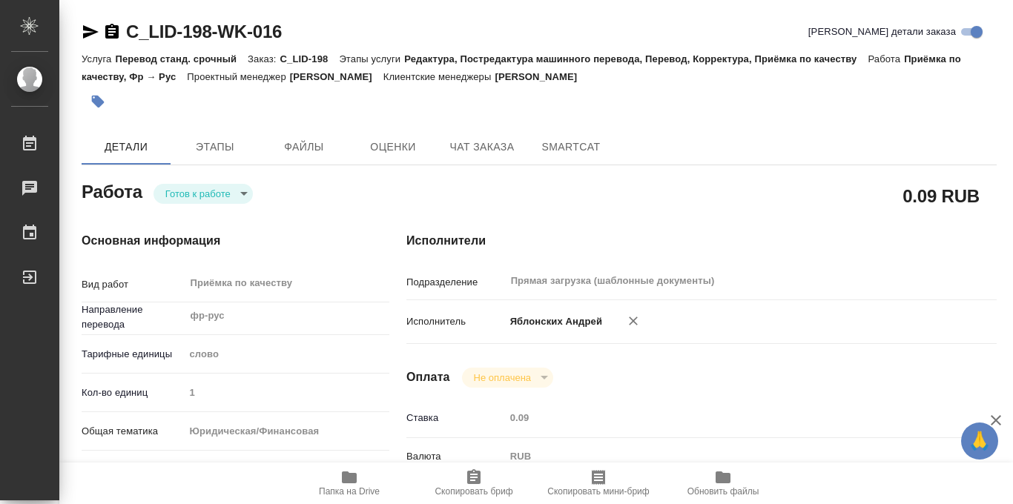
type input "readyForWork"
type textarea "Приёмка по качеству"
type textarea "x"
type input "фр-рус"
type input "5a8b1489cc6b4906c91bfd90"
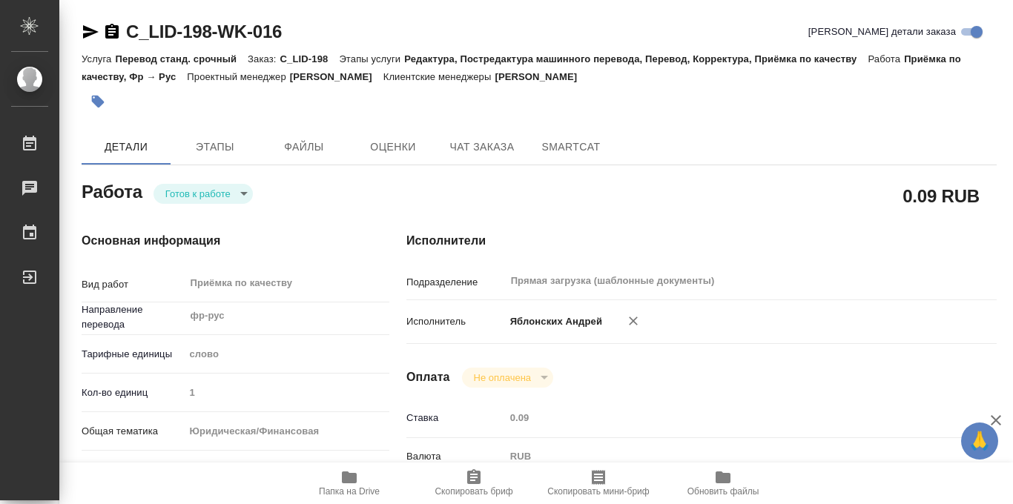
type input "1"
type input "yr-fn"
type input "5f647205b73bc97568ca66bf"
checkbox input "true"
type input "15.10.2025 11:53"
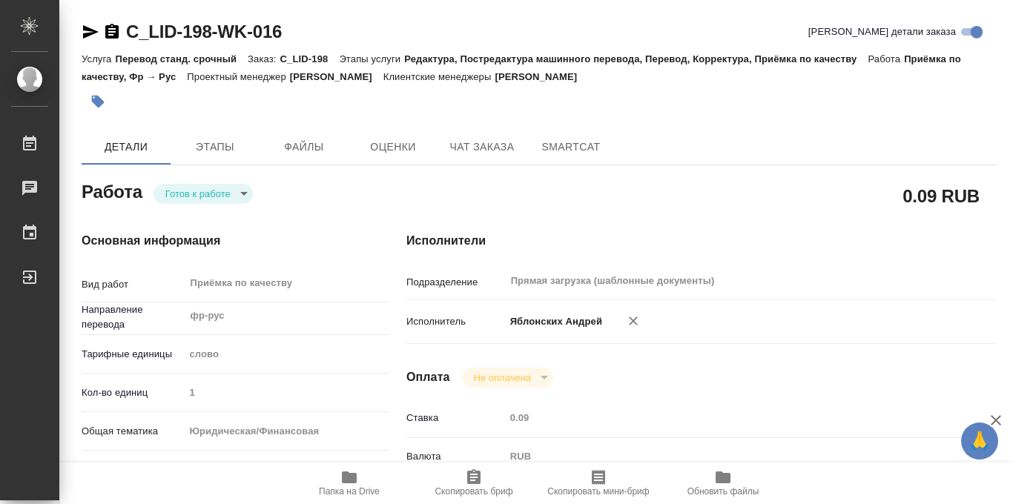
type input "15.10.2025 16:00"
type input "Прямая загрузка (шаблонные документы)"
type input "notPayed"
type input "0.09"
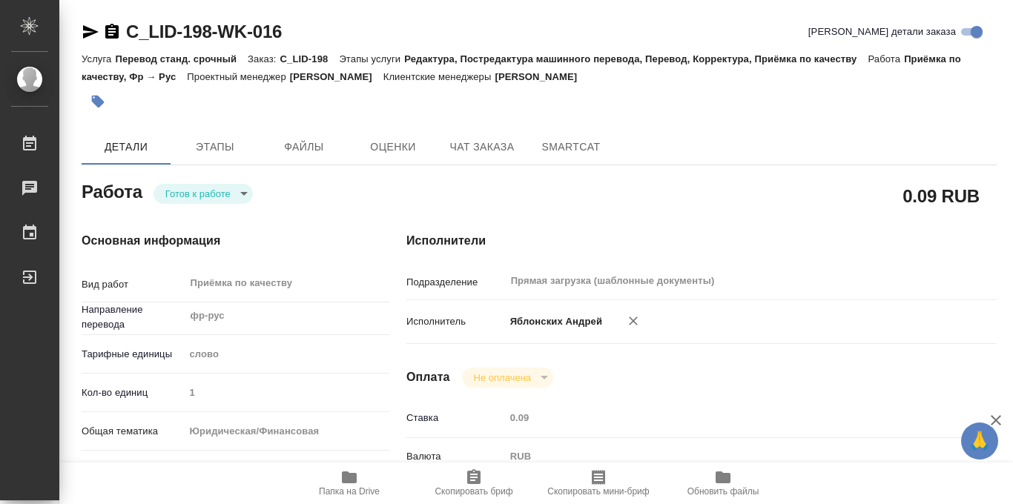
type input "RUB"
type input "Яблонских Андрей"
type textarea "перевод: https://drive.awatera.com/apps/files/files?dir=/Shares/ЛИДИНГС_LID/Ord…"
type textarea "x"
type textarea "/Clients/ЛИДИНГС_LID/Orders/C_LID-198/Corrected/C_LID-198-WK-016"
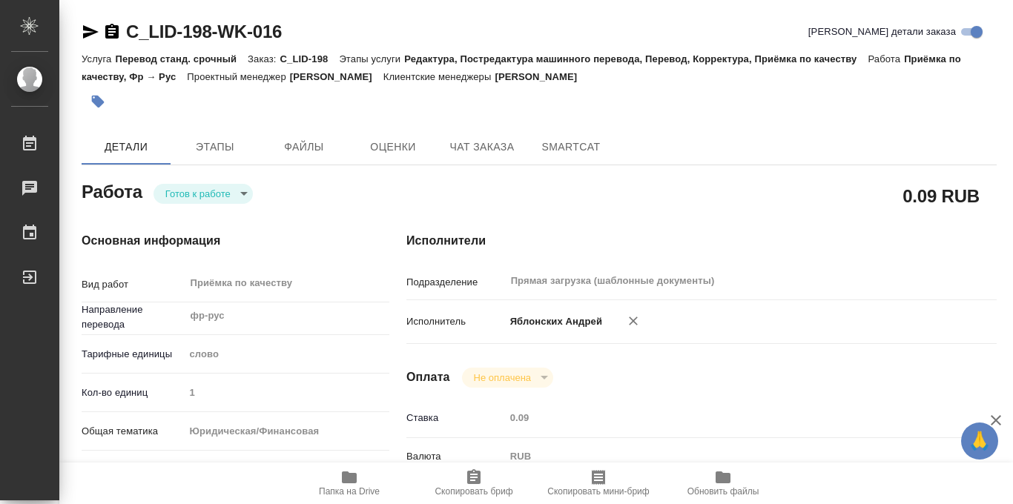
type textarea "x"
type input "C_LID-198"
type input "Перевод станд. срочный"
type input "Редактура, Постредактура машинного перевода, Перевод, Корректура, Приёмка по ка…"
type input "Лямина Надежда"
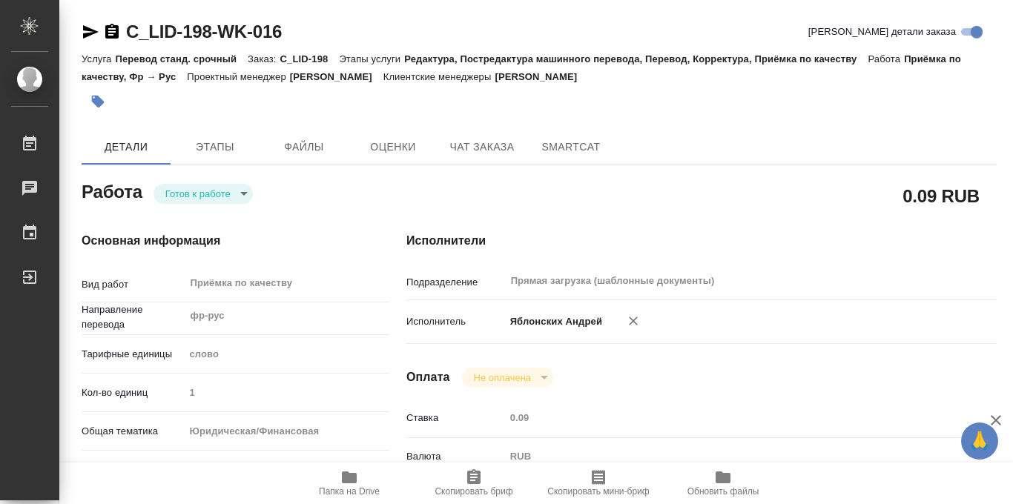
type input "/Clients/ЛИДИНГС_LID/Orders/C_LID-198"
type textarea "x"
type textarea "нот доперевод печатей, штампов, апостиля"
type textarea "x"
click at [229, 198] on body "🙏 .cls-1 fill:#fff; AWATERA Iablonskikh Andrei Работы 0 Чаты График Выйти C_LID…" at bounding box center [506, 252] width 1013 height 504
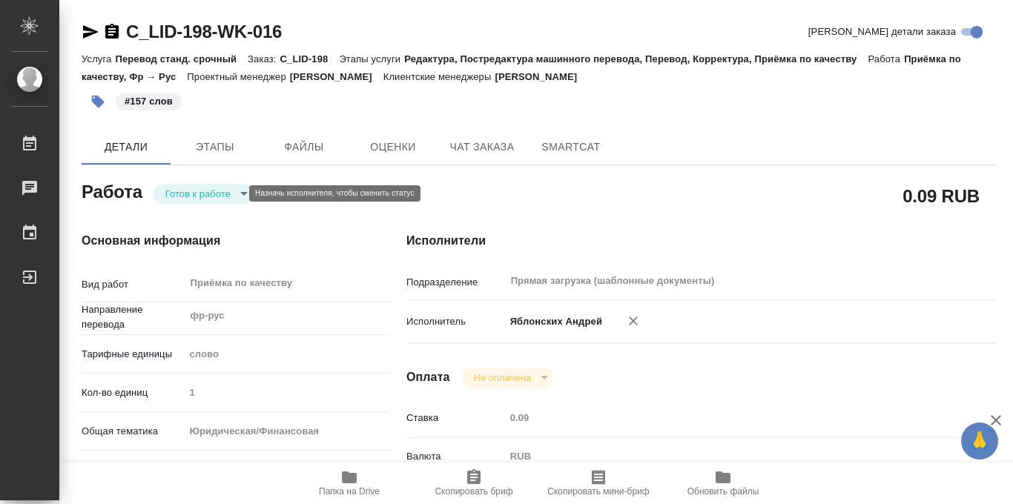
type textarea "x"
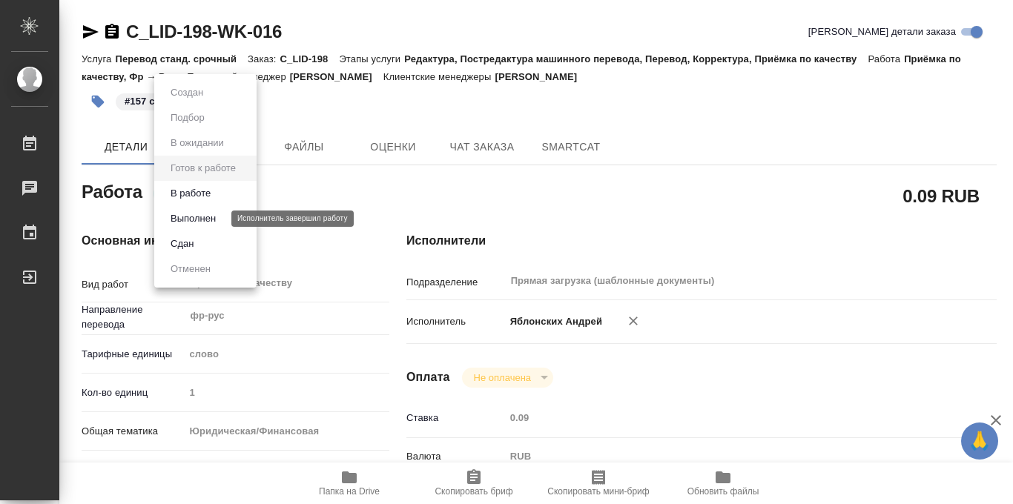
type textarea "x"
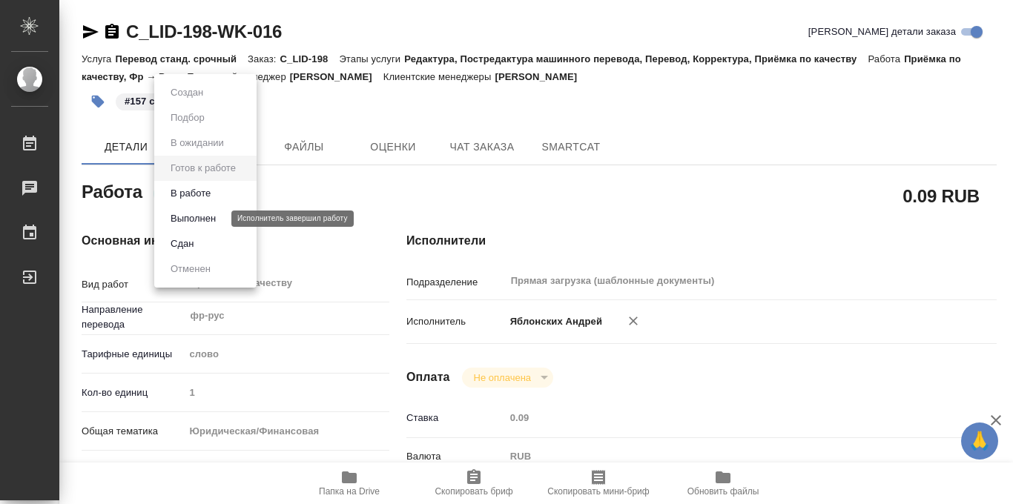
click at [205, 219] on button "Выполнен" at bounding box center [193, 219] width 54 height 16
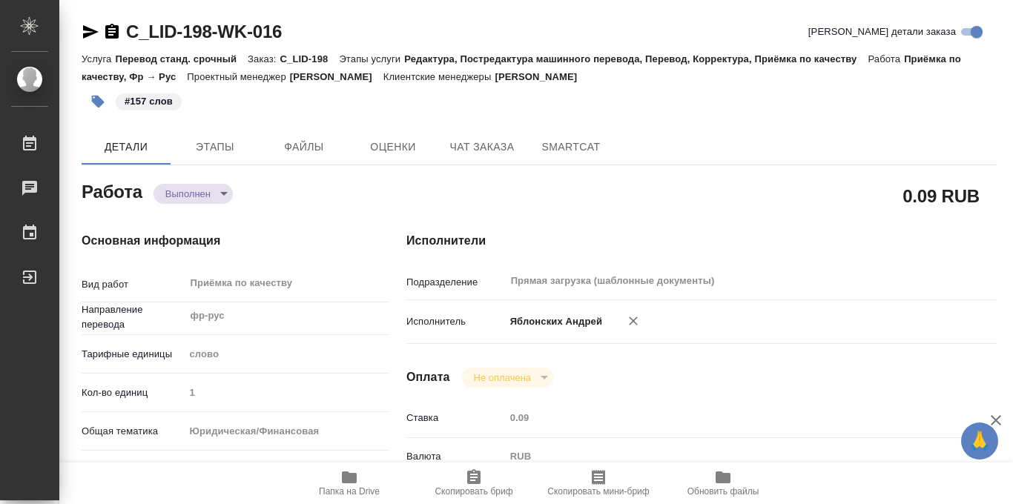
type textarea "x"
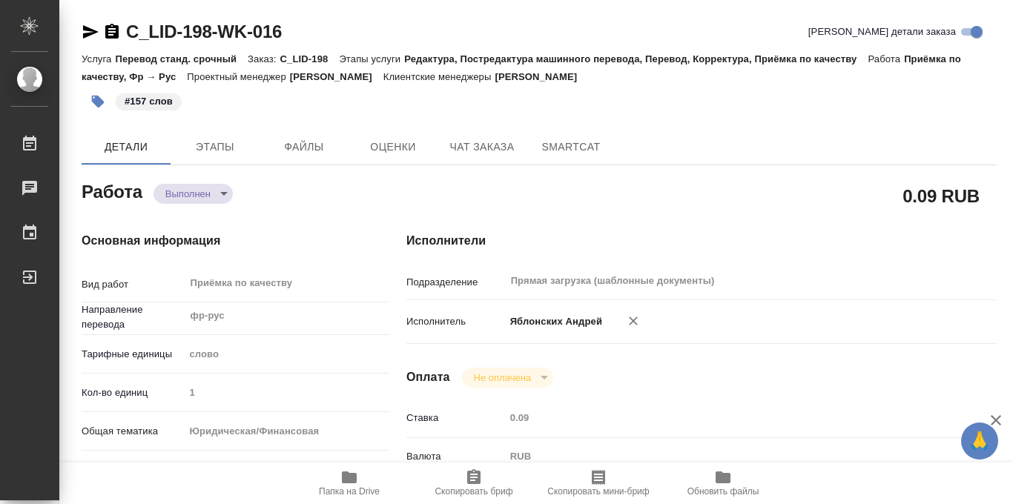
type textarea "x"
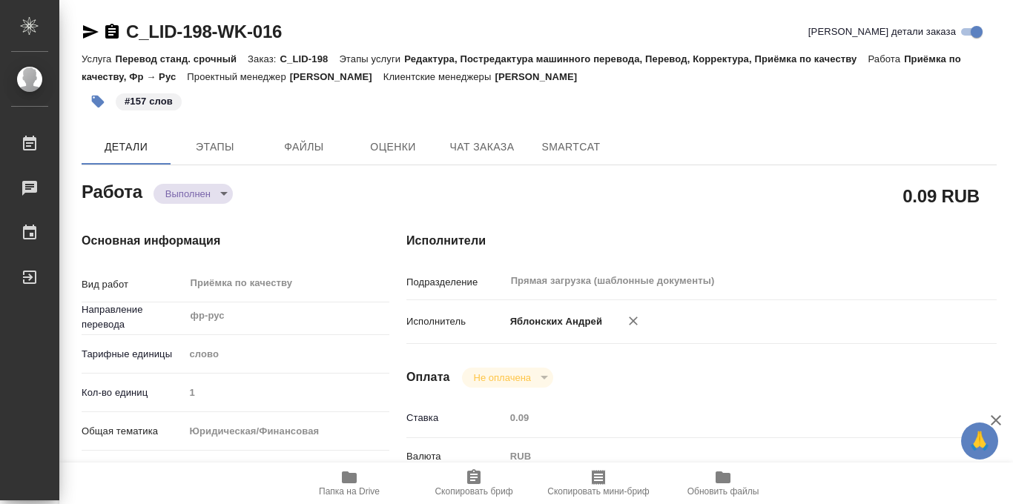
type textarea "x"
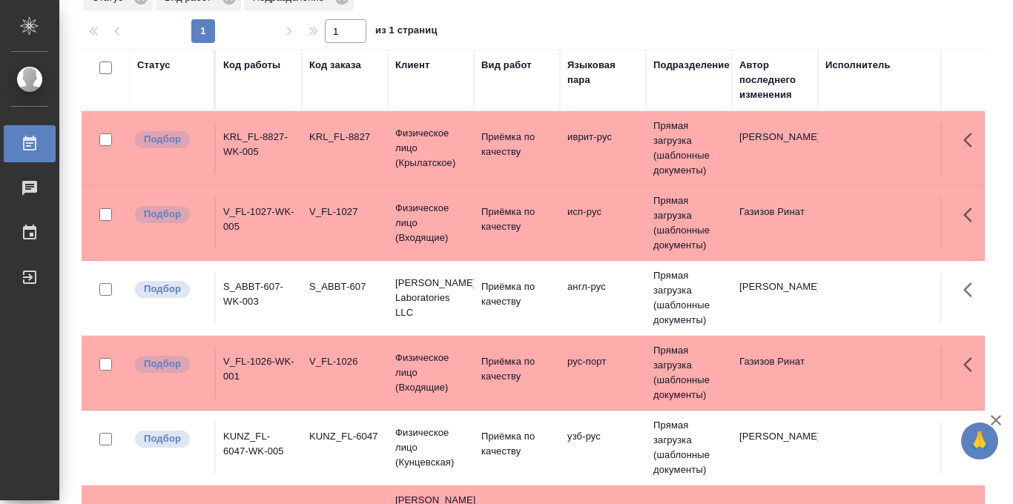
scroll to position [157, 0]
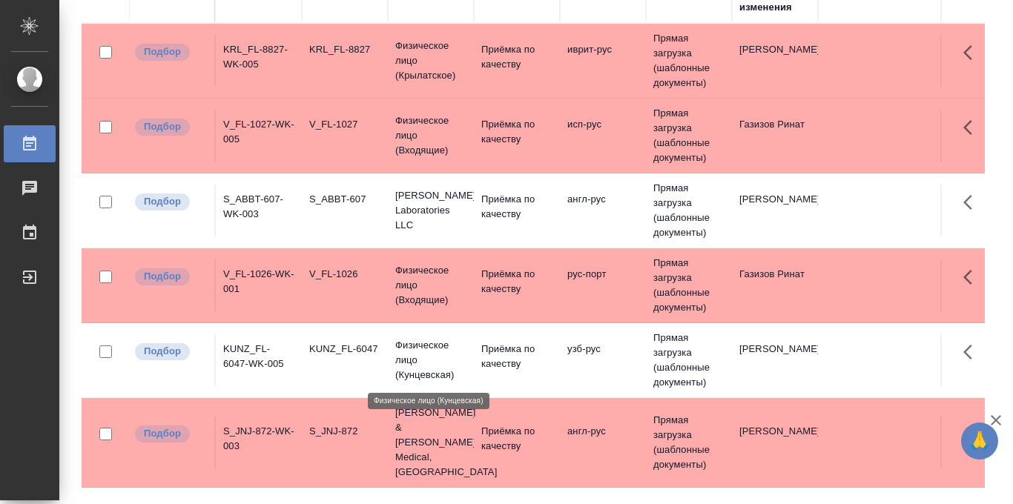
click at [449, 355] on p "Физическое лицо (Кунцевская)" at bounding box center [430, 360] width 71 height 45
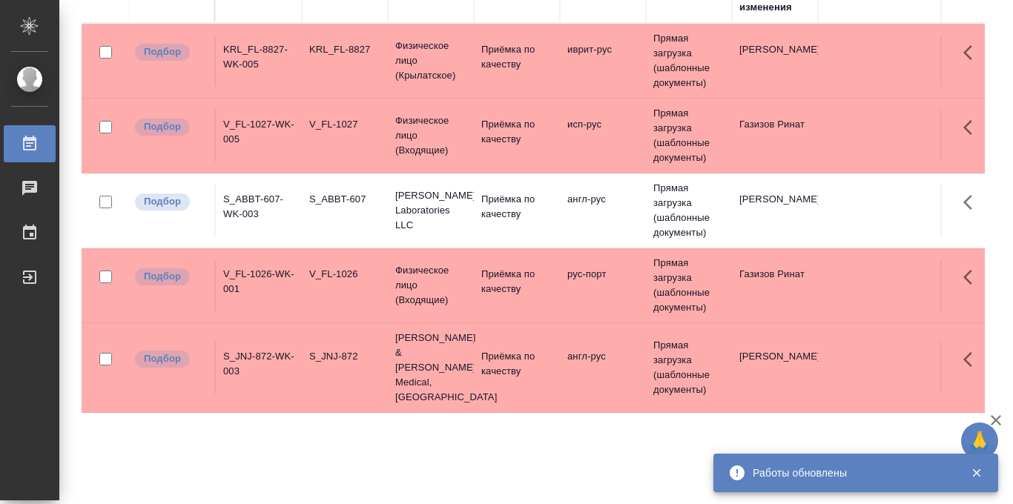
scroll to position [0, 0]
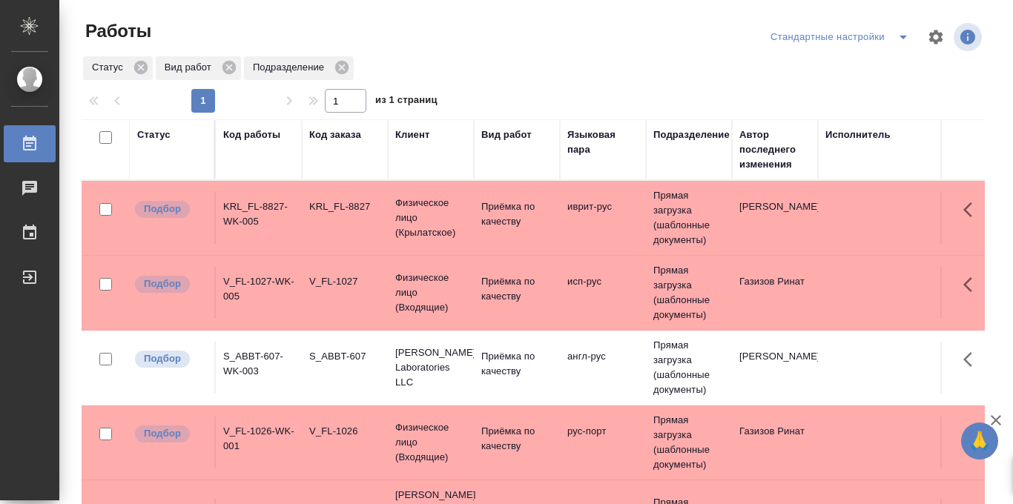
click at [901, 38] on icon "split button" at bounding box center [904, 37] width 18 height 18
click at [817, 67] on li "в работе" at bounding box center [840, 67] width 155 height 24
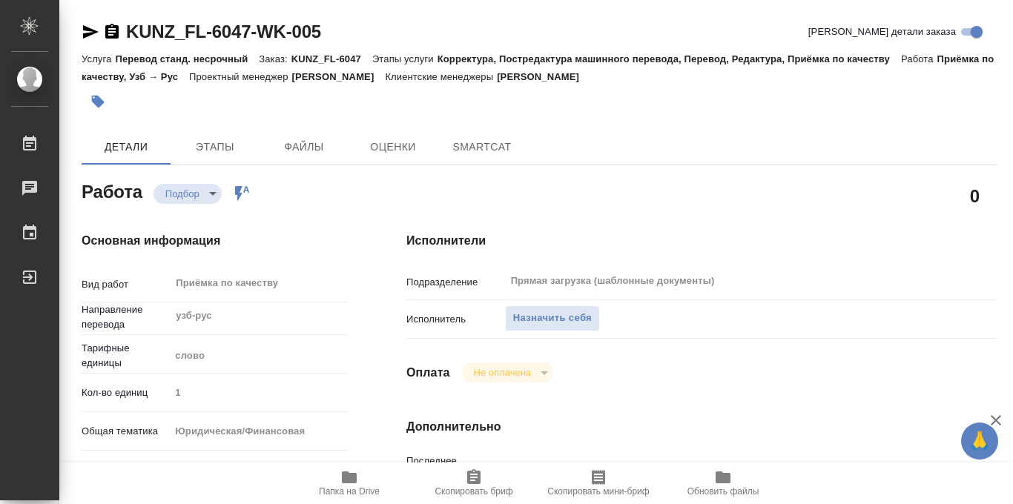
type textarea "x"
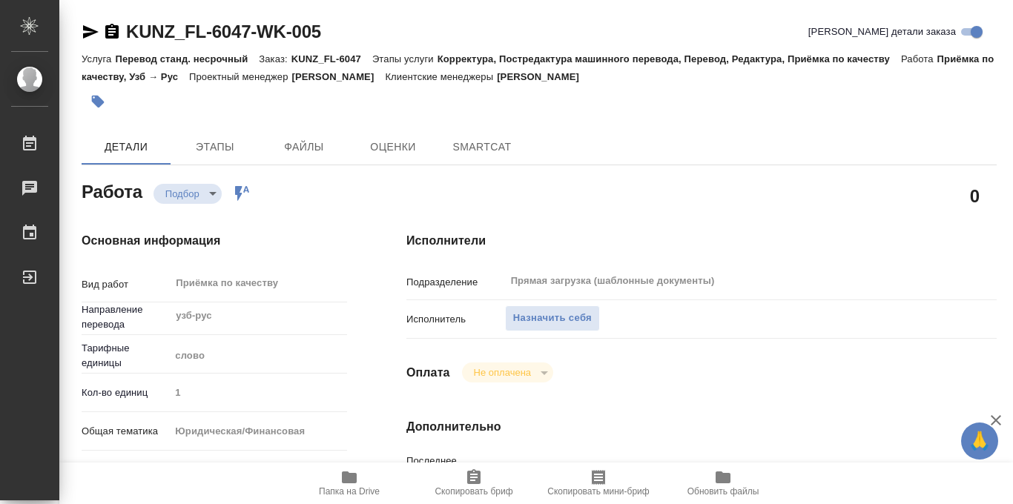
type textarea "x"
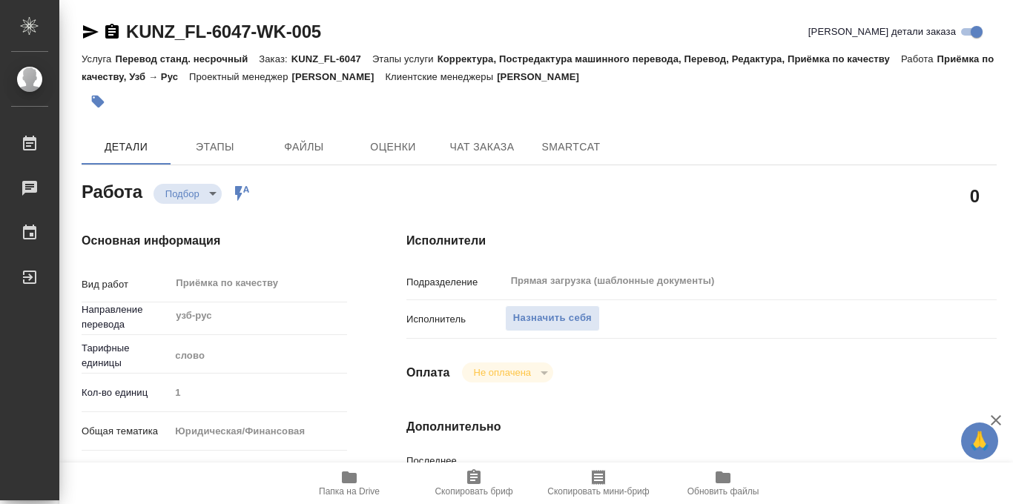
type textarea "x"
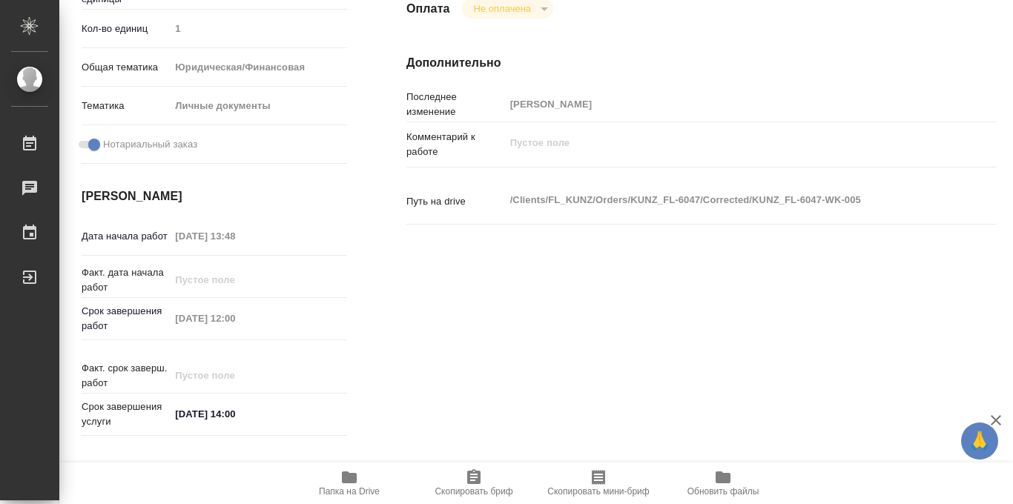
scroll to position [791, 0]
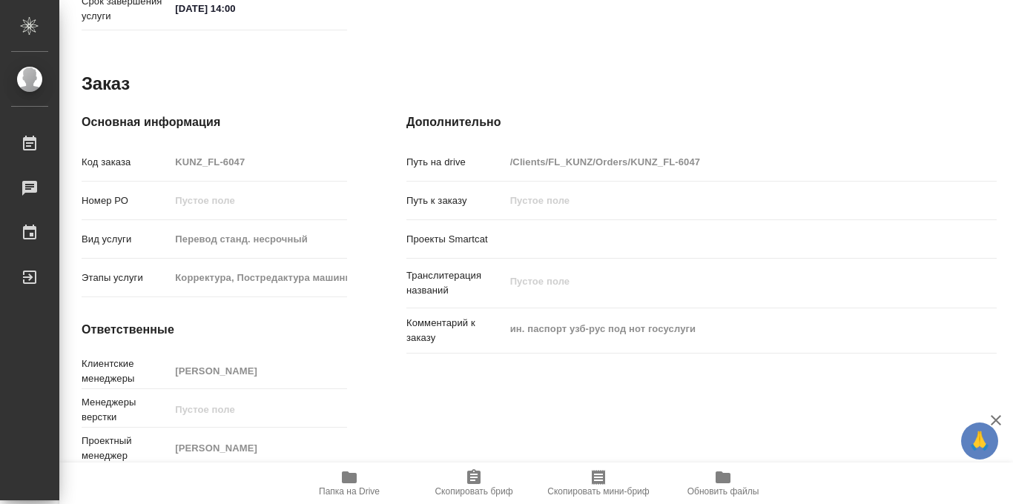
type textarea "x"
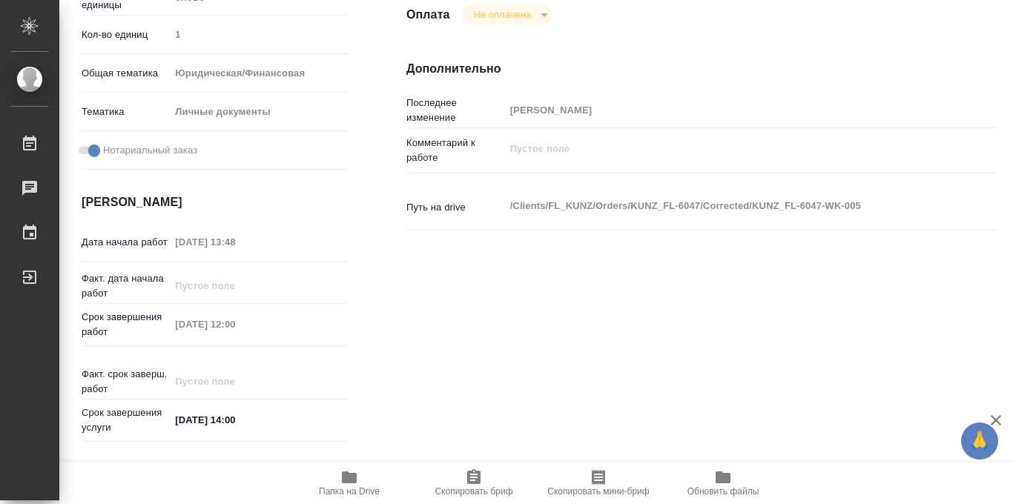
scroll to position [0, 0]
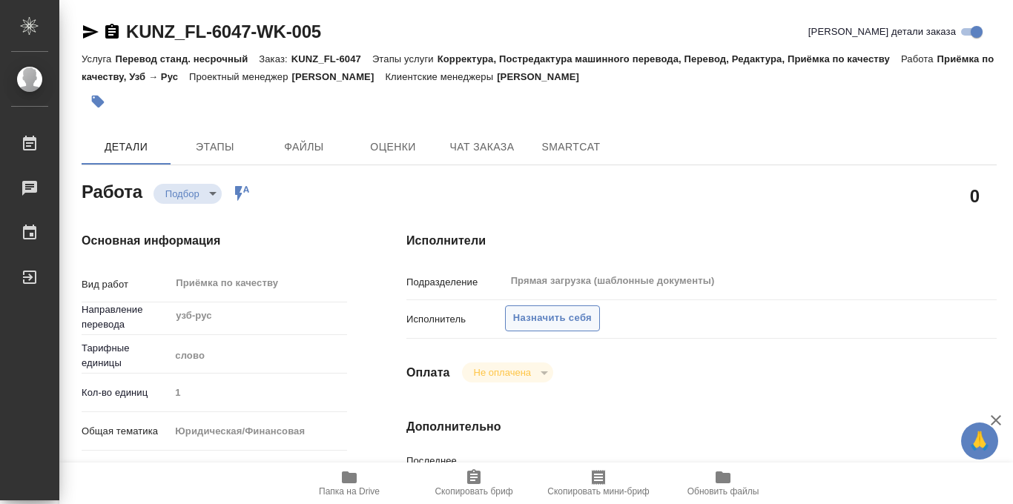
click at [584, 311] on span "Назначить себя" at bounding box center [552, 318] width 79 height 17
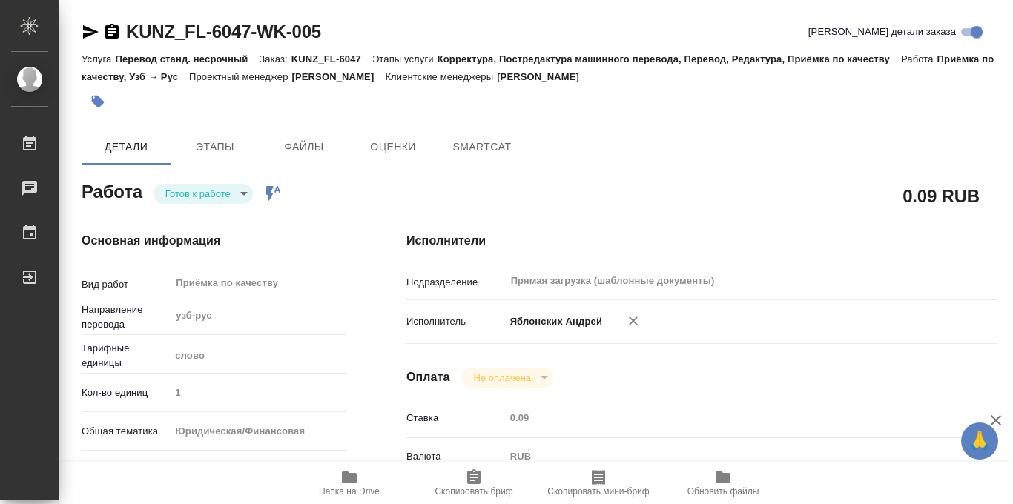
type textarea "x"
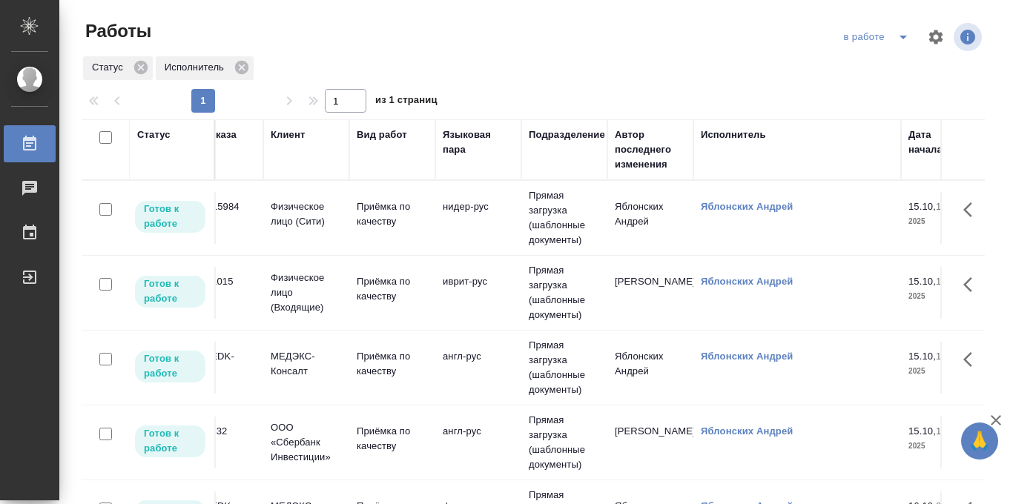
scroll to position [0, 96]
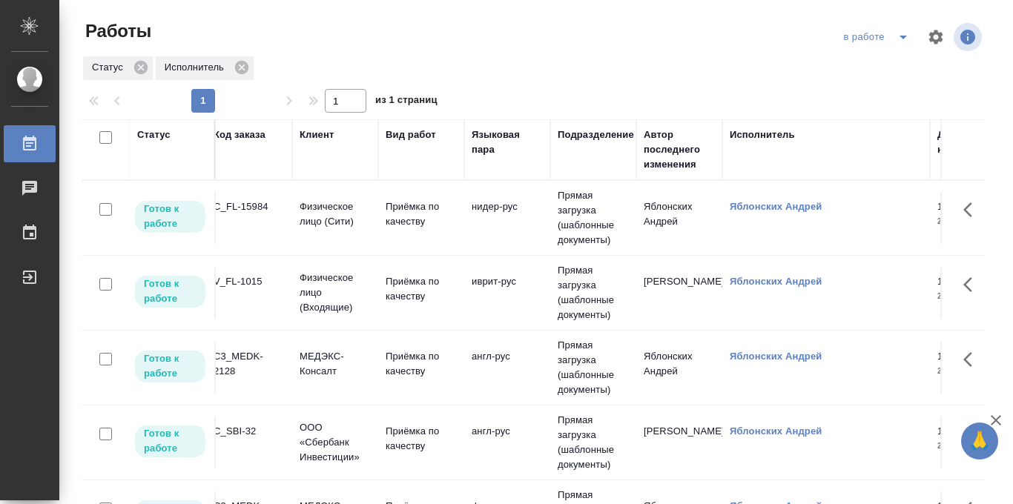
click at [340, 286] on p "Физическое лицо (Входящие)" at bounding box center [335, 293] width 71 height 45
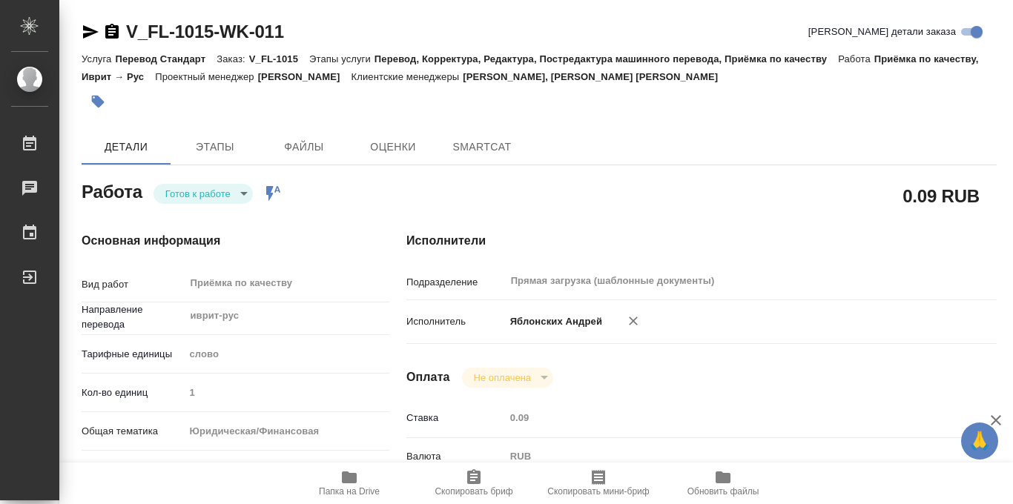
type textarea "x"
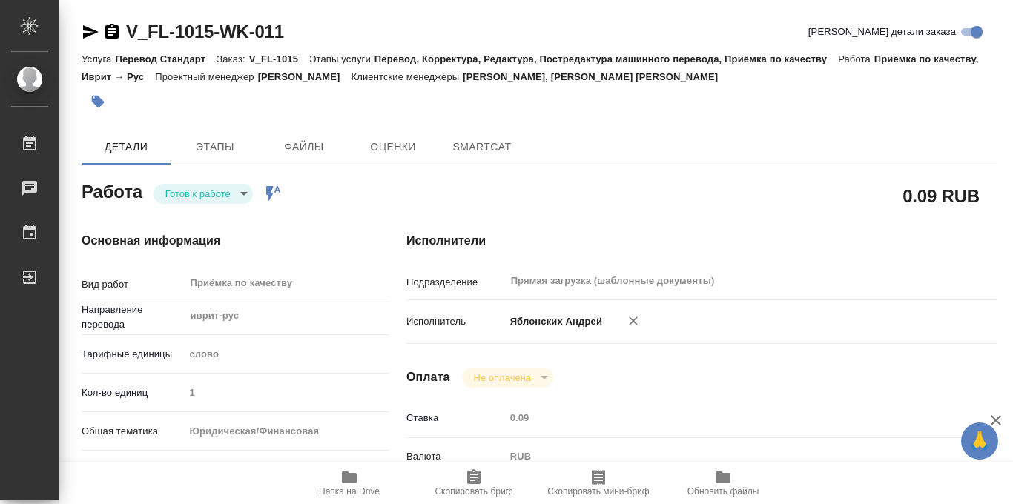
type textarea "x"
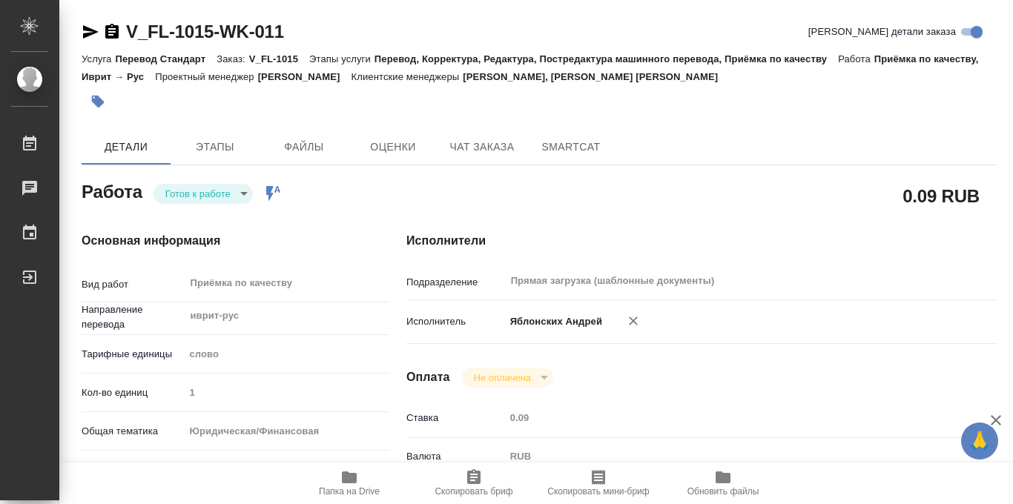
scroll to position [17, 0]
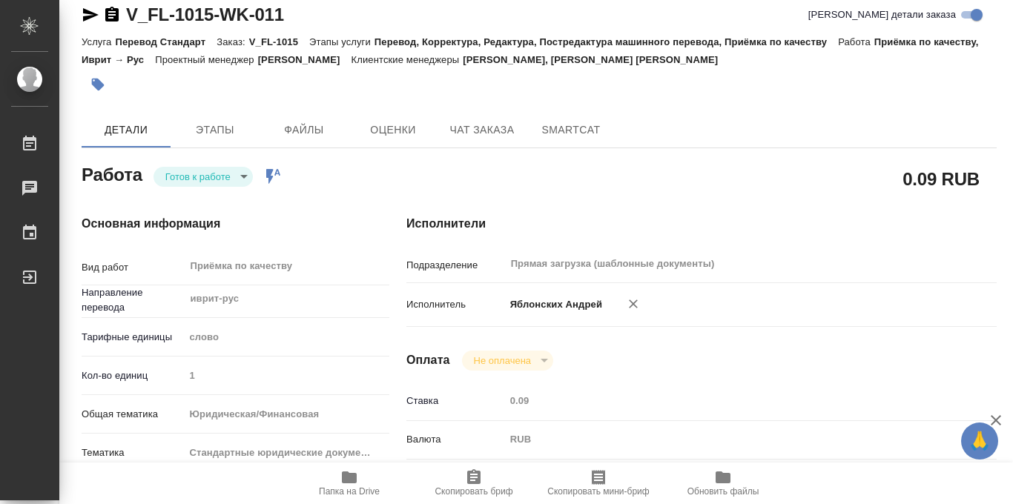
type textarea "x"
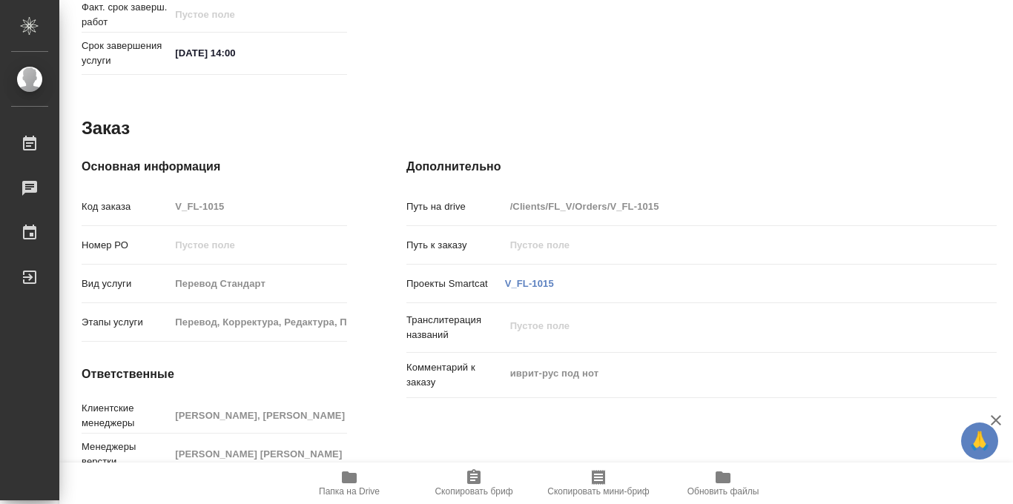
scroll to position [791, 0]
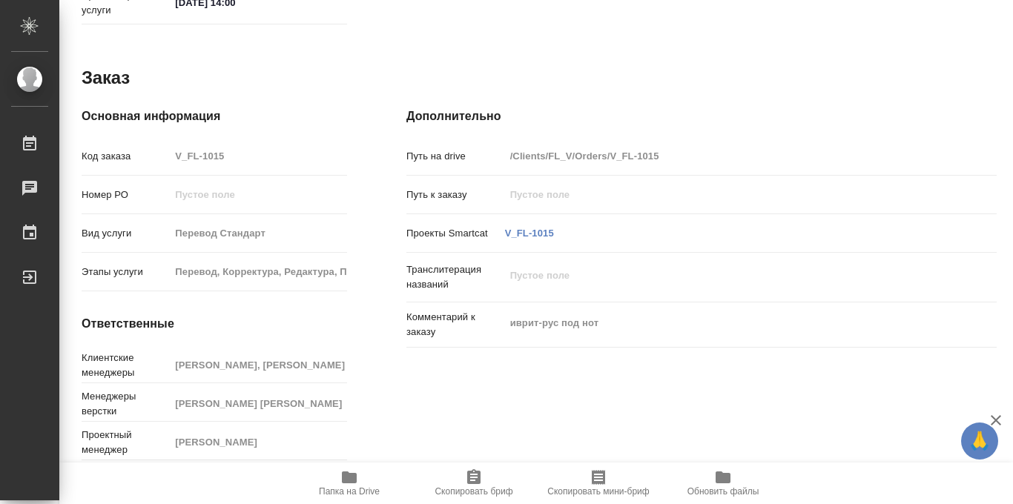
type textarea "x"
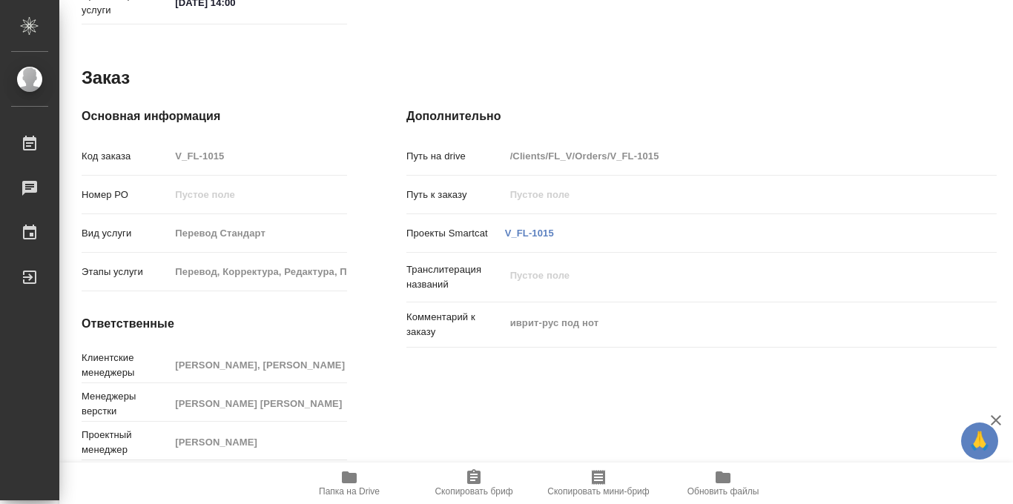
click at [352, 487] on span "Папка на Drive" at bounding box center [349, 492] width 61 height 10
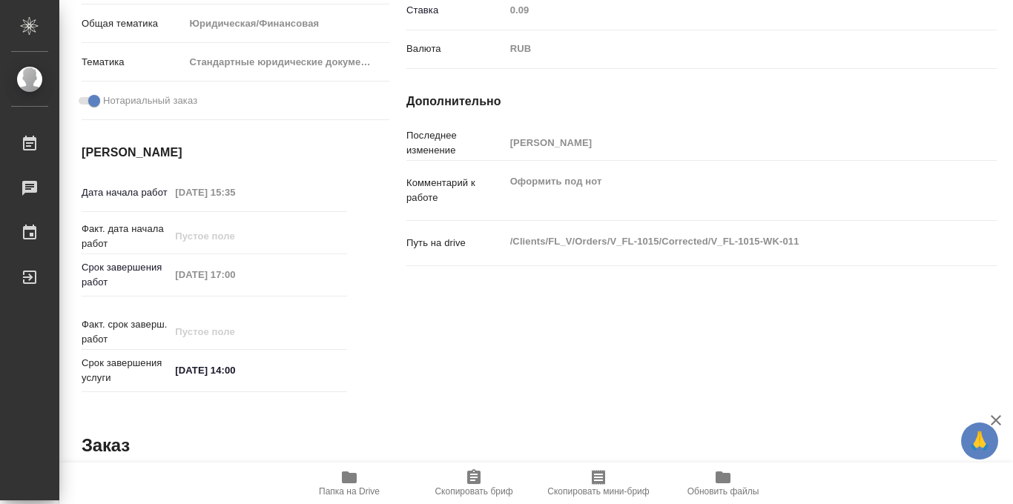
scroll to position [0, 0]
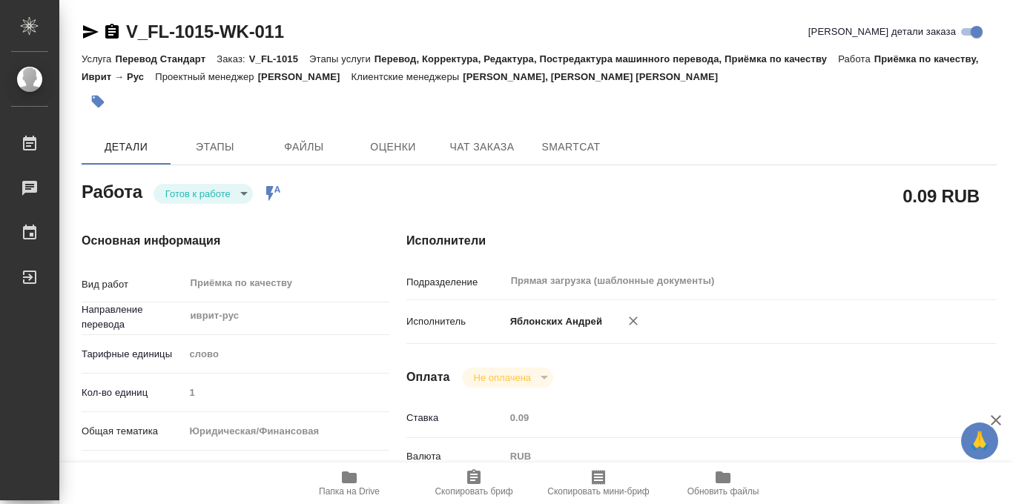
click at [101, 103] on icon "button" at bounding box center [98, 102] width 13 height 13
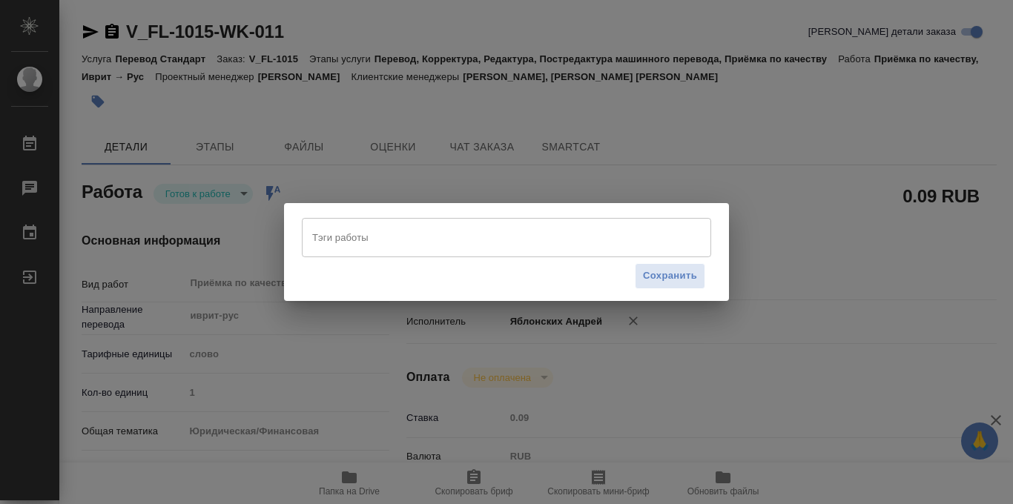
click at [346, 231] on input "Тэги работы" at bounding box center [493, 237] width 368 height 25
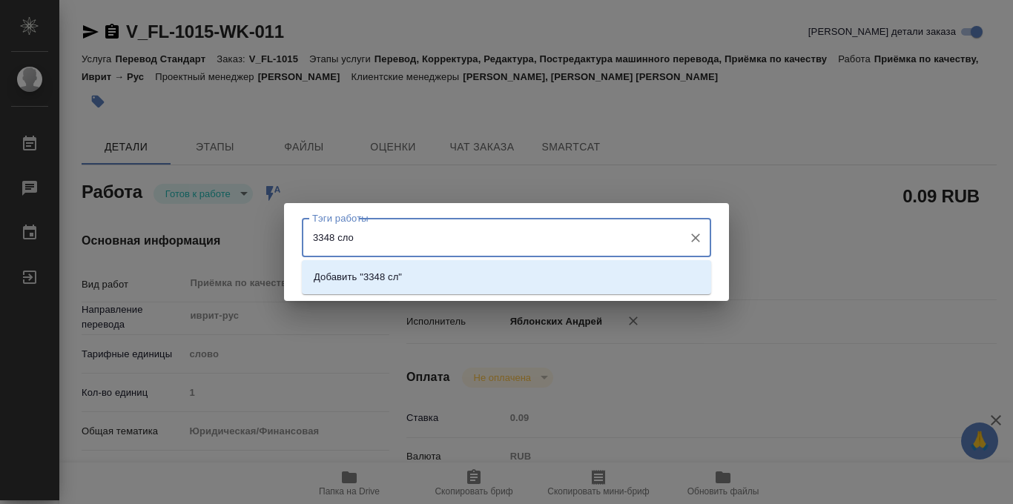
type input "3348 слов"
click at [409, 280] on p "Добавить "3348 слов"" at bounding box center [363, 277] width 99 height 15
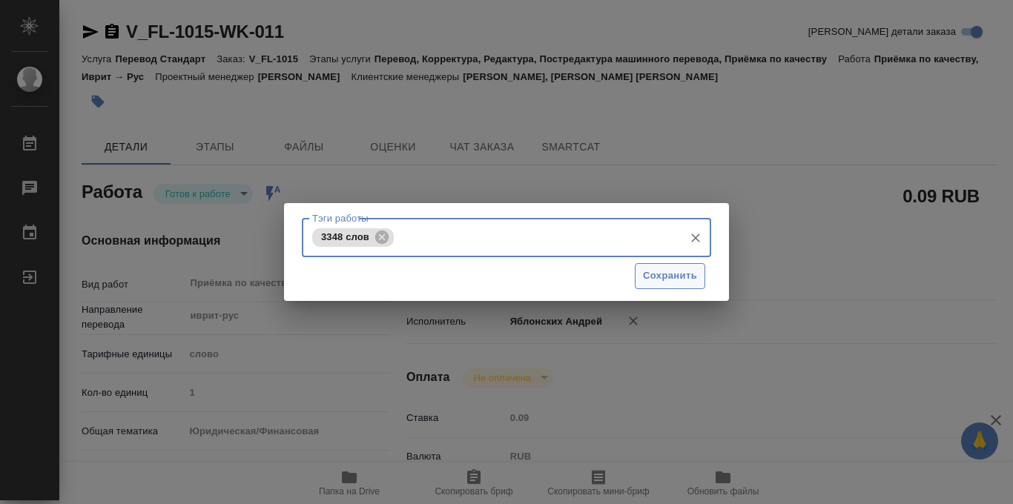
click at [670, 284] on span "Сохранить" at bounding box center [670, 276] width 54 height 17
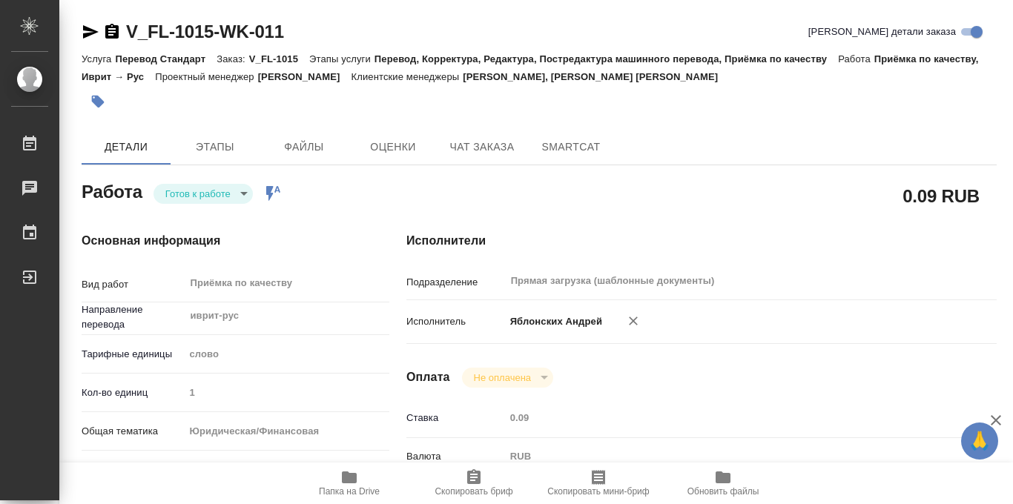
click at [246, 195] on body "🙏 .cls-1 fill:#fff; AWATERA Iablonskikh Andrei Работы 0 Чаты График Выйти V_FL-…" at bounding box center [506, 252] width 1013 height 504
type input "readyForWork"
type textarea "Приёмка по качеству"
type textarea "x"
type input "иврит-рус"
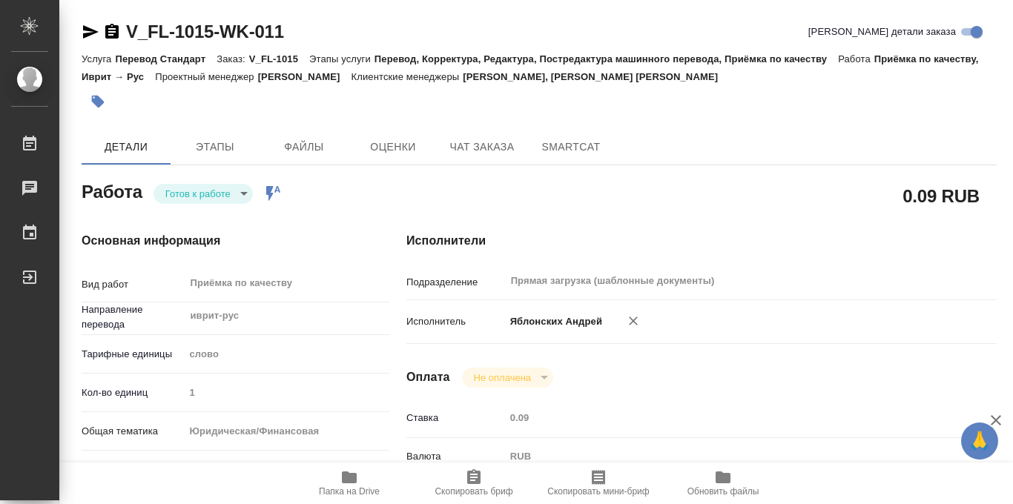
type input "5a8b1489cc6b4906c91bfd90"
type input "1"
type input "yr-fn"
type input "5f647205b73bc97568ca66bf"
checkbox input "true"
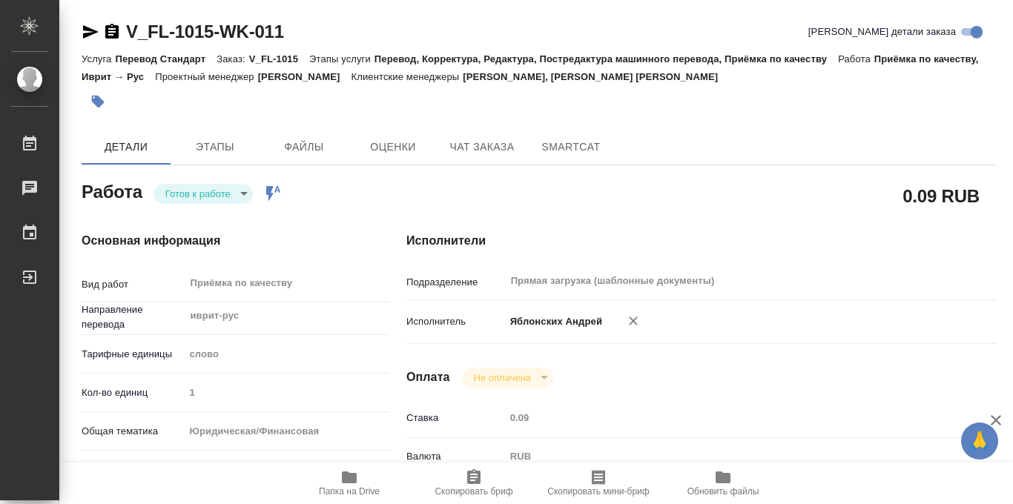
type input "15.10.2025 15:35"
type input "15.10.2025 17:00"
type input "16.10.2025 14:00"
type input "Прямая загрузка (шаблонные документы)"
type input "notPayed"
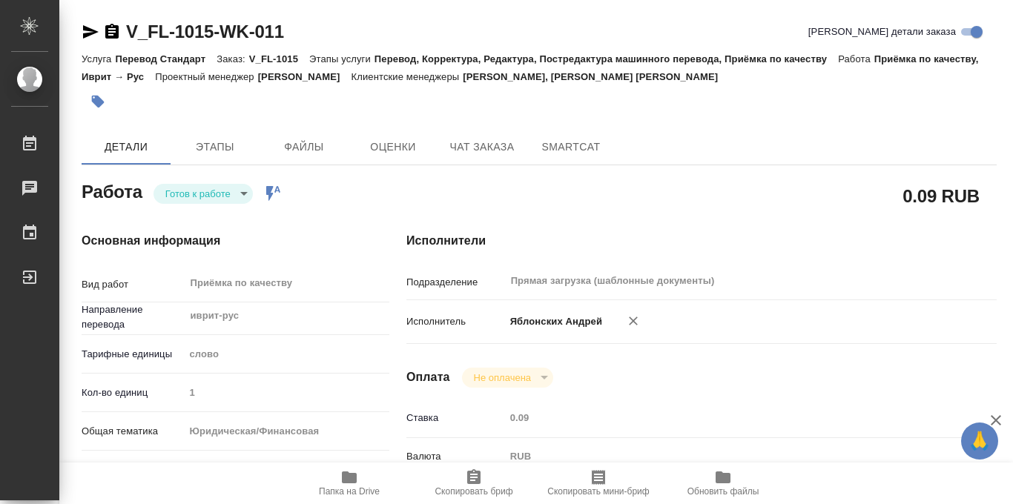
type input "0.09"
type input "RUB"
type input "Баданян Артак"
type textarea "Оформить под нот"
type textarea "x"
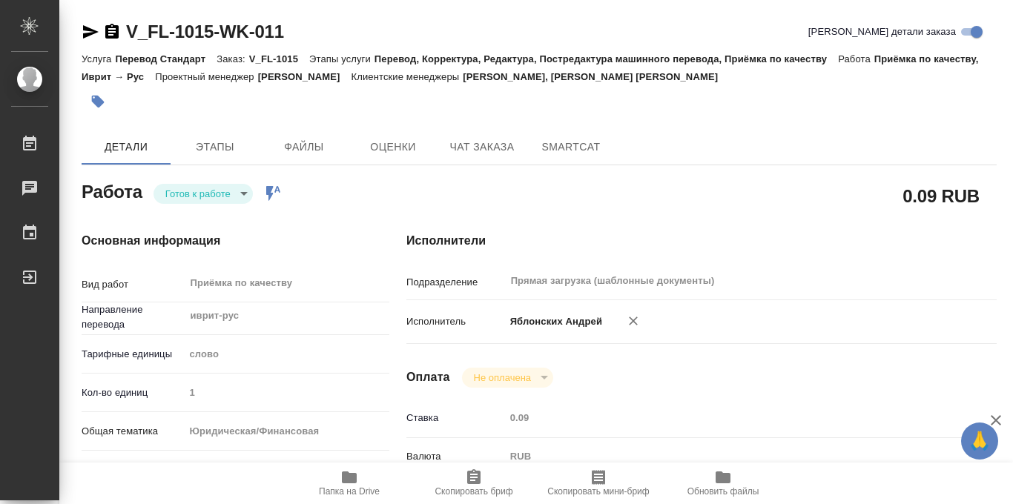
type textarea "/Clients/FL_V/Orders/V_FL-1015/Corrected/V_FL-1015-WK-011"
type textarea "x"
type input "V_FL-1015"
type input "Перевод Стандарт"
type input "Перевод, Корректура, Редактура, Постредактура машинного перевода, Приёмка по ка…"
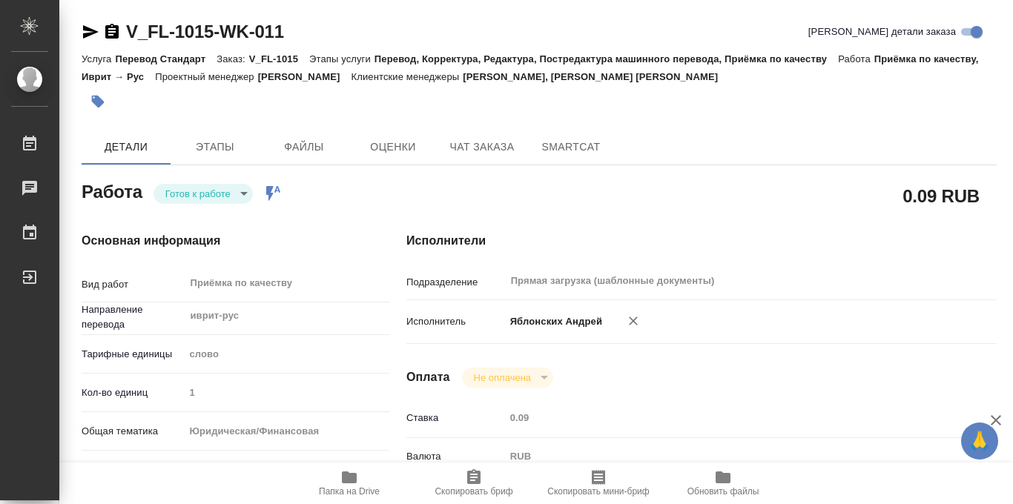
type input "Прохорова Анастасия, Зотова Екатерина"
type input "Малофеева Екатерина"
type input "/Clients/FL_V/Orders/V_FL-1015"
type textarea "x"
type textarea "иврит-рус под нот"
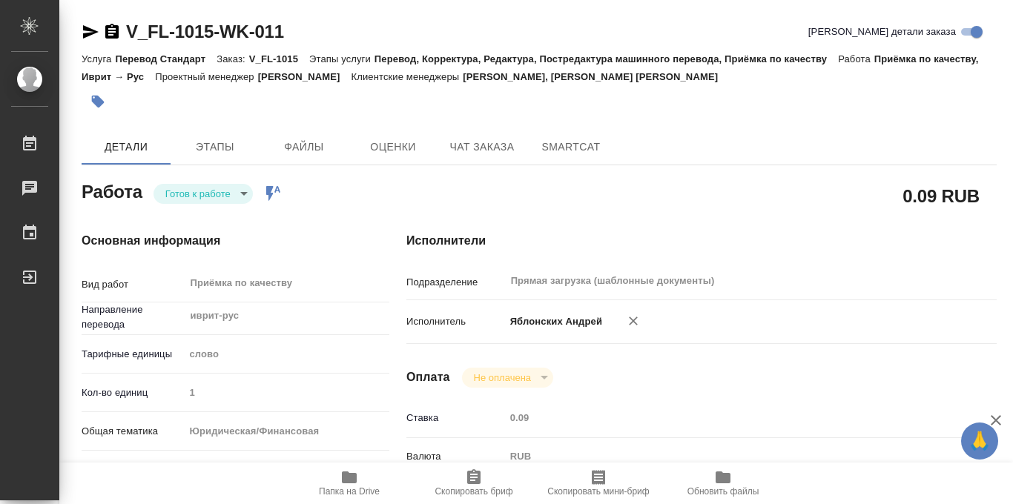
type textarea "x"
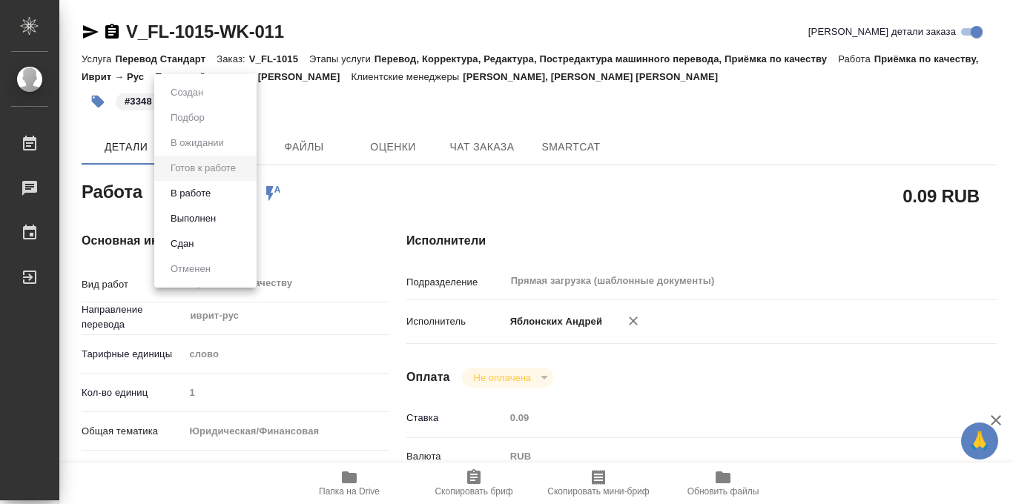
type textarea "x"
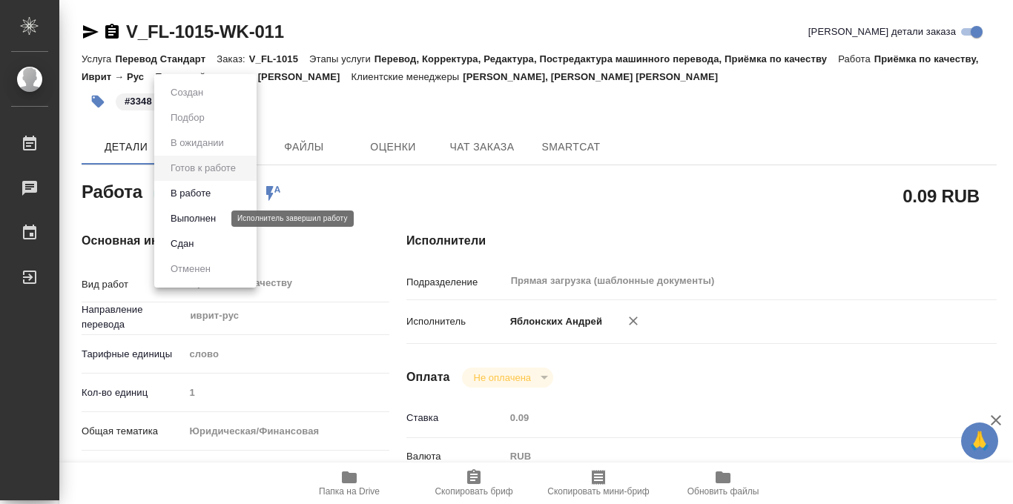
click at [205, 217] on button "Выполнен" at bounding box center [193, 219] width 54 height 16
type textarea "x"
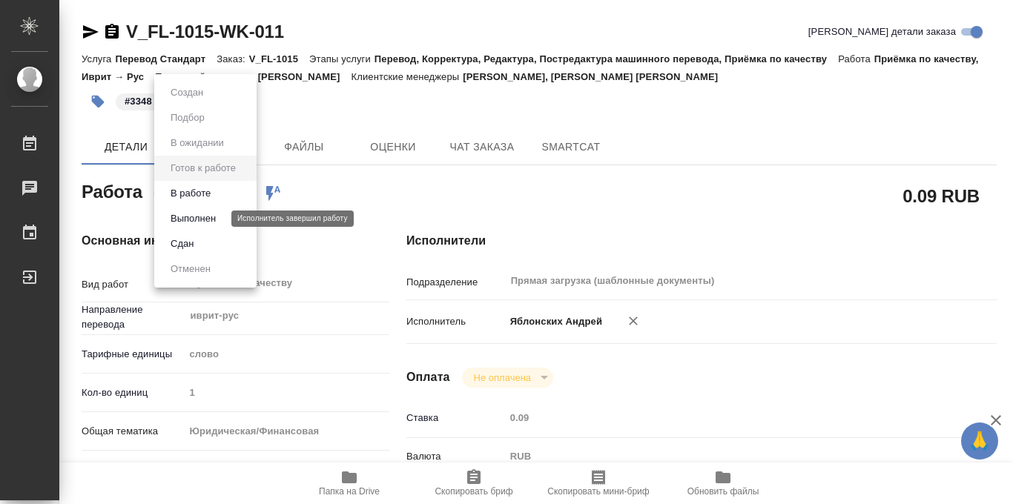
type textarea "x"
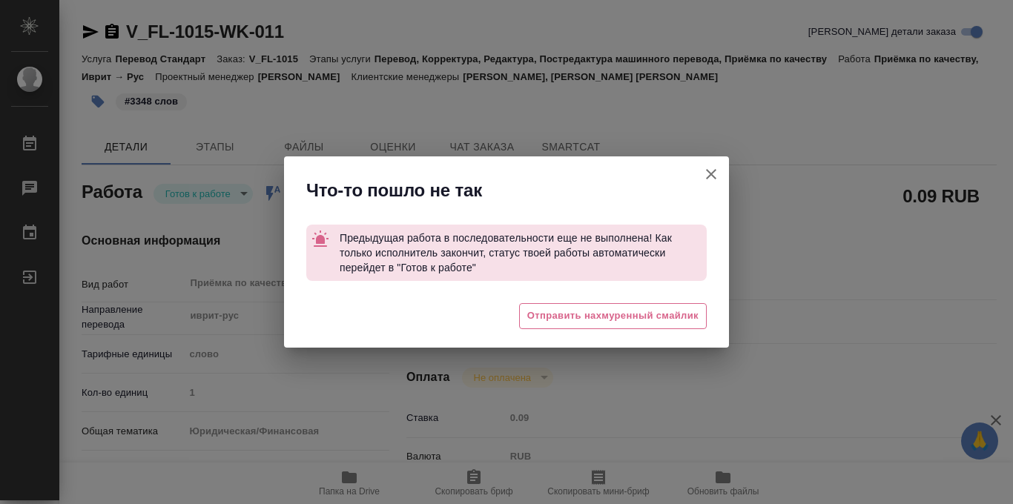
click at [710, 175] on icon "button" at bounding box center [711, 174] width 10 height 10
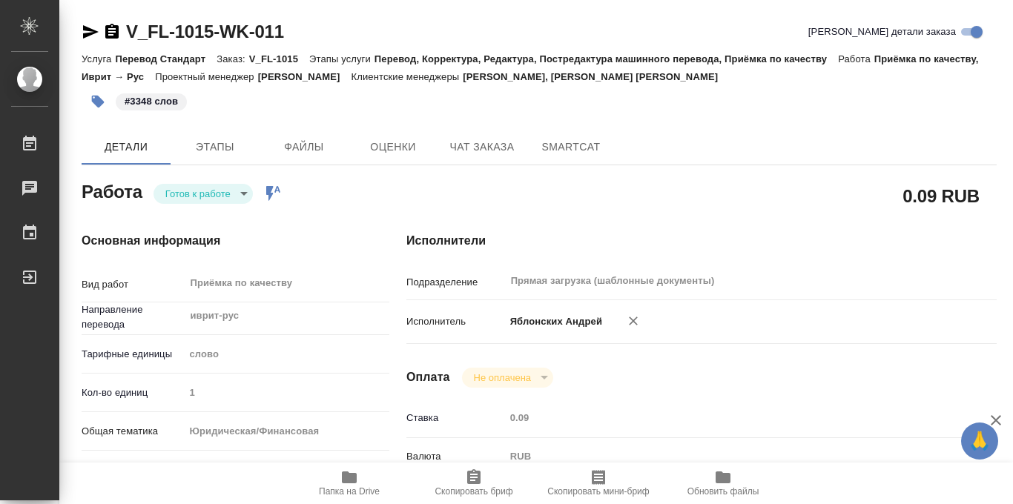
type textarea "x"
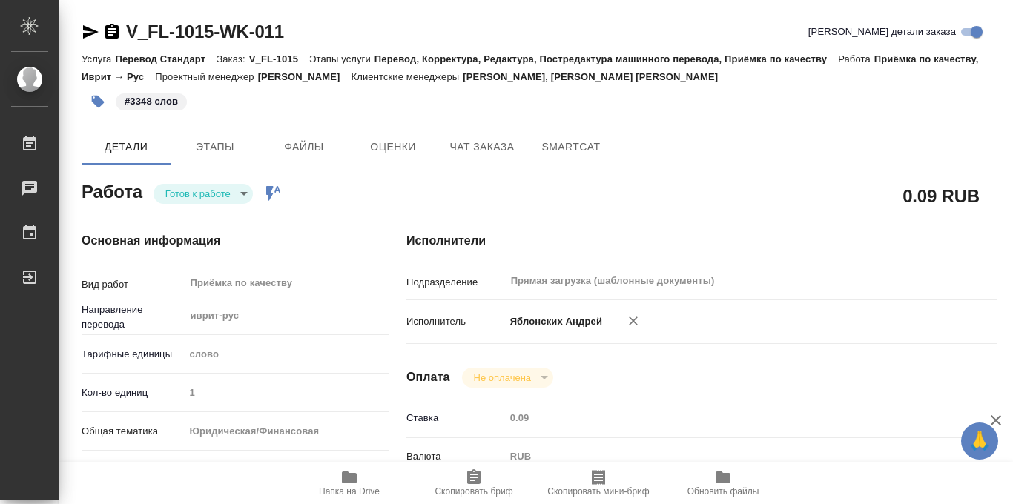
type textarea "x"
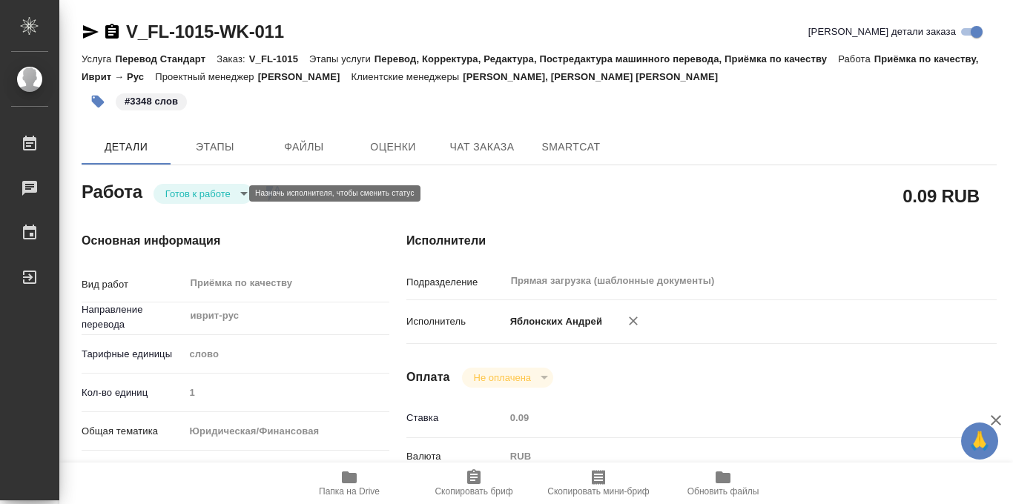
click at [234, 194] on body "🙏 .cls-1 fill:#fff; AWATERA Iablonskikh Andrei Работы 0 Чаты График Выйти V_FL-…" at bounding box center [506, 252] width 1013 height 504
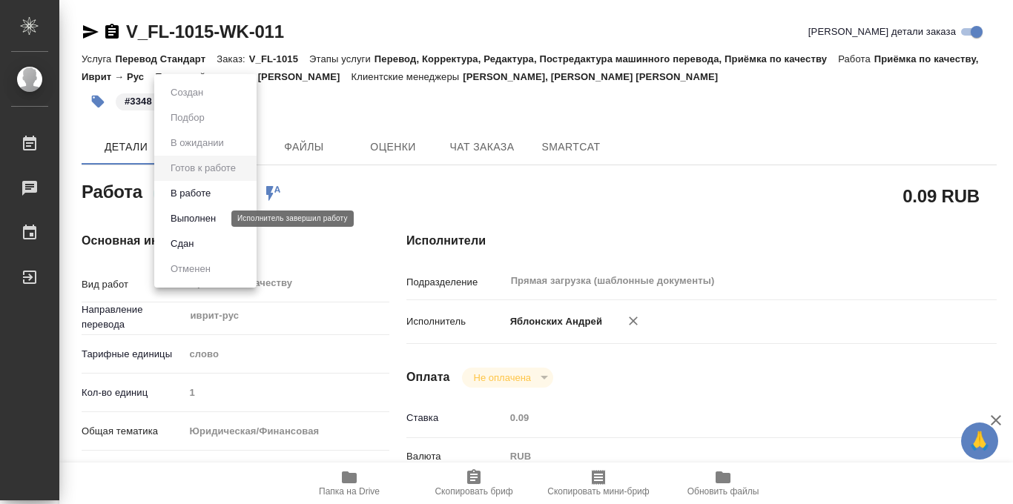
click at [201, 220] on button "Выполнен" at bounding box center [193, 219] width 54 height 16
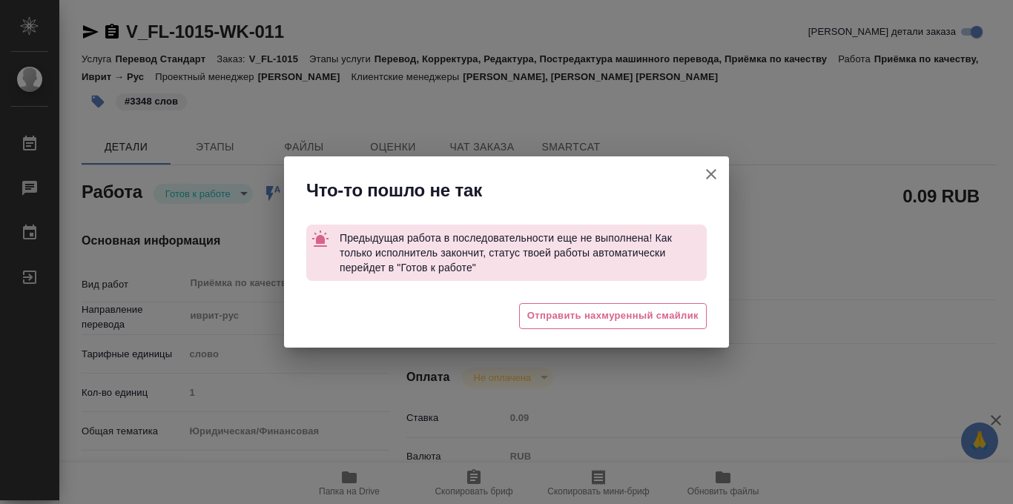
type textarea "x"
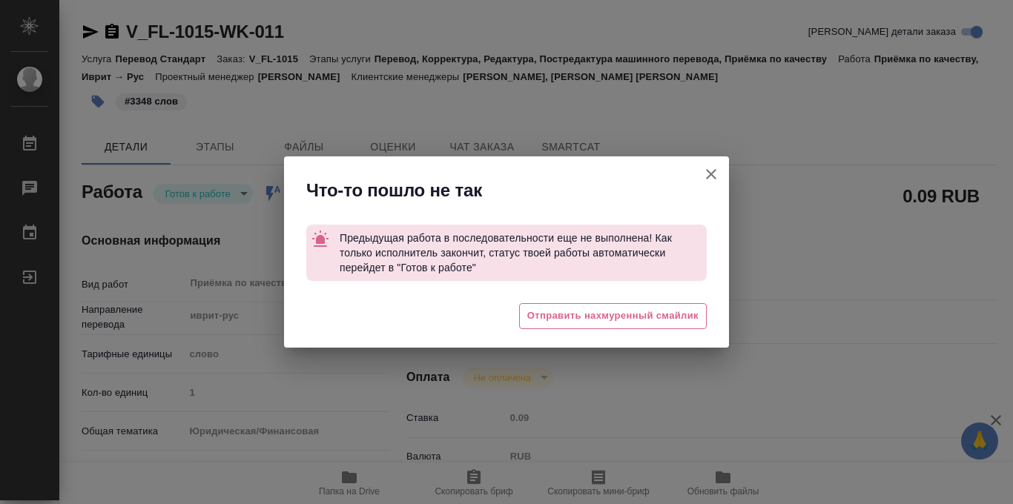
type textarea "x"
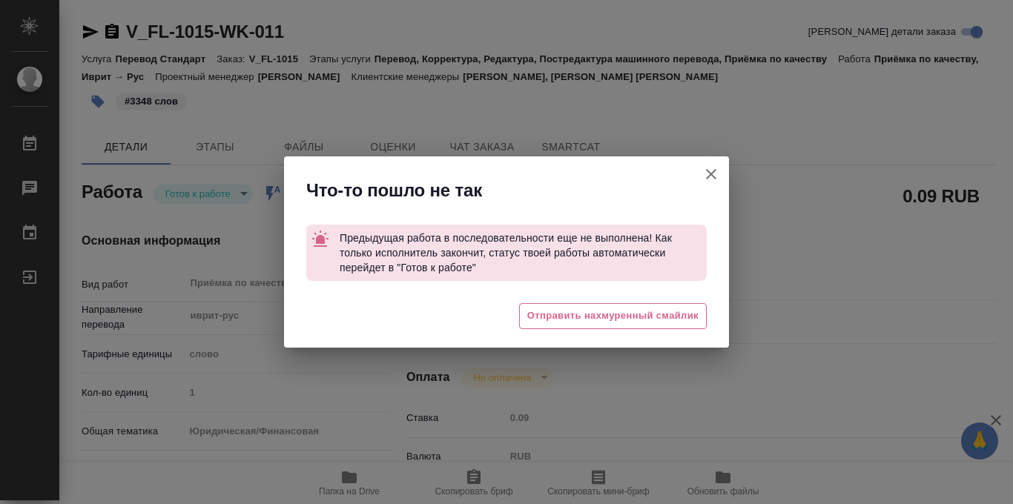
click at [713, 170] on icon "button" at bounding box center [711, 174] width 18 height 18
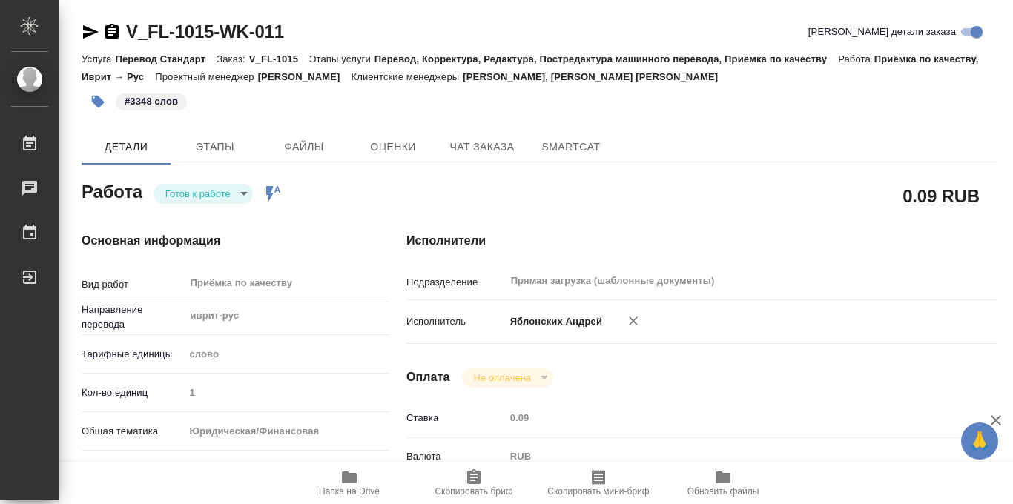
type textarea "x"
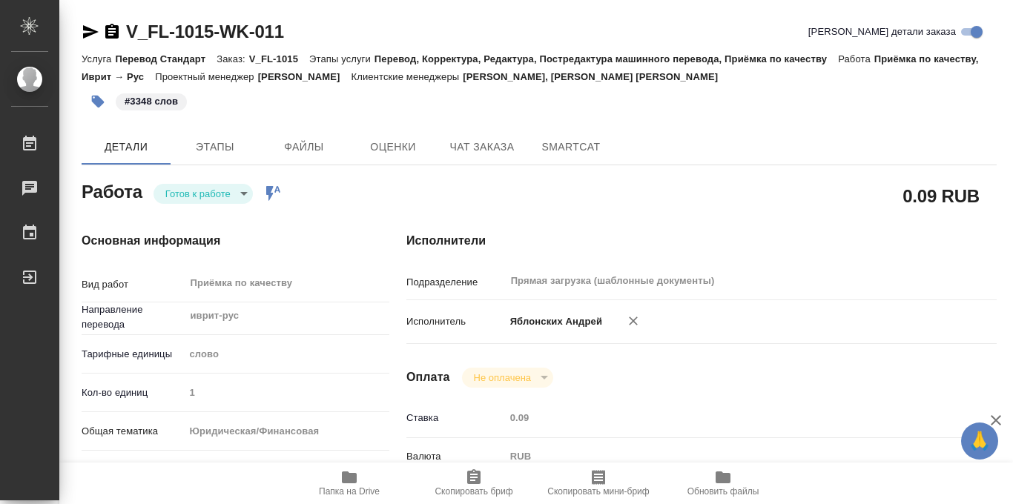
type textarea "x"
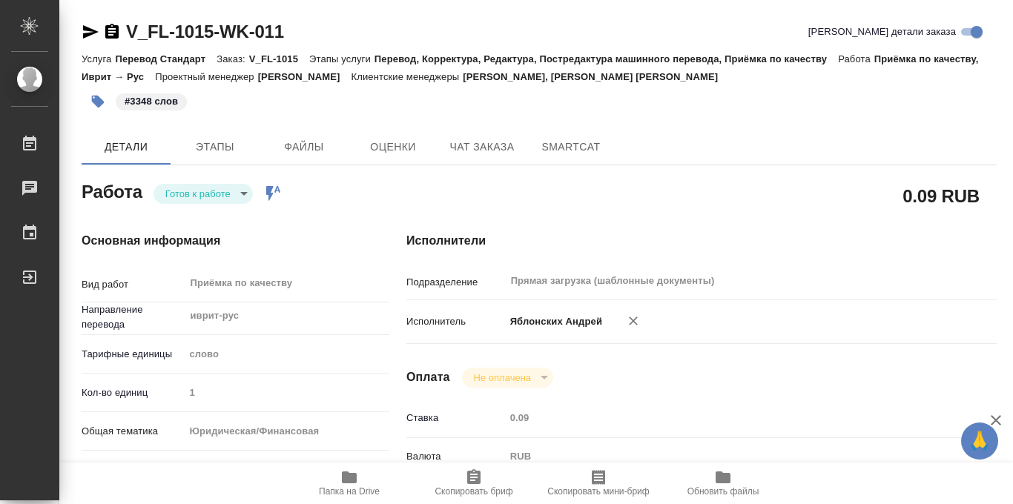
click at [91, 104] on icon "button" at bounding box center [97, 101] width 15 height 15
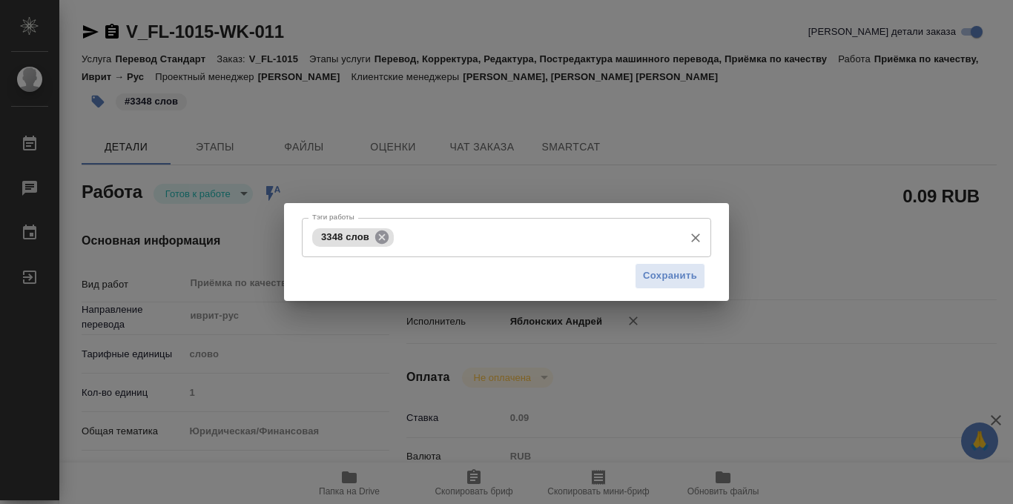
click at [382, 242] on icon at bounding box center [381, 236] width 13 height 13
click at [374, 242] on input "Тэги работы" at bounding box center [493, 237] width 368 height 25
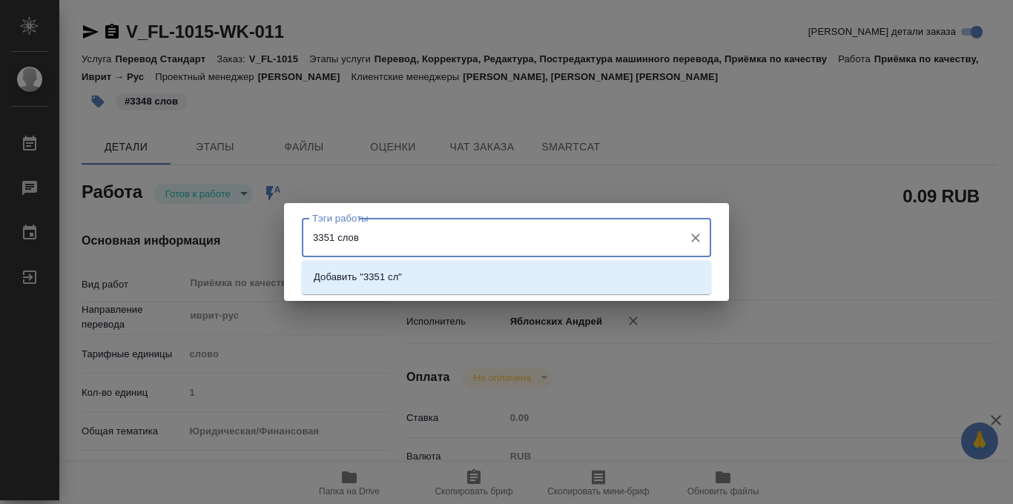
type input "3351 слово"
click at [447, 279] on li "Добавить "3351 слово"" at bounding box center [506, 277] width 409 height 27
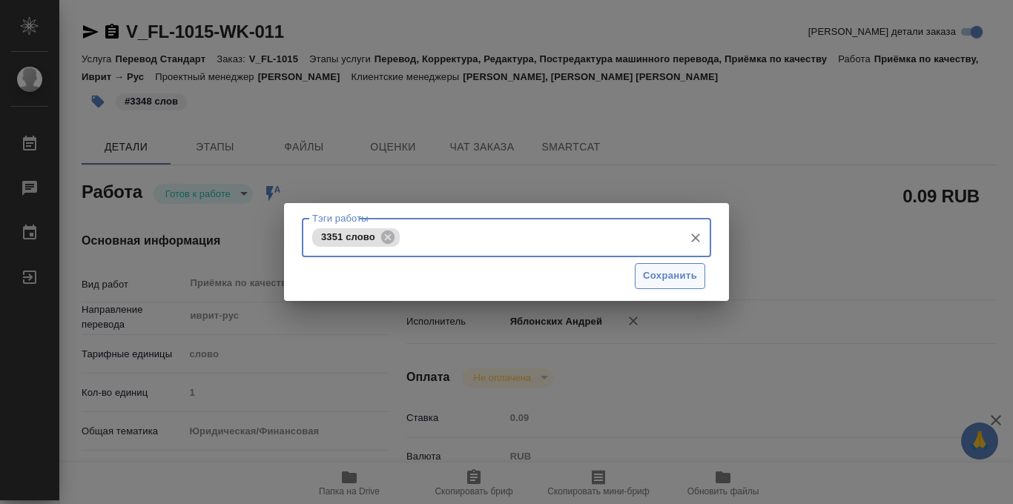
click at [676, 274] on span "Сохранить" at bounding box center [670, 276] width 54 height 17
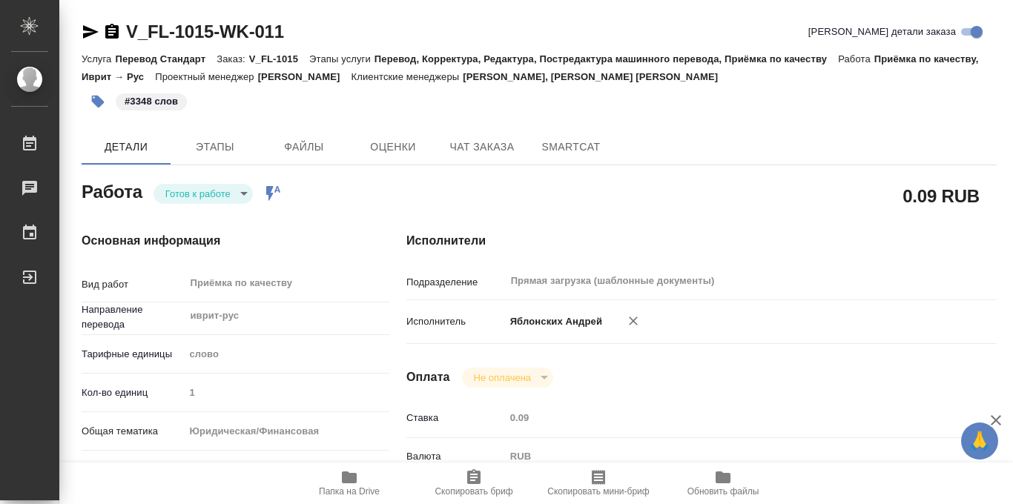
type input "readyForWork"
type textarea "Приёмка по качеству"
type textarea "x"
type input "иврит-рус"
type input "5a8b1489cc6b4906c91bfd90"
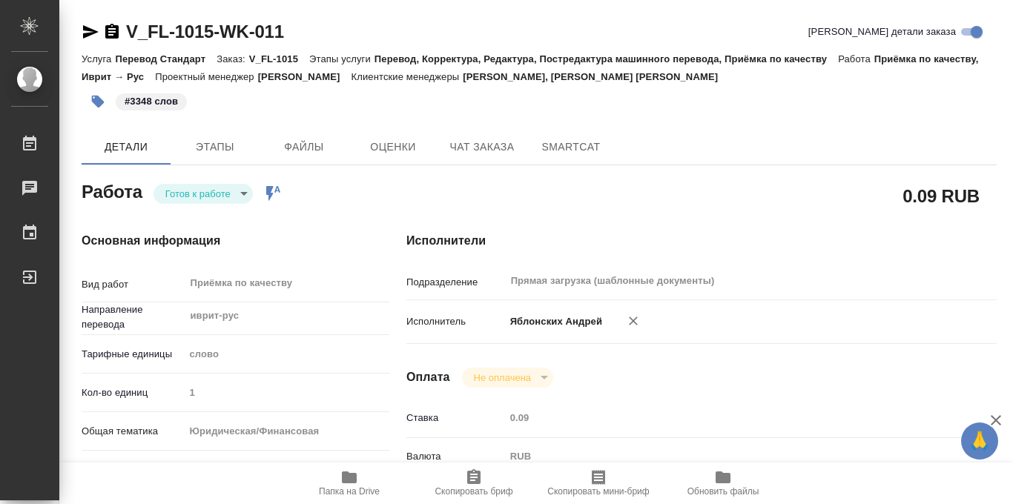
type input "1"
type input "yr-fn"
type input "5f647205b73bc97568ca66bf"
checkbox input "true"
type input "15.10.2025 15:35"
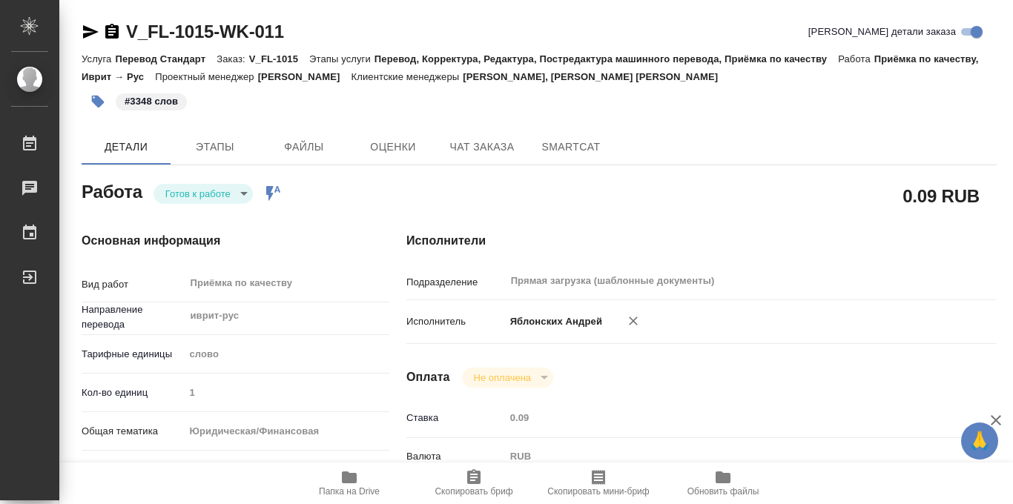
type input "15.10.2025 17:00"
type input "[DATE] 14:00"
type input "Прямая загрузка (шаблонные документы)"
type input "notPayed"
type input "0.09"
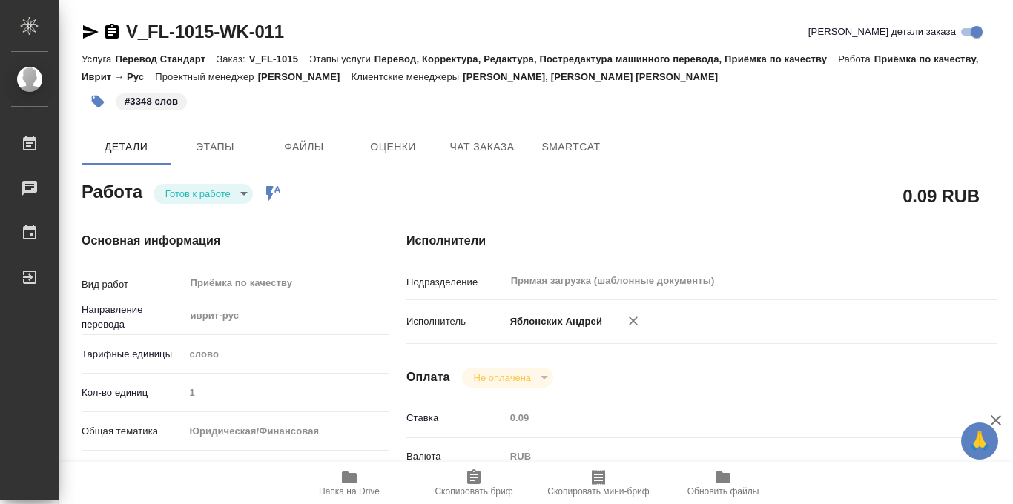
type input "RUB"
type input "Баданян Артак"
type textarea "Оформить под нот"
type textarea "x"
type textarea "/Clients/FL_V/Orders/V_FL-1015/Corrected/V_FL-1015-WK-011"
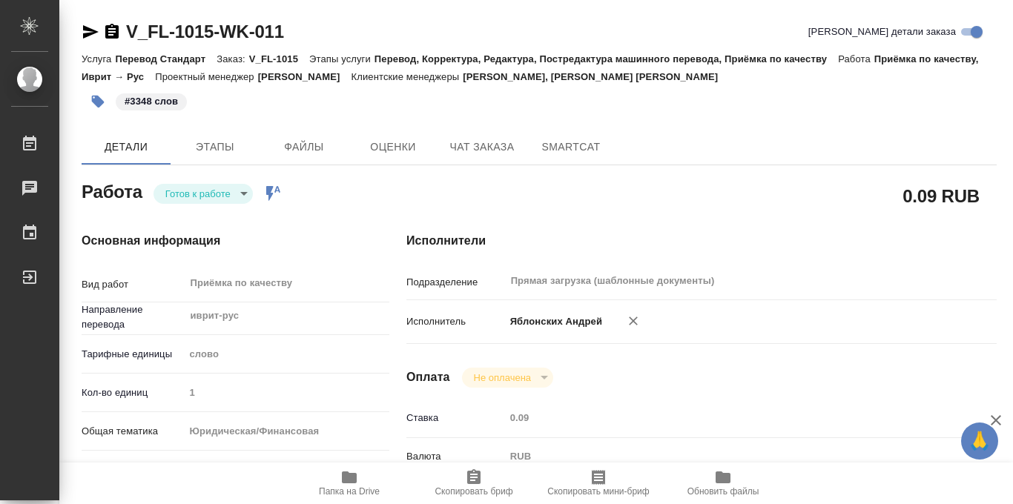
type textarea "x"
type input "V_FL-1015"
type input "Перевод Стандарт"
type input "Перевод, Корректура, Редактура, Постредактура машинного перевода, Приёмка по ка…"
type input "Прохорова Анастасия, Зотова Екатерина"
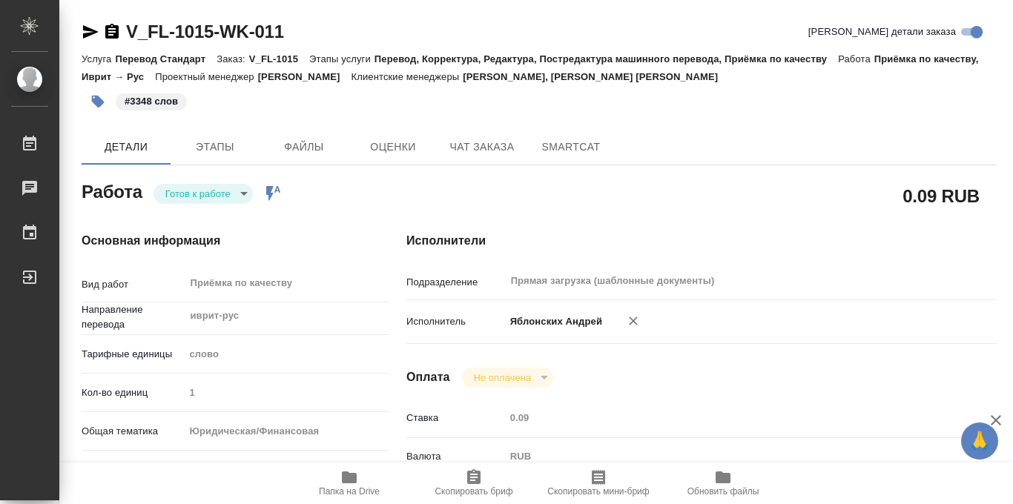
type input "Малофеева Екатерина"
type input "/Clients/FL_V/Orders/V_FL-1015"
type textarea "x"
type textarea "иврит-рус под нот"
type textarea "x"
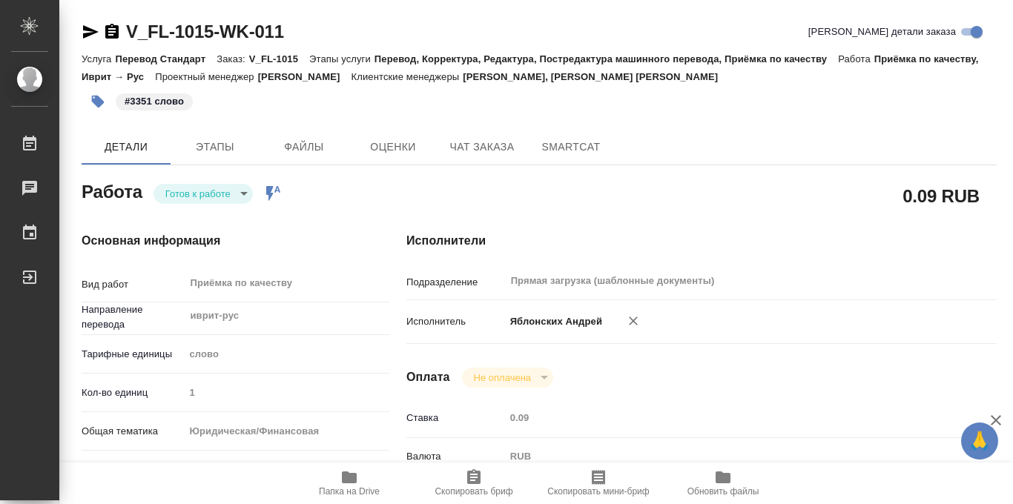
type textarea "x"
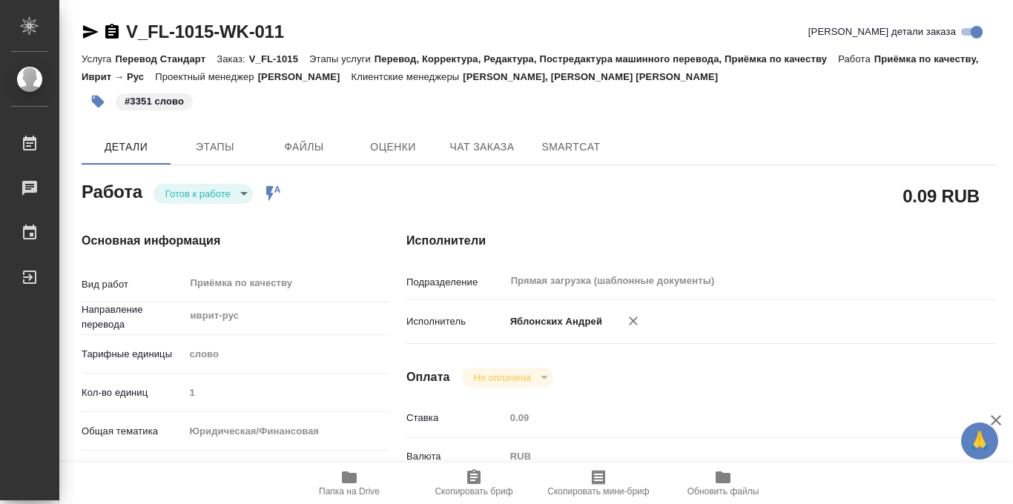
type textarea "x"
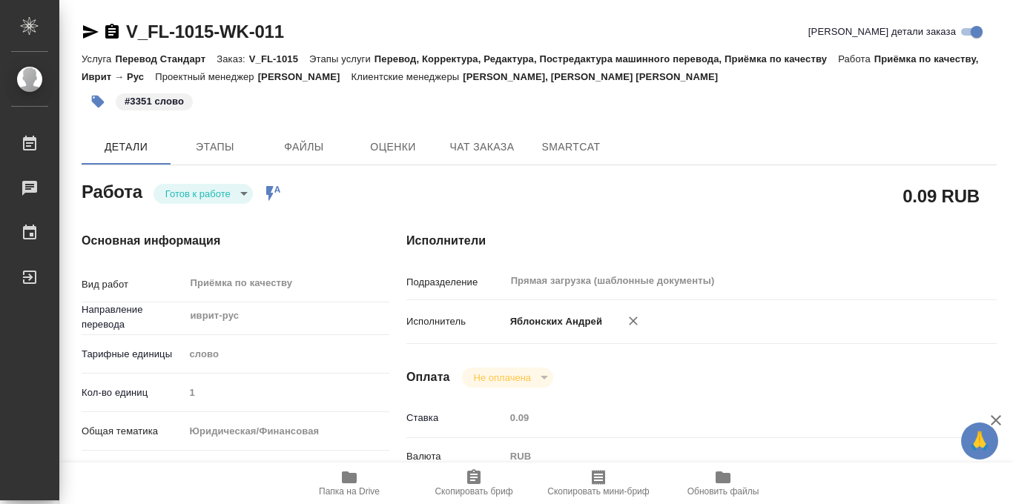
type textarea "x"
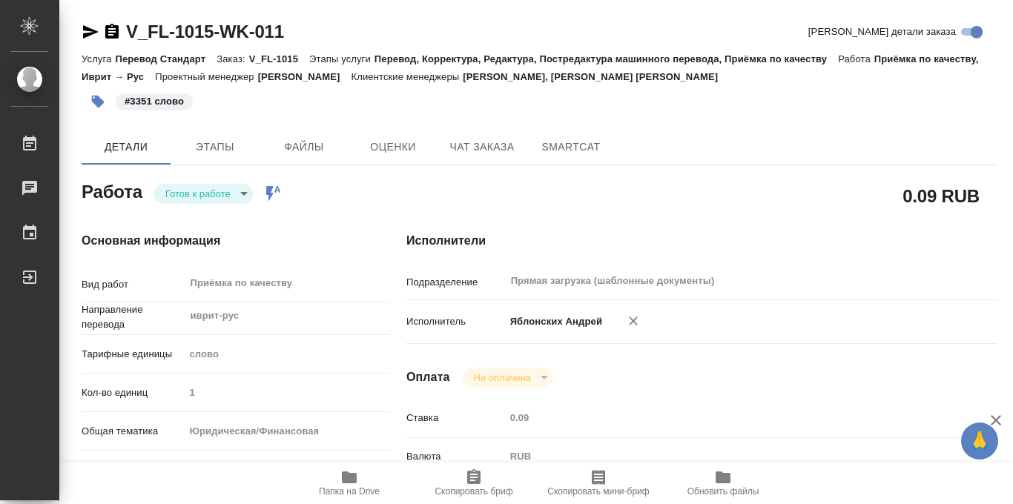
click at [241, 191] on body "🙏 .cls-1 fill:#fff; AWATERA Iablonskikh Andrei Работы 0 Чаты График Выйти V_FL-…" at bounding box center [506, 252] width 1013 height 504
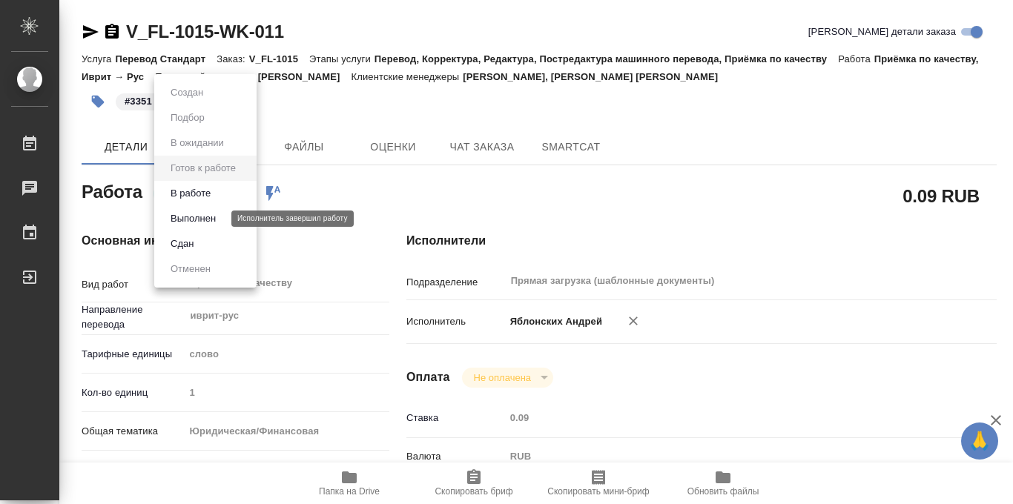
click at [211, 212] on button "Выполнен" at bounding box center [193, 219] width 54 height 16
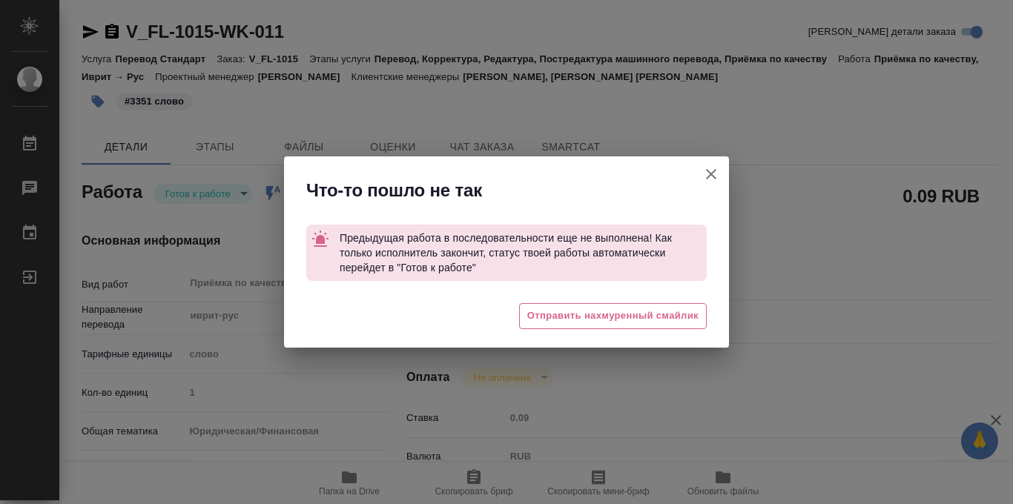
click at [708, 168] on icon "button" at bounding box center [711, 174] width 18 height 18
type textarea "x"
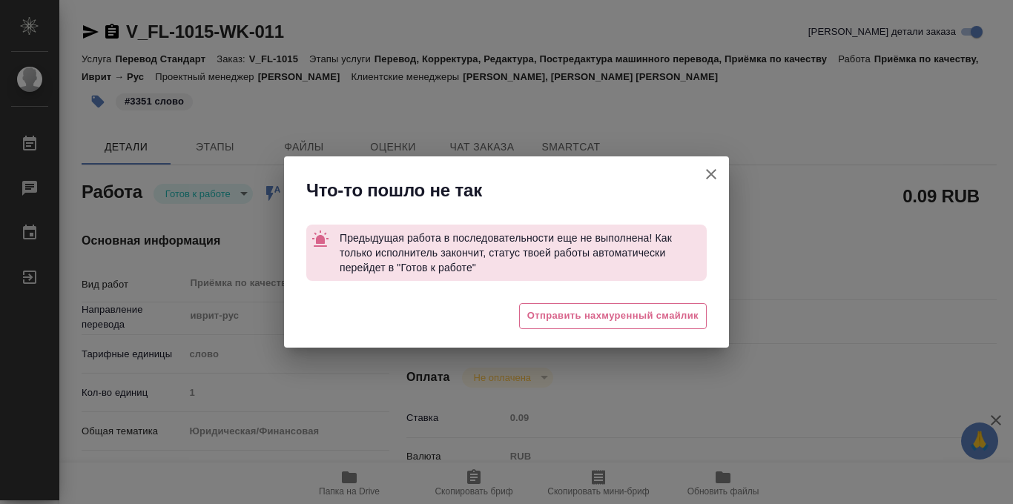
type textarea "x"
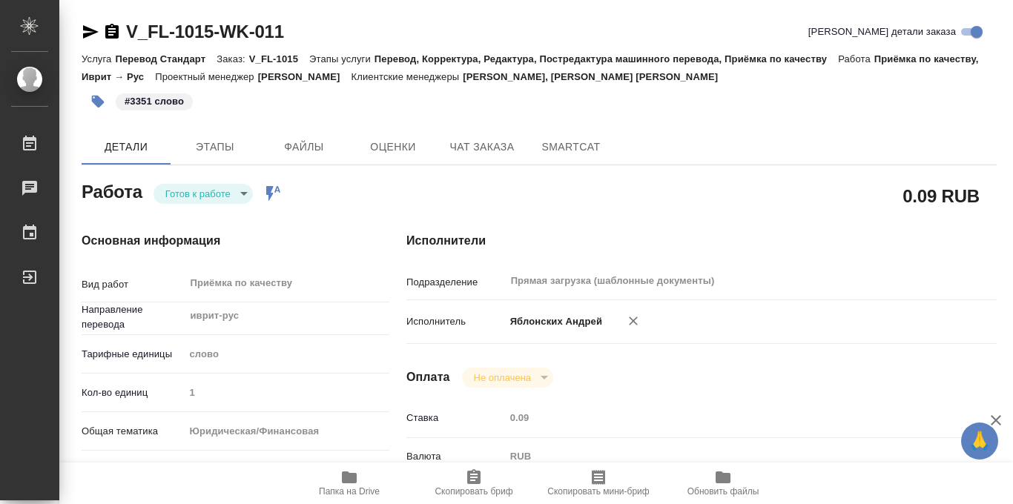
type textarea "x"
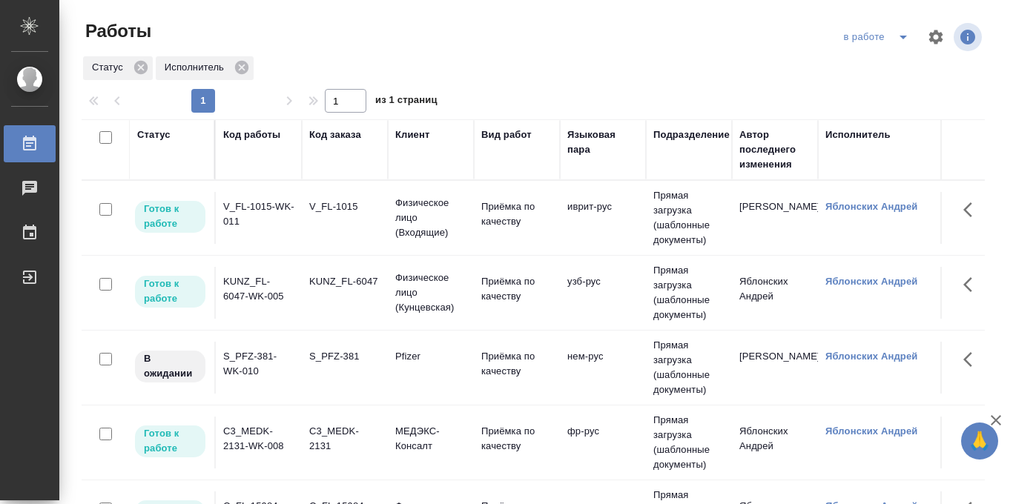
scroll to position [0, 314]
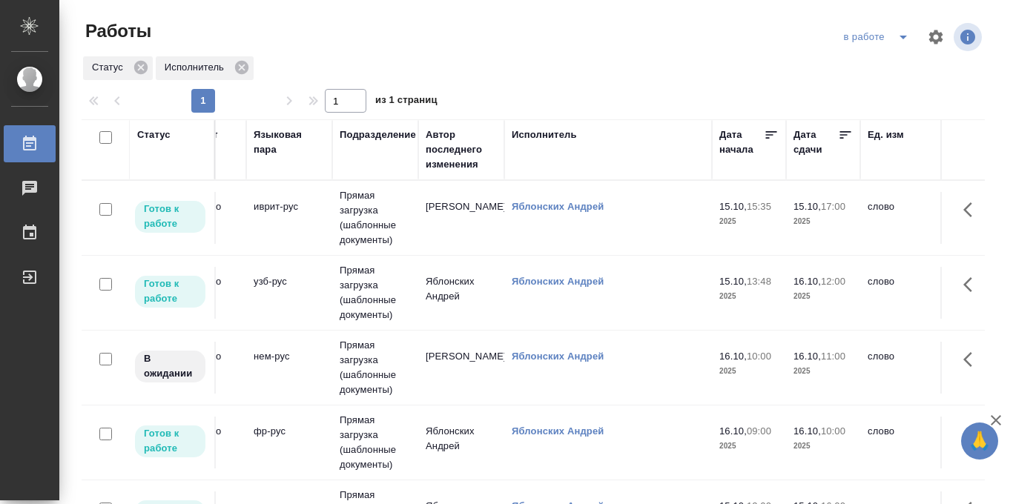
click at [843, 138] on icon at bounding box center [845, 135] width 15 height 15
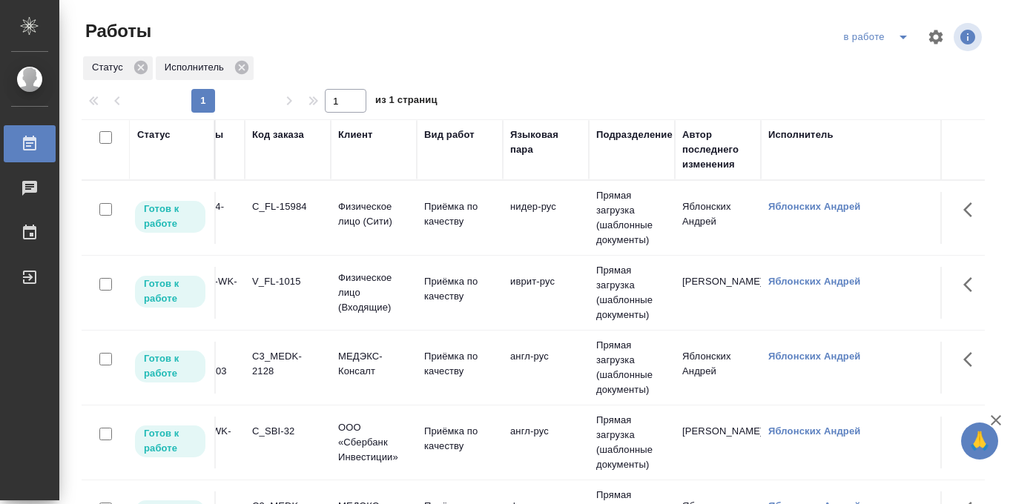
scroll to position [0, 0]
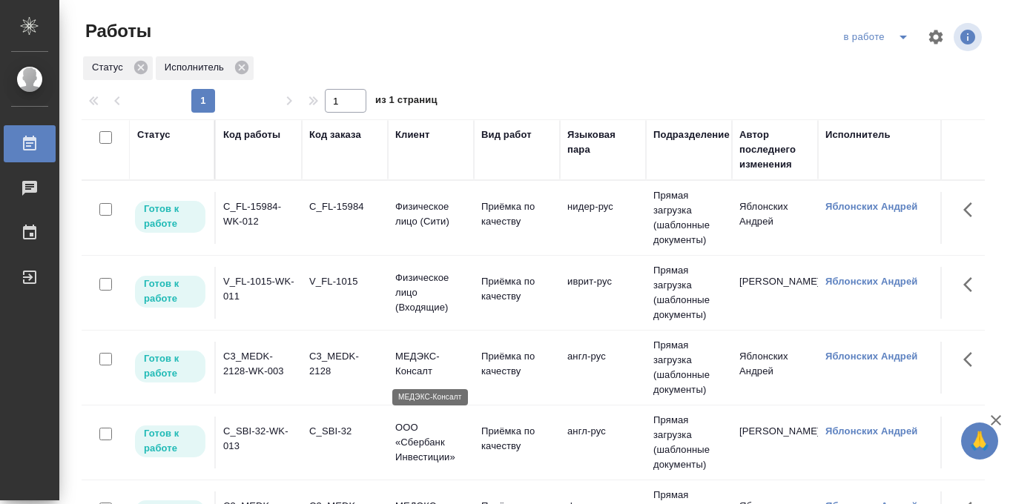
click at [404, 360] on p "МЕДЭКС-Консалт" at bounding box center [430, 364] width 71 height 30
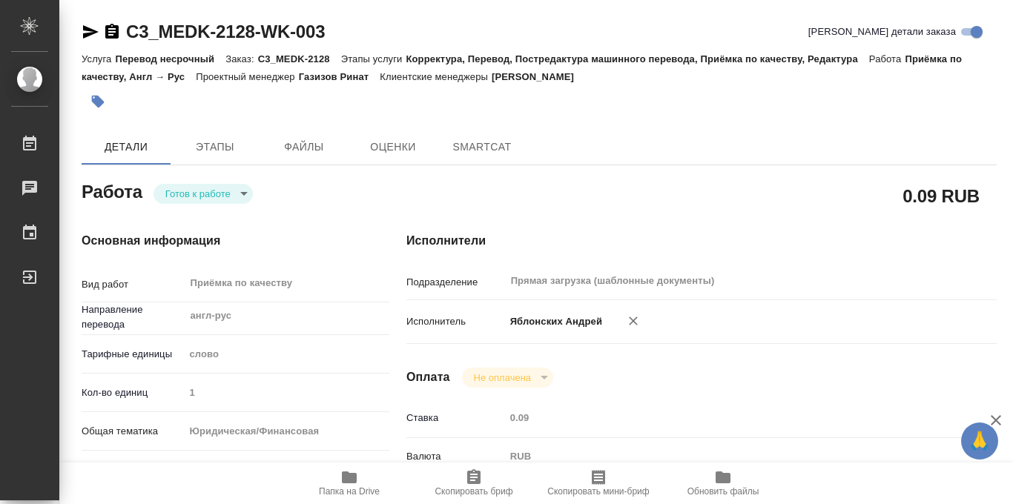
type textarea "x"
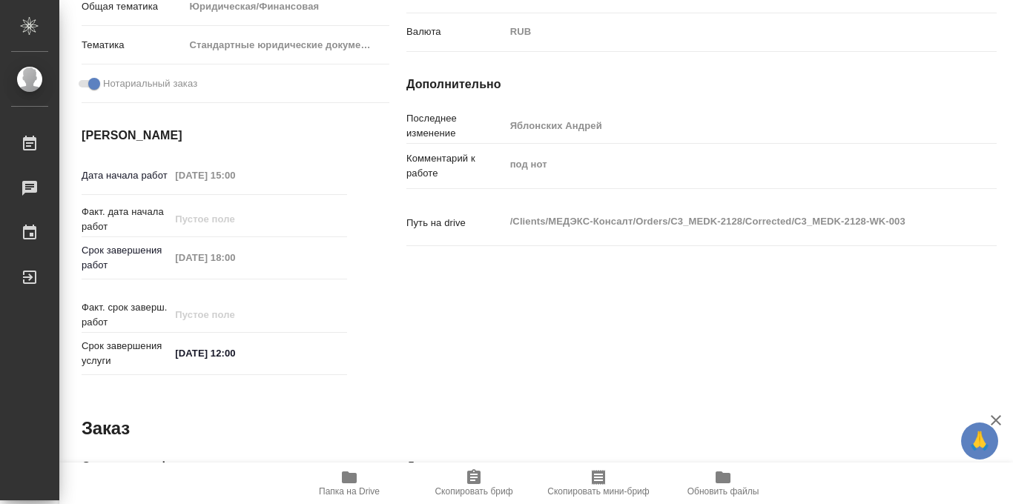
type textarea "x"
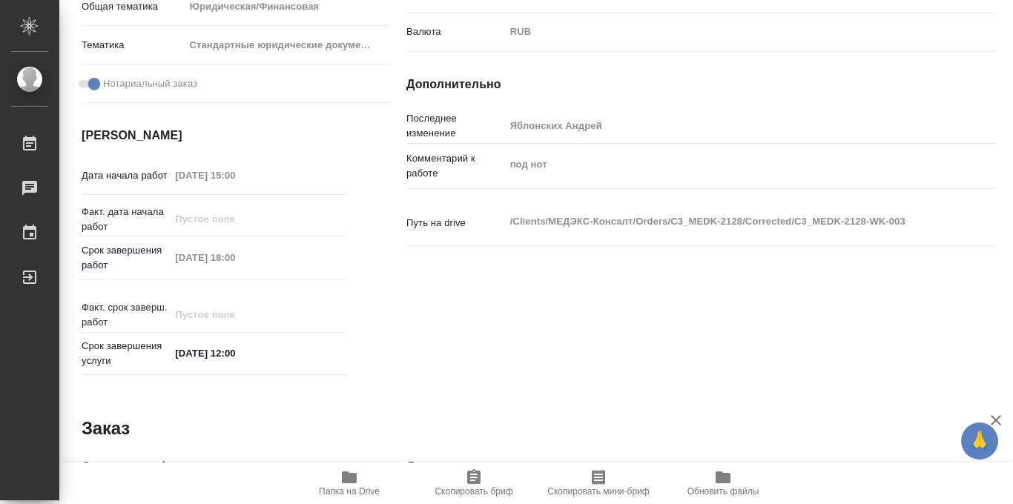
scroll to position [791, 0]
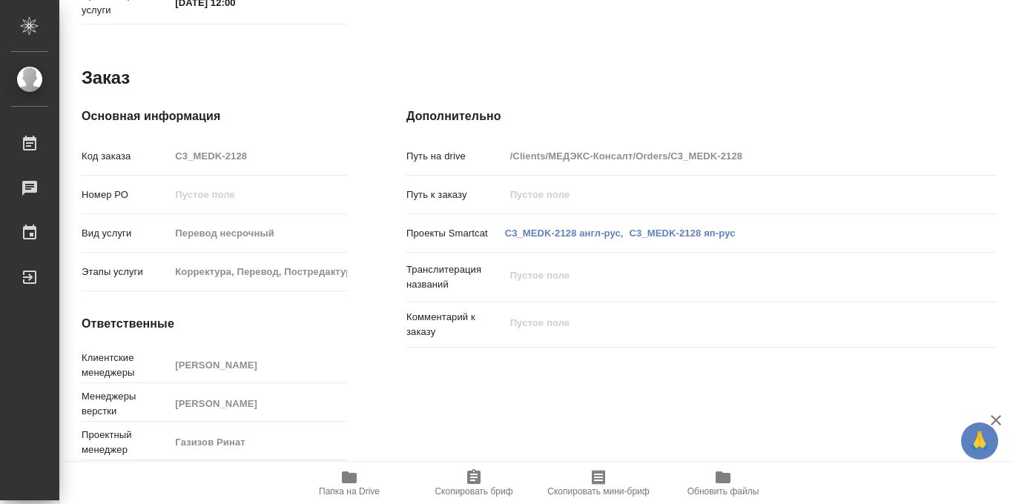
type textarea "x"
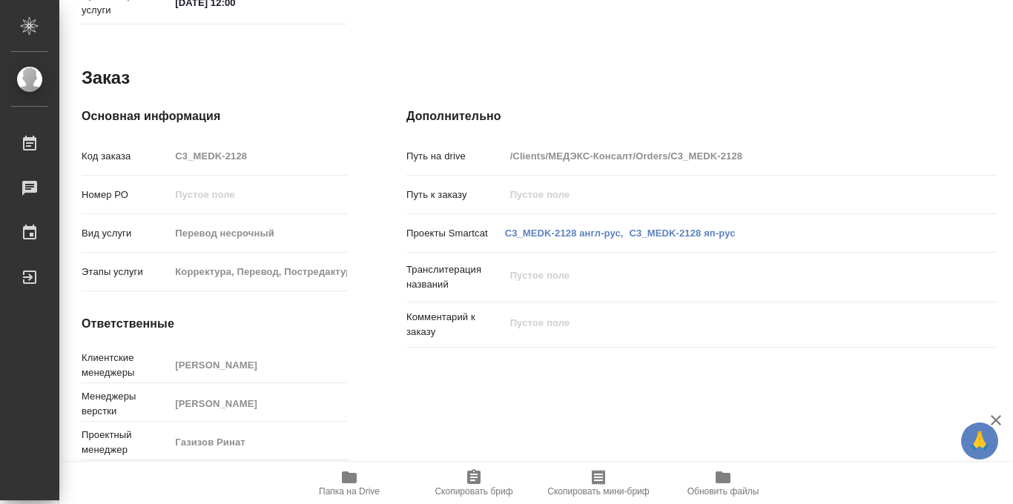
click at [352, 481] on icon "button" at bounding box center [349, 478] width 15 height 12
click at [349, 487] on span "Папка на Drive" at bounding box center [349, 492] width 61 height 10
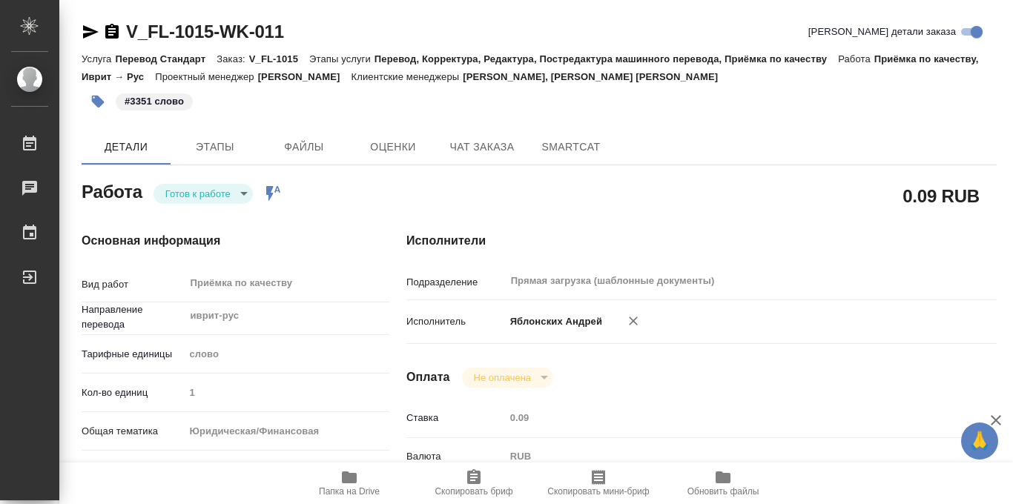
click at [248, 200] on body "🙏 .cls-1 fill:#fff; AWATERA Iablonskikh [PERSON_NAME] 0 Чаты График Выйти V_FL-…" at bounding box center [506, 252] width 1013 height 504
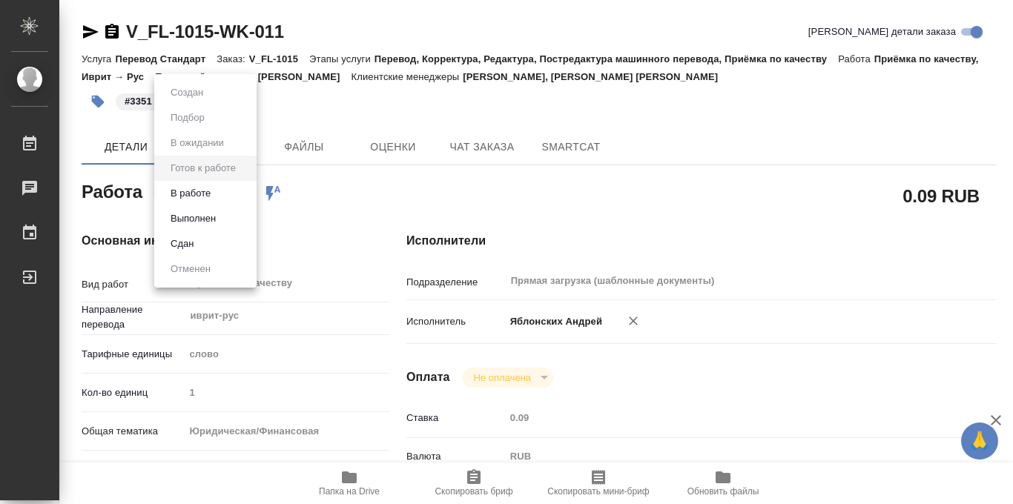
click at [212, 214] on button "Выполнен" at bounding box center [193, 219] width 54 height 16
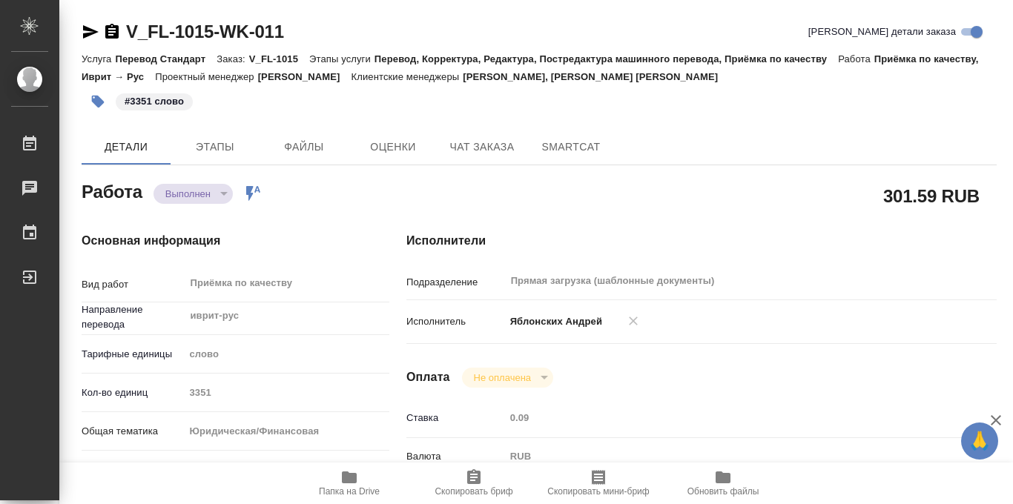
type textarea "x"
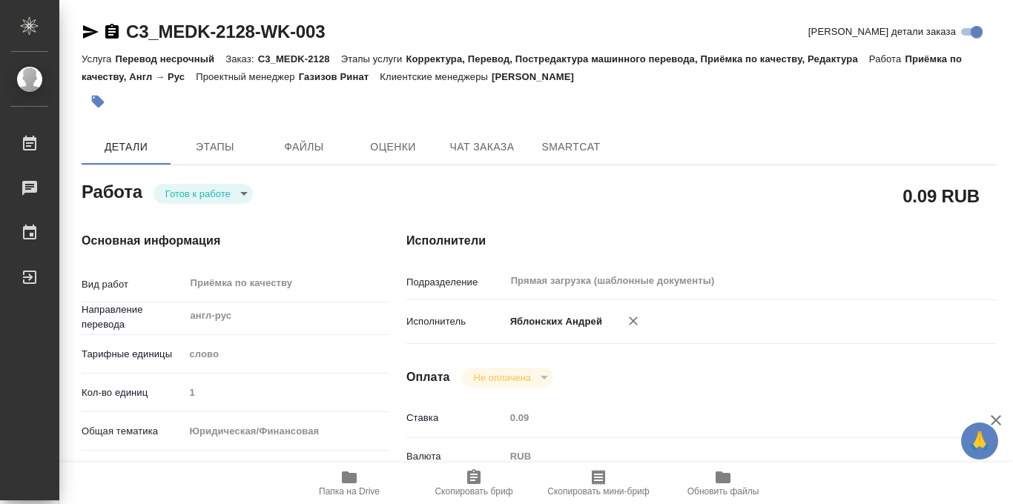
click at [100, 99] on icon "button" at bounding box center [98, 102] width 13 height 13
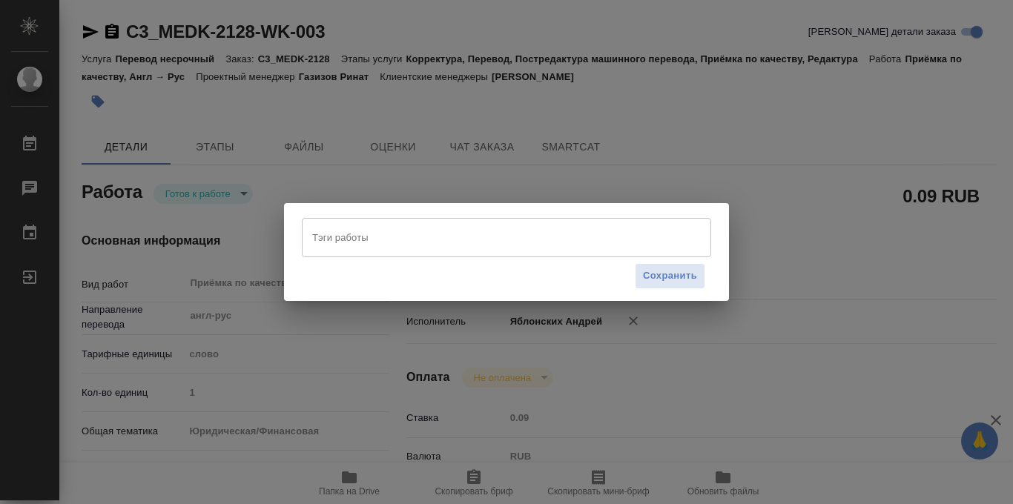
click at [327, 231] on input "Тэги работы" at bounding box center [493, 237] width 368 height 25
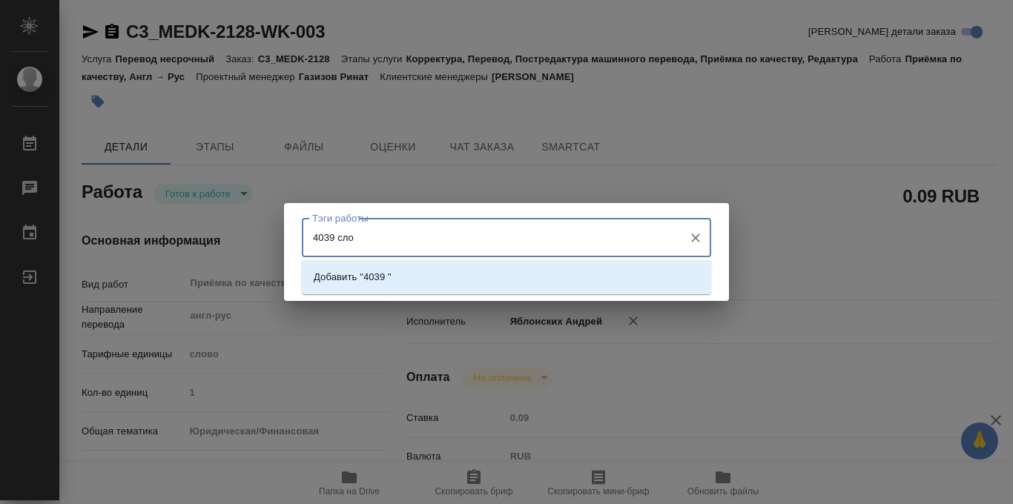
type input "4039 слов"
click at [538, 279] on li "Добавить "4039 слов"" at bounding box center [506, 277] width 409 height 27
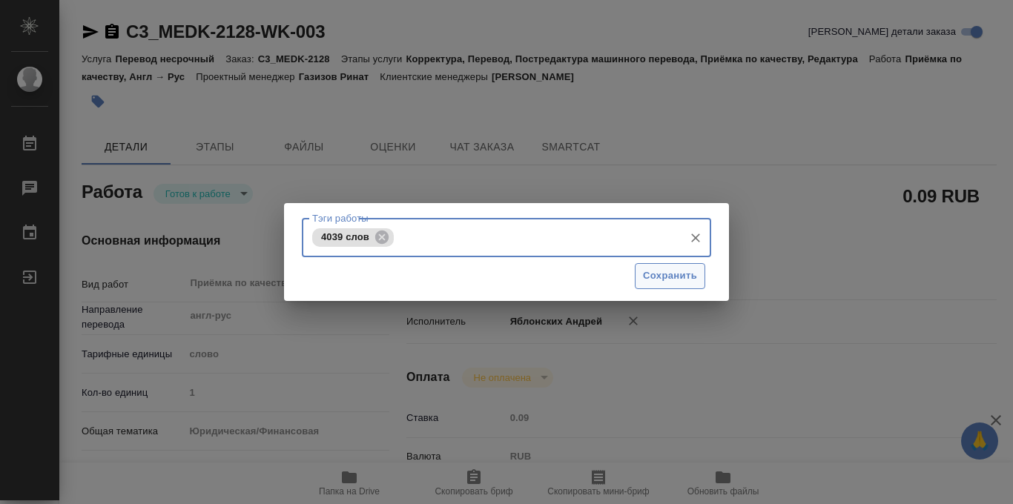
click at [681, 280] on span "Сохранить" at bounding box center [670, 276] width 54 height 17
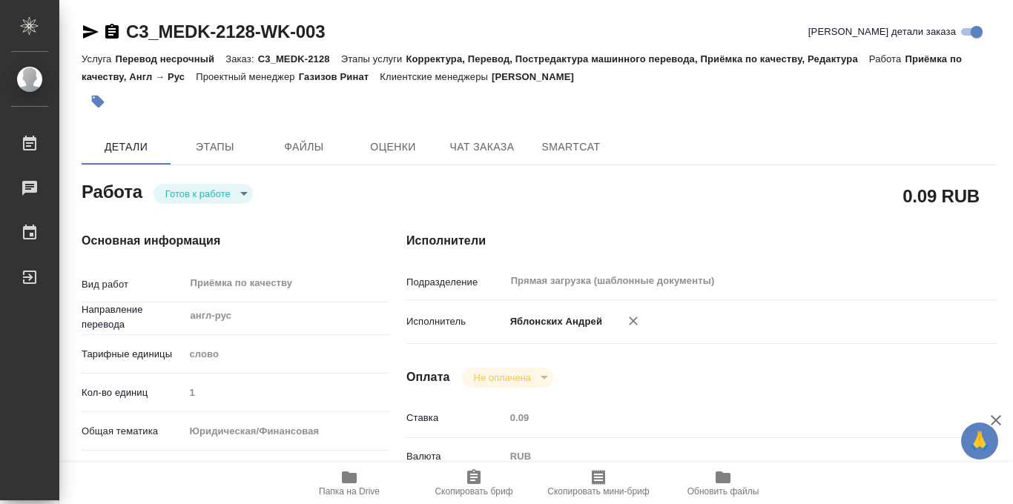
type input "readyForWork"
type input "англ-рус"
type input "5a8b1489cc6b4906c91bfd90"
type input "1"
type input "yr-fn"
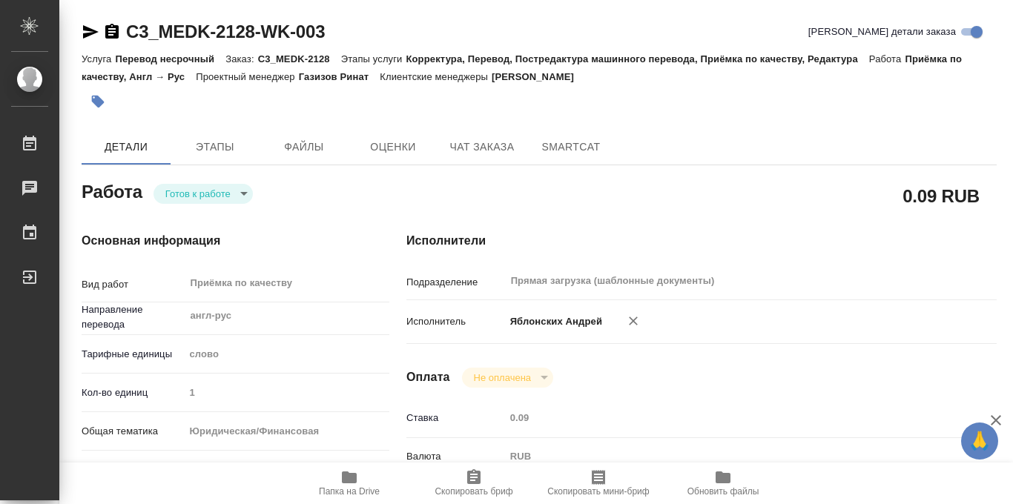
type input "5f647205b73bc97568ca66bf"
checkbox input "true"
type input "15.10.2025 15:00"
type input "15.10.2025 18:00"
type input "16.10.2025 12:00"
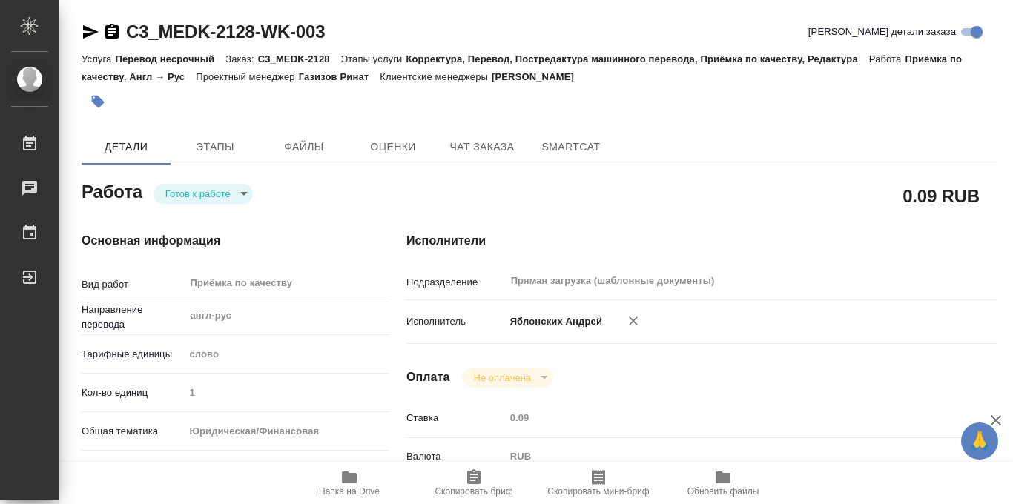
type input "Прямая загрузка (шаблонные документы)"
type input "notPayed"
type input "0.09"
type input "RUB"
type input "Яблонских Андрей"
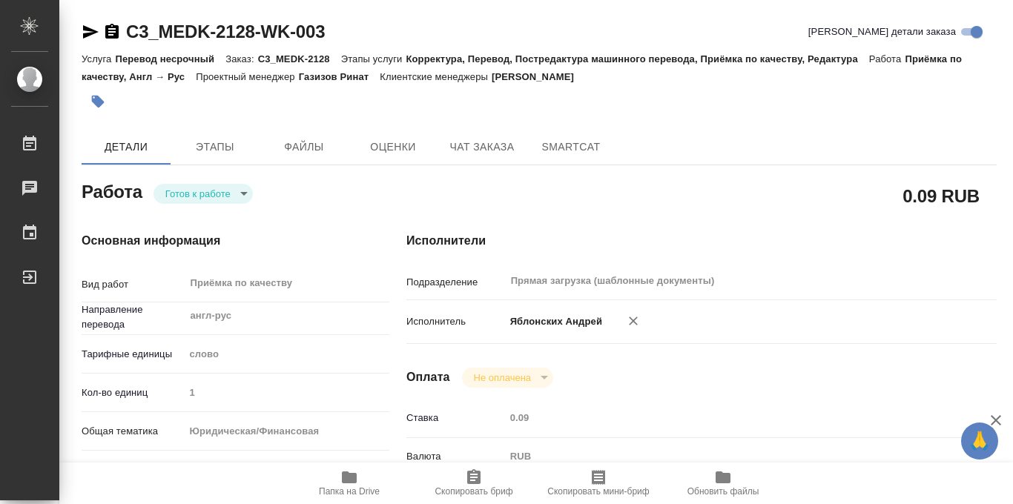
type input "C3_MEDK-2128"
type input "Перевод несрочный"
type input "Корректура, Перевод, Постредактура машинного перевода, Приёмка по качеству, Ред…"
type input "Ильина Екатерина"
type input "Петрова Валерия"
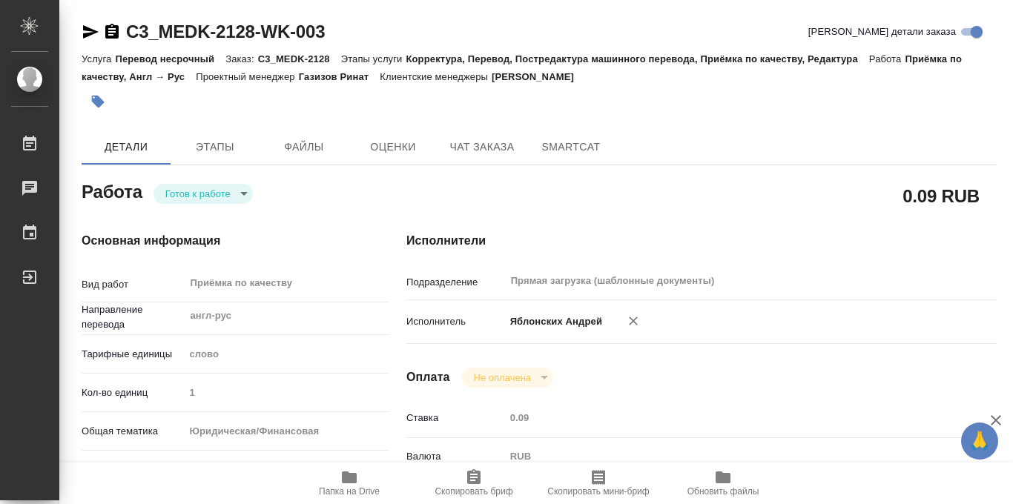
type input "/Clients/МЕДЭКС-Консалт/Orders/C3_MEDK-2128"
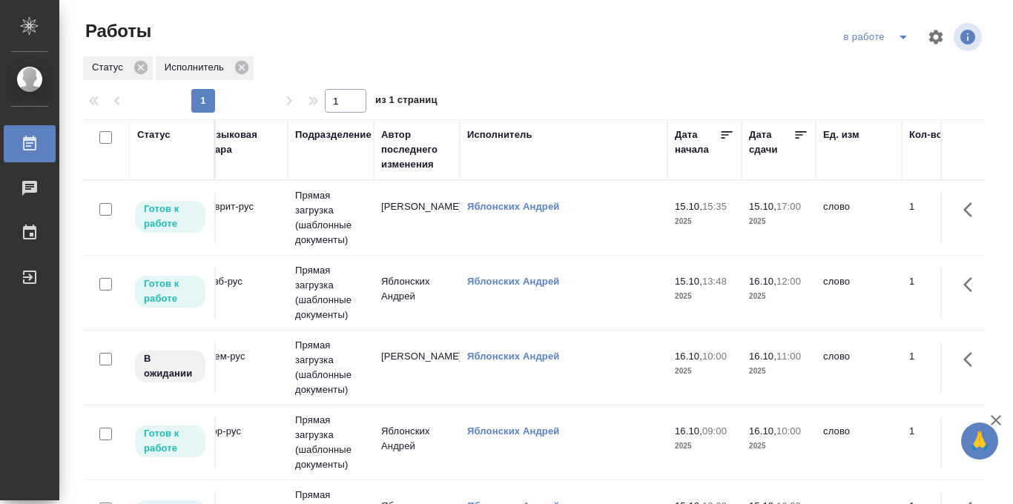
click at [797, 134] on icon at bounding box center [801, 135] width 15 height 15
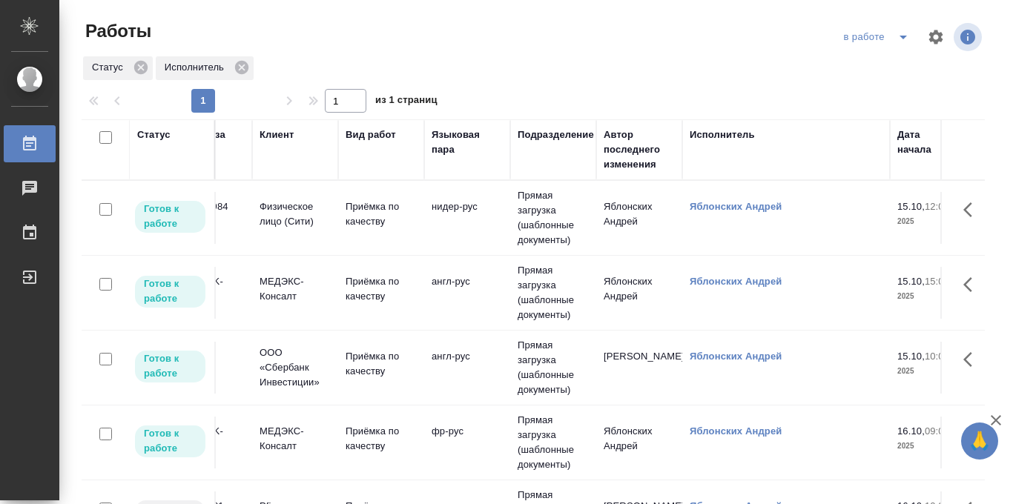
scroll to position [0, 96]
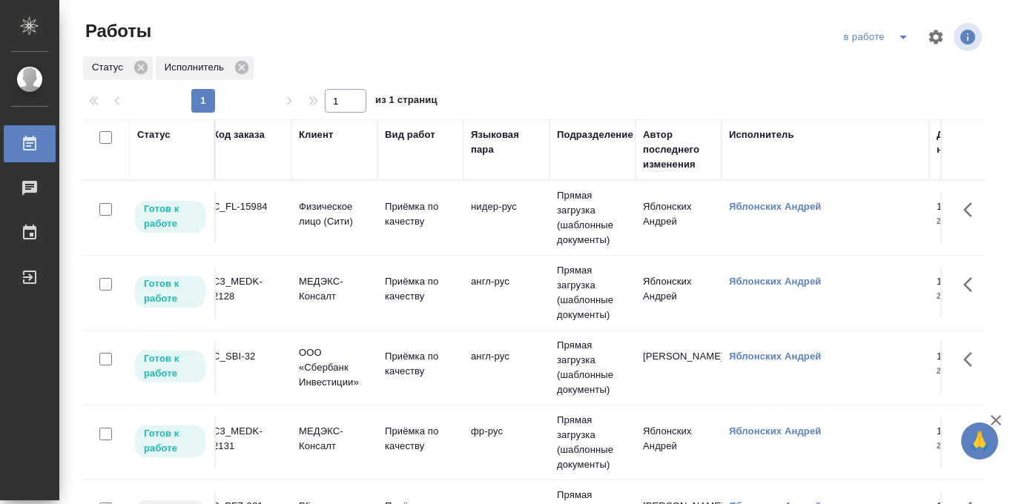
click at [899, 36] on icon "split button" at bounding box center [904, 37] width 18 height 18
click at [875, 64] on li "Стандартные настройки" at bounding box center [878, 67] width 142 height 24
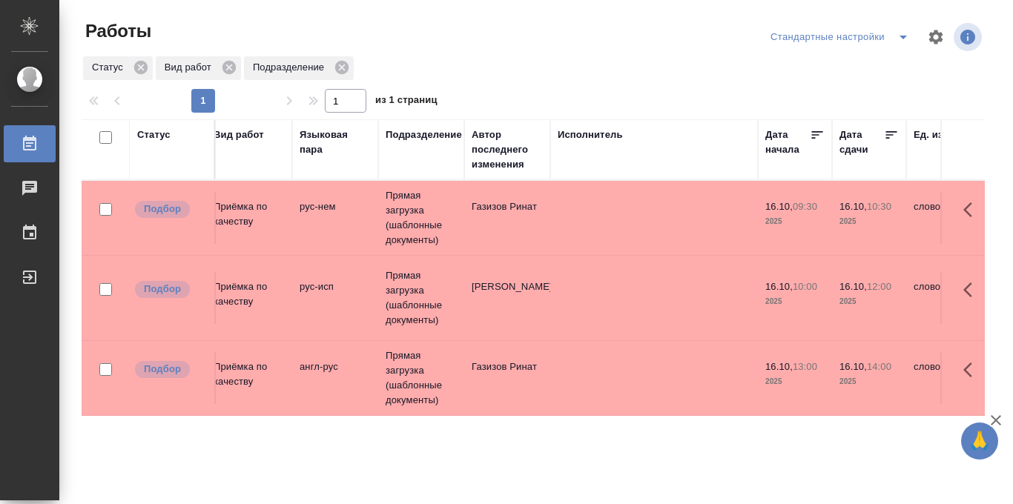
scroll to position [0, 289]
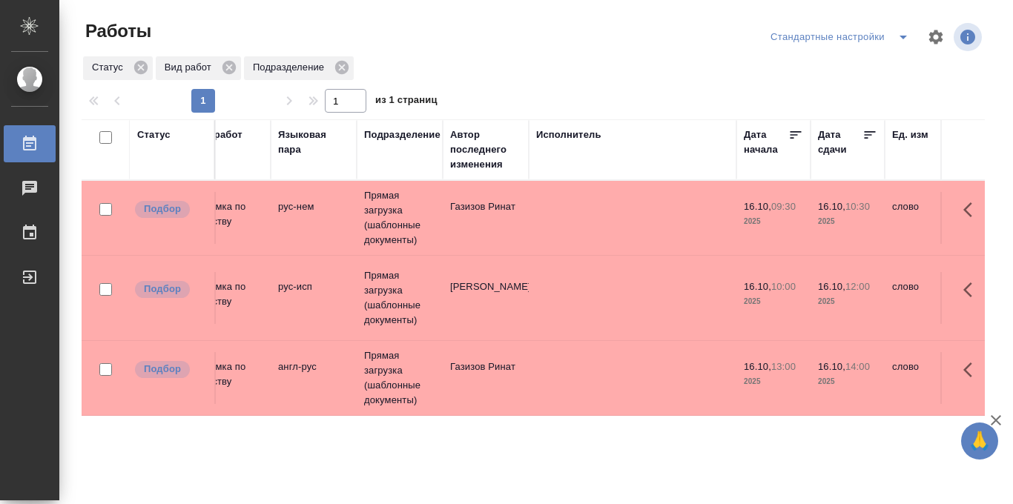
click at [869, 136] on icon at bounding box center [870, 135] width 15 height 15
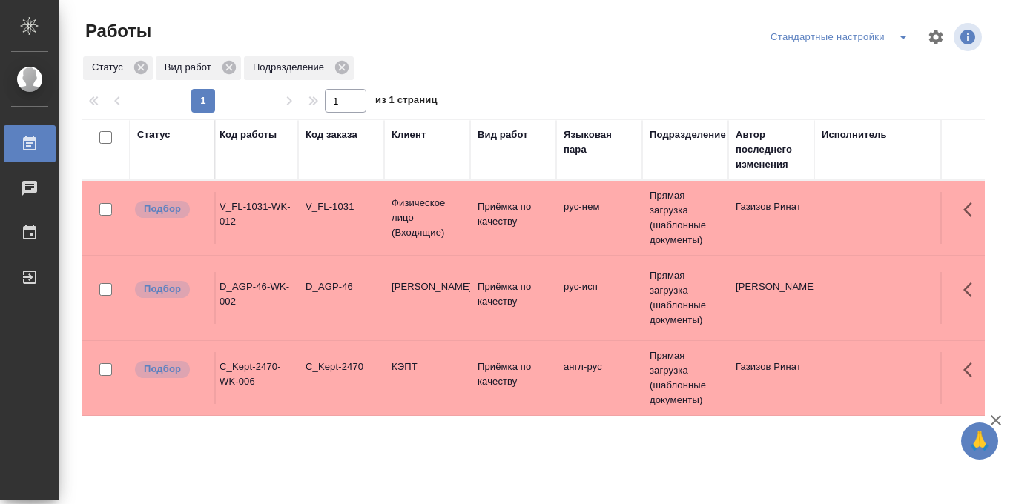
scroll to position [0, 0]
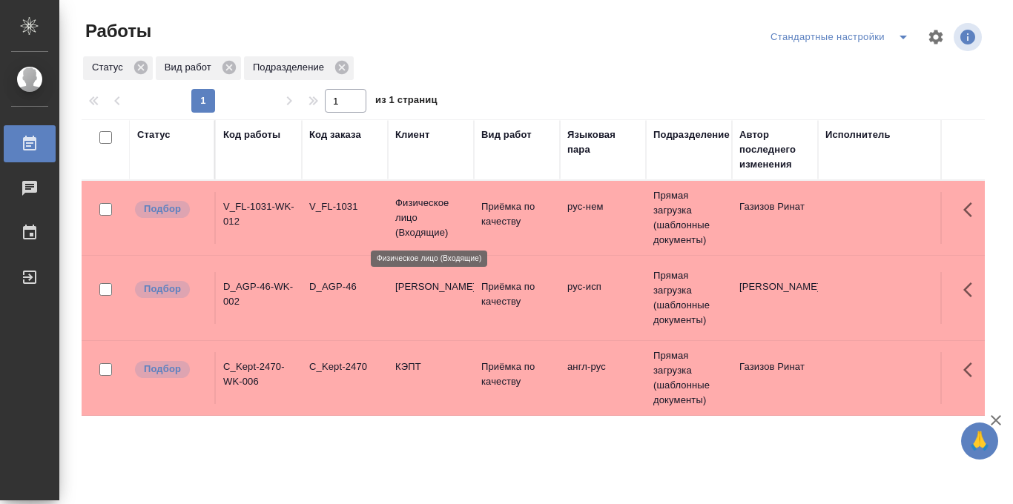
click at [413, 220] on p "Физическое лицо (Входящие)" at bounding box center [430, 218] width 71 height 45
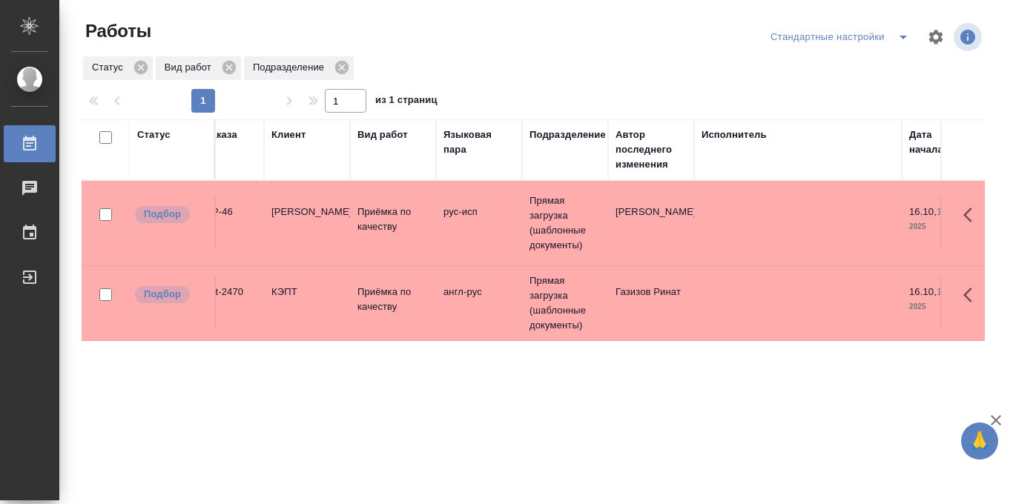
scroll to position [0, 123]
click at [369, 205] on p "Приёмка по качеству" at bounding box center [393, 220] width 71 height 30
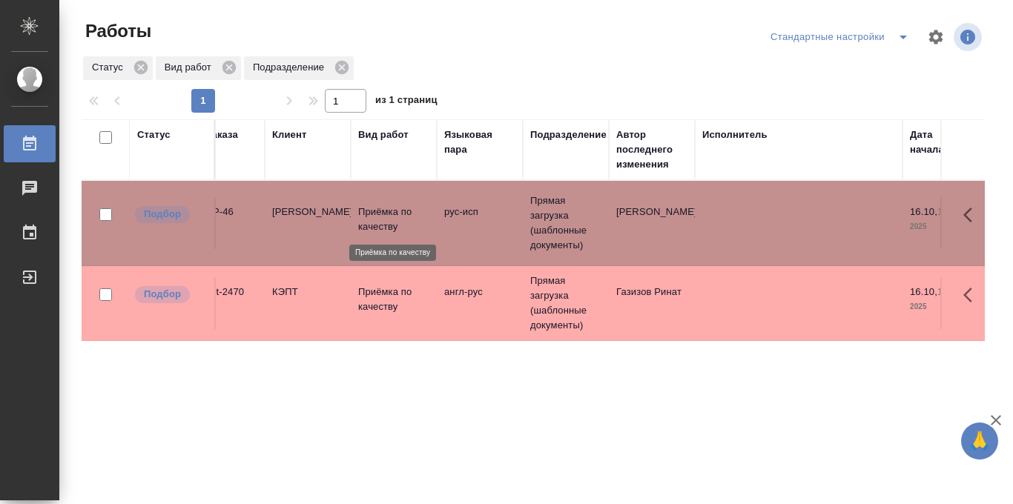
click at [369, 205] on p "Приёмка по качеству" at bounding box center [393, 220] width 71 height 30
click at [467, 295] on td "англ-рус" at bounding box center [480, 303] width 86 height 52
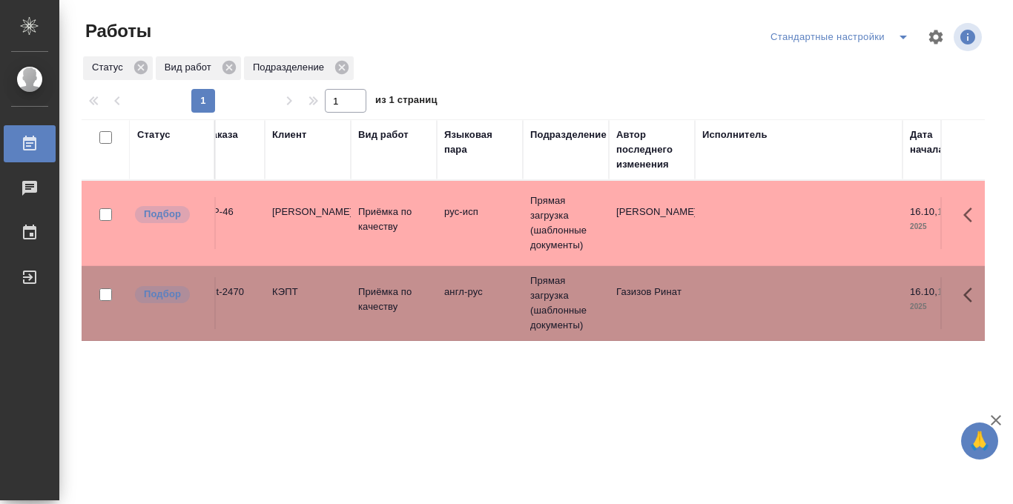
click at [467, 295] on td "англ-рус" at bounding box center [480, 303] width 86 height 52
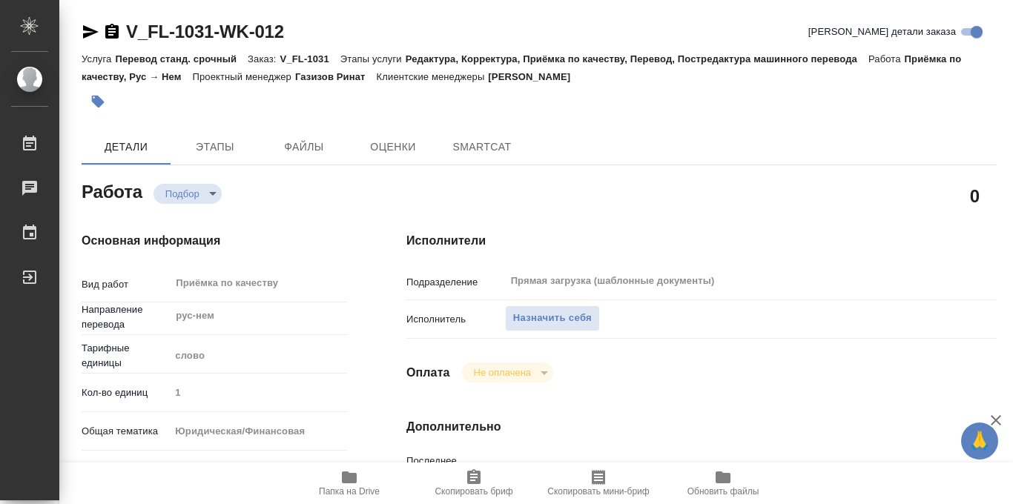
type textarea "x"
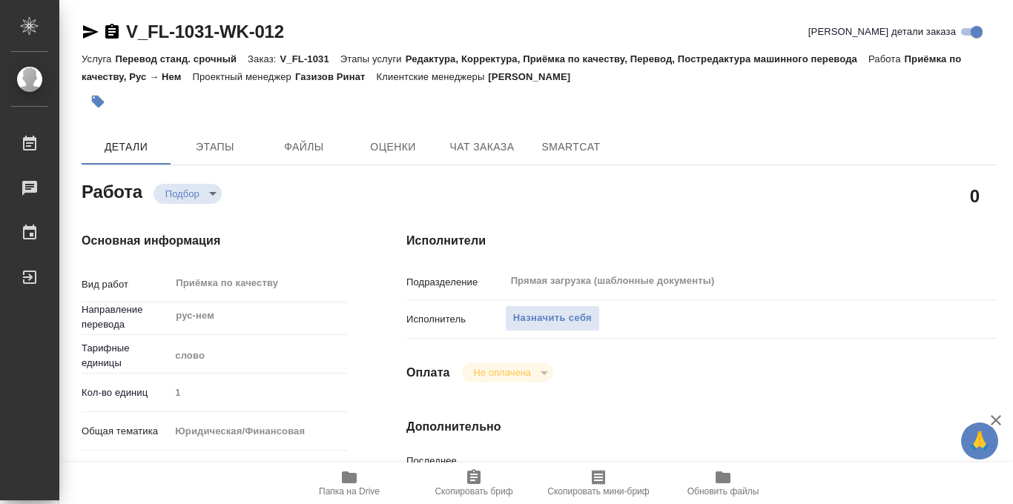
type textarea "x"
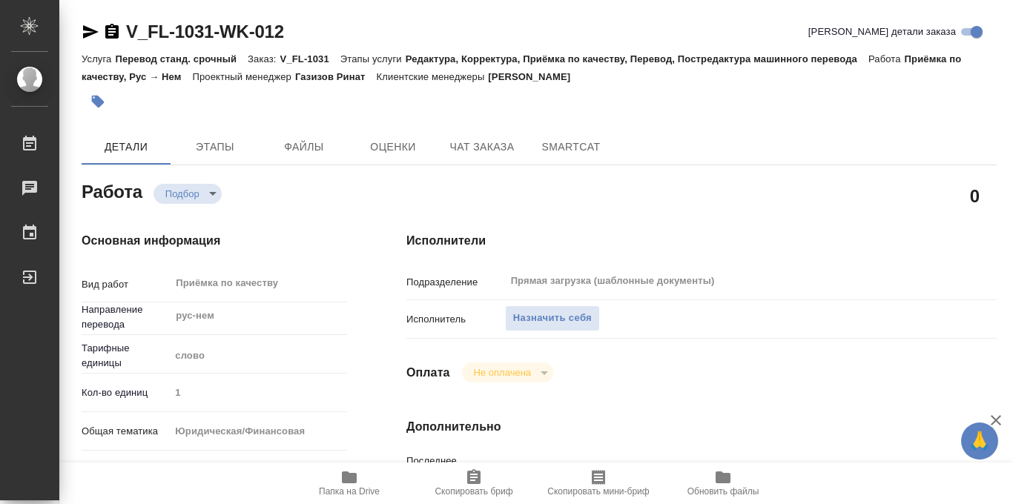
type textarea "x"
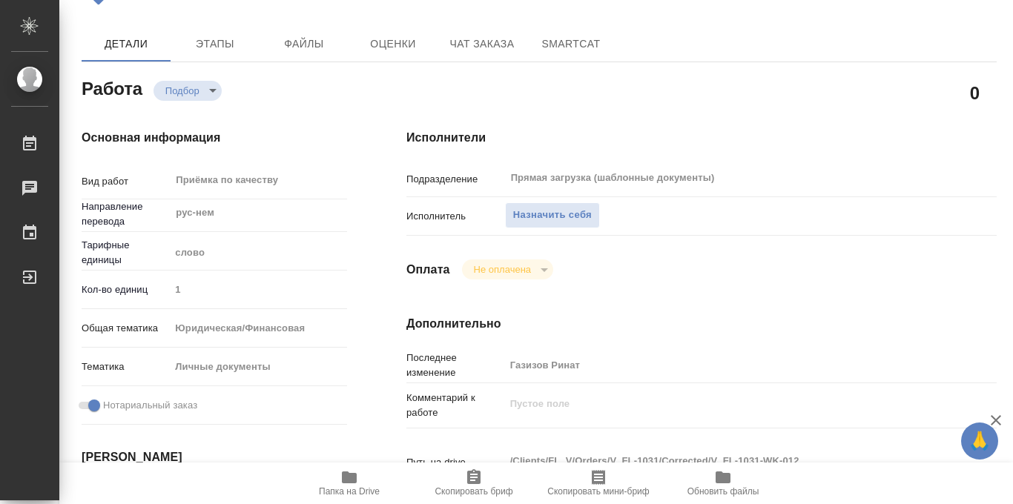
type textarea "x"
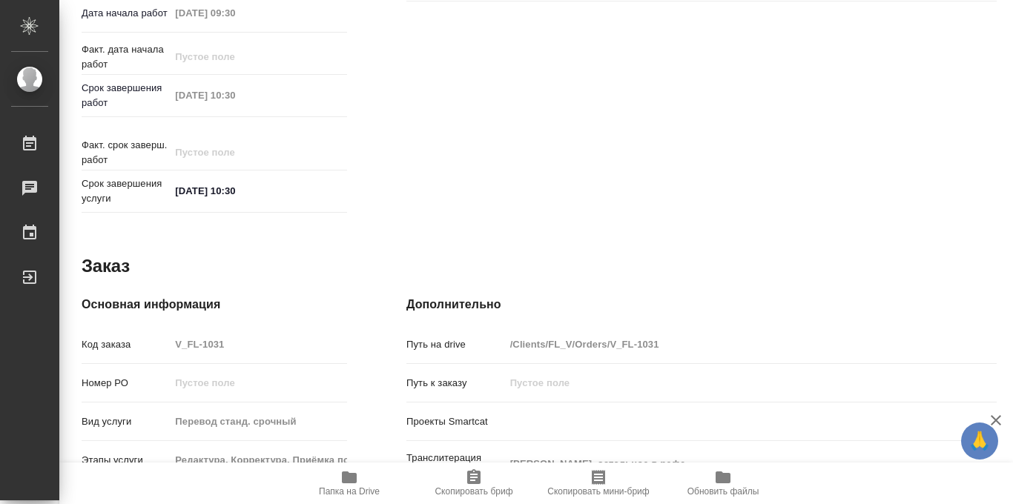
scroll to position [791, 0]
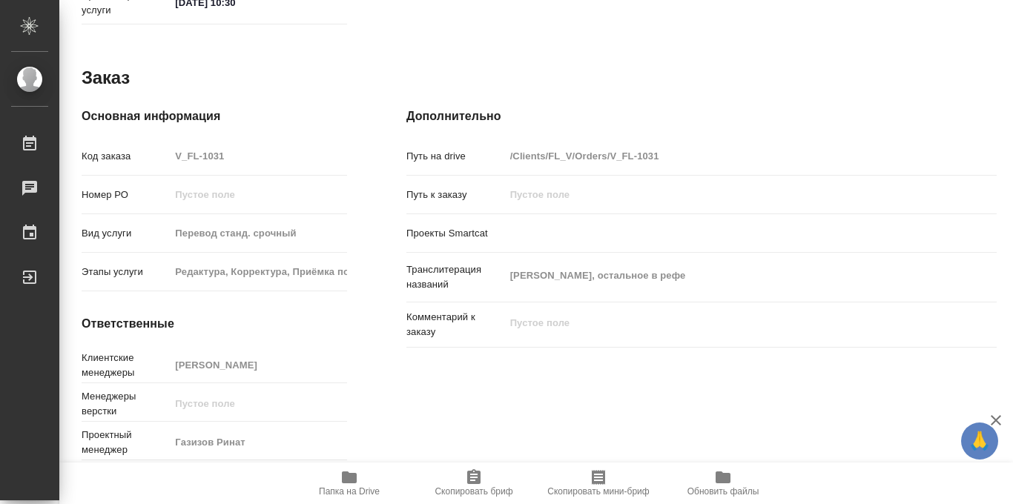
click at [351, 480] on icon "button" at bounding box center [349, 478] width 15 height 12
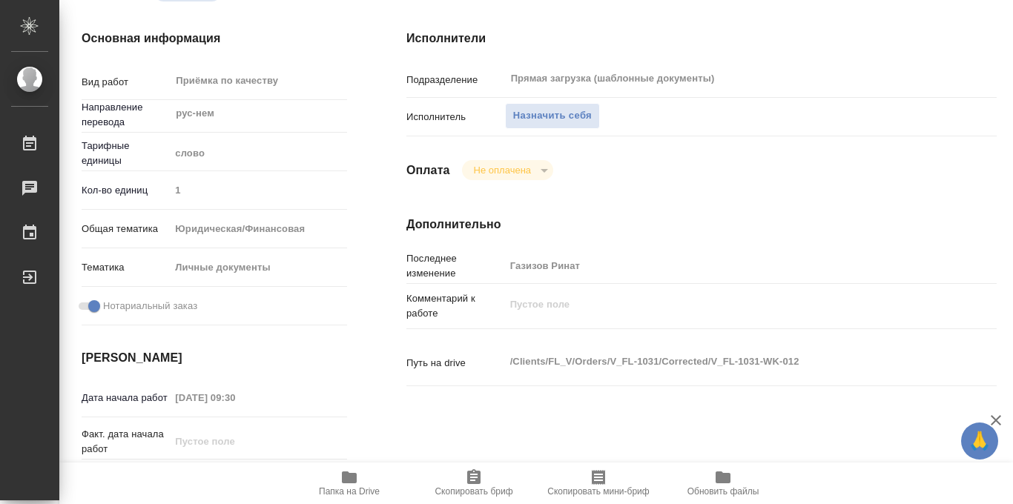
scroll to position [0, 0]
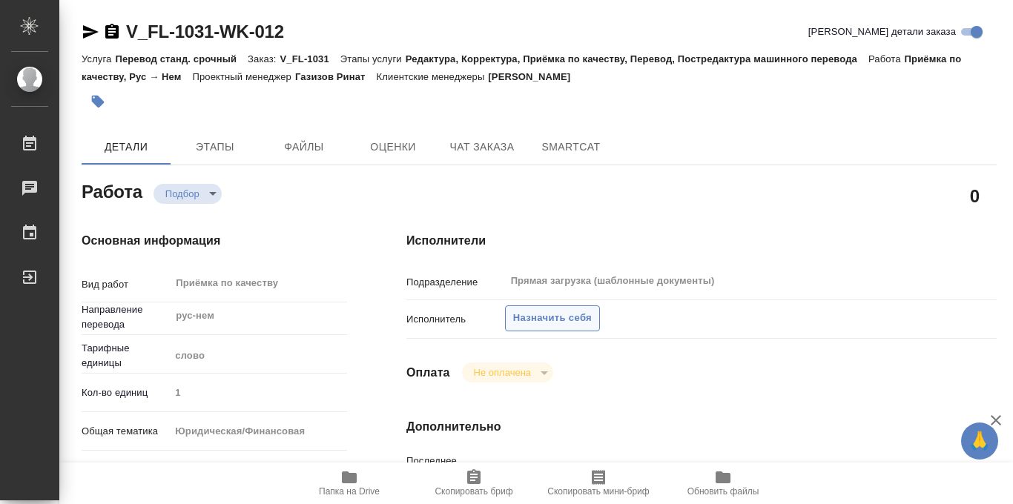
click at [542, 316] on span "Назначить себя" at bounding box center [552, 318] width 79 height 17
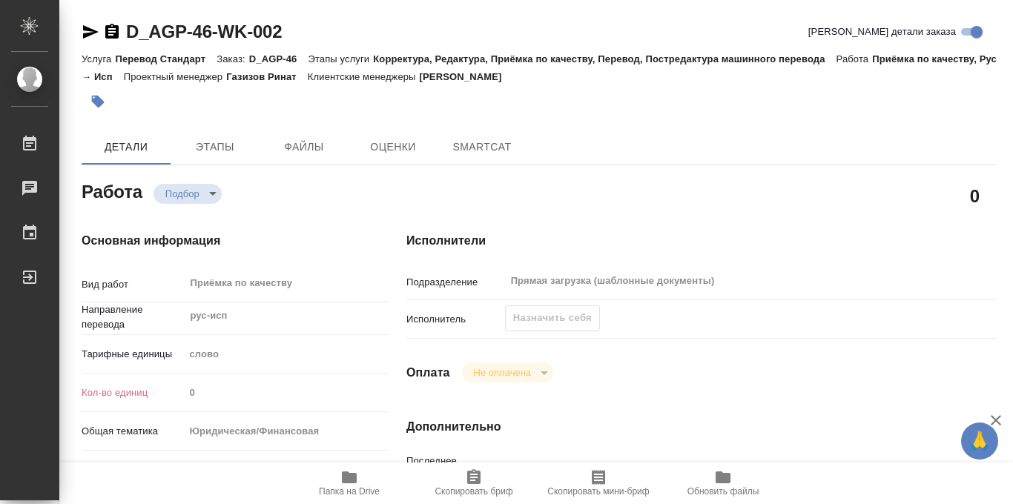
type textarea "x"
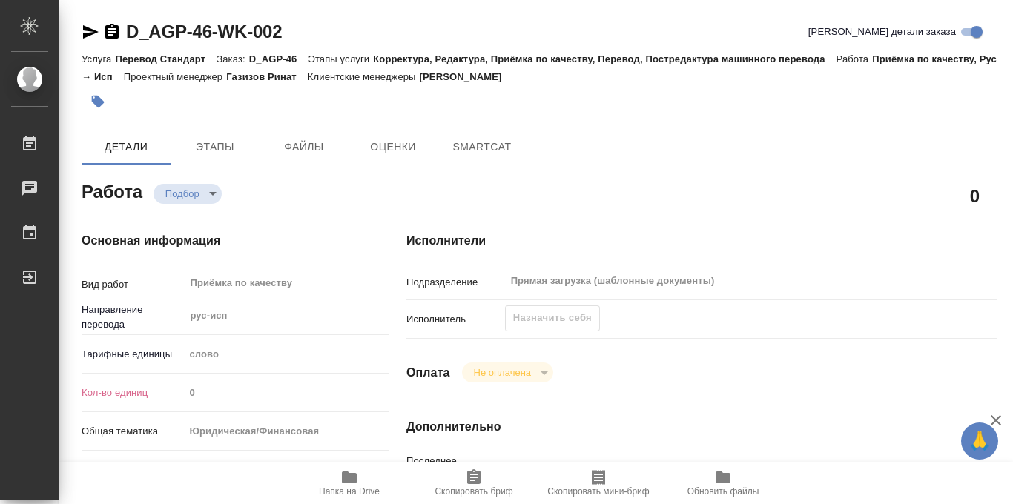
type textarea "x"
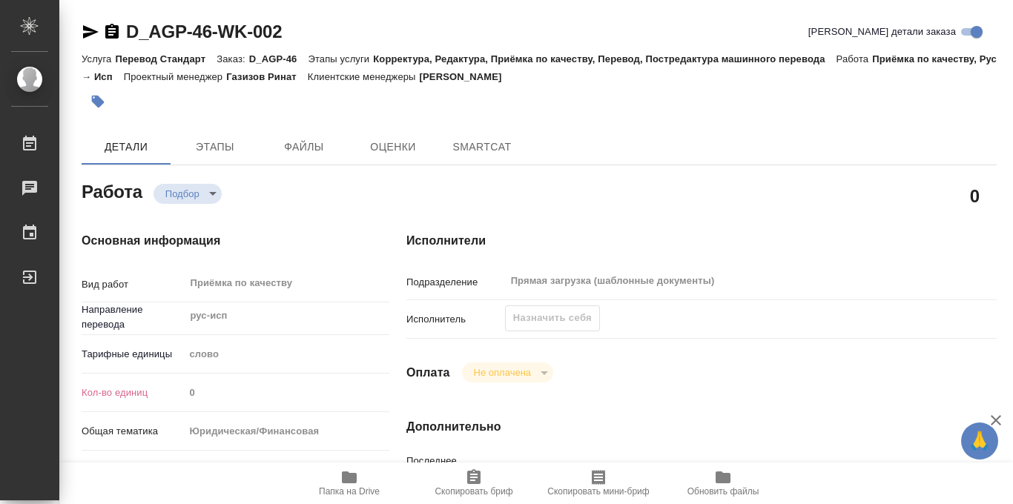
type textarea "x"
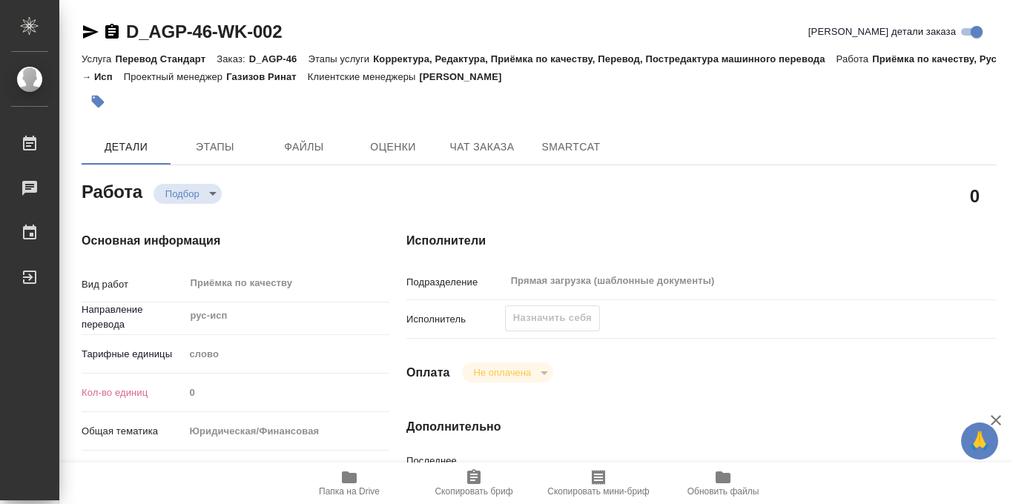
type textarea "x"
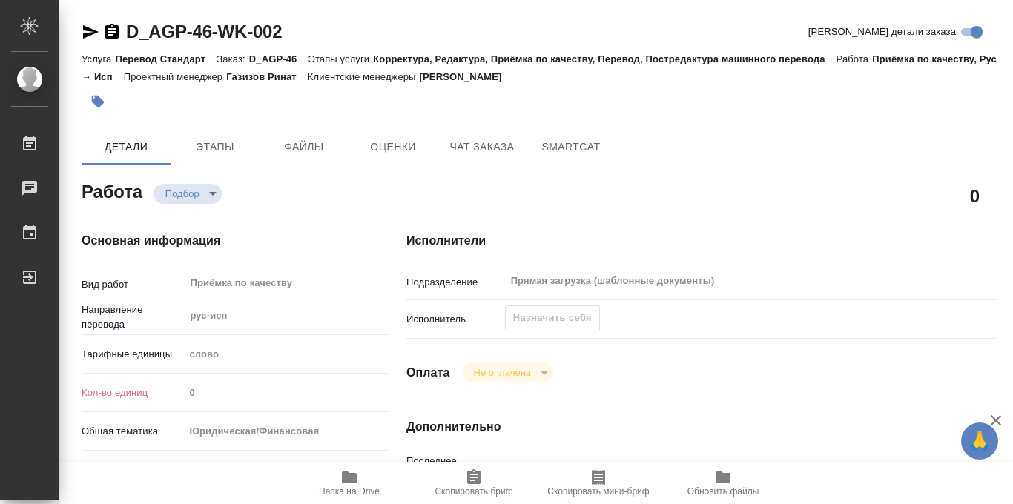
scroll to position [791, 0]
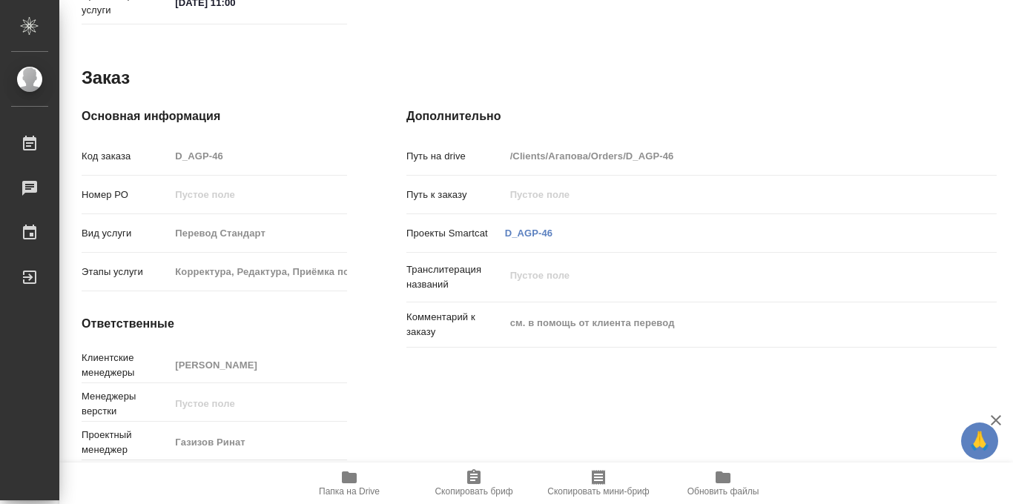
type textarea "x"
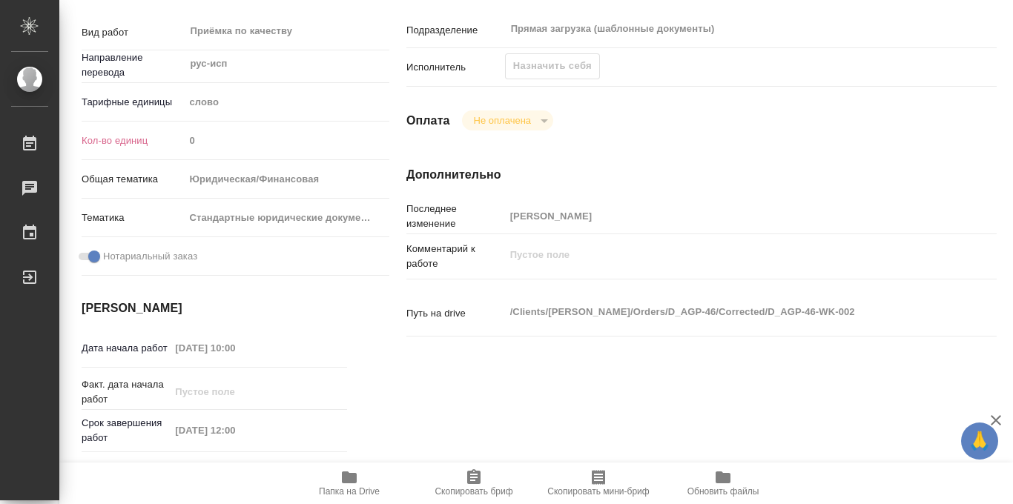
scroll to position [0, 0]
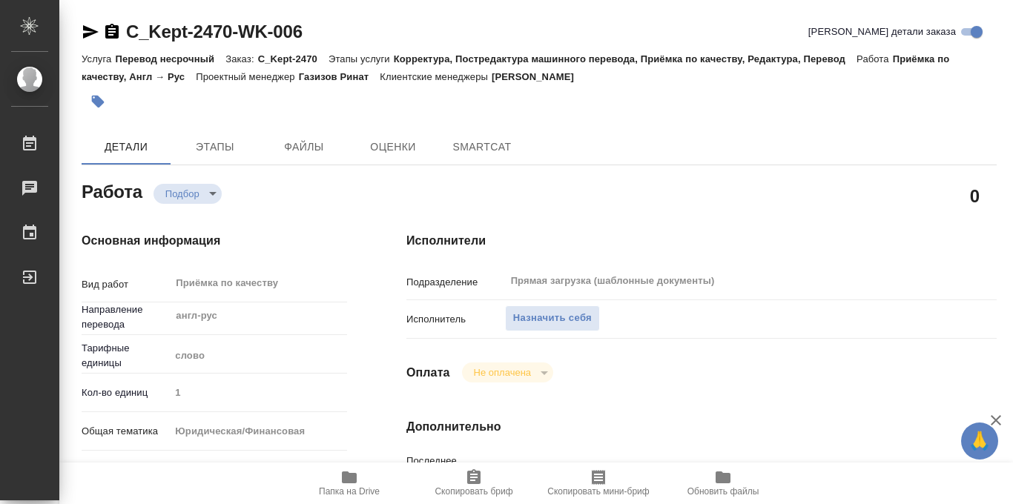
type textarea "x"
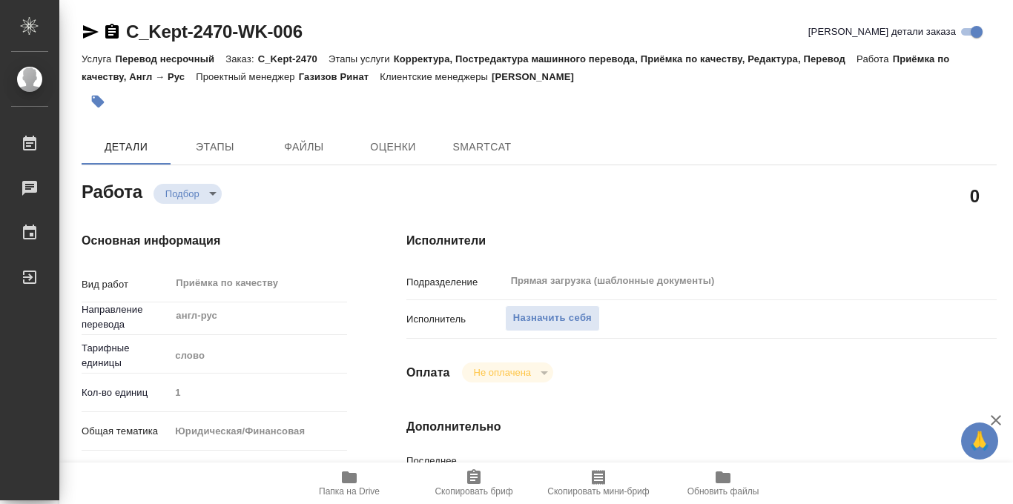
type textarea "x"
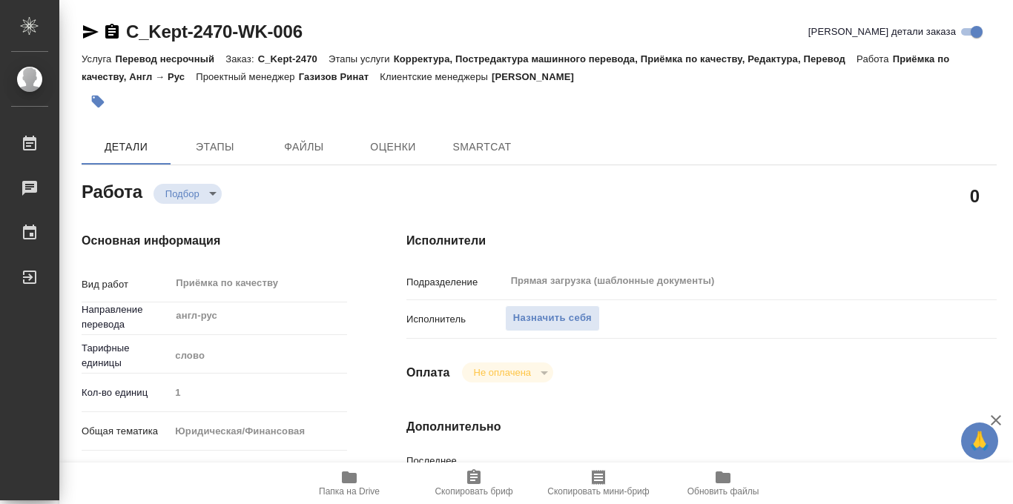
type textarea "x"
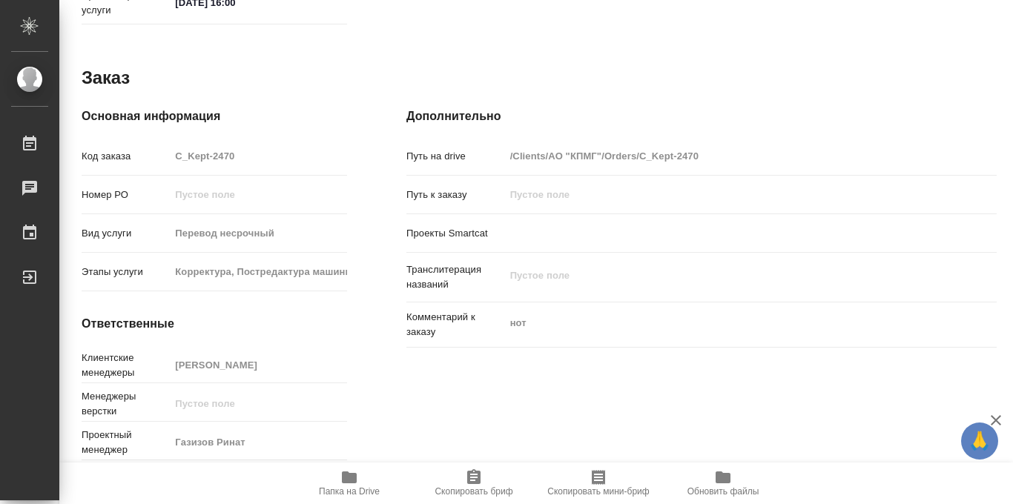
type textarea "x"
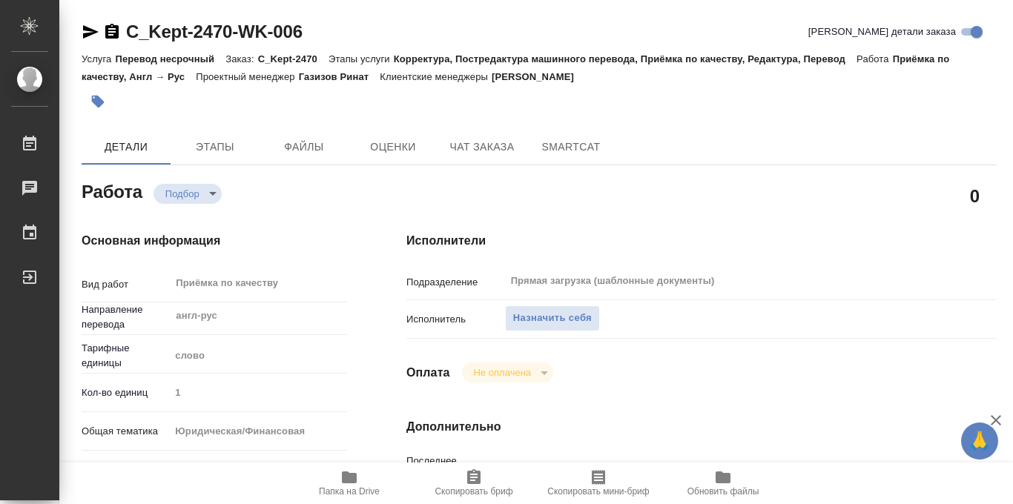
type textarea "x"
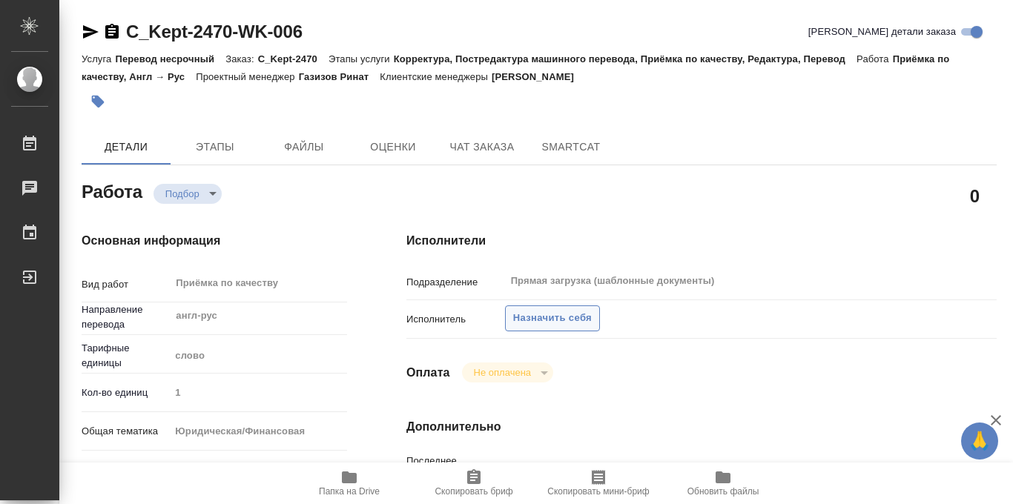
click at [554, 312] on span "Назначить себя" at bounding box center [552, 318] width 79 height 17
